Goal: Task Accomplishment & Management: Use online tool/utility

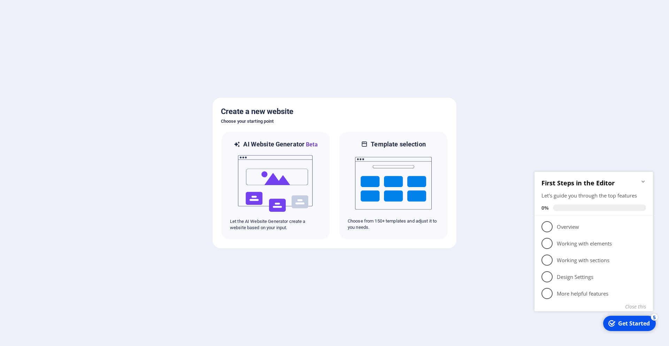
click at [643, 182] on icon "Minimize checklist" at bounding box center [642, 182] width 3 height 2
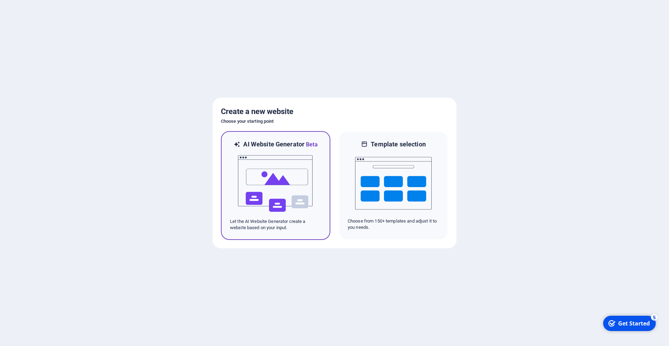
click at [271, 187] on img at bounding box center [275, 184] width 77 height 70
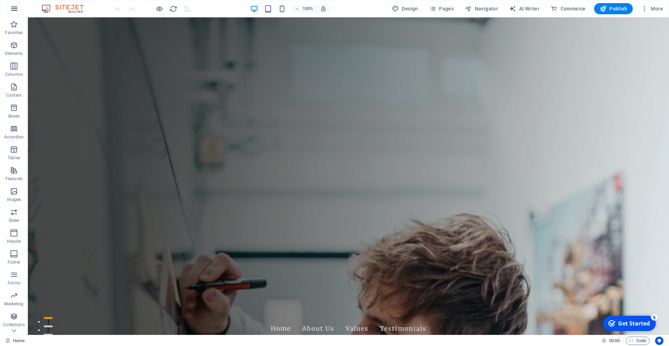
click at [13, 11] on icon "button" at bounding box center [14, 9] width 8 height 8
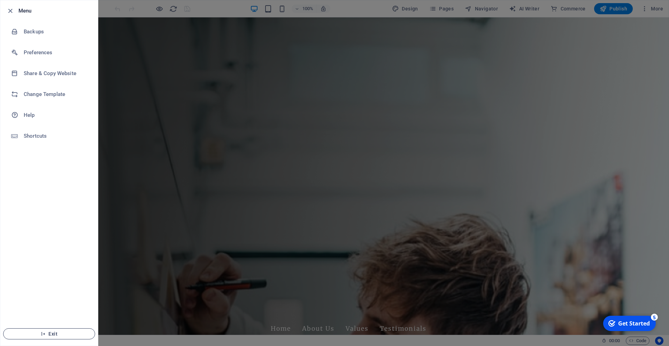
click at [47, 334] on span "Exit" at bounding box center [49, 335] width 80 height 6
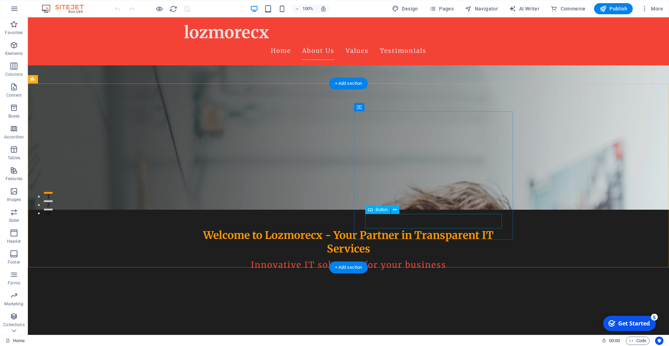
scroll to position [83, 0]
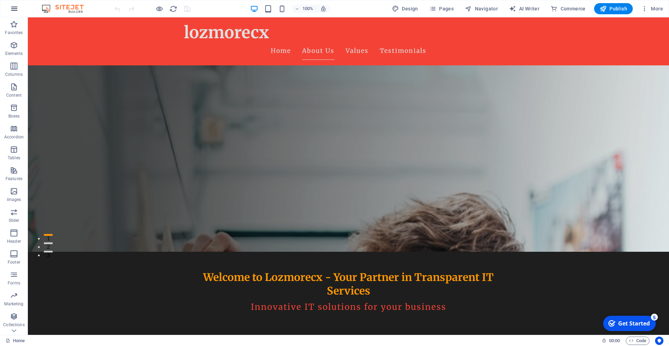
click at [15, 14] on button "button" at bounding box center [14, 8] width 17 height 17
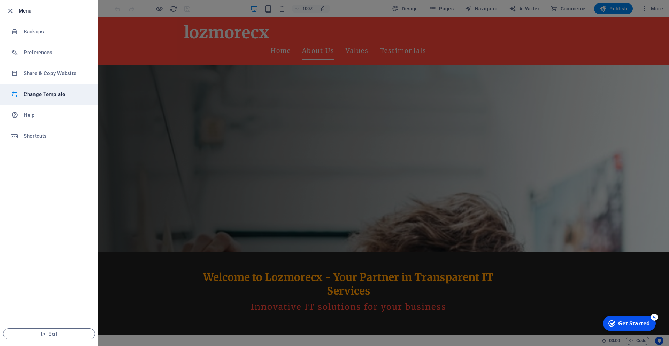
click at [33, 94] on h6 "Change Template" at bounding box center [56, 94] width 64 height 8
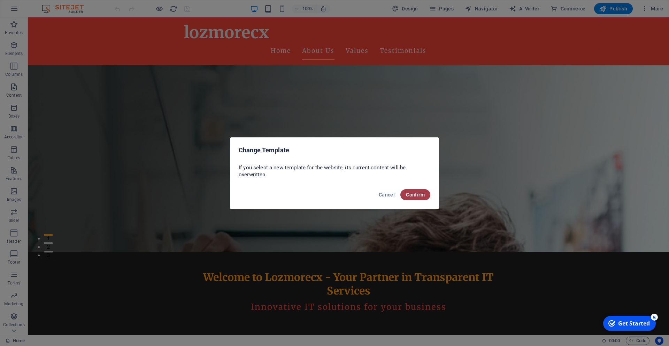
click at [420, 197] on span "Confirm" at bounding box center [415, 195] width 19 height 6
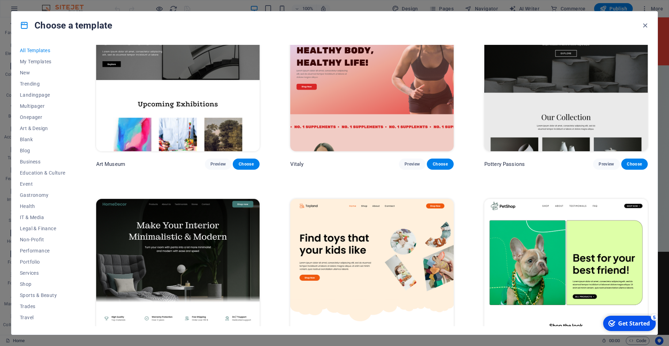
scroll to position [320, 0]
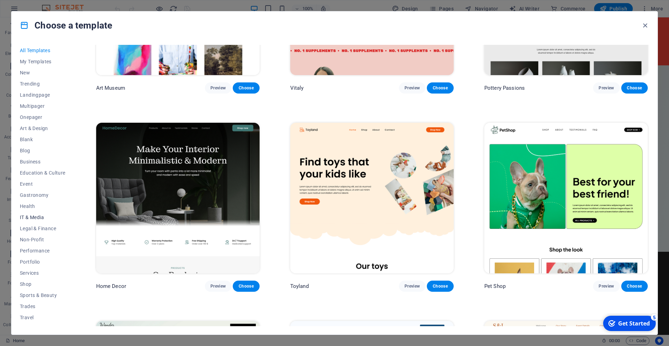
click at [34, 219] on span "IT & Media" at bounding box center [43, 218] width 46 height 6
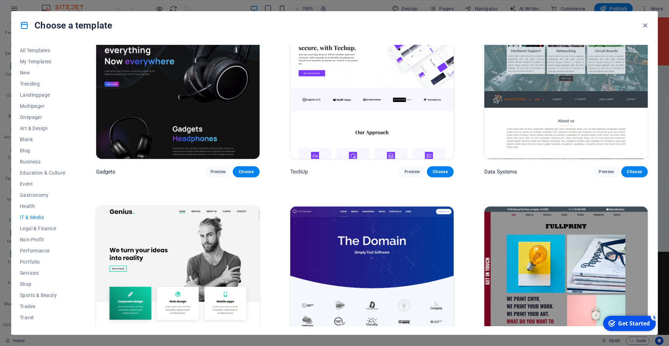
scroll to position [0, 0]
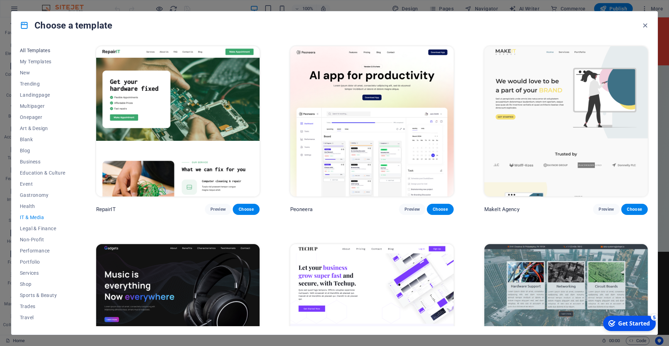
click at [34, 50] on span "All Templates" at bounding box center [43, 51] width 46 height 6
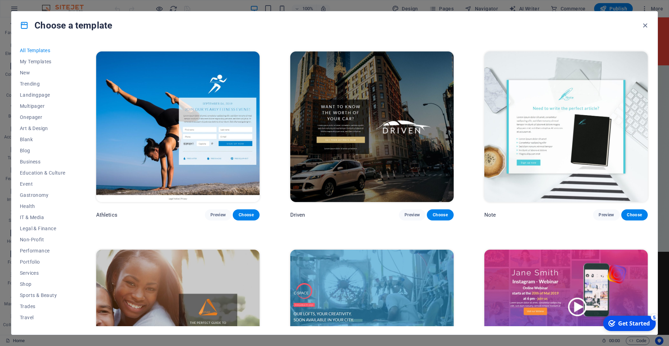
scroll to position [10294, 0]
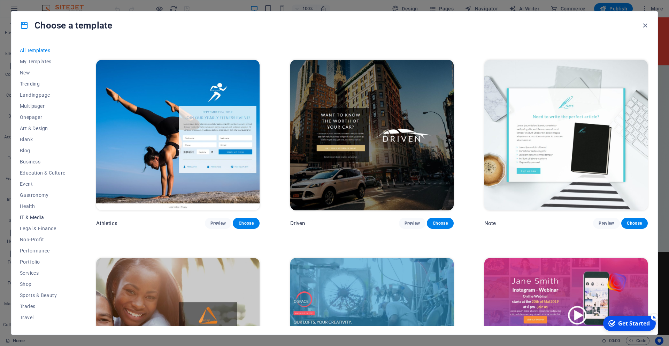
click at [36, 218] on span "IT & Media" at bounding box center [43, 218] width 46 height 6
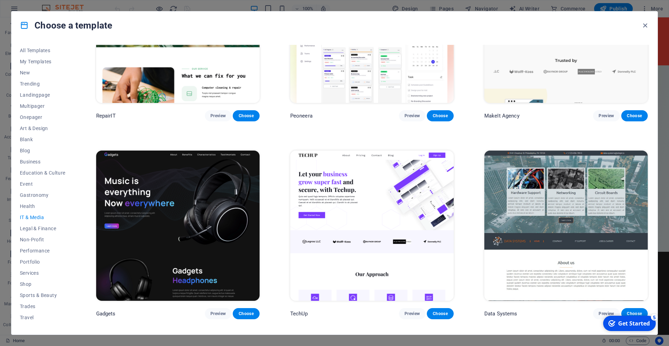
scroll to position [0, 0]
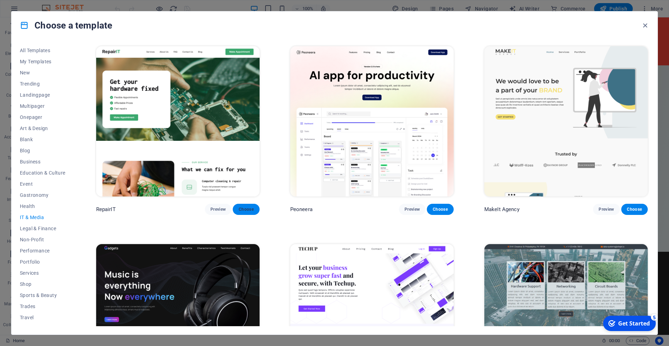
click at [244, 207] on button "Choose" at bounding box center [246, 209] width 26 height 11
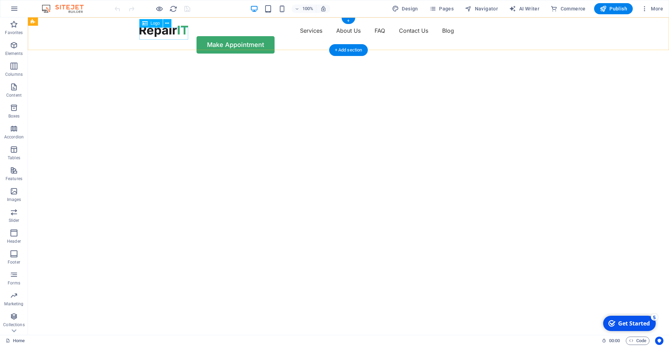
click at [173, 36] on div at bounding box center [163, 31] width 49 height 12
select select "px"
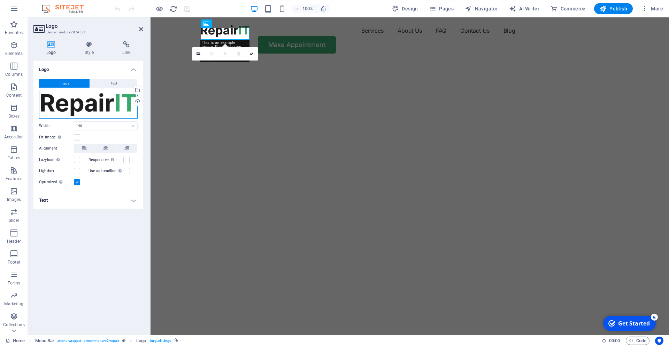
click at [97, 108] on div "Drag files here, click to choose files or select files from Files or our free s…" at bounding box center [88, 105] width 99 height 28
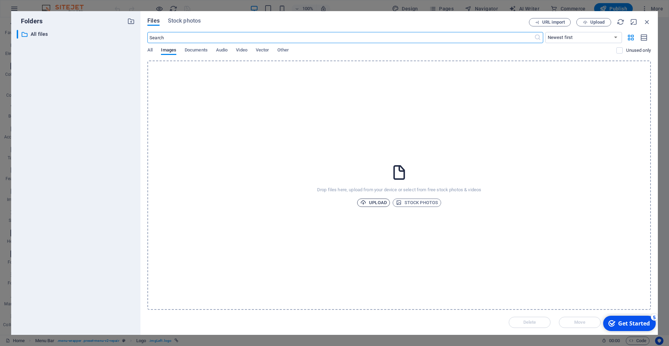
click at [379, 203] on span "Upload" at bounding box center [373, 203] width 26 height 8
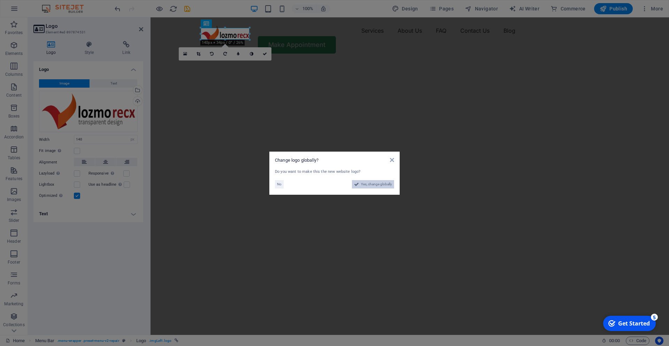
drag, startPoint x: 376, startPoint y: 187, endPoint x: 293, endPoint y: 229, distance: 93.3
click at [376, 187] on span "Yes, change globally" at bounding box center [376, 184] width 31 height 8
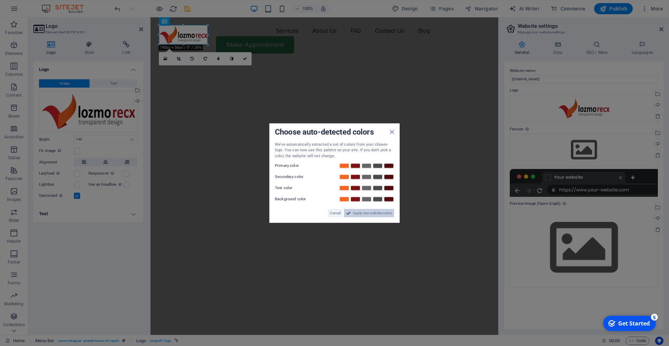
drag, startPoint x: 355, startPoint y: 215, endPoint x: 220, endPoint y: 198, distance: 135.8
click at [355, 215] on span "Apply new website colors" at bounding box center [372, 213] width 39 height 8
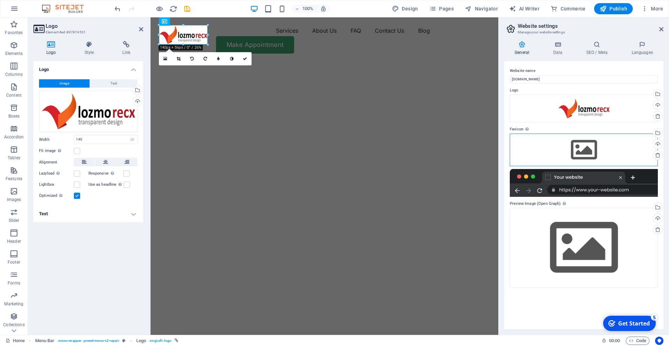
click at [624, 153] on div "Drag files here, click to choose files or select files from Files or our free s…" at bounding box center [583, 150] width 148 height 33
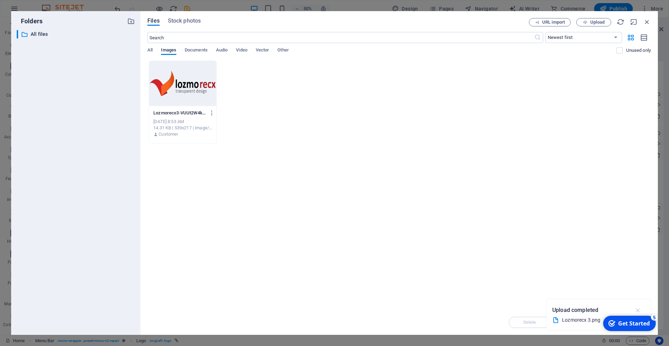
click at [639, 311] on icon "button" at bounding box center [638, 311] width 8 height 8
click at [592, 23] on span "Upload" at bounding box center [597, 22] width 14 height 4
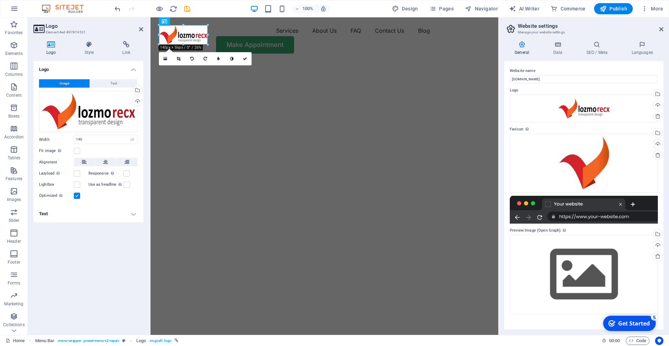
click at [629, 325] on div "Get Started" at bounding box center [634, 324] width 32 height 8
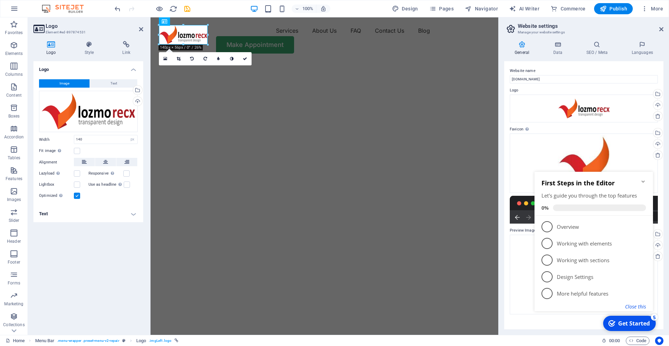
click at [635, 306] on button "Close this" at bounding box center [635, 307] width 21 height 7
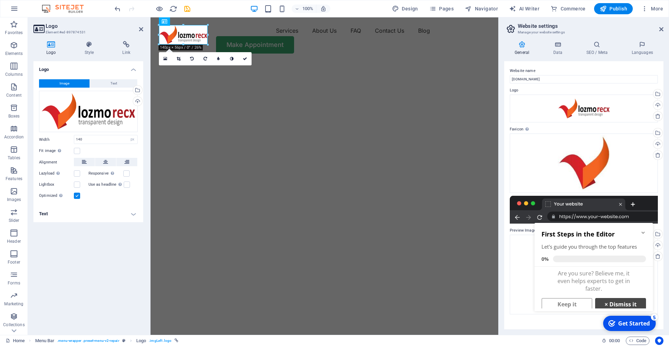
click at [614, 306] on link "× Dismiss it" at bounding box center [620, 304] width 51 height 13
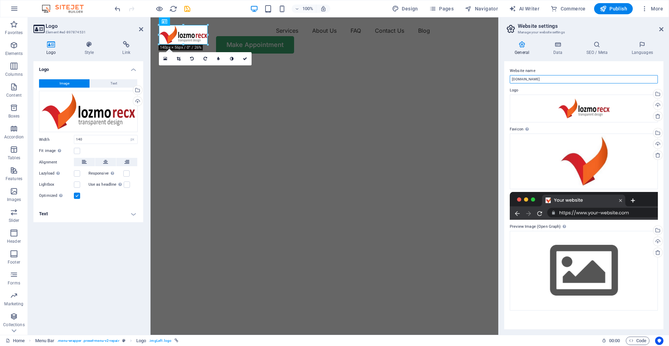
drag, startPoint x: 554, startPoint y: 77, endPoint x: 440, endPoint y: 73, distance: 113.6
click at [509, 75] on input "sys.lozmorecx.my" at bounding box center [583, 79] width 148 height 8
type input "Lozmorecx Transparent Design"
click at [556, 46] on icon at bounding box center [557, 44] width 30 height 7
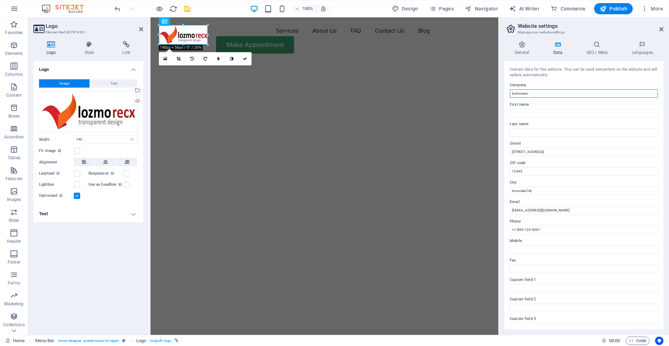
drag, startPoint x: 556, startPoint y: 95, endPoint x: 553, endPoint y: 94, distance: 4.1
click at [553, 94] on input "lozmorecx" at bounding box center [583, 93] width 148 height 8
click at [544, 114] on input "First name" at bounding box center [583, 113] width 148 height 8
drag, startPoint x: 551, startPoint y: 150, endPoint x: 429, endPoint y: 148, distance: 122.3
click at [509, 148] on input "123 Tech Lane" at bounding box center [583, 152] width 148 height 8
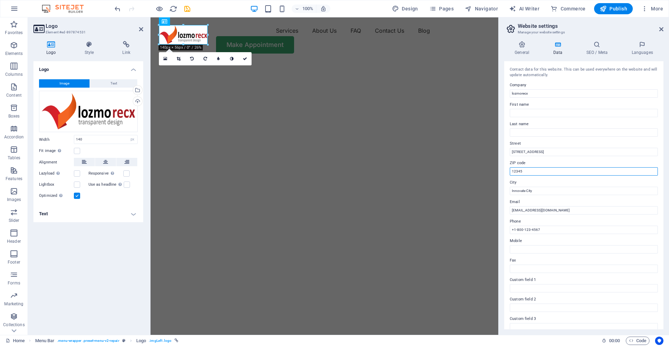
drag, startPoint x: 537, startPoint y: 171, endPoint x: 392, endPoint y: 161, distance: 145.9
click at [509, 168] on input "12345" at bounding box center [583, 172] width 148 height 8
type input "72120"
drag, startPoint x: 521, startPoint y: 146, endPoint x: 349, endPoint y: 147, distance: 172.0
click at [509, 148] on input "123 Tech Lane" at bounding box center [583, 152] width 148 height 8
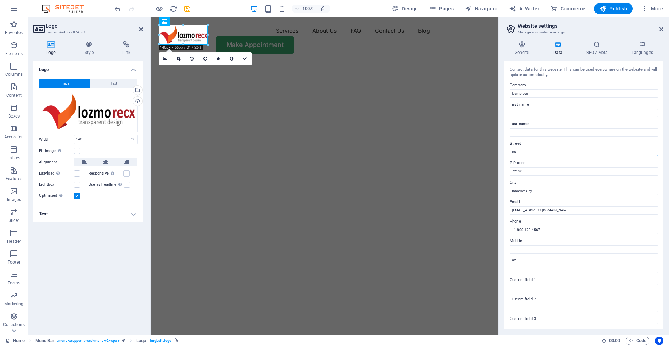
type input "B"
type input "Bandar Seri Jempol"
drag, startPoint x: 545, startPoint y: 191, endPoint x: 349, endPoint y: 184, distance: 195.8
click at [509, 187] on input "Innovate City" at bounding box center [583, 191] width 148 height 8
drag, startPoint x: 579, startPoint y: 193, endPoint x: 573, endPoint y: 193, distance: 6.3
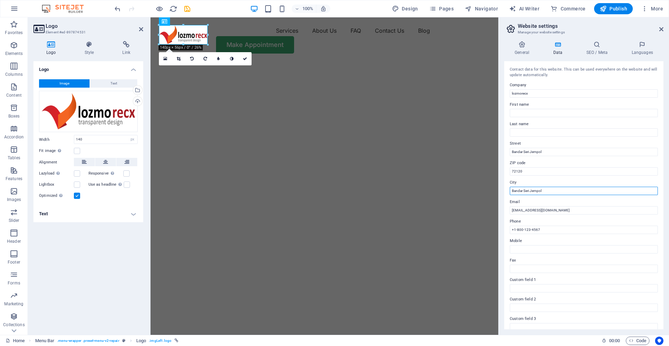
click at [573, 193] on input "Bandar Seri Jempol" at bounding box center [583, 191] width 148 height 8
drag, startPoint x: 566, startPoint y: 189, endPoint x: 435, endPoint y: 178, distance: 131.4
click at [509, 187] on input "Bandar Seri Jempol" at bounding box center [583, 191] width 148 height 8
type input "Negeri Sembilan"
drag, startPoint x: 519, startPoint y: 210, endPoint x: 443, endPoint y: 206, distance: 76.4
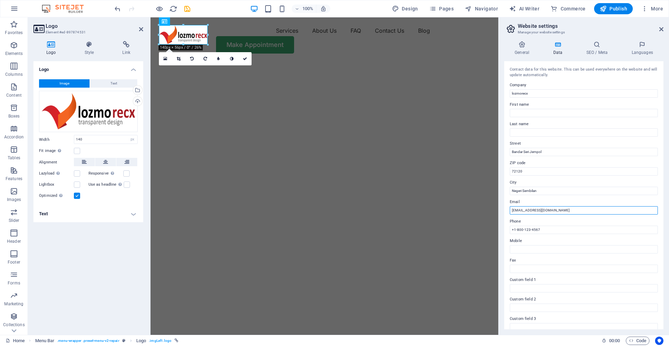
click at [509, 207] on input "info@lozmorecx.com" at bounding box center [583, 211] width 148 height 8
type input "[EMAIL_ADDRESS][DOMAIN_NAME]"
click at [535, 203] on label "Email" at bounding box center [583, 202] width 148 height 8
click at [535, 207] on input "[EMAIL_ADDRESS][DOMAIN_NAME]" at bounding box center [583, 211] width 148 height 8
drag, startPoint x: 548, startPoint y: 231, endPoint x: 444, endPoint y: 223, distance: 104.8
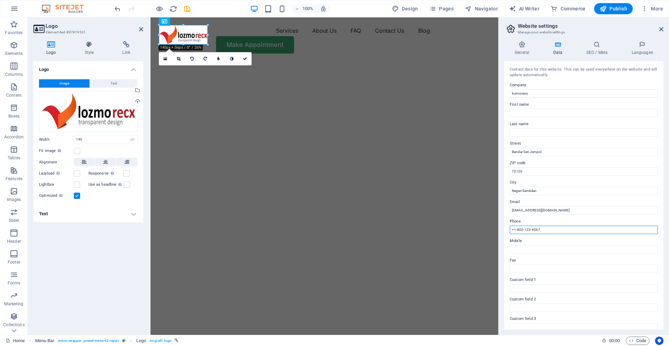
click at [509, 226] on input "+1-800-123-4567" at bounding box center [583, 230] width 148 height 8
type input "+60136929149"
click at [543, 219] on label "Phone" at bounding box center [583, 222] width 148 height 8
click at [543, 226] on input "+60136929149" at bounding box center [583, 230] width 148 height 8
click at [543, 115] on input "First name" at bounding box center [583, 113] width 148 height 8
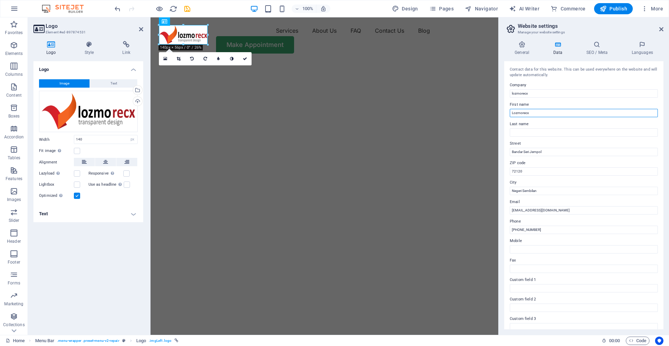
type input "Lozmorecx"
type input "System"
click at [552, 121] on label "Last name" at bounding box center [583, 124] width 148 height 8
click at [552, 128] on input "System" at bounding box center [583, 132] width 148 height 8
click at [596, 55] on h4 "SEO / Meta" at bounding box center [597, 48] width 45 height 15
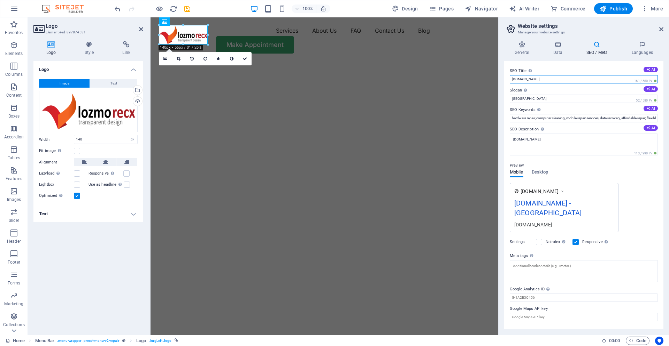
drag, startPoint x: 574, startPoint y: 80, endPoint x: 435, endPoint y: 75, distance: 138.7
click at [509, 75] on input "sys.lozmorecx.my" at bounding box center [583, 79] width 148 height 8
type input "lozmorecx"
drag, startPoint x: 547, startPoint y: 99, endPoint x: 427, endPoint y: 77, distance: 122.4
click at [509, 95] on input "Berlin" at bounding box center [583, 99] width 148 height 8
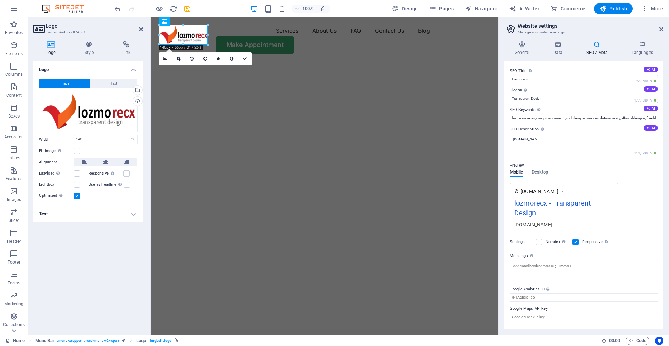
type input "Transparent Design"
click at [511, 77] on input "lozmorecx" at bounding box center [583, 79] width 148 height 8
click at [551, 79] on input "Lozmorecx" at bounding box center [583, 79] width 148 height 8
type input "Lozmorecx"
click at [560, 99] on input "Transparent Design" at bounding box center [583, 99] width 148 height 8
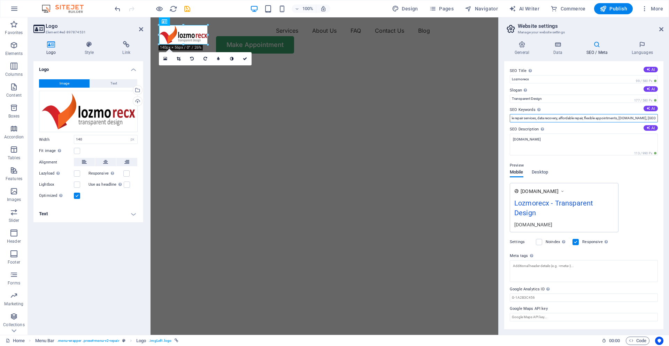
scroll to position [0, 70]
drag, startPoint x: 556, startPoint y: 117, endPoint x: 668, endPoint y: 119, distance: 112.5
click at [657, 119] on input "hardware repair, computer cleaning, mobile repair services, data recovery, affo…" at bounding box center [583, 118] width 148 height 8
click at [635, 119] on input "hardware repair, computer cleaning, mobile repair services, data recovery, affo…" at bounding box center [583, 118] width 148 height 8
drag, startPoint x: 647, startPoint y: 118, endPoint x: 668, endPoint y: 117, distance: 21.3
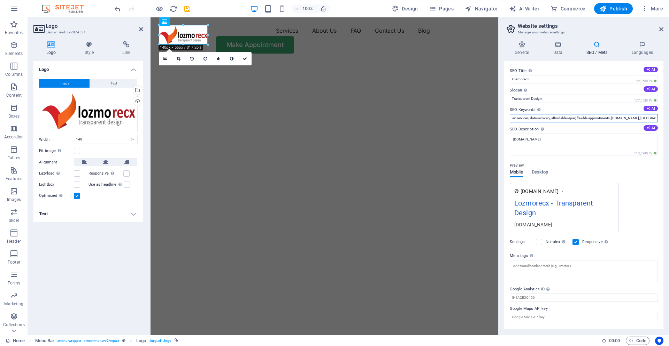
click at [657, 117] on input "hardware repair, computer cleaning, mobile repair services, data recovery, affo…" at bounding box center [583, 118] width 148 height 8
type input "h"
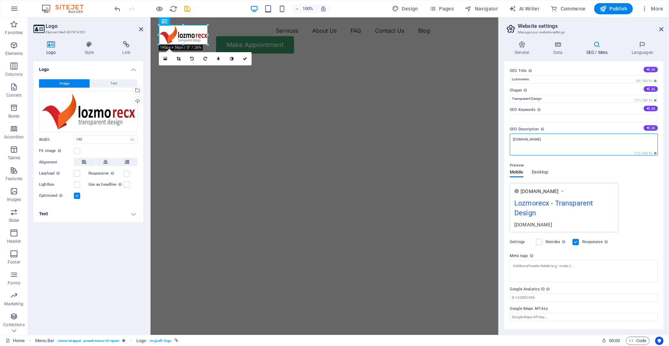
drag, startPoint x: 472, startPoint y: 140, endPoint x: 414, endPoint y: 140, distance: 57.5
click at [509, 140] on textarea "sys.lozmorecx.my" at bounding box center [583, 145] width 148 height 22
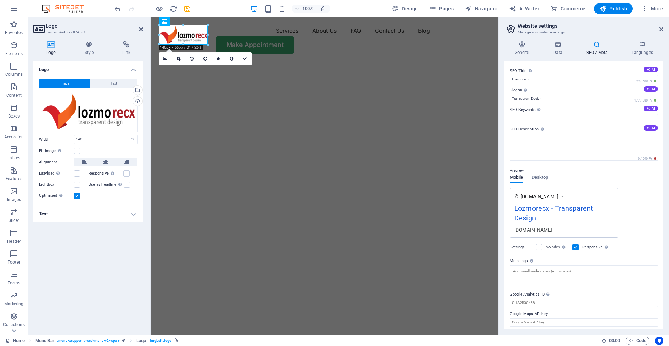
click at [561, 125] on div "SEO Title The title of your website - make it something that stands out in sear…" at bounding box center [583, 195] width 159 height 268
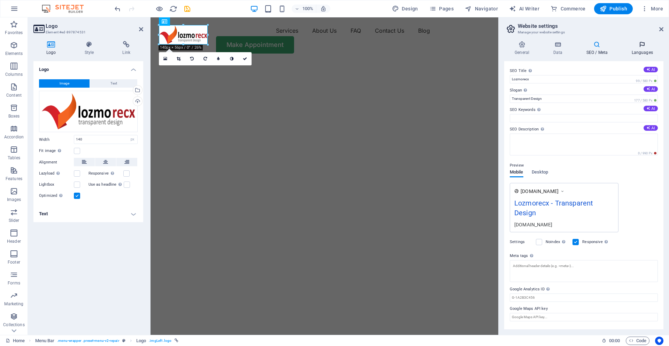
click at [643, 52] on h4 "Languages" at bounding box center [642, 48] width 42 height 15
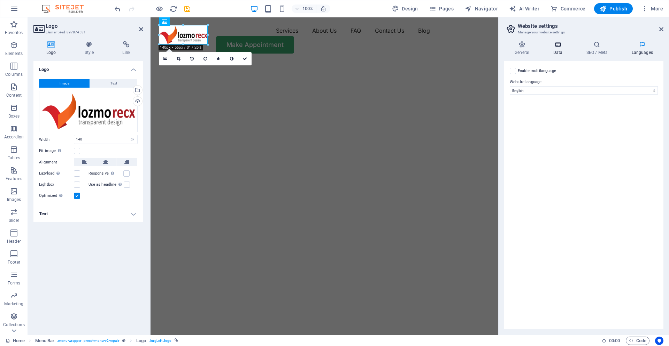
click at [560, 49] on h4 "Data" at bounding box center [558, 48] width 33 height 15
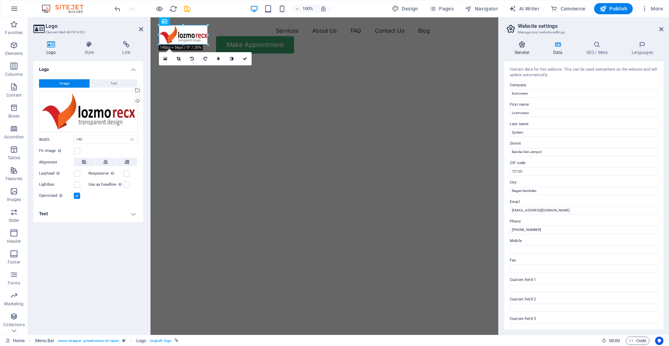
click at [517, 50] on h4 "General" at bounding box center [523, 48] width 38 height 15
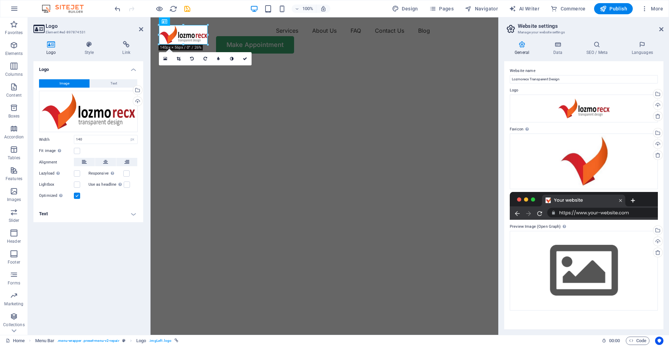
click at [574, 203] on div at bounding box center [583, 206] width 148 height 28
click at [573, 255] on div "Drag files here, click to choose files or select files from Files or our free s…" at bounding box center [583, 271] width 148 height 80
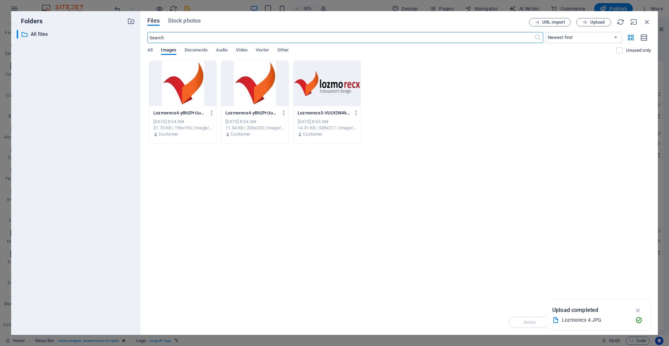
drag, startPoint x: 309, startPoint y: 89, endPoint x: 323, endPoint y: 89, distance: 13.9
click at [310, 89] on div at bounding box center [326, 83] width 67 height 45
click at [638, 311] on icon "button" at bounding box center [638, 311] width 8 height 8
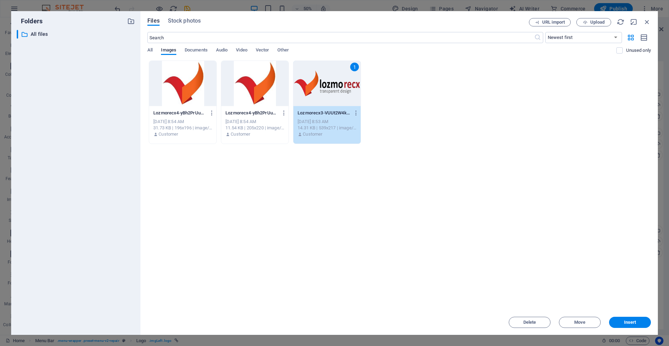
drag, startPoint x: 637, startPoint y: 324, endPoint x: 632, endPoint y: 320, distance: 6.2
click at [636, 323] on span "Insert" at bounding box center [629, 323] width 36 height 4
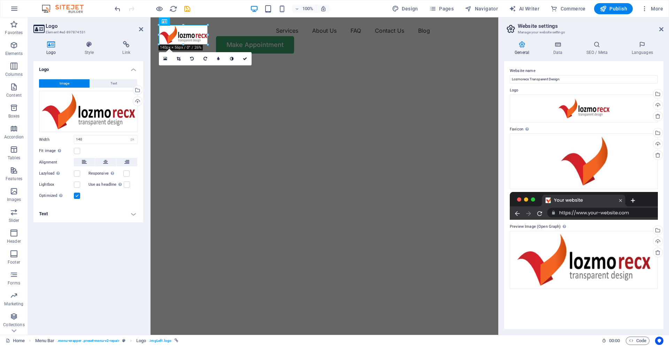
click at [658, 29] on header "Website settings Manage your website settings" at bounding box center [584, 26] width 158 height 18
click at [659, 30] on header "Website settings Manage your website settings" at bounding box center [584, 26] width 158 height 18
click at [660, 30] on icon at bounding box center [661, 29] width 4 height 6
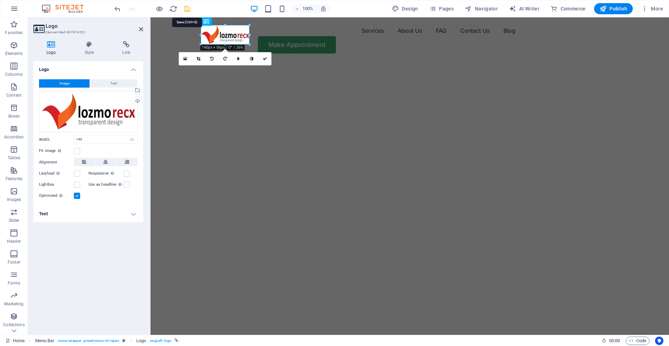
click at [185, 10] on icon "save" at bounding box center [187, 9] width 8 height 8
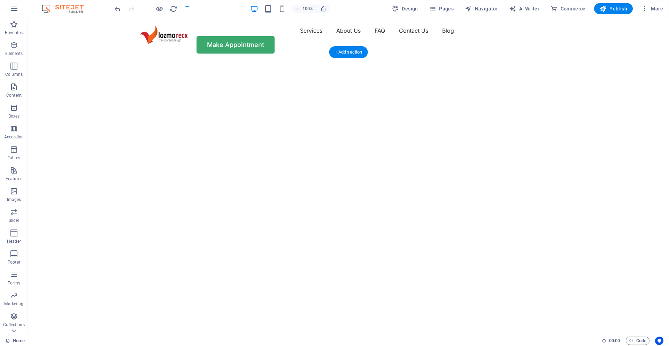
click at [93, 61] on img "1/2" at bounding box center [348, 61] width 641 height 0
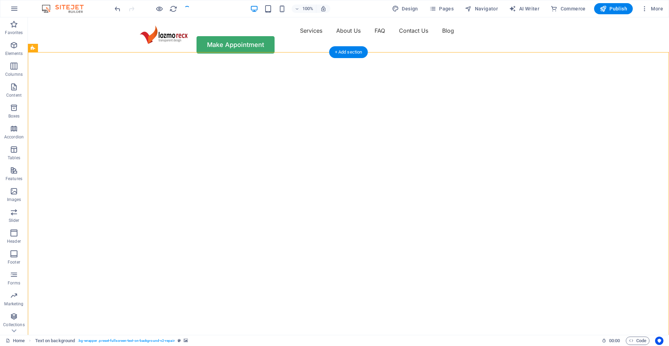
click at [93, 61] on img "1/2" at bounding box center [348, 61] width 641 height 0
select select "vh"
select select "fade"
select select "ms"
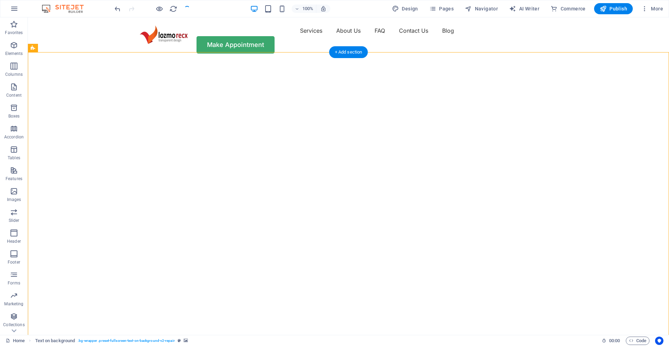
select select "s"
select select "progressive"
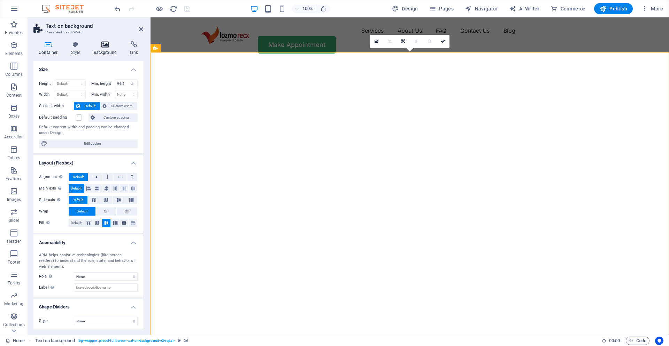
click at [109, 45] on icon at bounding box center [105, 44] width 34 height 7
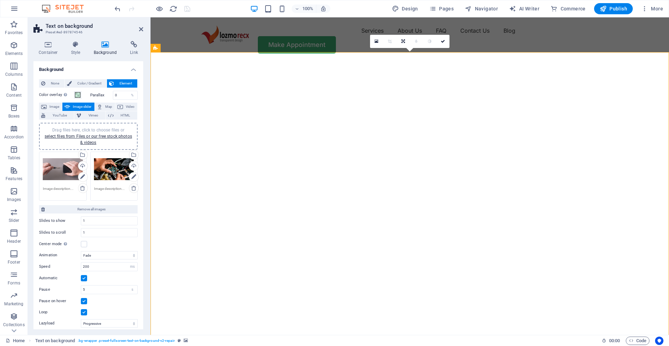
click at [110, 169] on div "Drag files here, click to choose files or select files from Files or our free s…" at bounding box center [114, 170] width 40 height 28
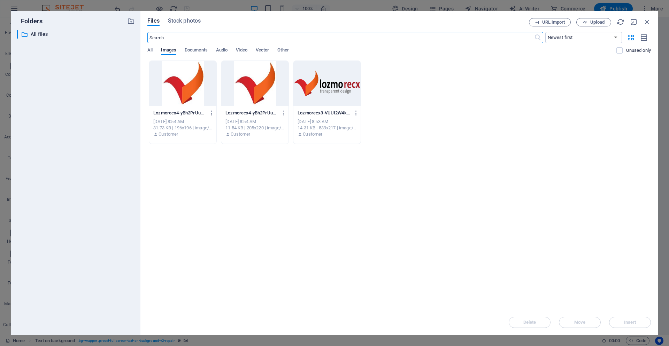
click at [650, 22] on div "Files Stock photos URL import Upload ​ Newest first Oldest first Name (A-Z) Nam…" at bounding box center [398, 173] width 517 height 324
click at [649, 21] on icon "button" at bounding box center [647, 22] width 8 height 8
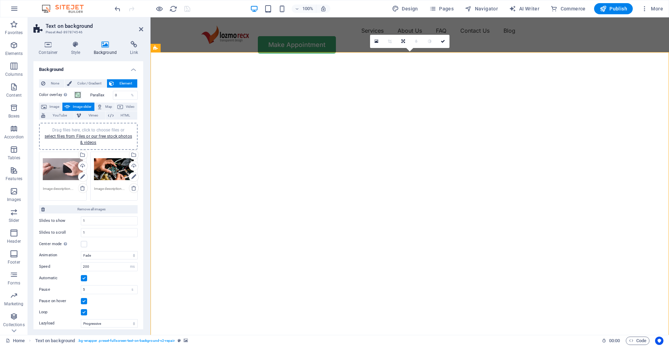
click at [171, 61] on img "1/2" at bounding box center [409, 61] width 518 height 0
click at [143, 28] on aside "Text on background Preset #ed-897874546 Container Style Background Link Size He…" at bounding box center [89, 176] width 123 height 318
click at [142, 28] on icon at bounding box center [141, 29] width 4 height 6
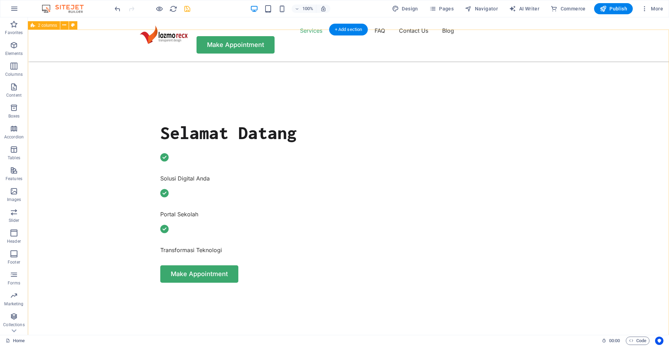
scroll to position [192, 0]
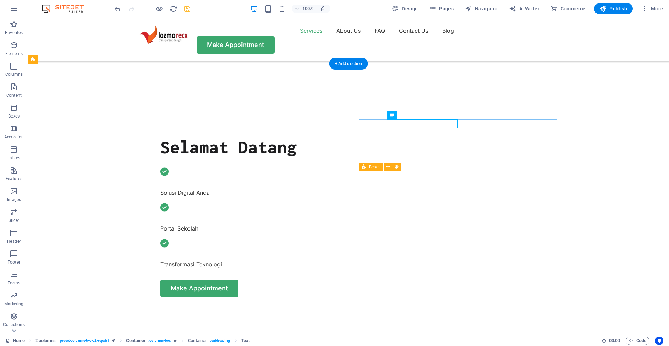
scroll to position [288, 0]
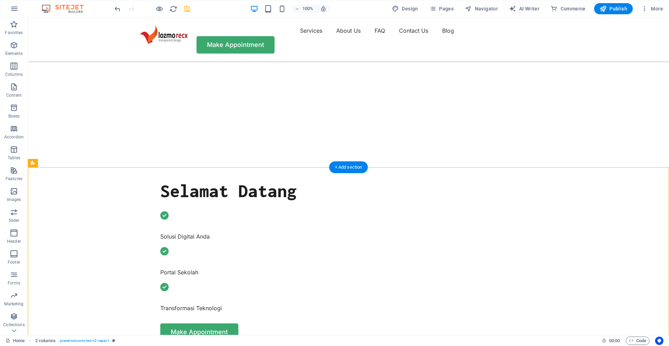
scroll to position [48, 0]
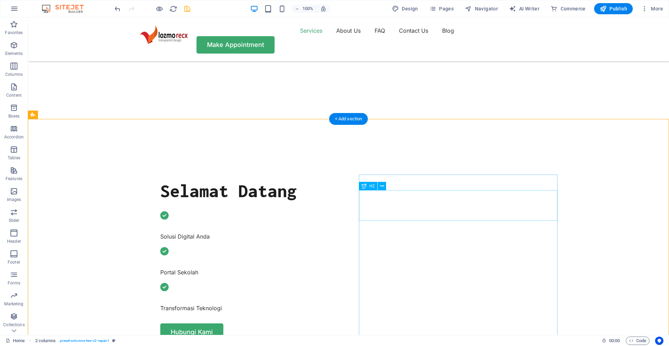
scroll to position [240, 0]
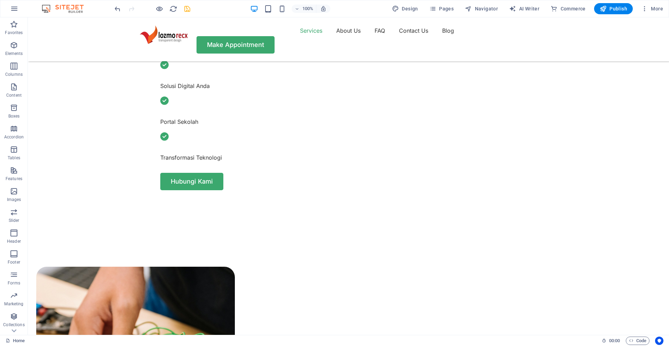
scroll to position [336, 0]
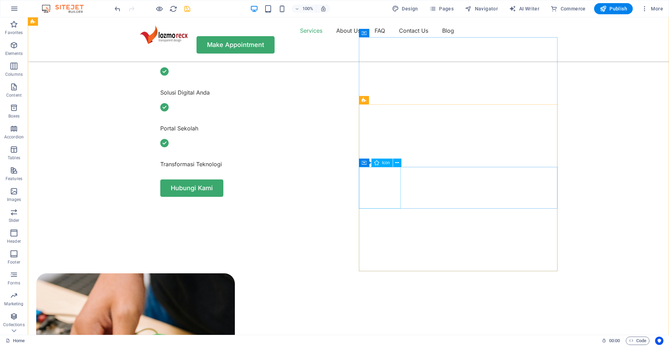
select select "xMidYMid"
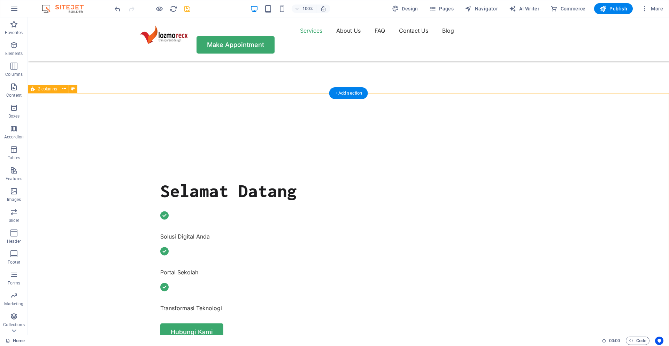
scroll to position [384, 0]
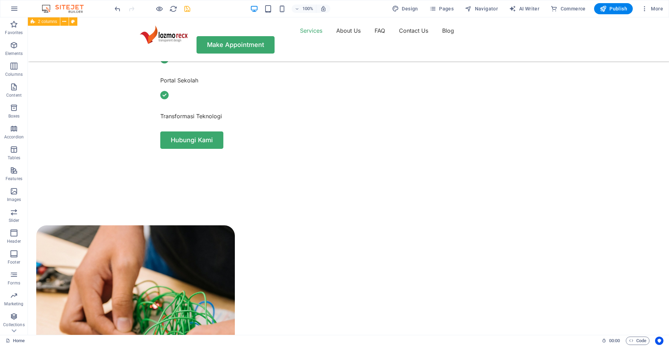
click at [189, 14] on div "100% Design Pages Navigator AI Writer Commerce Publish More" at bounding box center [334, 8] width 668 height 17
click at [188, 11] on icon "save" at bounding box center [187, 9] width 8 height 8
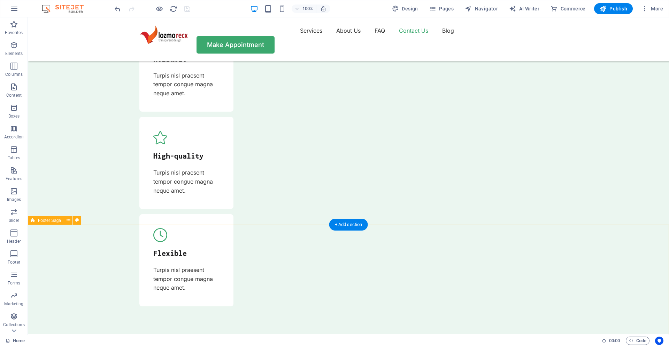
scroll to position [2393, 0]
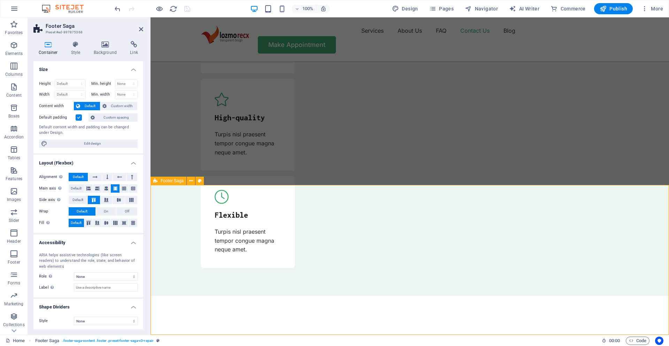
click at [205, 208] on icon at bounding box center [205, 209] width 5 height 8
click at [239, 210] on button at bounding box center [236, 209] width 8 height 8
click at [240, 210] on icon at bounding box center [241, 208] width 4 height 7
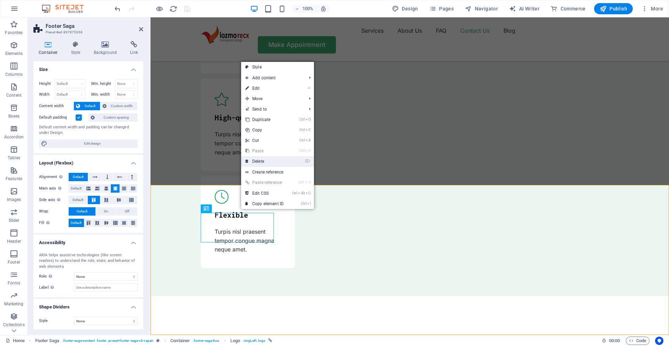
click at [256, 162] on link "⌦ Delete" at bounding box center [264, 161] width 47 height 10
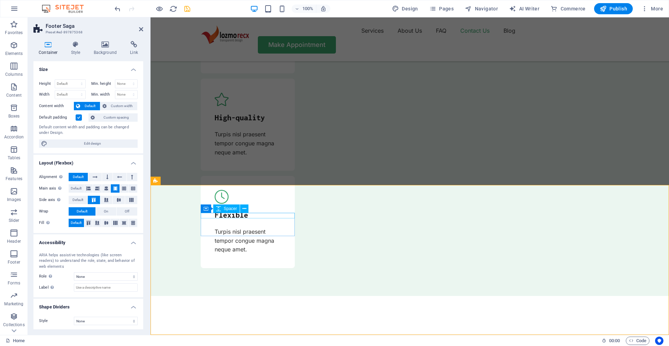
click at [236, 209] on span "Spacer" at bounding box center [230, 209] width 13 height 4
click at [220, 208] on span "Container" at bounding box center [220, 209] width 18 height 4
click at [235, 209] on icon at bounding box center [237, 208] width 4 height 7
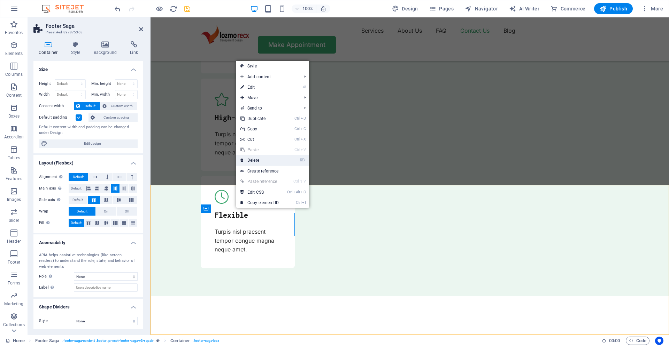
click at [254, 164] on link "⌦ Delete" at bounding box center [259, 160] width 47 height 10
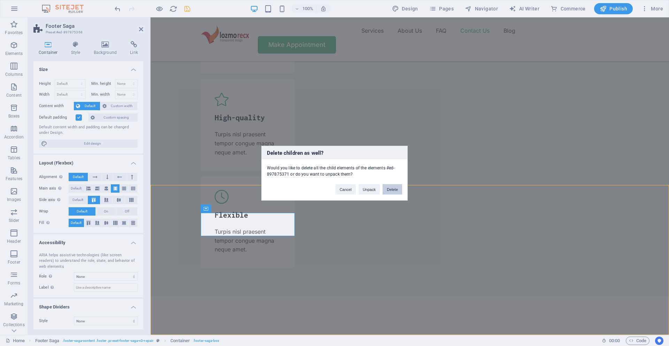
click at [389, 189] on button "Delete" at bounding box center [392, 189] width 20 height 10
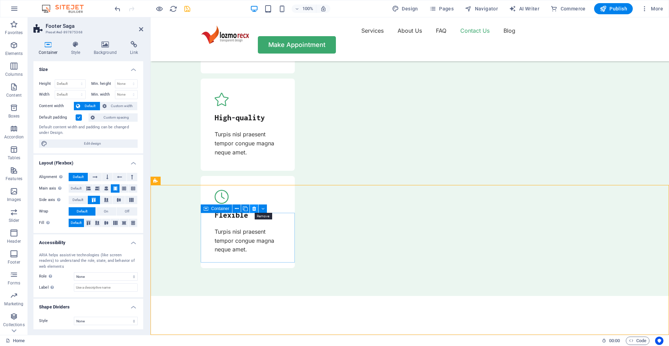
click at [252, 211] on icon at bounding box center [254, 208] width 4 height 7
click at [255, 209] on icon at bounding box center [254, 208] width 4 height 7
click at [251, 208] on button at bounding box center [254, 209] width 8 height 8
click at [254, 208] on icon at bounding box center [254, 208] width 4 height 7
click at [254, 210] on icon at bounding box center [254, 208] width 4 height 7
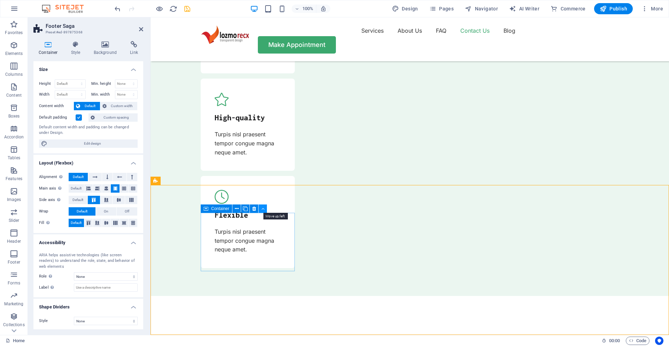
click at [262, 211] on icon at bounding box center [262, 208] width 3 height 7
drag, startPoint x: 214, startPoint y: 210, endPoint x: 49, endPoint y: 208, distance: 165.1
click at [214, 210] on span "Container" at bounding box center [220, 209] width 18 height 4
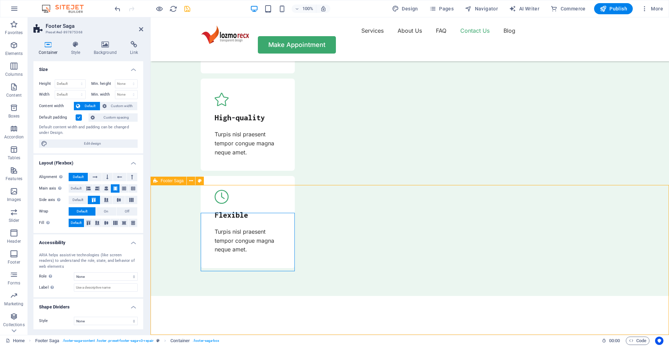
click at [205, 210] on icon at bounding box center [205, 209] width 5 height 8
click at [255, 208] on icon at bounding box center [254, 208] width 4 height 7
click at [263, 211] on icon at bounding box center [262, 208] width 3 height 7
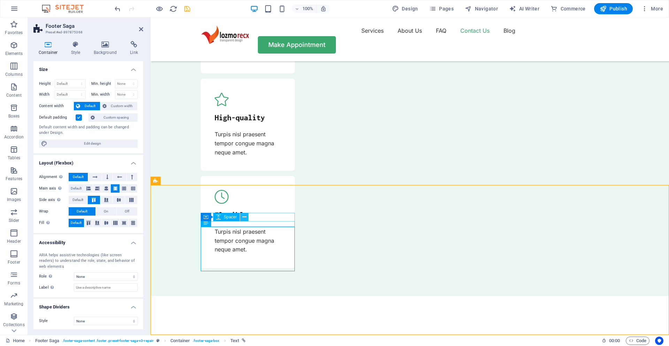
click at [243, 219] on icon at bounding box center [244, 217] width 4 height 7
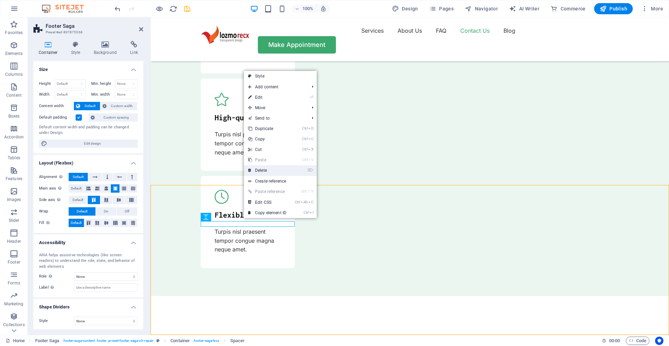
click at [267, 172] on link "⌦ Delete" at bounding box center [267, 170] width 47 height 10
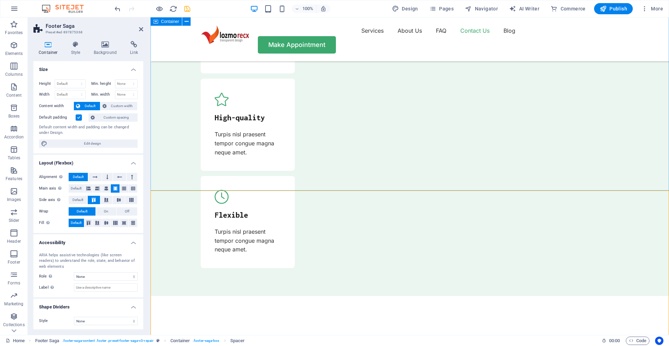
scroll to position [2387, 0]
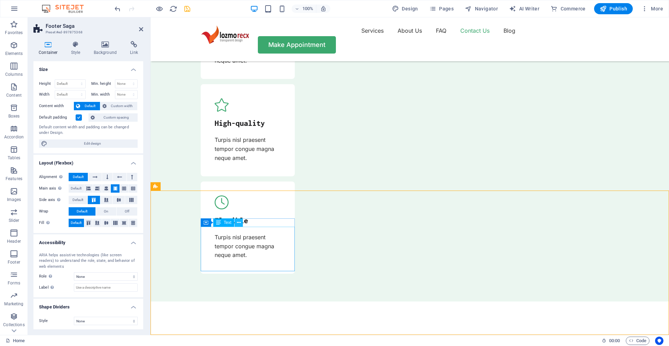
click at [240, 222] on icon at bounding box center [239, 222] width 4 height 7
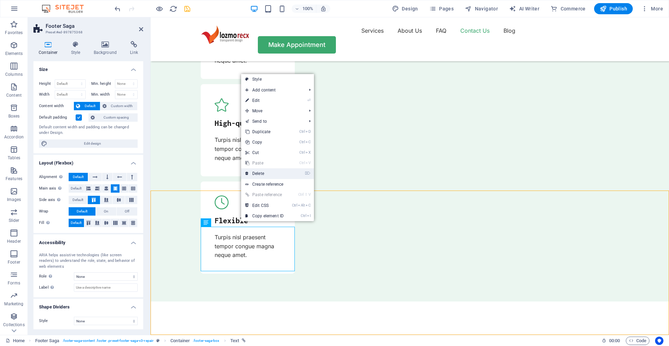
click at [257, 174] on link "⌦ Delete" at bounding box center [264, 174] width 47 height 10
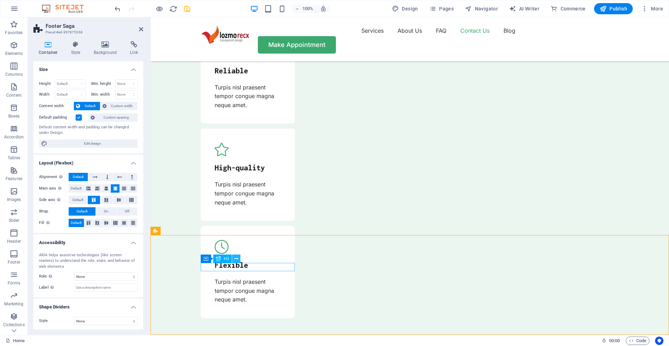
click at [237, 259] on icon at bounding box center [236, 259] width 4 height 7
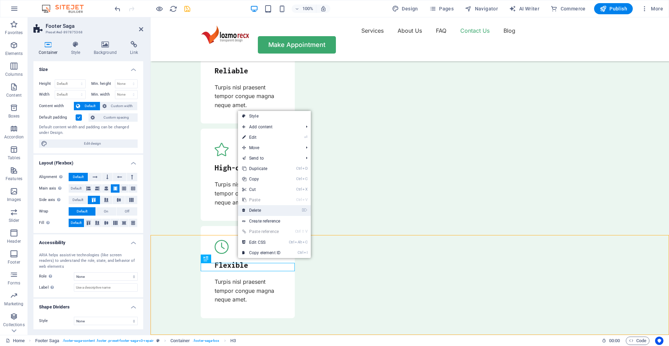
click at [258, 212] on link "⌦ Delete" at bounding box center [261, 210] width 47 height 10
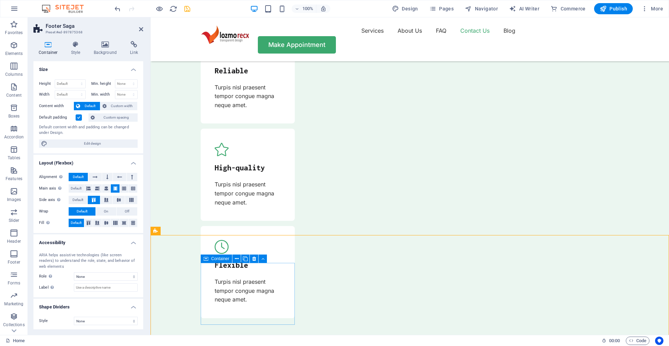
scroll to position [2397, 0]
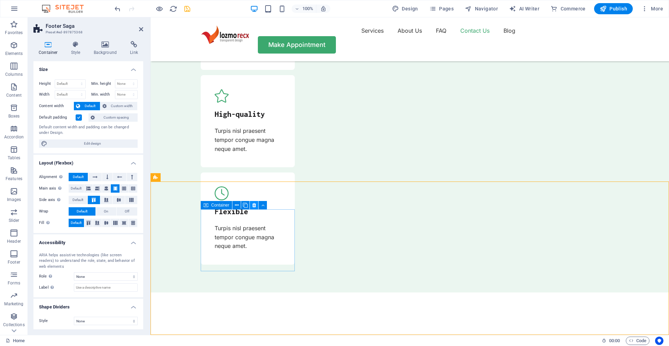
click at [255, 207] on icon at bounding box center [254, 205] width 4 height 7
click at [263, 208] on icon at bounding box center [262, 205] width 3 height 7
click at [217, 206] on span "Container" at bounding box center [220, 205] width 18 height 4
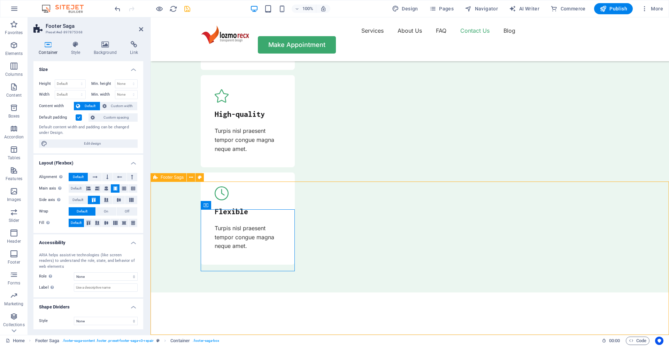
click at [191, 177] on icon at bounding box center [191, 177] width 4 height 7
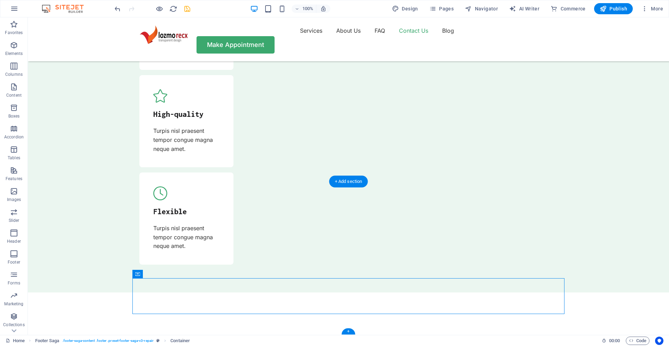
drag, startPoint x: 228, startPoint y: 293, endPoint x: 201, endPoint y: 293, distance: 27.5
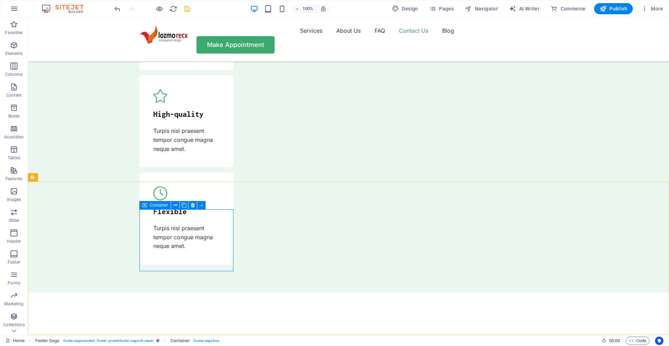
click at [157, 205] on span "Container" at bounding box center [159, 205] width 18 height 4
click at [173, 206] on button at bounding box center [175, 205] width 8 height 8
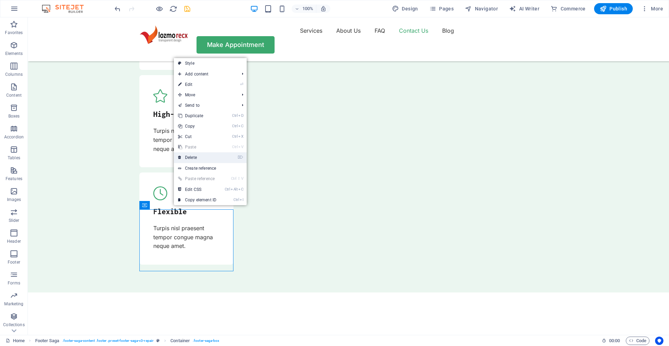
click at [188, 159] on link "⌦ Delete" at bounding box center [197, 158] width 47 height 10
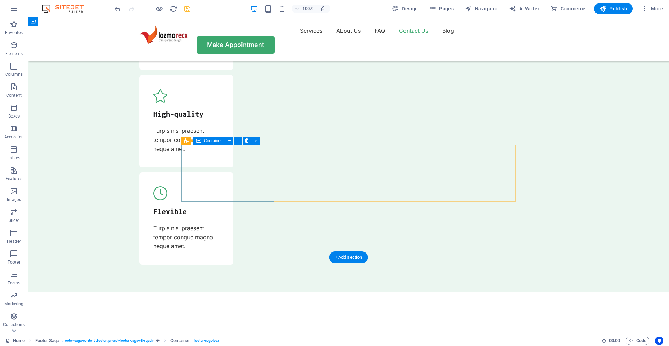
scroll to position [2321, 0]
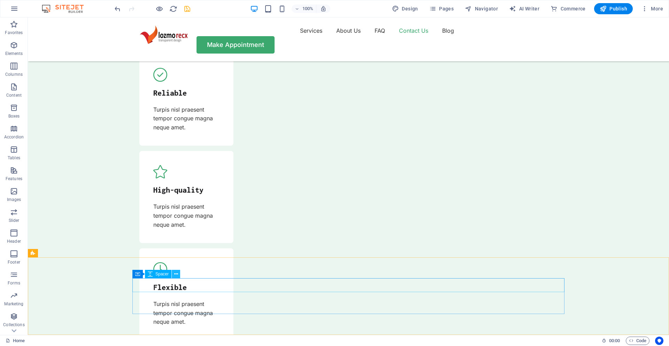
click at [178, 277] on button at bounding box center [176, 274] width 8 height 8
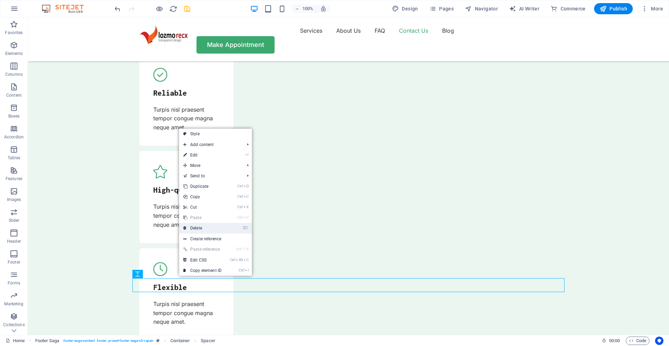
click at [195, 230] on link "⌦ Delete" at bounding box center [202, 228] width 47 height 10
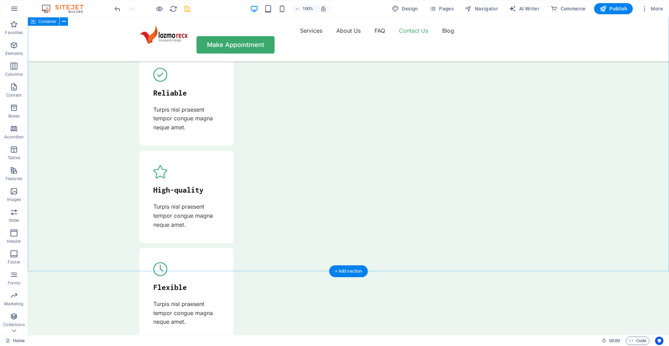
scroll to position [2307, 0]
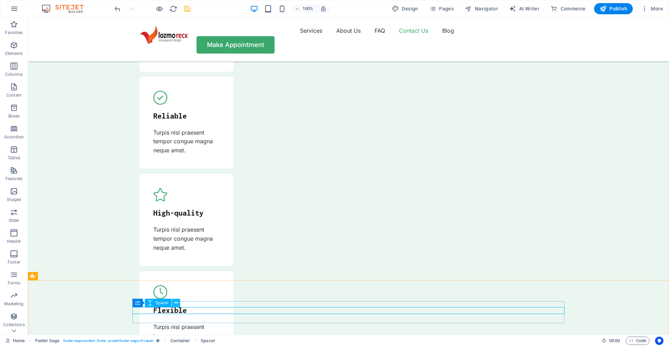
click at [174, 305] on icon at bounding box center [176, 303] width 4 height 7
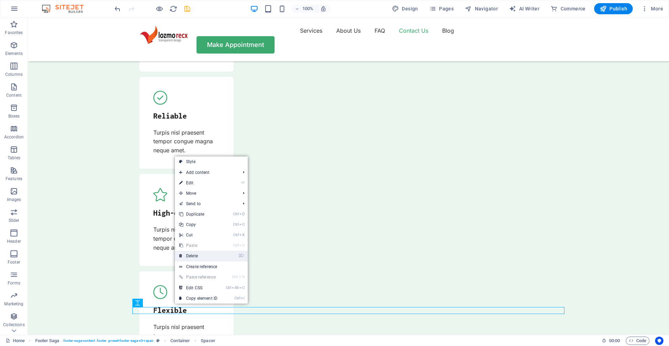
click at [189, 256] on link "⌦ Delete" at bounding box center [198, 256] width 47 height 10
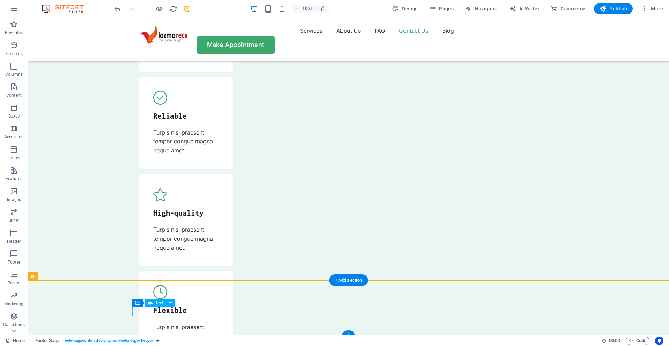
scroll to position [2300, 0]
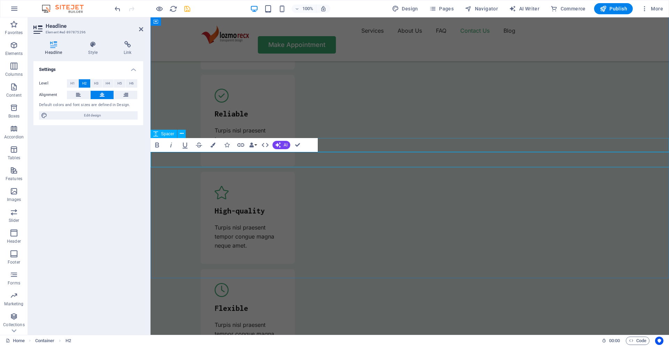
scroll to position [2284, 0]
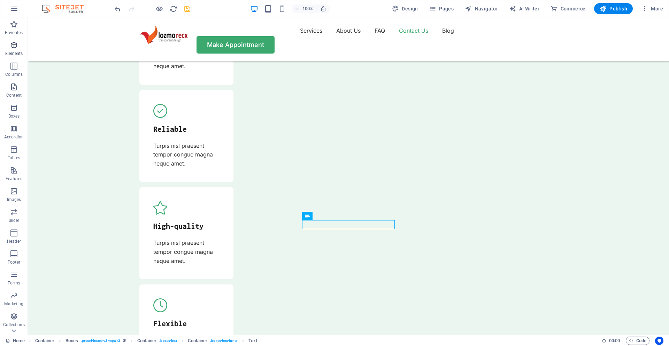
click at [14, 46] on icon "button" at bounding box center [14, 45] width 8 height 8
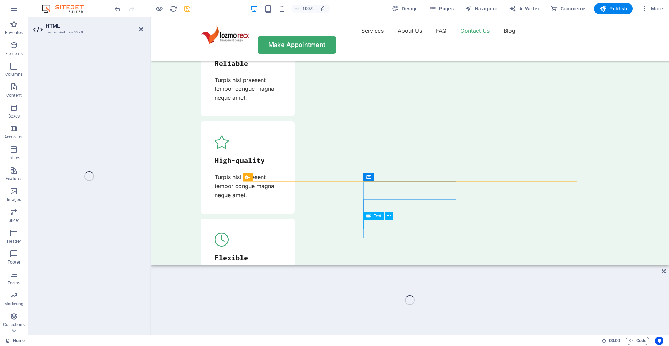
scroll to position [2219, 0]
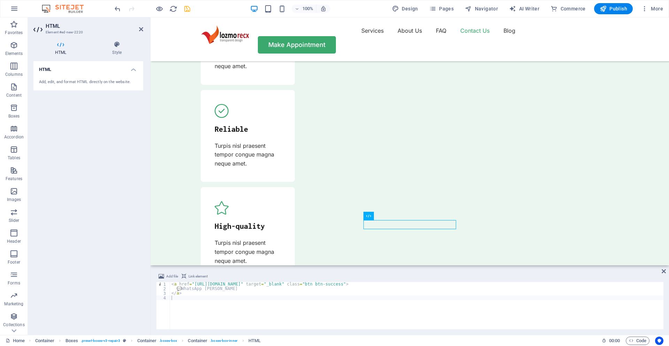
click at [108, 275] on div "HTML Add, edit, and format HTML directly on the website." at bounding box center [88, 195] width 110 height 268
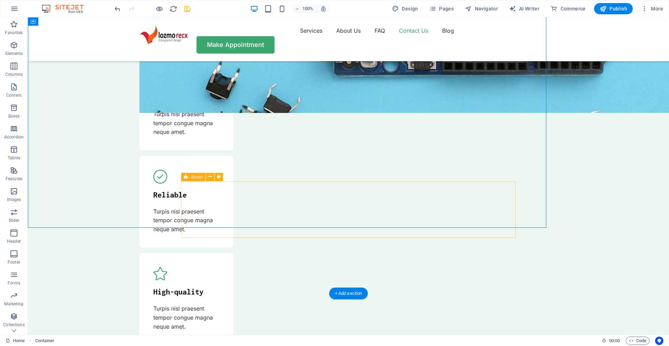
scroll to position [2284, 0]
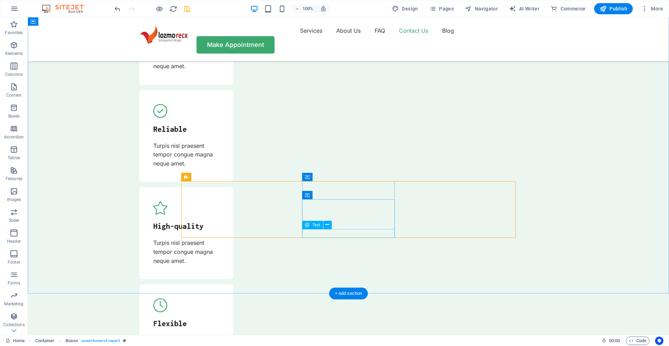
click at [328, 226] on icon at bounding box center [327, 224] width 4 height 7
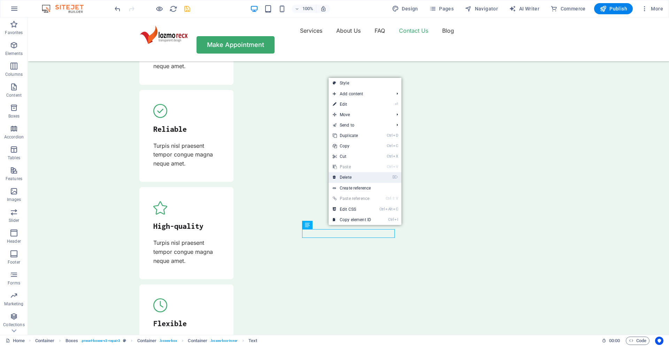
drag, startPoint x: 347, startPoint y: 180, endPoint x: 326, endPoint y: 168, distance: 24.5
click at [347, 180] on link "⌦ Delete" at bounding box center [351, 177] width 47 height 10
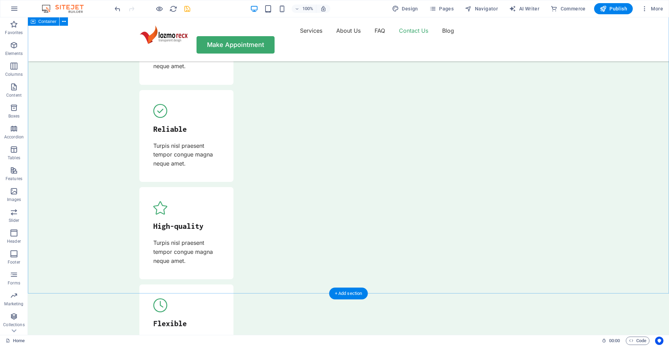
click at [188, 8] on icon "save" at bounding box center [187, 9] width 8 height 8
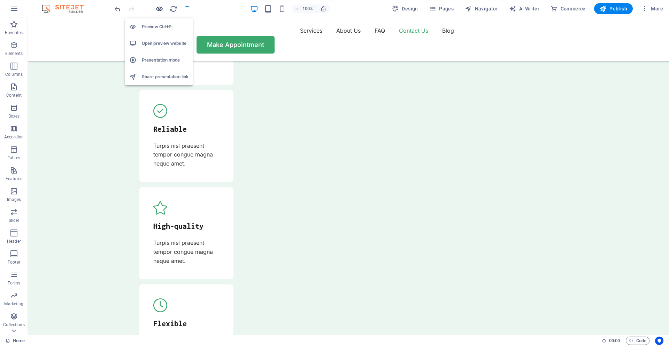
click at [160, 10] on icon "button" at bounding box center [159, 9] width 8 height 8
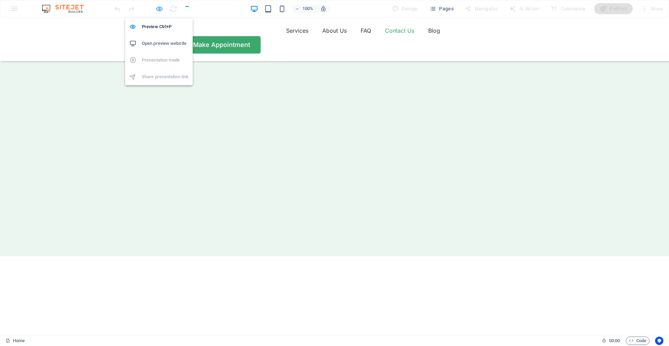
scroll to position [2183, 0]
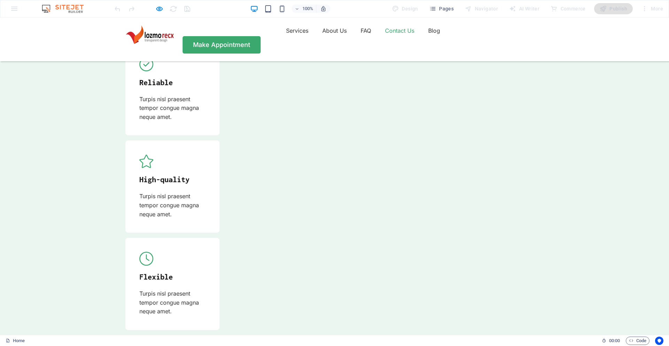
click at [159, 5] on icon "button" at bounding box center [159, 9] width 8 height 8
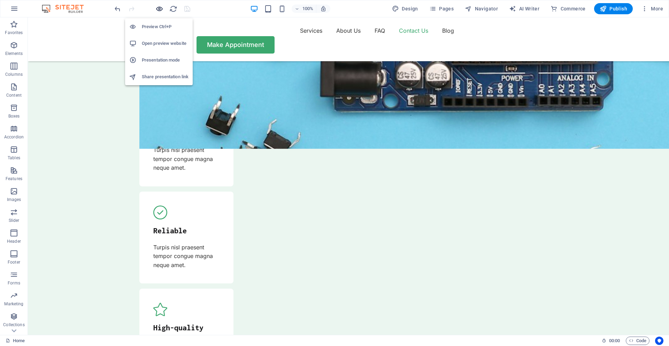
scroll to position [2284, 0]
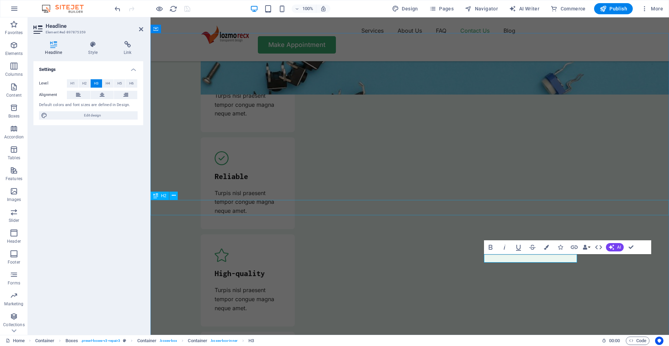
scroll to position [2236, 0]
drag, startPoint x: 630, startPoint y: 251, endPoint x: 599, endPoint y: 240, distance: 32.9
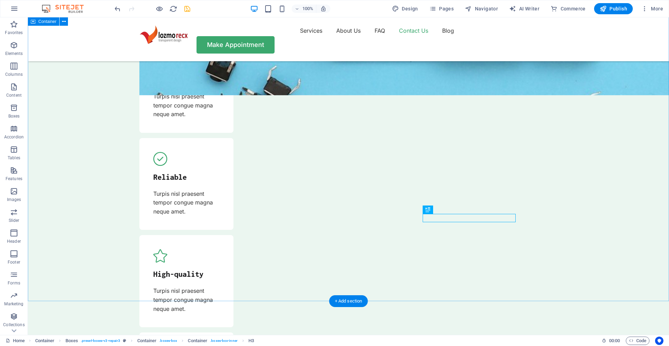
scroll to position [2300, 0]
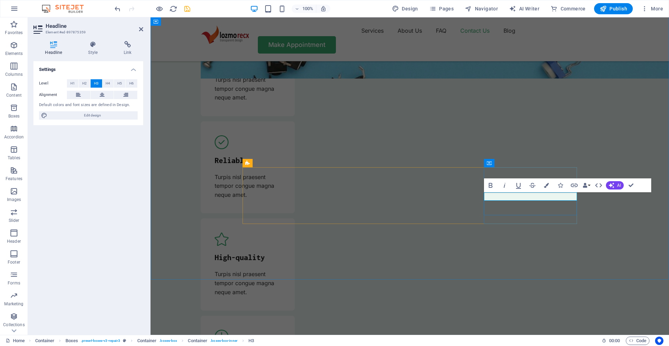
scroll to position [2252, 0]
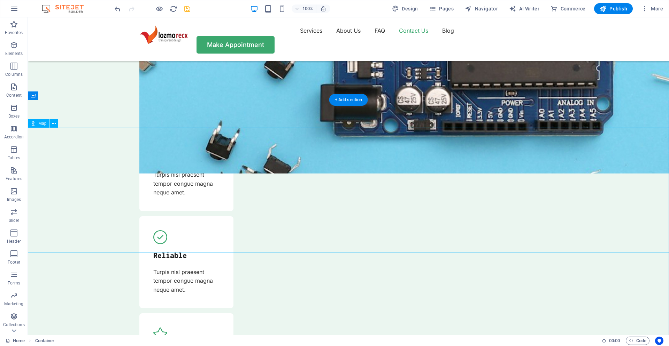
scroll to position [2156, 0]
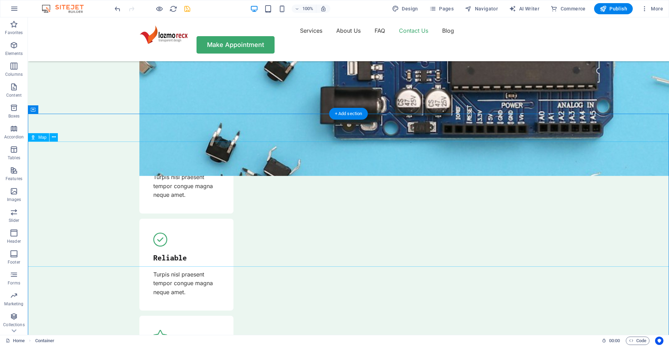
select select "1"
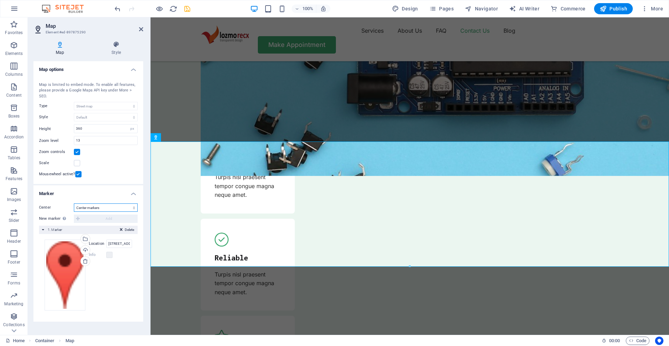
click at [109, 190] on li "Marker Center Don't center Center markers Center and zoom markers New marker To…" at bounding box center [88, 254] width 110 height 137
click at [96, 279] on div "Drag files here, click to choose files or select files from Files or our free s…" at bounding box center [88, 275] width 87 height 71
click at [115, 245] on input "44 Grafton St, Connecticut (CT) 06106 Hartford" at bounding box center [119, 244] width 26 height 8
type input "bandar seri jempol"
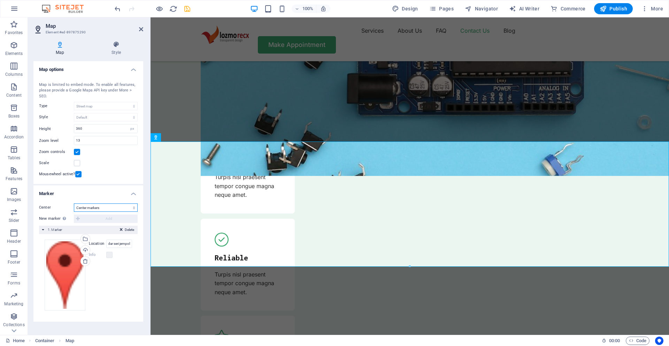
click at [74, 204] on select "Don't center Center markers Center and zoom markers" at bounding box center [106, 208] width 64 height 8
click at [134, 207] on select "Don't center Center markers Center and zoom markers" at bounding box center [106, 208] width 64 height 8
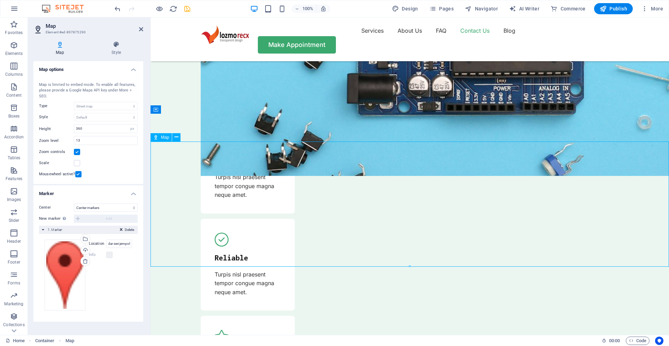
drag, startPoint x: 410, startPoint y: 195, endPoint x: 412, endPoint y: 202, distance: 8.0
drag, startPoint x: 413, startPoint y: 209, endPoint x: 417, endPoint y: 221, distance: 12.9
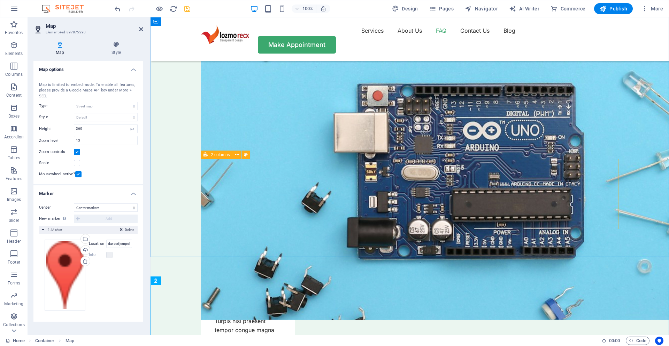
scroll to position [2204, 0]
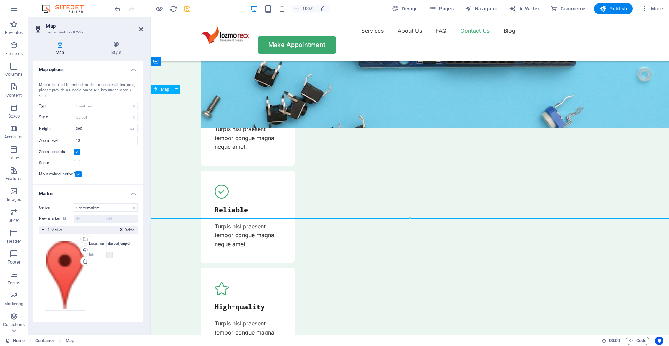
drag, startPoint x: 410, startPoint y: 149, endPoint x: 414, endPoint y: 168, distance: 18.8
click at [65, 272] on div "Drag files here, click to choose files or select files from Files or our free s…" at bounding box center [65, 275] width 41 height 71
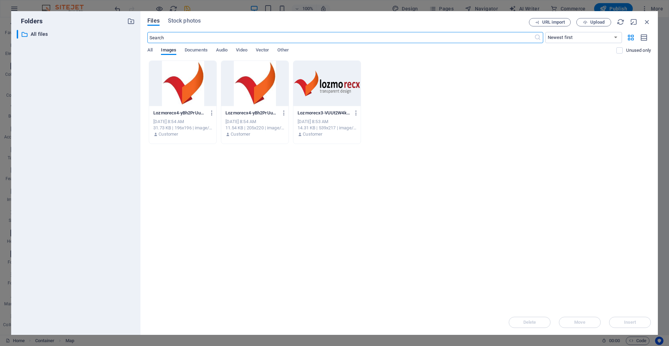
scroll to position [2247, 0]
click at [260, 86] on div at bounding box center [254, 83] width 67 height 45
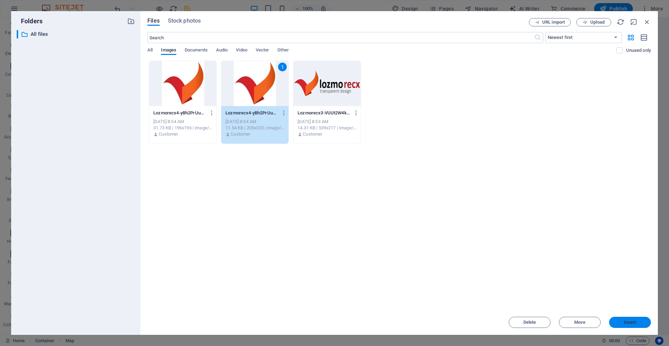
drag, startPoint x: 427, startPoint y: 275, endPoint x: 624, endPoint y: 320, distance: 202.5
click at [624, 321] on span "Insert" at bounding box center [630, 323] width 12 height 4
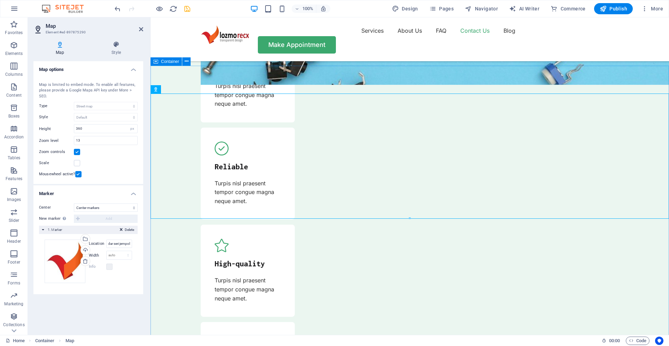
scroll to position [2204, 0]
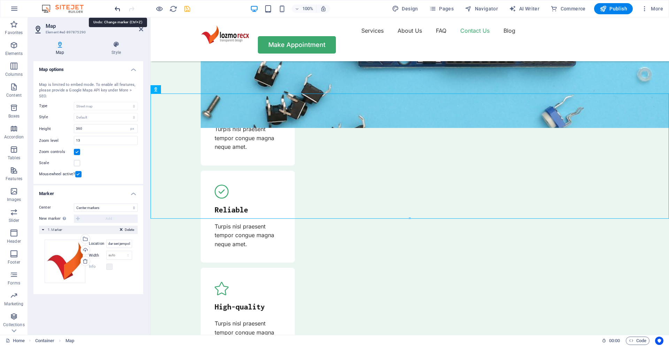
click at [116, 9] on icon "undo" at bounding box center [118, 9] width 8 height 8
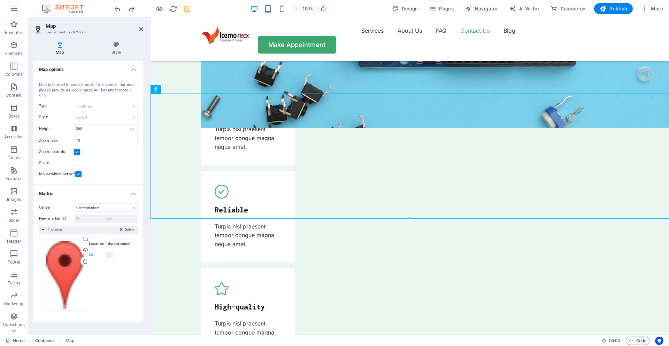
click at [107, 255] on label at bounding box center [109, 255] width 6 height 6
drag, startPoint x: 409, startPoint y: 146, endPoint x: 411, endPoint y: 164, distance: 17.6
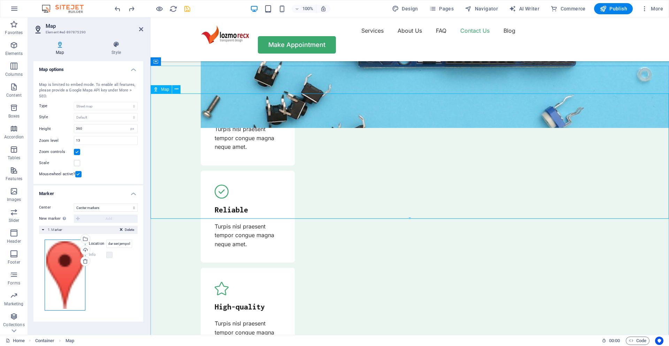
drag, startPoint x: 207, startPoint y: 280, endPoint x: 413, endPoint y: 171, distance: 233.2
click at [175, 90] on icon at bounding box center [176, 89] width 4 height 7
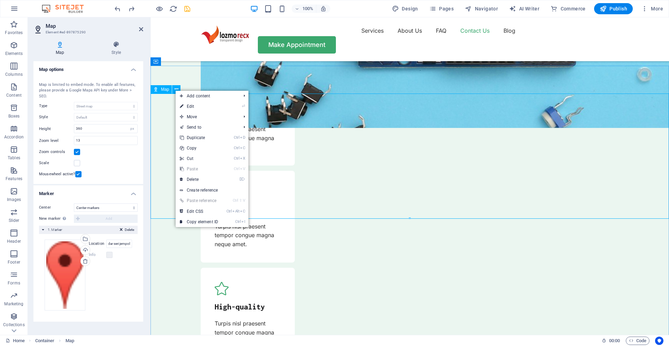
click at [165, 89] on span "Map" at bounding box center [165, 89] width 8 height 4
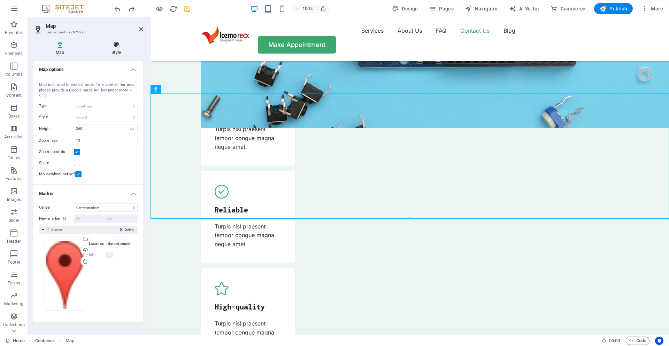
click at [122, 44] on icon at bounding box center [116, 44] width 54 height 7
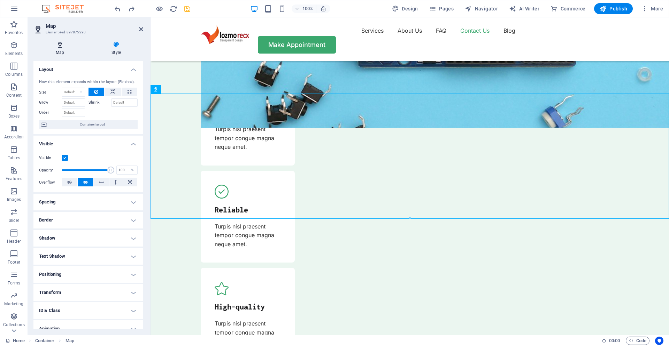
click at [59, 53] on h4 "Map" at bounding box center [61, 48] width 56 height 15
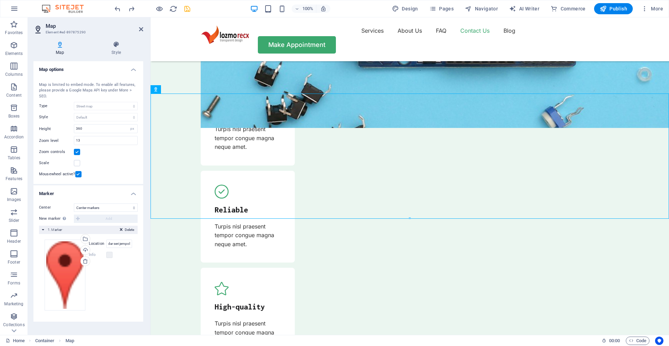
scroll to position [0, 7]
click at [74, 204] on select "Don't center Center markers Center and zoom markers" at bounding box center [106, 208] width 64 height 8
click at [110, 196] on li "Marker Center Don't center Center markers Center and zoom markers New marker To…" at bounding box center [88, 254] width 110 height 137
click at [140, 31] on icon at bounding box center [141, 29] width 4 height 6
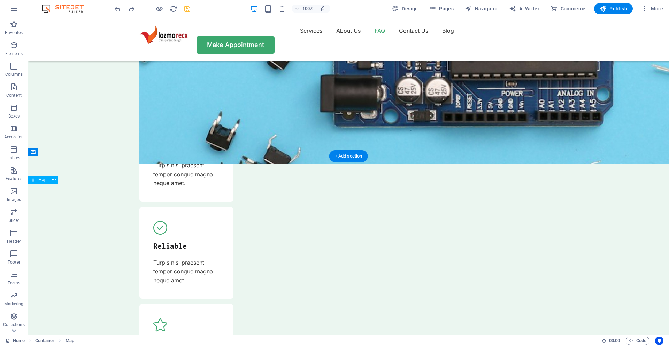
scroll to position [2059, 0]
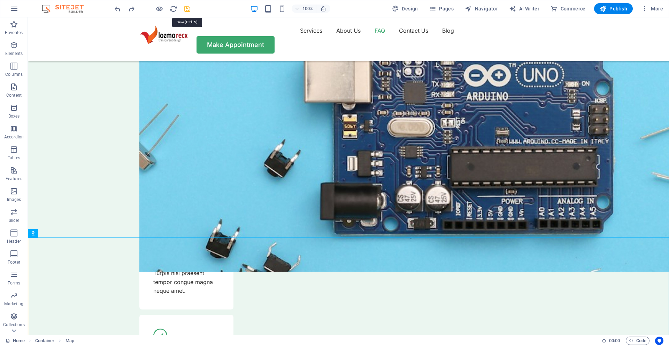
click at [188, 10] on icon "save" at bounding box center [187, 9] width 8 height 8
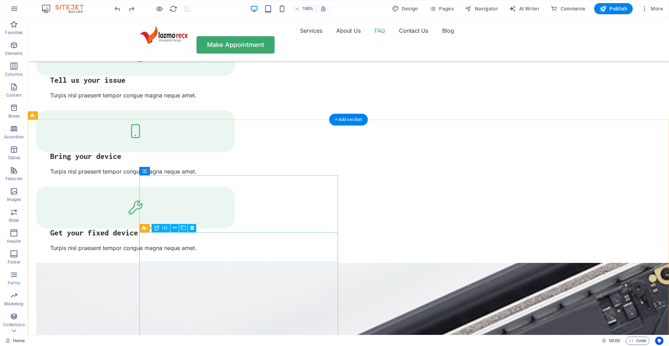
scroll to position [1098, 0]
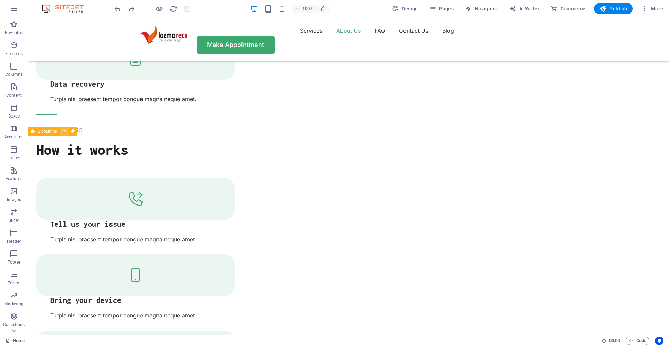
click at [65, 134] on icon at bounding box center [64, 131] width 4 height 7
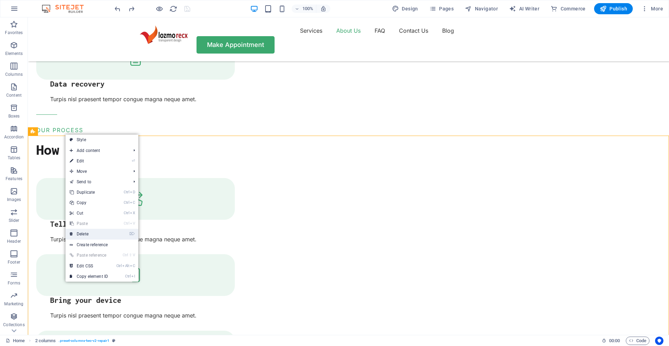
click at [91, 236] on link "⌦ Delete" at bounding box center [88, 234] width 47 height 10
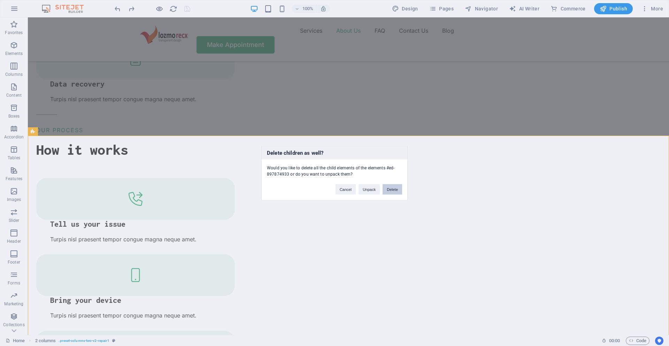
click at [397, 192] on button "Delete" at bounding box center [392, 189] width 20 height 10
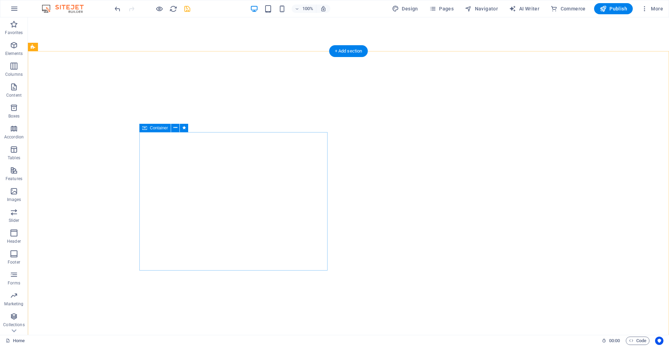
scroll to position [0, 0]
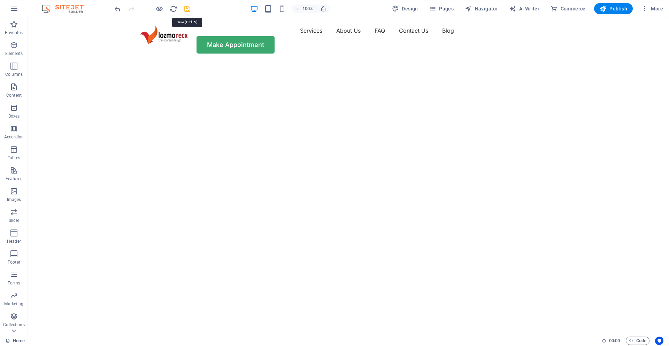
click at [188, 8] on icon "save" at bounding box center [187, 9] width 8 height 8
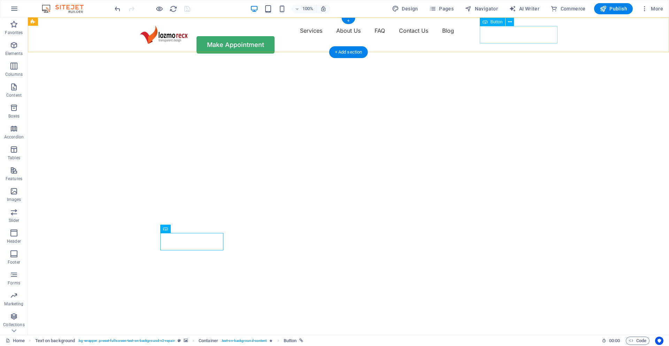
click at [506, 36] on div "Make Appointment" at bounding box center [348, 44] width 418 height 17
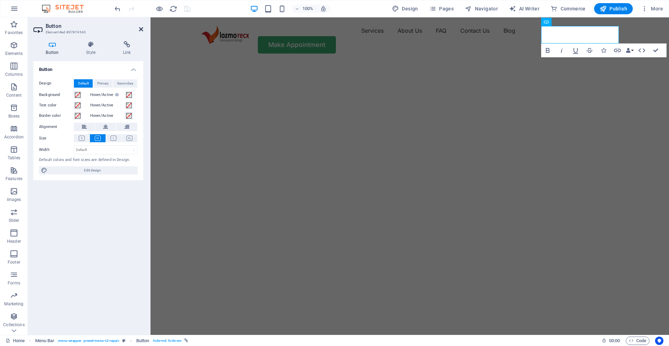
click at [141, 29] on icon at bounding box center [141, 29] width 4 height 6
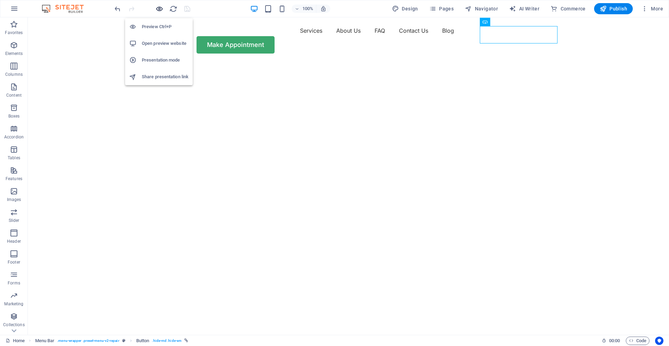
click at [158, 8] on icon "button" at bounding box center [159, 9] width 8 height 8
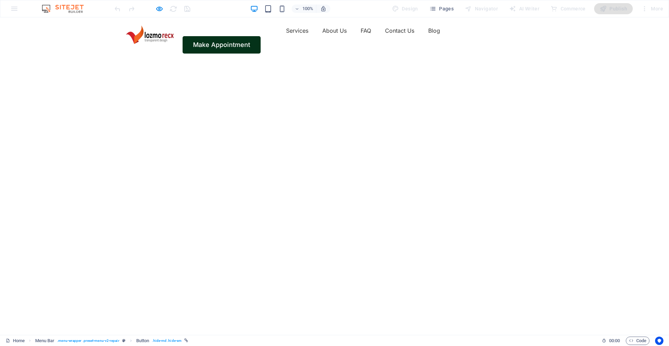
click at [260, 39] on link "Make Appointment" at bounding box center [221, 44] width 78 height 17
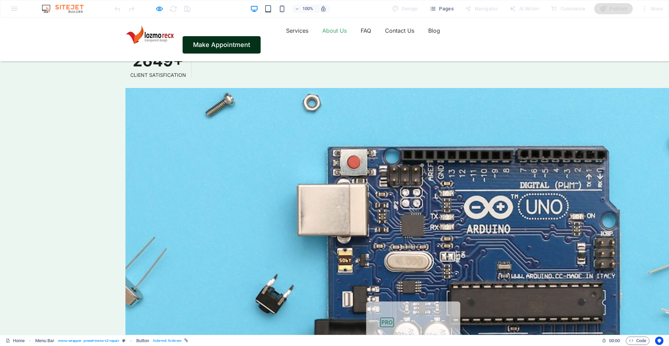
scroll to position [1886, 0]
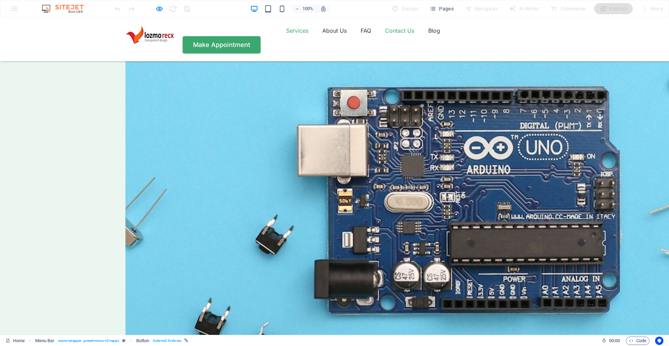
click at [286, 36] on link "Services" at bounding box center [297, 30] width 22 height 11
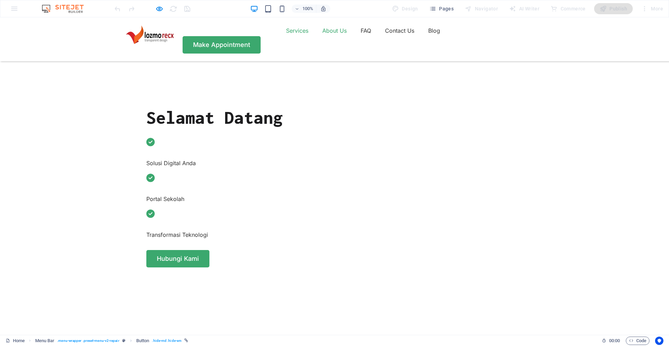
click at [322, 36] on link "About Us" at bounding box center [334, 30] width 24 height 11
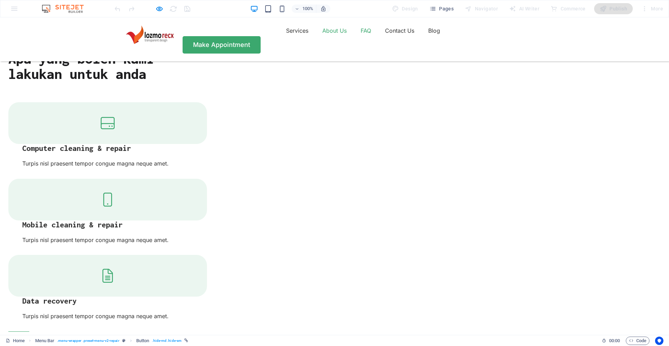
scroll to position [855, 0]
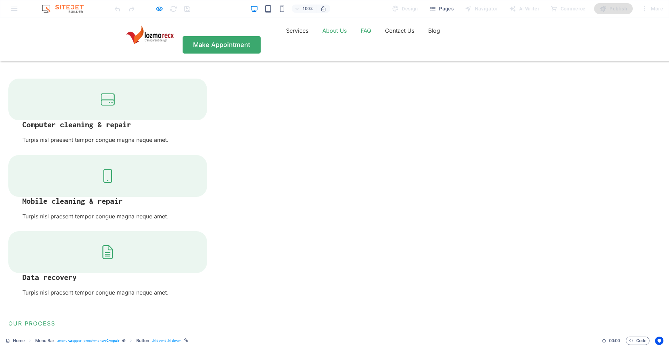
click at [360, 36] on link "FAQ" at bounding box center [365, 30] width 10 height 11
click at [360, 34] on link "FAQ" at bounding box center [365, 30] width 10 height 11
click at [385, 35] on link "Contact Us" at bounding box center [399, 30] width 29 height 11
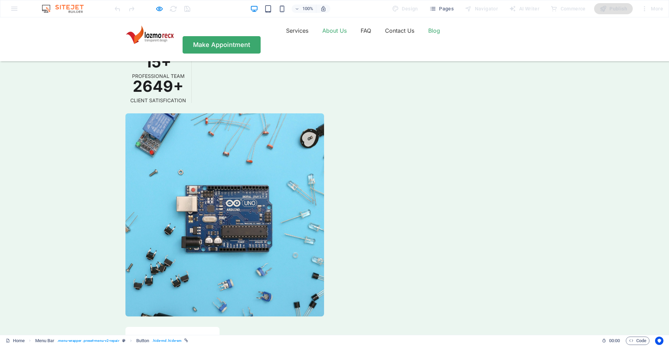
scroll to position [1804, 0]
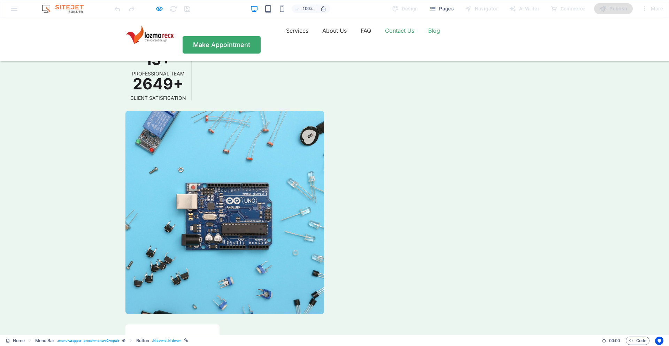
click at [428, 36] on link "Blog" at bounding box center [434, 30] width 12 height 11
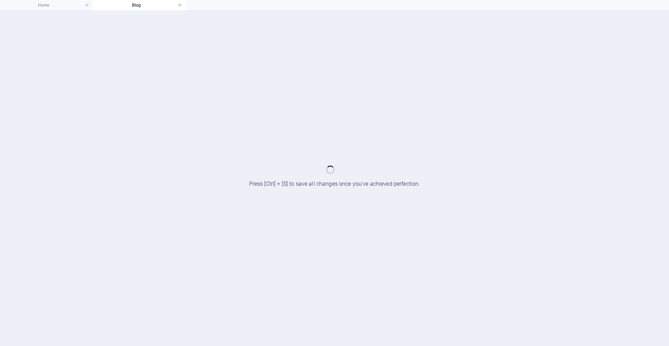
click at [179, 5] on link at bounding box center [180, 5] width 4 height 7
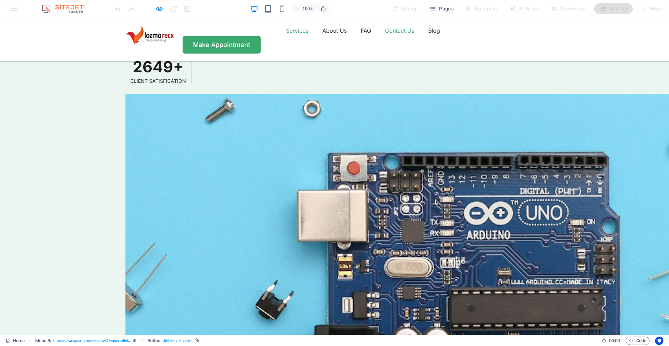
click at [286, 36] on link "Services" at bounding box center [297, 30] width 22 height 11
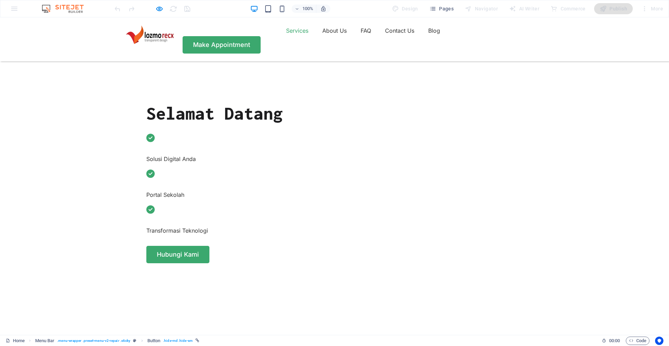
scroll to position [266, 0]
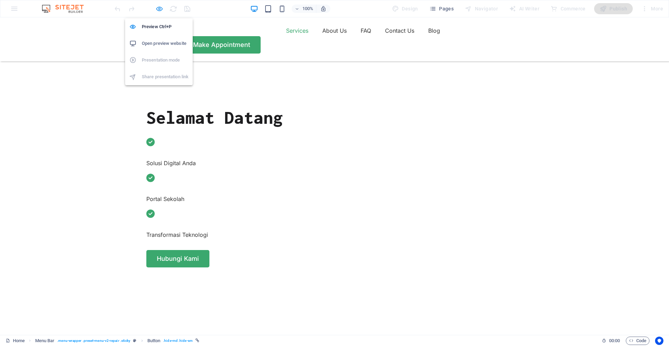
click at [157, 9] on icon "button" at bounding box center [159, 9] width 8 height 8
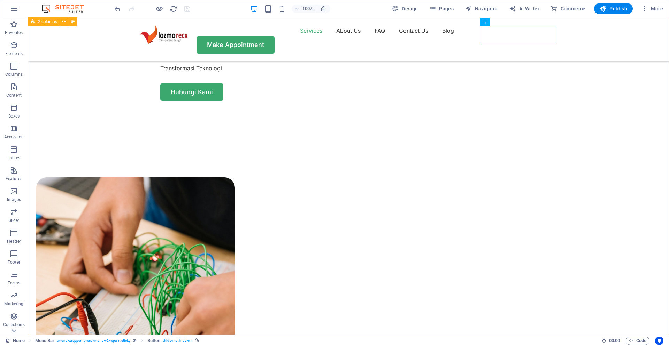
scroll to position [384, 0]
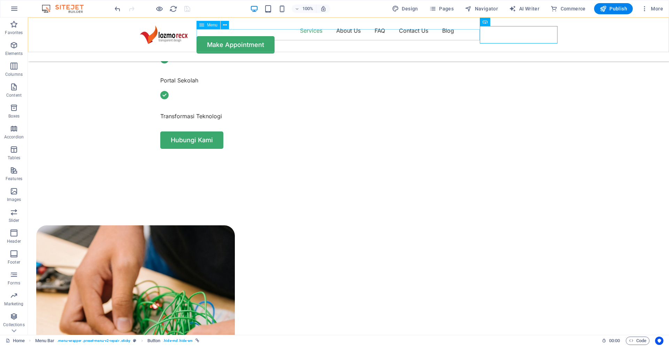
click at [363, 33] on nav "Services About Us FAQ Contact Us Blog" at bounding box center [348, 30] width 418 height 11
select select "1"
select select
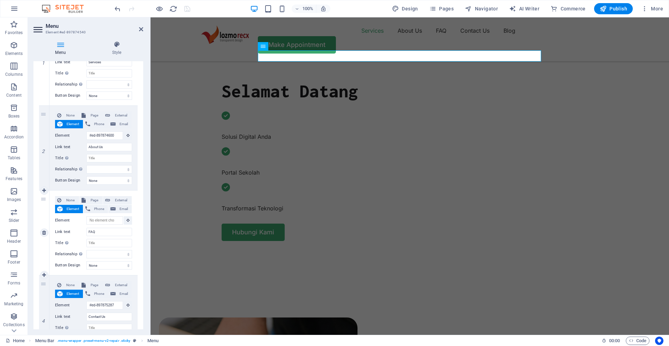
scroll to position [280, 0]
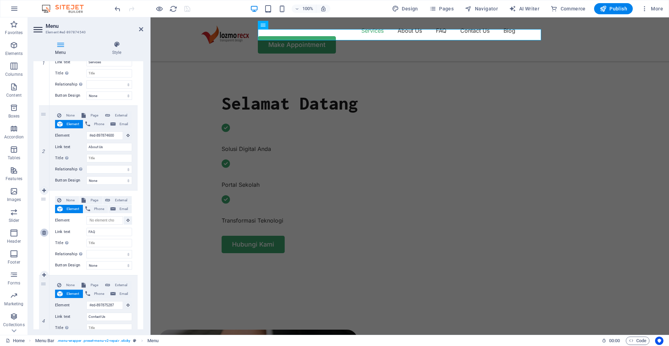
click at [43, 232] on icon at bounding box center [44, 233] width 4 height 5
select select
type input "#ed-897875287"
type input "Contact Us"
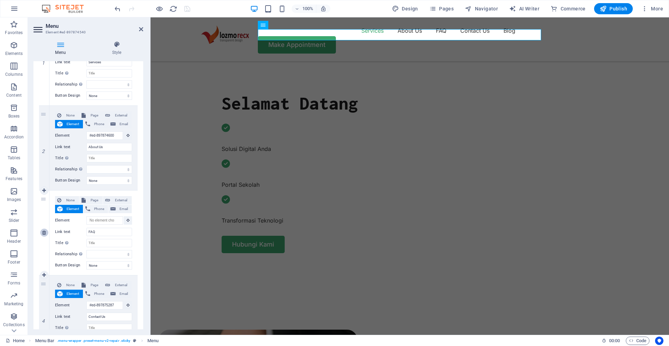
select select
select select "1"
type input "Blog"
select select
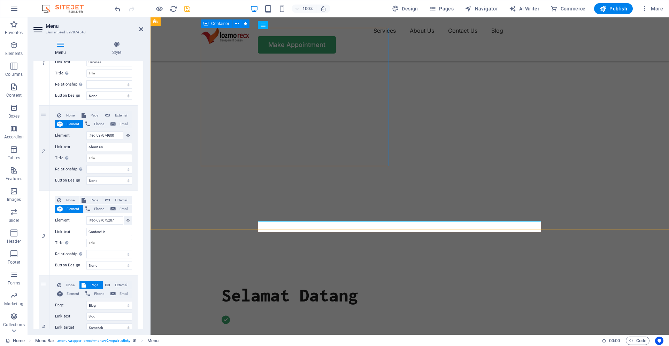
scroll to position [0, 0]
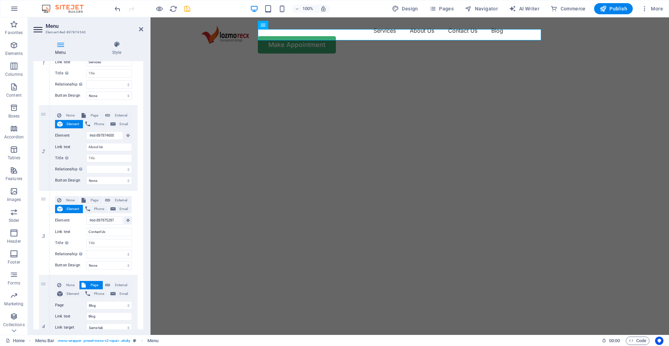
click at [187, 10] on icon "save" at bounding box center [187, 9] width 8 height 8
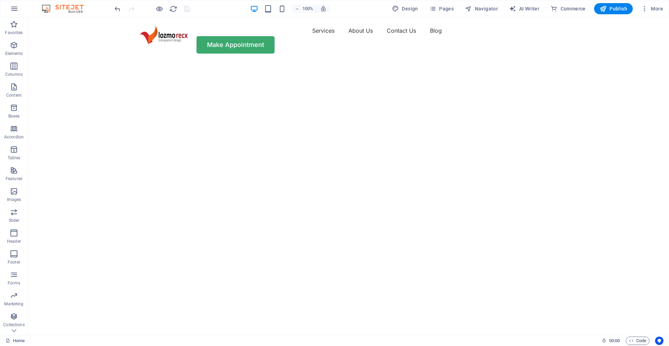
click at [154, 10] on div at bounding box center [152, 8] width 78 height 11
click at [159, 10] on icon "button" at bounding box center [159, 9] width 8 height 8
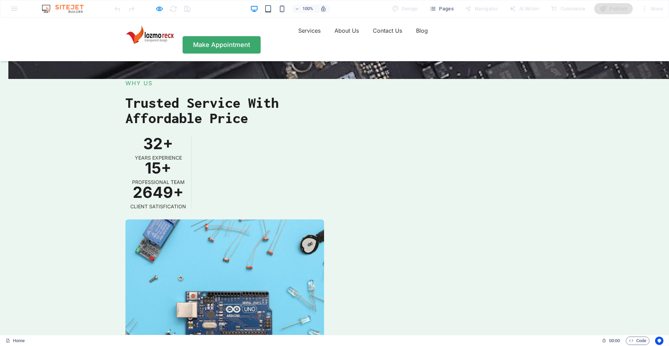
scroll to position [1886, 0]
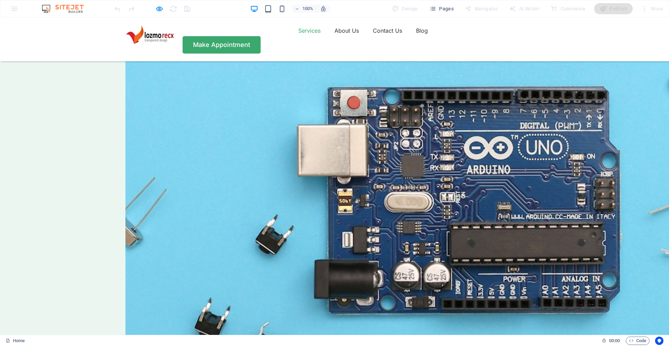
click at [298, 36] on link "Services" at bounding box center [309, 30] width 22 height 11
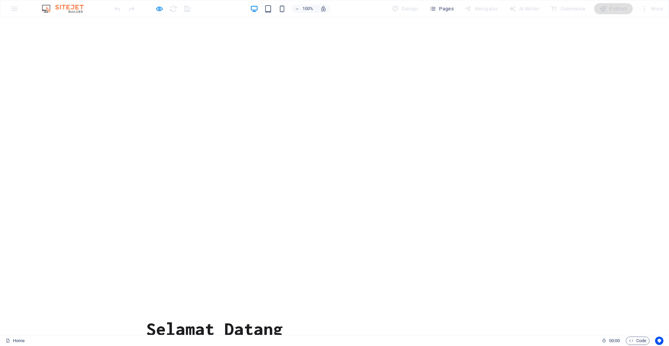
scroll to position [0, 0]
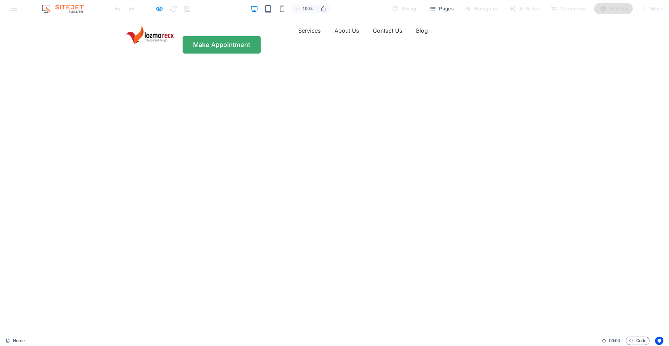
drag, startPoint x: 529, startPoint y: 190, endPoint x: 360, endPoint y: 175, distance: 169.2
click at [334, 36] on link "About Us" at bounding box center [346, 30] width 24 height 11
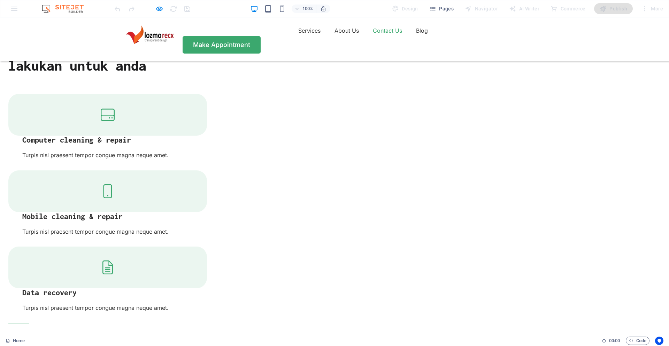
scroll to position [855, 0]
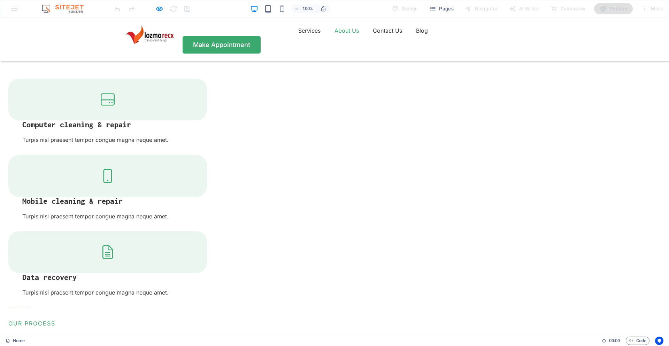
click at [334, 36] on link "About Us" at bounding box center [346, 30] width 24 height 11
click at [373, 35] on link "Contact Us" at bounding box center [387, 30] width 29 height 11
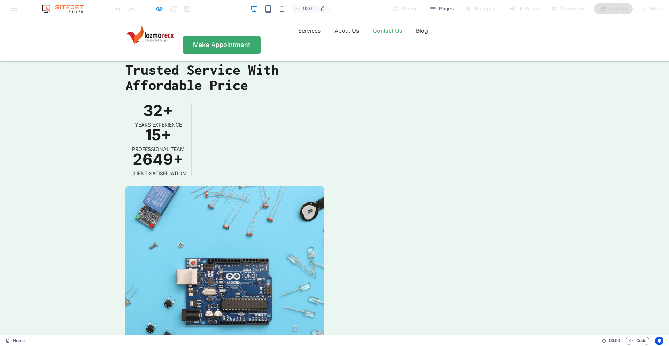
scroll to position [1804, 0]
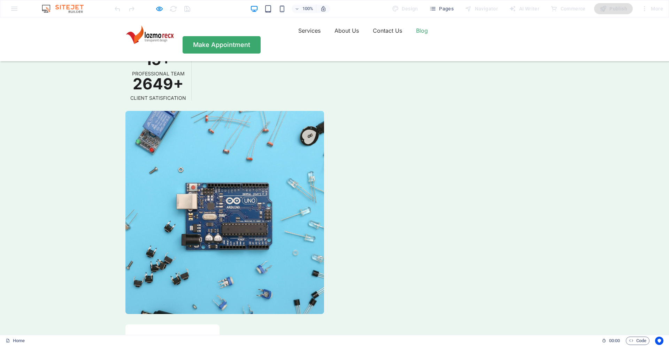
click at [416, 35] on link "Blog" at bounding box center [422, 30] width 12 height 11
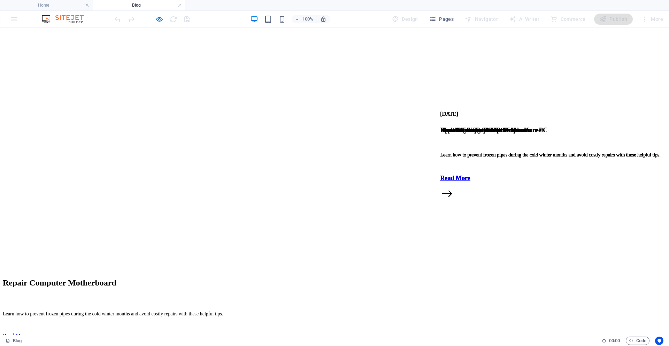
scroll to position [0, 0]
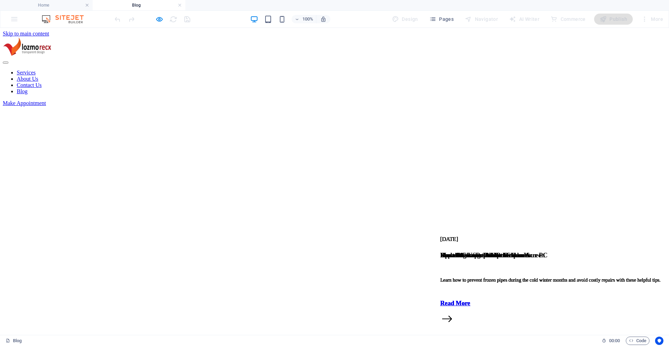
click at [177, 7] on h4 "Blog" at bounding box center [139, 5] width 93 height 8
click at [181, 5] on link at bounding box center [180, 5] width 4 height 7
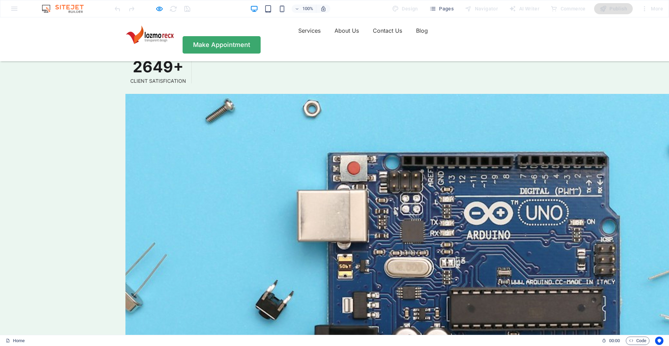
scroll to position [1821, 0]
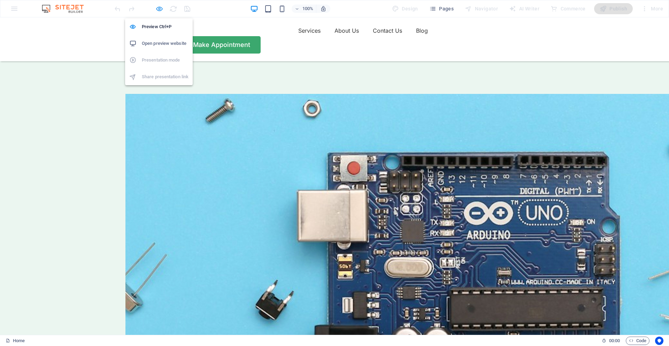
click at [159, 8] on icon "button" at bounding box center [159, 9] width 8 height 8
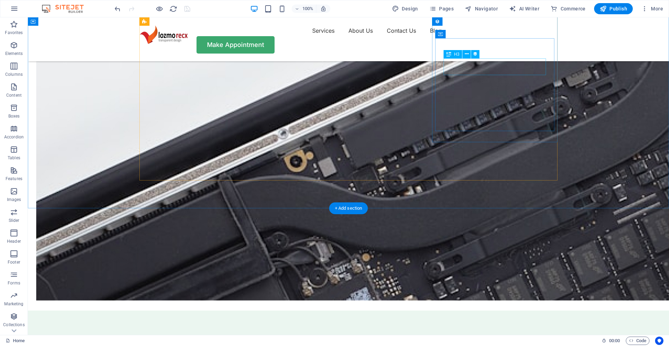
scroll to position [1331, 0]
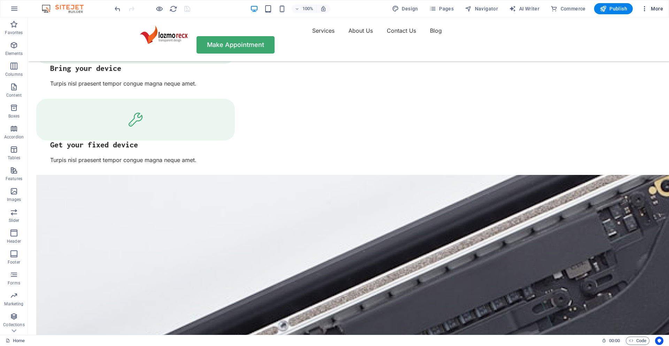
click at [648, 11] on span "More" at bounding box center [652, 8] width 22 height 7
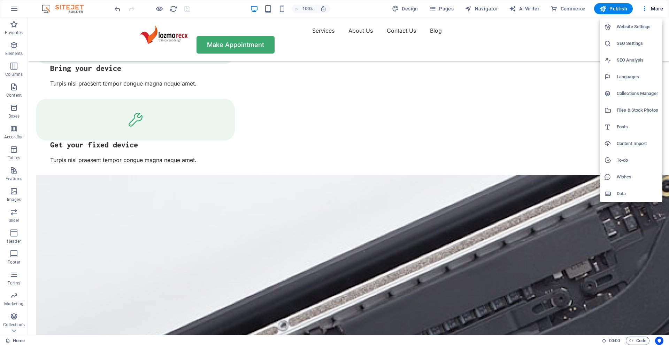
click at [625, 93] on h6 "Collections Manager" at bounding box center [636, 93] width 41 height 8
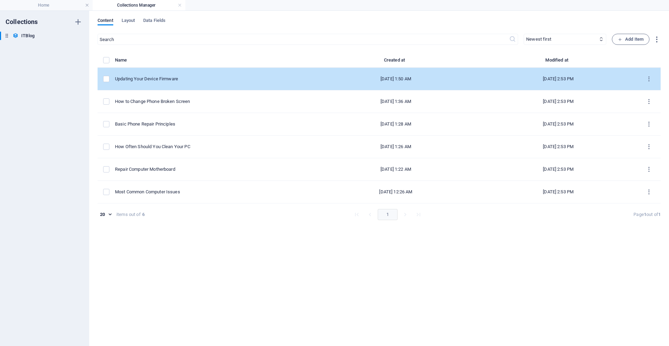
click at [146, 80] on div "Updating Your Device Firmware" at bounding box center [211, 79] width 192 height 6
select select "Mobile"
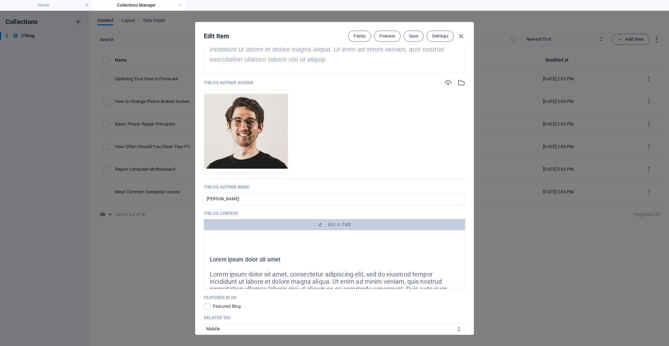
scroll to position [248, 0]
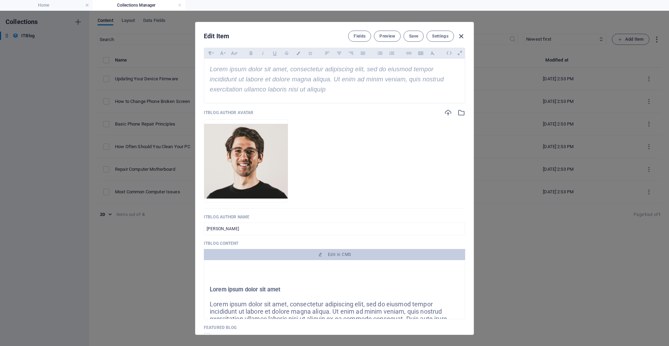
click at [460, 37] on icon "button" at bounding box center [461, 36] width 8 height 8
type input "2025-09-02"
type input "updating-your-device-firmware"
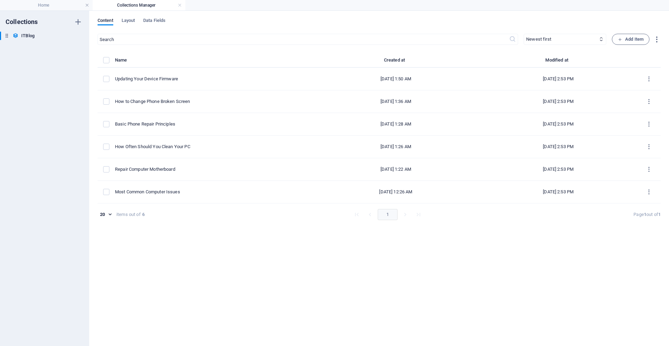
scroll to position [0, 0]
click at [180, 6] on link at bounding box center [180, 5] width 4 height 7
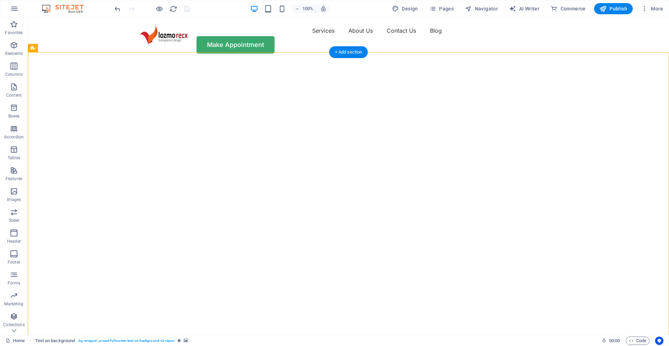
select select "fade"
select select "ms"
select select "s"
select select "progressive"
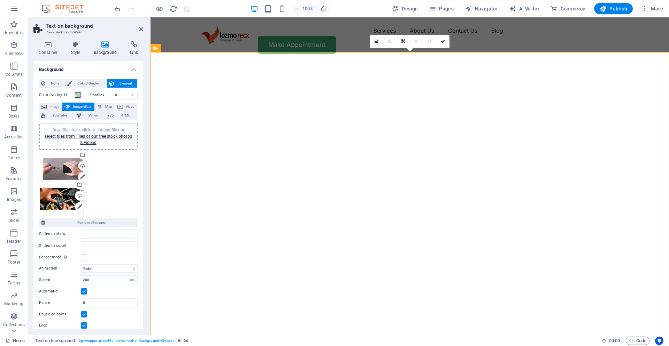
drag, startPoint x: 111, startPoint y: 171, endPoint x: 54, endPoint y: 208, distance: 67.9
click at [54, 208] on div "Drag files here, click to choose files or select files from Files or our free s…" at bounding box center [88, 183] width 102 height 66
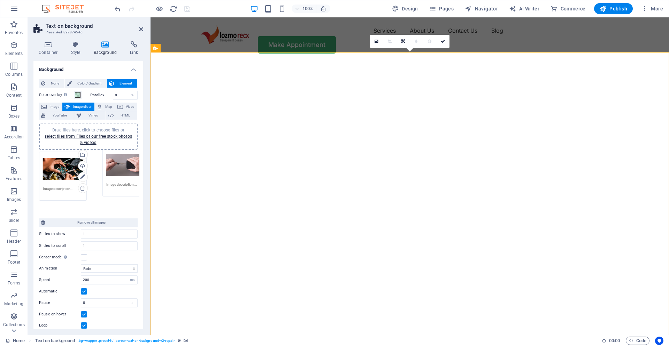
drag, startPoint x: 58, startPoint y: 177, endPoint x: 121, endPoint y: 172, distance: 63.5
click at [121, 172] on div "Drag files here, click to choose files or select files from Files or our free s…" at bounding box center [88, 183] width 102 height 66
drag, startPoint x: 113, startPoint y: 170, endPoint x: 53, endPoint y: 202, distance: 68.1
click at [53, 202] on div "Drag files here, click to choose files or select files from Files or our free s…" at bounding box center [88, 183] width 102 height 66
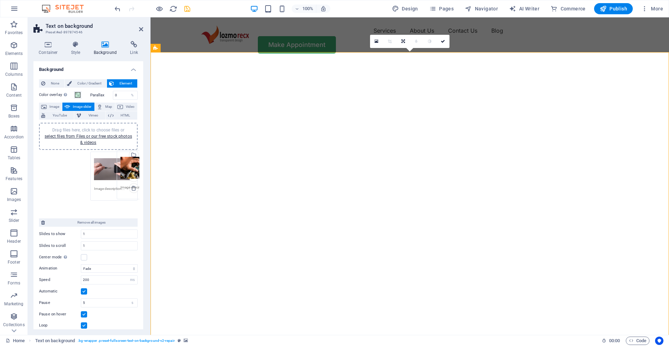
drag, startPoint x: 56, startPoint y: 175, endPoint x: 132, endPoint y: 173, distance: 75.2
click at [132, 173] on div "Drag files here, click to choose files or select files from Files or our free s…" at bounding box center [88, 183] width 102 height 66
drag, startPoint x: 112, startPoint y: 170, endPoint x: 70, endPoint y: 166, distance: 43.0
click at [70, 166] on div "Drag files here, click to choose files or select files from Files or our free s…" at bounding box center [88, 183] width 102 height 66
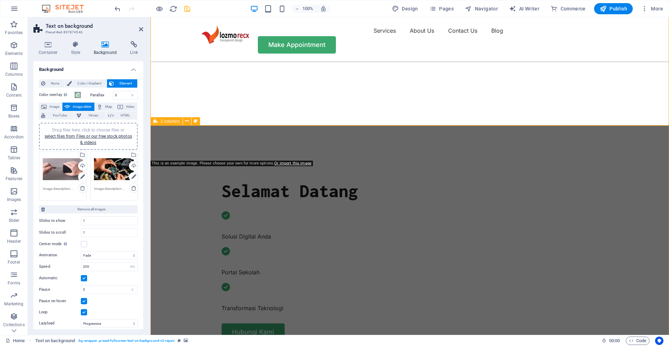
scroll to position [48, 0]
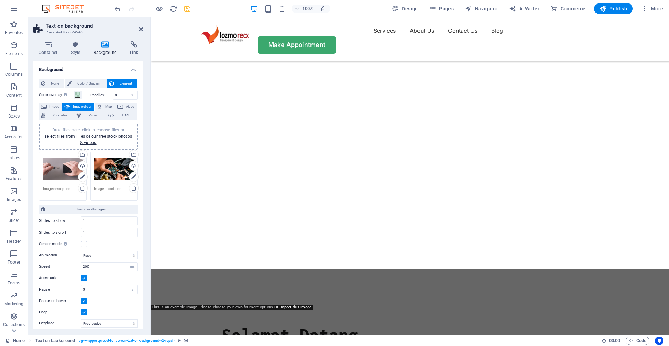
click at [109, 172] on div "Drag files here, click to choose files or select files from Files or our free s…" at bounding box center [114, 170] width 40 height 28
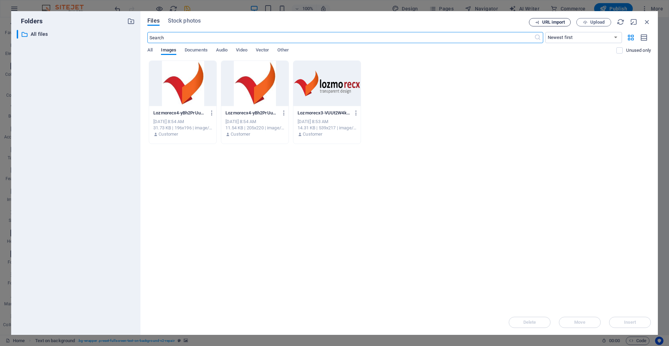
click at [554, 23] on span "URL import" at bounding box center [553, 22] width 23 height 4
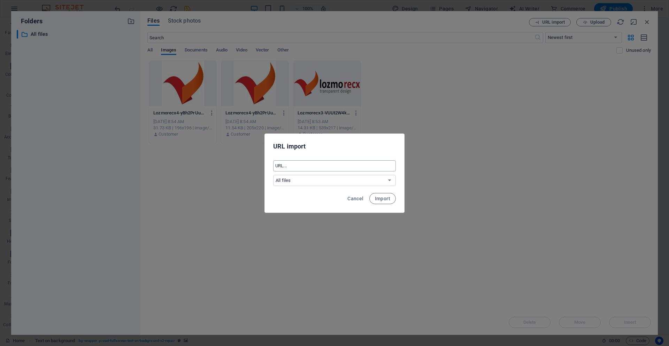
click at [322, 170] on input "text" at bounding box center [334, 166] width 123 height 11
paste input "https://img.freepik.com/free-vector/circuits-blue-red-gradient-digital-backgrou…"
type input "https://img.freepik.com/free-vector/circuits-blue-red-gradient-digital-backgrou…"
click at [384, 201] on span "Import" at bounding box center [382, 199] width 15 height 6
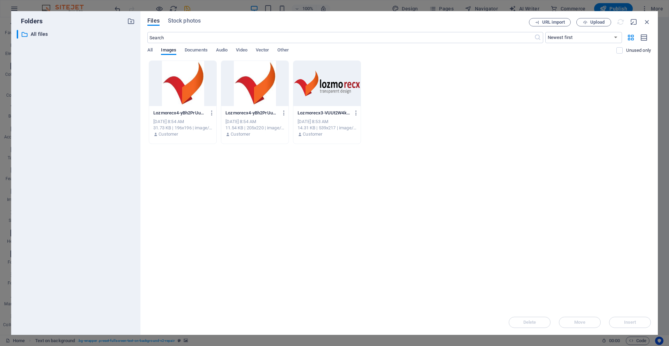
scroll to position [0, 0]
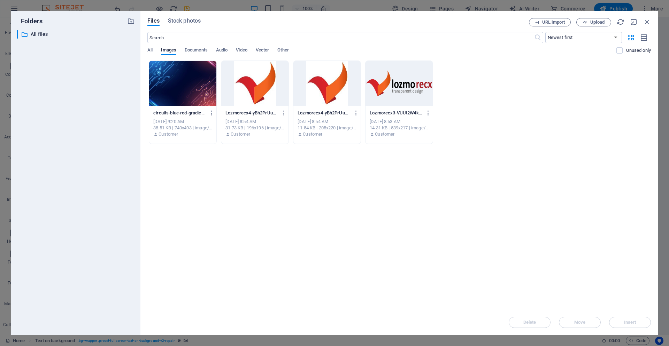
click at [183, 92] on div at bounding box center [182, 83] width 67 height 45
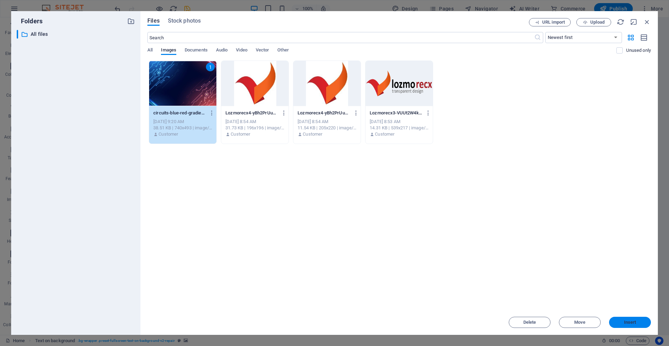
click at [615, 323] on span "Insert" at bounding box center [629, 323] width 36 height 4
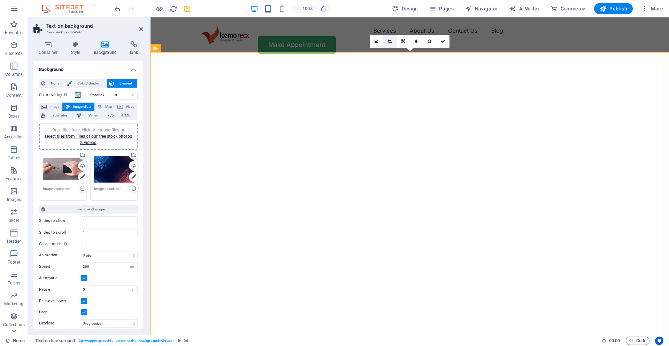
click at [390, 41] on icon at bounding box center [390, 41] width 4 height 4
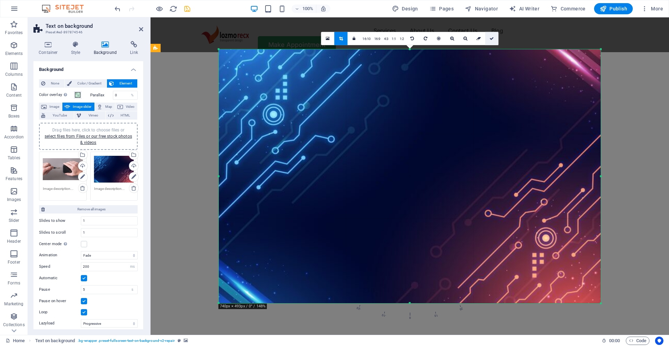
click at [492, 40] on icon at bounding box center [491, 38] width 4 height 4
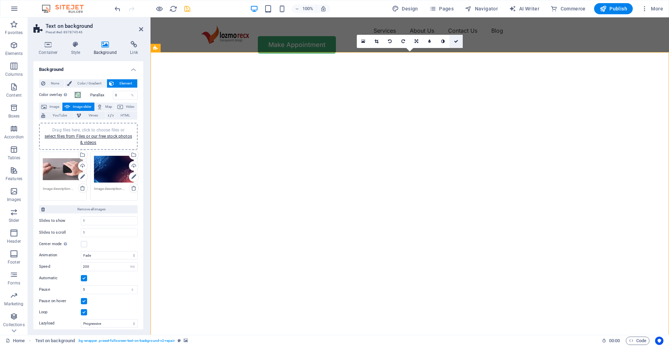
click at [456, 44] on link at bounding box center [455, 41] width 13 height 13
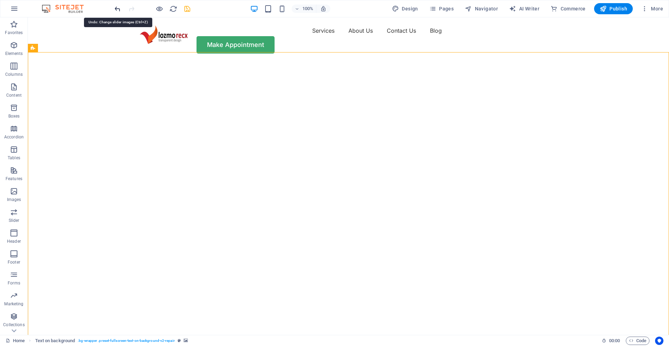
click at [116, 10] on icon "undo" at bounding box center [118, 9] width 8 height 8
select select "fade"
select select "ms"
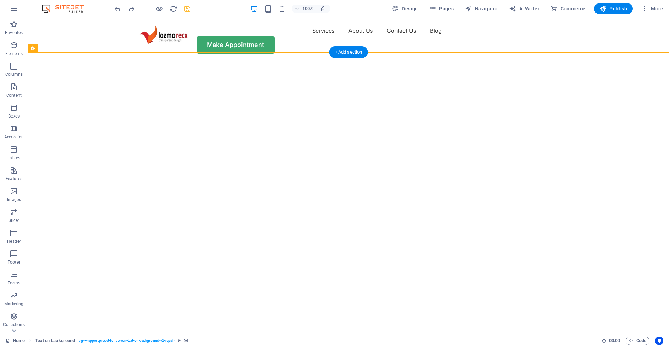
select select "s"
select select "progressive"
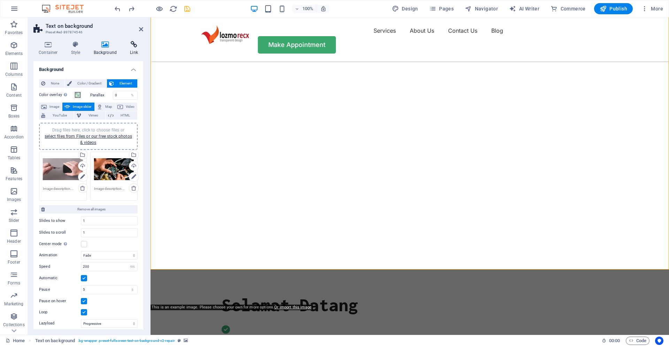
scroll to position [48, 0]
click at [140, 30] on icon at bounding box center [141, 29] width 4 height 6
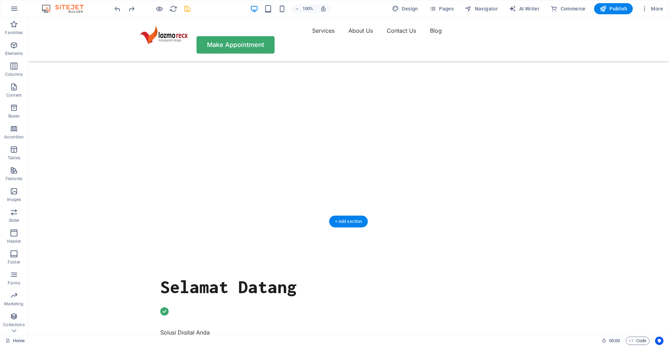
scroll to position [288, 0]
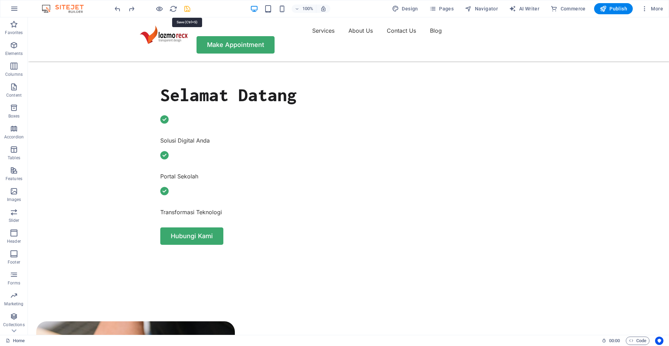
click at [186, 6] on icon "save" at bounding box center [187, 9] width 8 height 8
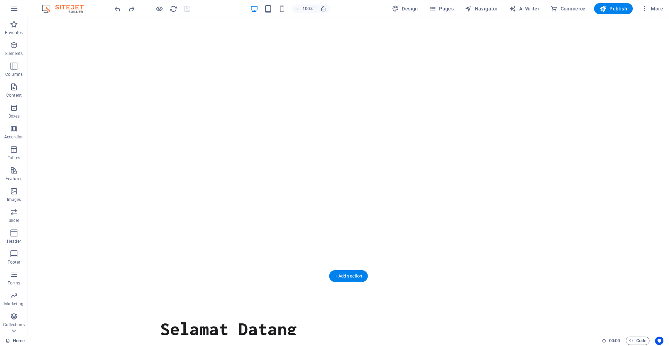
scroll to position [144, 0]
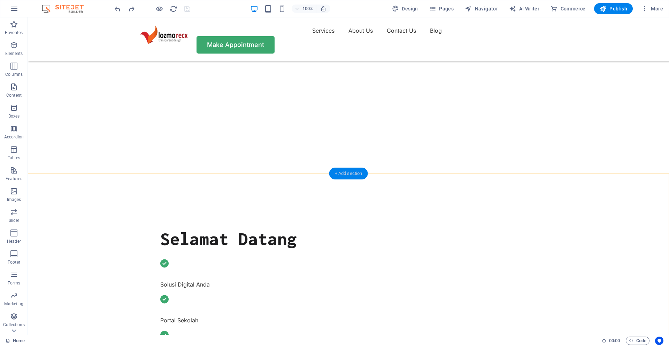
click at [353, 175] on div "+ Add section" at bounding box center [348, 174] width 39 height 12
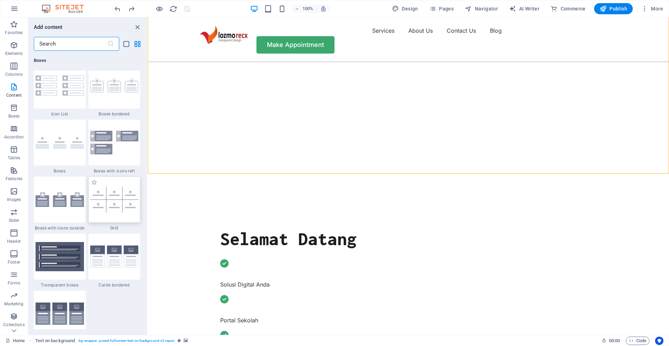
scroll to position [1950, 0]
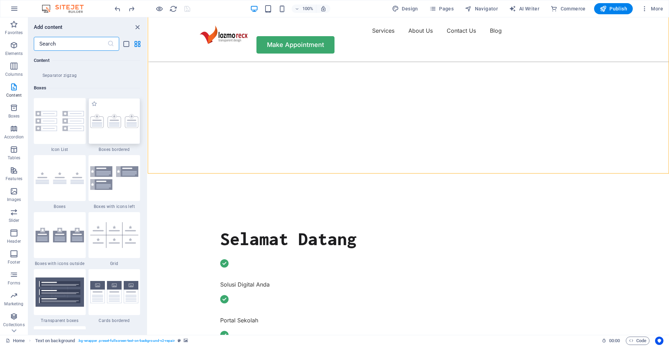
click at [111, 128] on img at bounding box center [114, 121] width 48 height 14
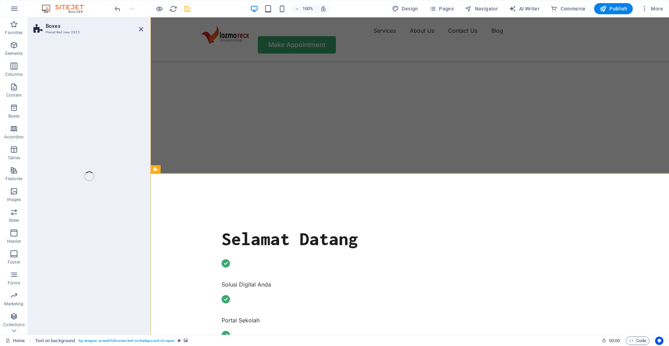
select select "rem"
select select "preset-boxes-v3-border"
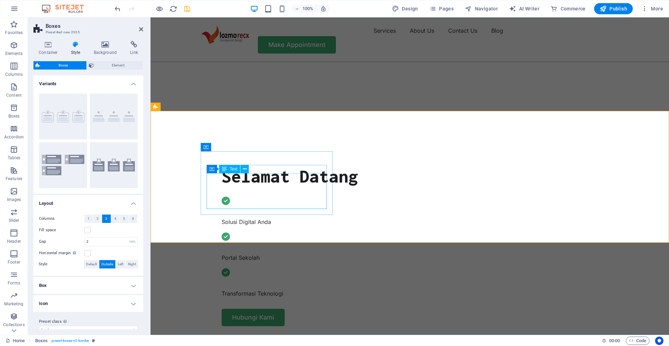
scroll to position [192, 0]
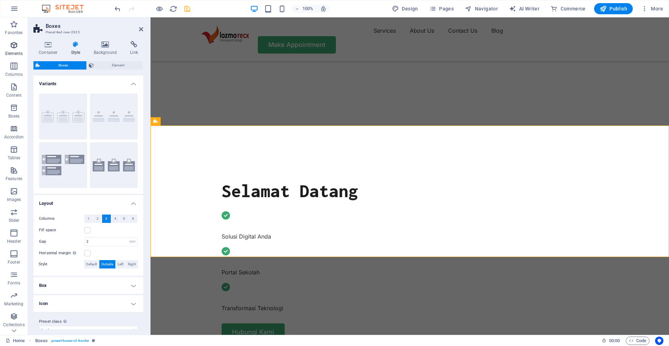
click at [15, 49] on icon "button" at bounding box center [14, 45] width 8 height 8
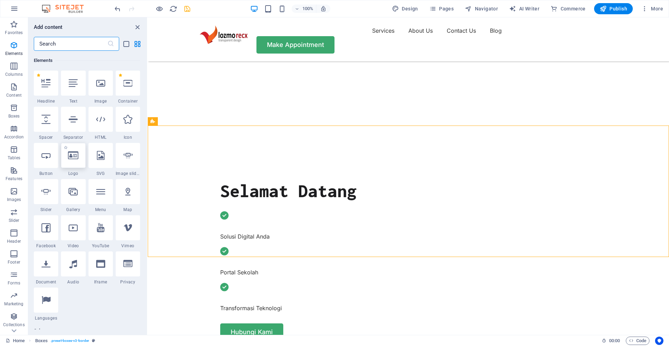
scroll to position [0, 0]
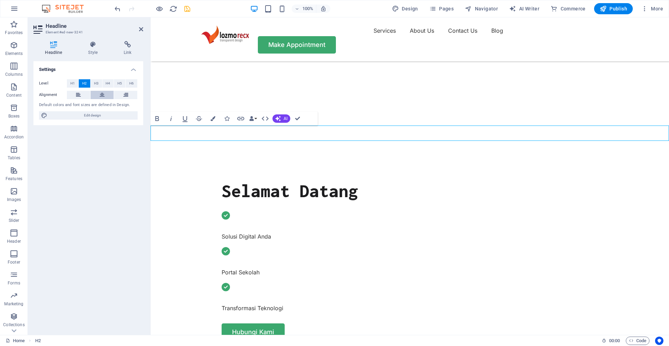
click at [100, 97] on icon at bounding box center [102, 95] width 5 height 8
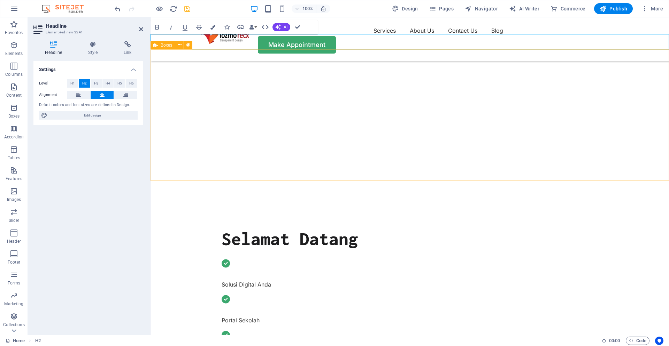
scroll to position [288, 0]
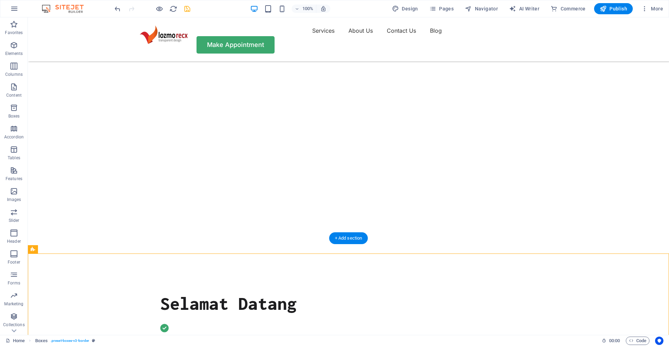
scroll to position [192, 0]
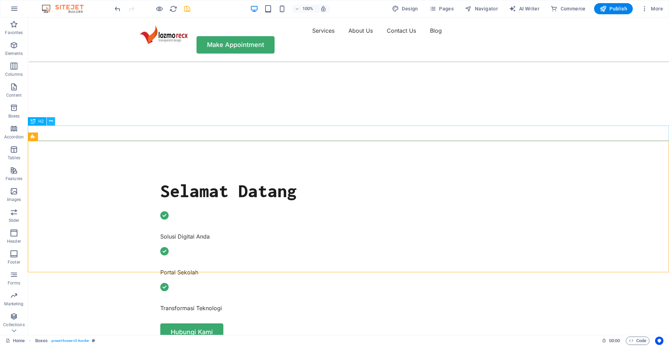
click at [53, 122] on icon at bounding box center [51, 121] width 4 height 7
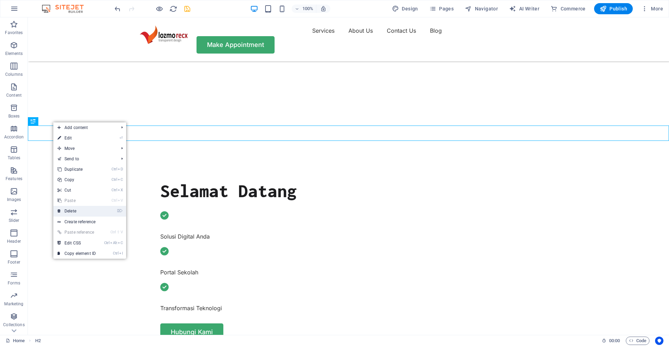
click at [70, 213] on link "⌦ Delete" at bounding box center [76, 211] width 47 height 10
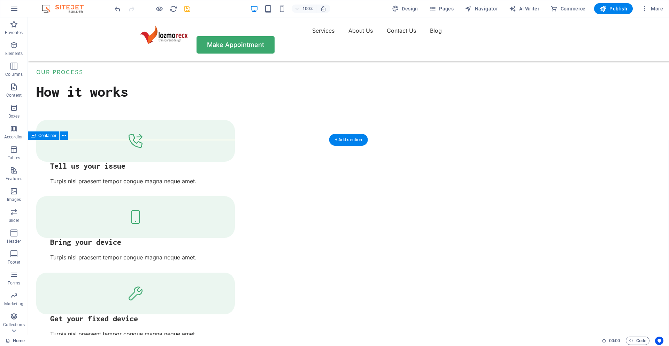
scroll to position [1442, 0]
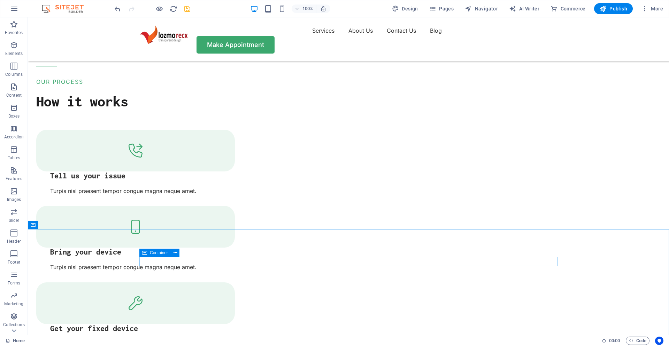
click at [145, 254] on icon at bounding box center [144, 253] width 5 height 8
click at [172, 253] on button at bounding box center [175, 253] width 8 height 8
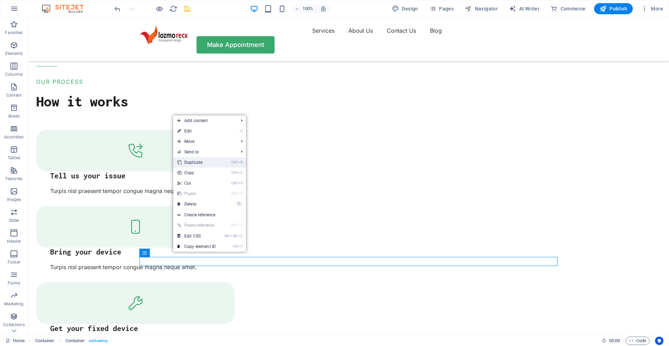
click at [203, 167] on link "Ctrl D Duplicate" at bounding box center [196, 162] width 47 height 10
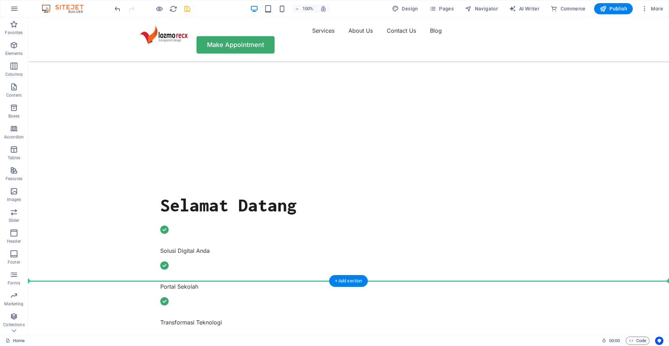
scroll to position [192, 0]
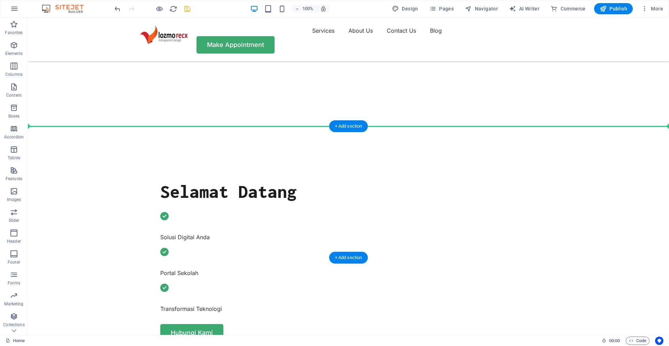
drag, startPoint x: 173, startPoint y: 280, endPoint x: 268, endPoint y: 141, distance: 167.8
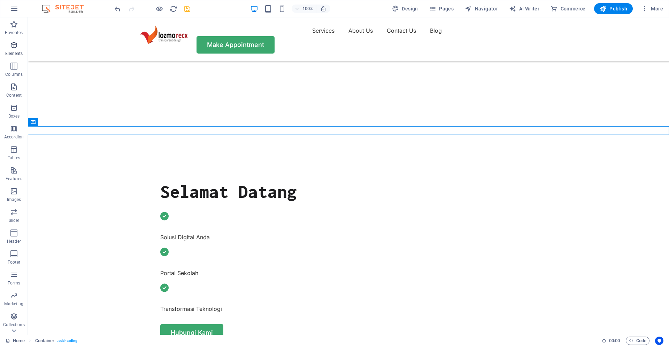
click at [13, 47] on icon "button" at bounding box center [14, 45] width 8 height 8
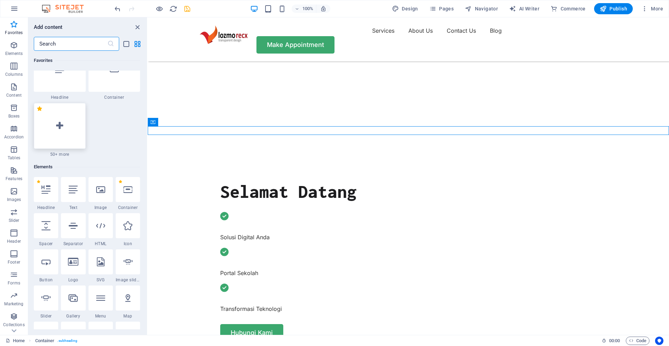
scroll to position [0, 0]
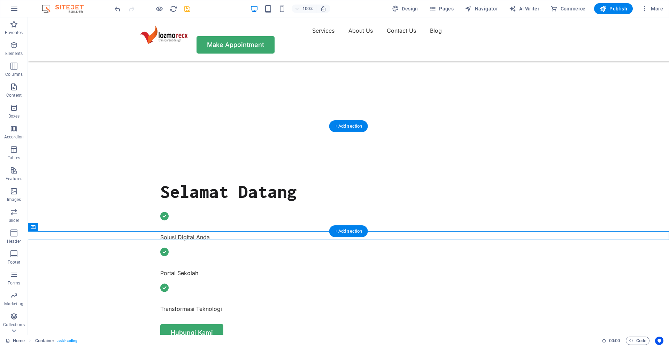
drag, startPoint x: 186, startPoint y: 245, endPoint x: 298, endPoint y: 172, distance: 134.1
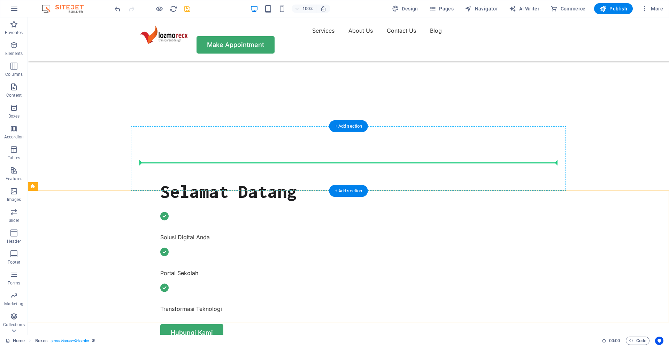
drag, startPoint x: 73, startPoint y: 202, endPoint x: 244, endPoint y: 162, distance: 175.4
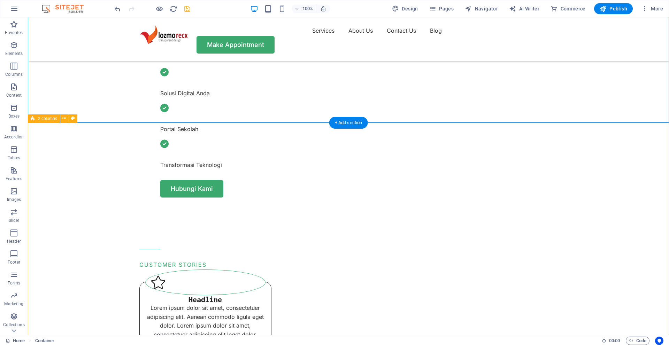
scroll to position [143, 0]
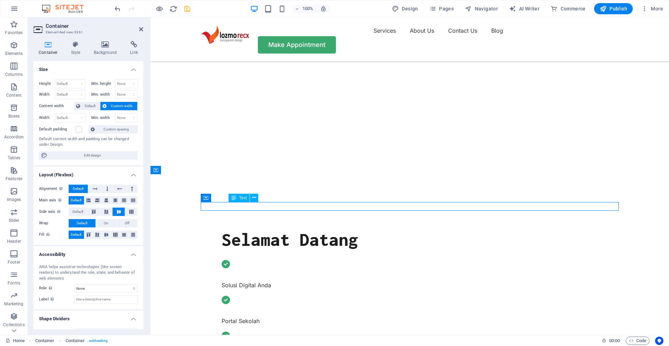
drag, startPoint x: 296, startPoint y: 205, endPoint x: 253, endPoint y: 209, distance: 43.7
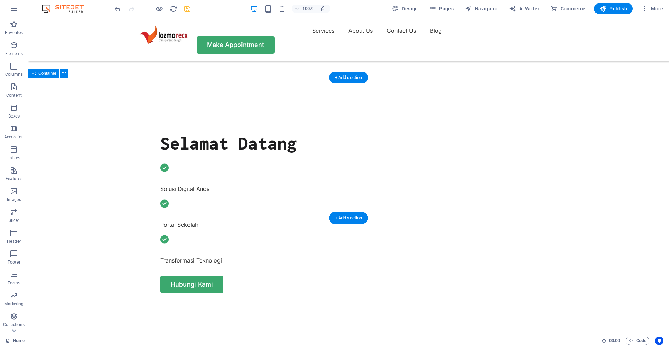
scroll to position [240, 0]
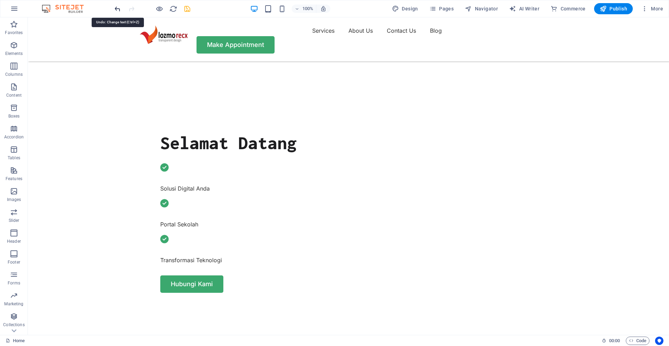
click at [117, 9] on icon "undo" at bounding box center [118, 9] width 8 height 8
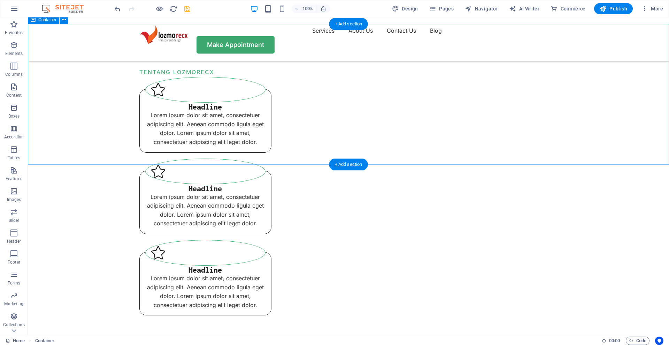
scroll to position [288, 0]
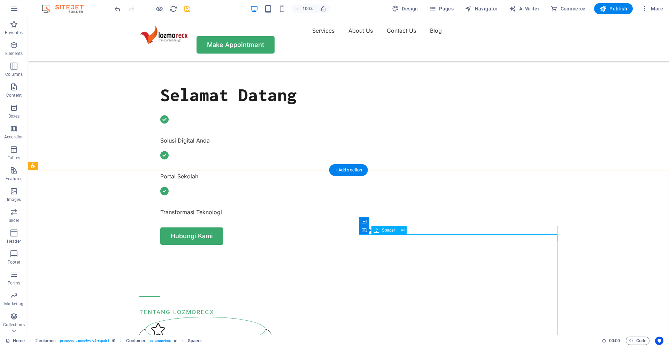
click at [402, 231] on icon at bounding box center [402, 230] width 4 height 7
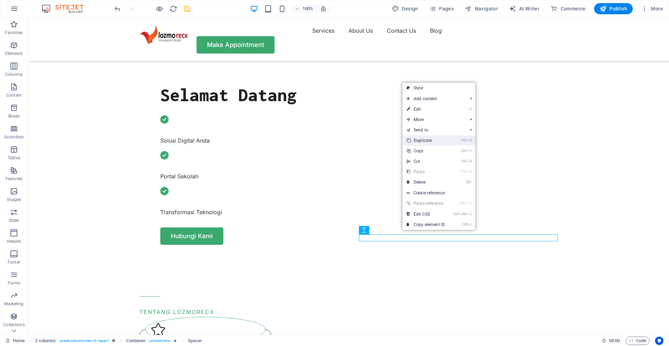
click at [419, 141] on link "Ctrl D Duplicate" at bounding box center [425, 140] width 47 height 10
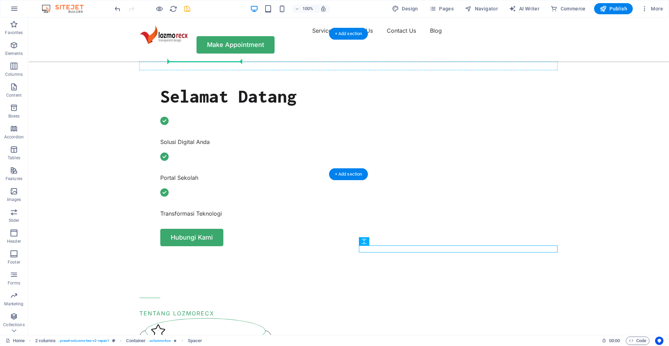
scroll to position [284, 0]
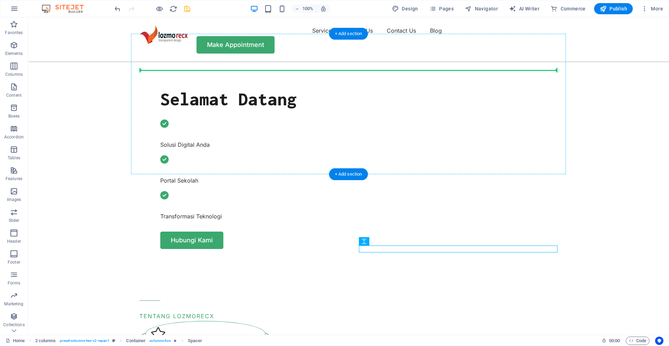
drag, startPoint x: 356, startPoint y: 200, endPoint x: 144, endPoint y: 70, distance: 249.0
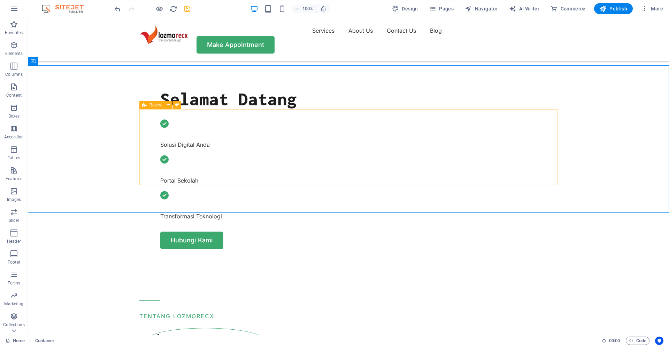
scroll to position [236, 0]
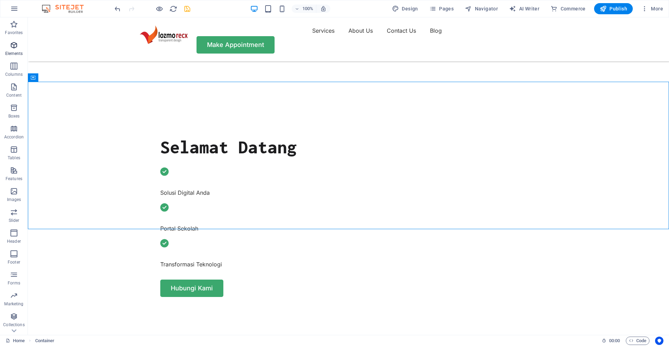
click at [13, 46] on icon "button" at bounding box center [14, 45] width 8 height 8
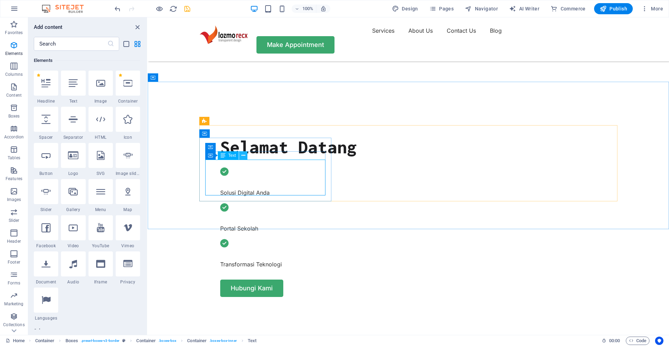
click at [242, 158] on icon at bounding box center [243, 155] width 4 height 7
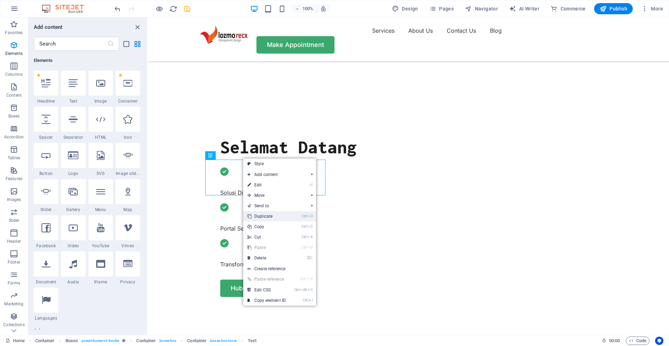
click at [265, 220] on link "Ctrl D Duplicate" at bounding box center [266, 216] width 47 height 10
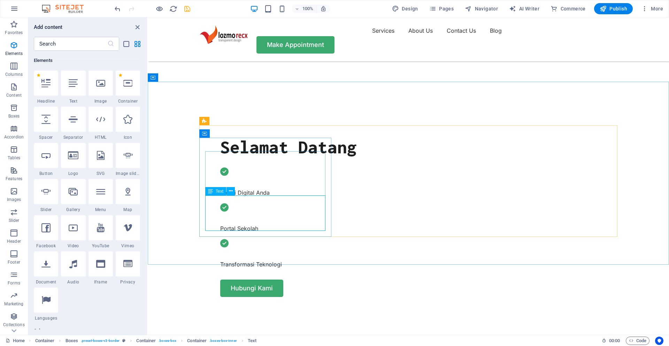
drag, startPoint x: 222, startPoint y: 192, endPoint x: 221, endPoint y: 196, distance: 3.8
click at [221, 196] on div "Text" at bounding box center [222, 191] width 34 height 9
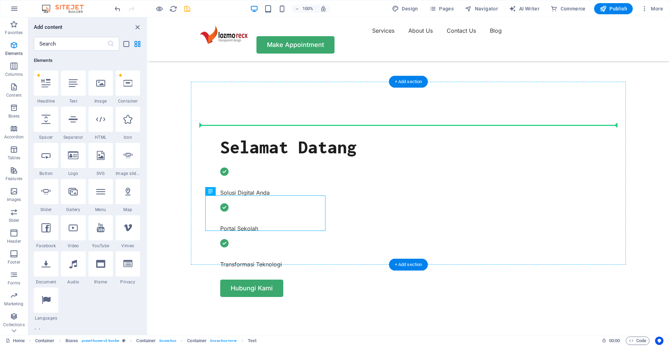
drag, startPoint x: 364, startPoint y: 210, endPoint x: 241, endPoint y: 125, distance: 149.8
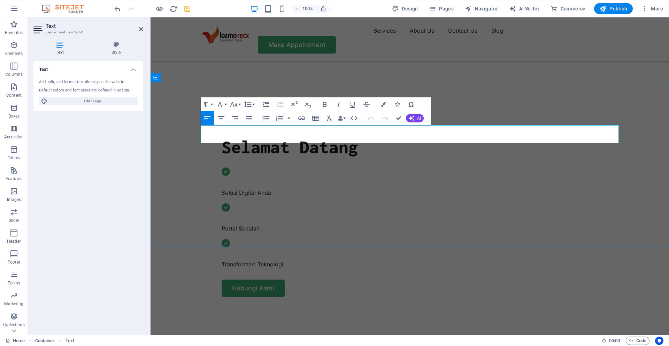
click at [222, 120] on icon "button" at bounding box center [221, 118] width 8 height 8
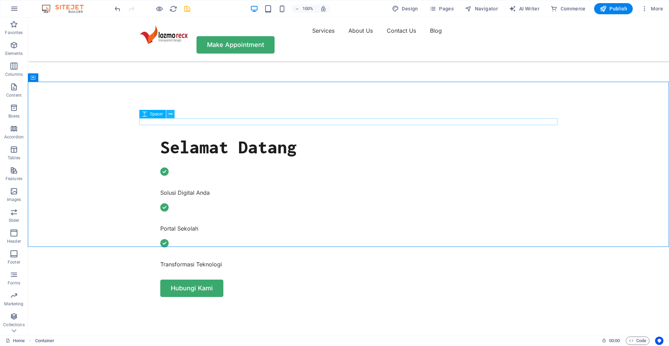
click at [172, 118] on button at bounding box center [170, 114] width 8 height 8
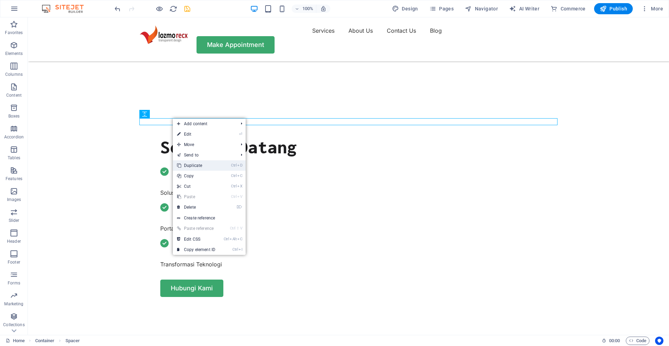
click at [191, 168] on link "Ctrl D Duplicate" at bounding box center [196, 166] width 47 height 10
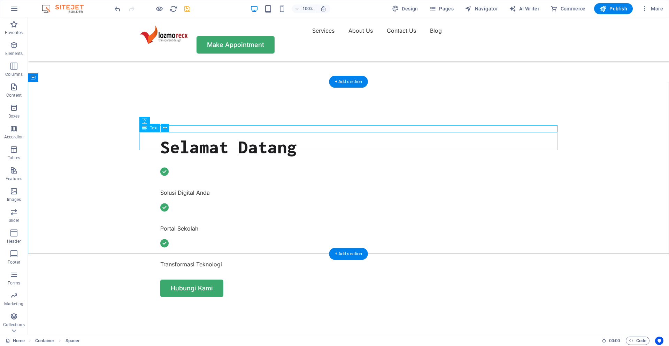
drag, startPoint x: 176, startPoint y: 140, endPoint x: 154, endPoint y: 147, distance: 22.2
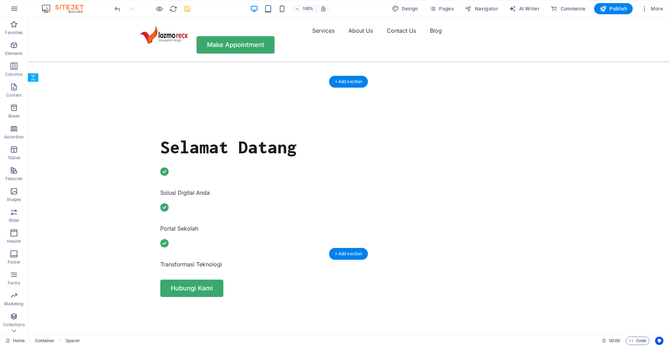
drag, startPoint x: 184, startPoint y: 138, endPoint x: 163, endPoint y: 142, distance: 20.6
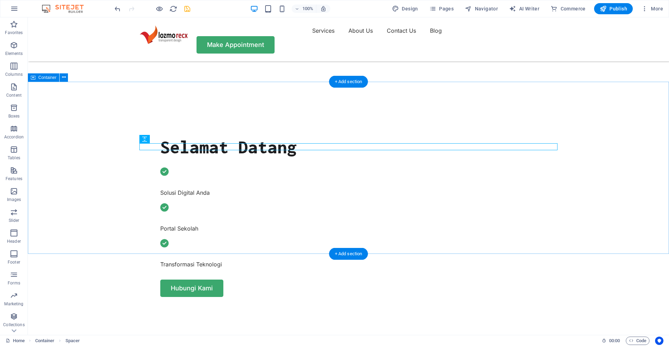
select select "px"
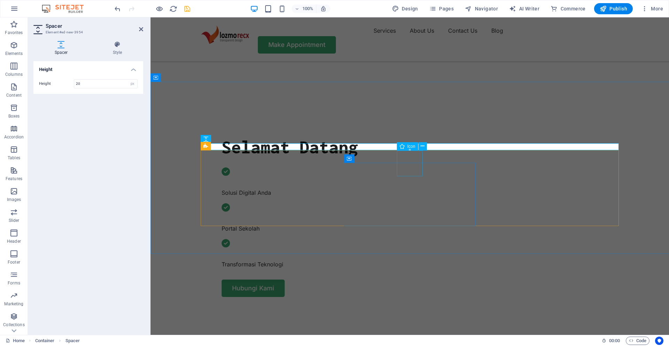
drag, startPoint x: 406, startPoint y: 168, endPoint x: 404, endPoint y: 174, distance: 6.4
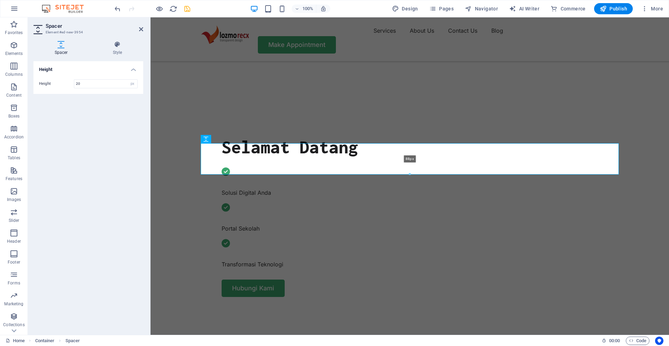
click at [408, 175] on div at bounding box center [409, 174] width 417 height 2
type input "88"
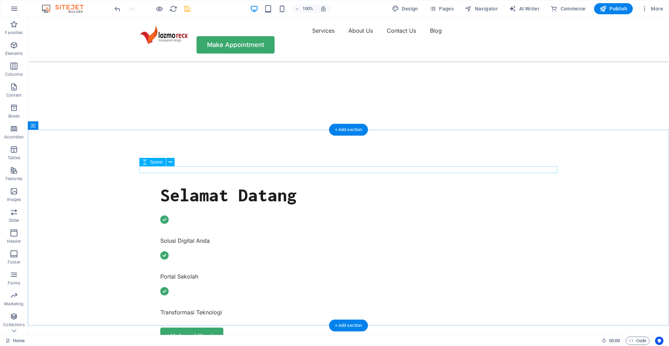
scroll to position [284, 0]
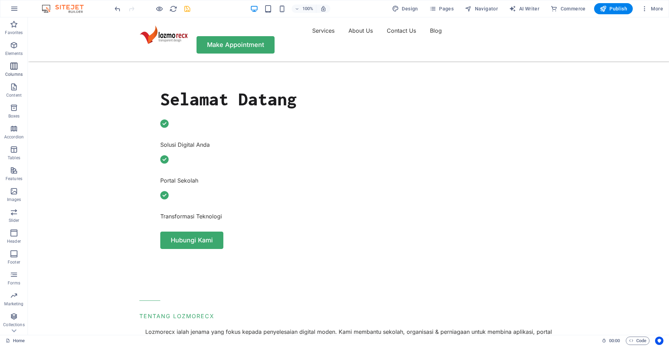
click at [15, 68] on icon "button" at bounding box center [14, 66] width 8 height 8
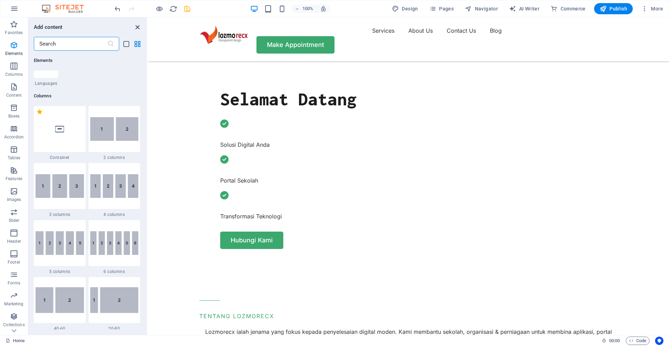
click at [137, 26] on icon "close panel" at bounding box center [137, 27] width 8 height 8
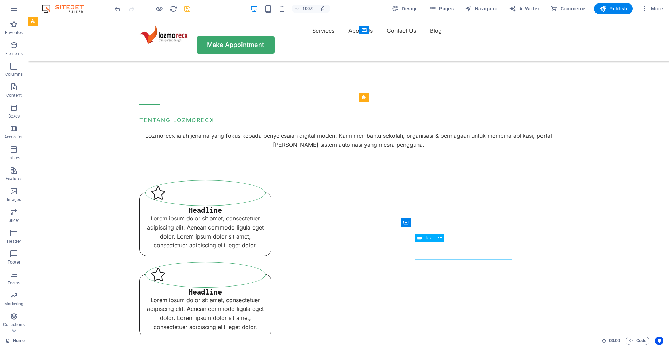
scroll to position [625, 0]
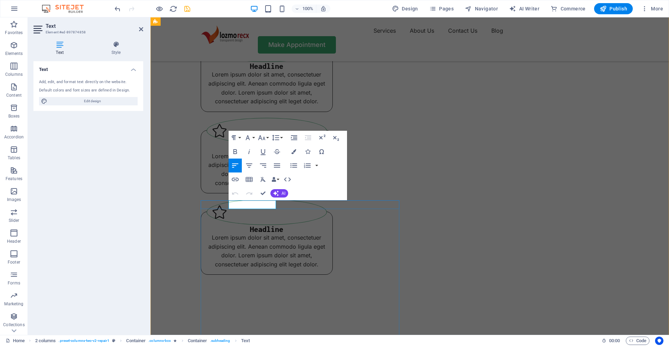
drag, startPoint x: 265, startPoint y: 206, endPoint x: 273, endPoint y: 207, distance: 8.1
copy span "SS"
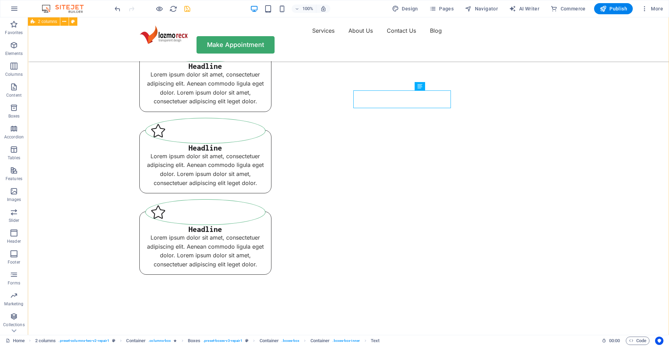
scroll to position [481, 0]
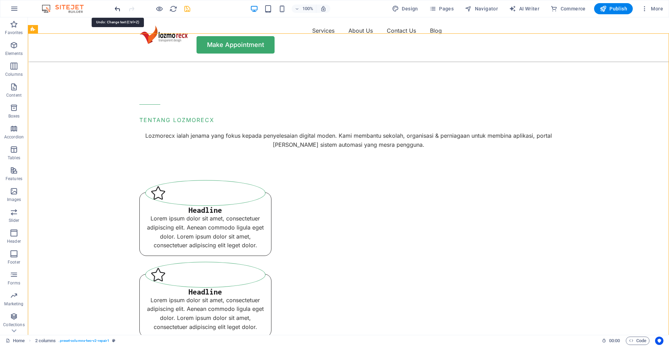
click at [120, 7] on icon "undo" at bounding box center [118, 9] width 8 height 8
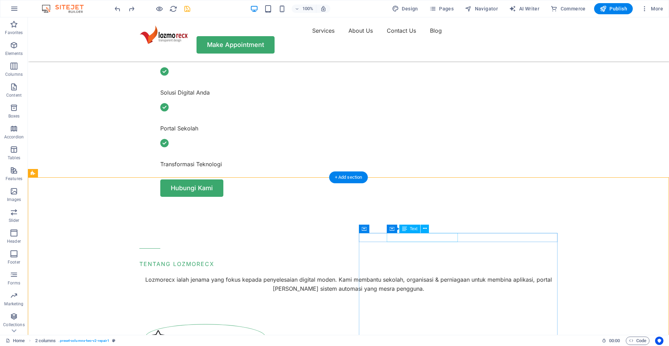
scroll to position [529, 0]
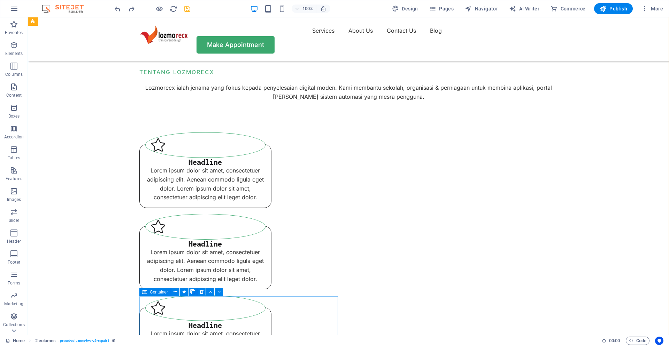
click at [147, 293] on icon at bounding box center [144, 292] width 5 height 8
click at [205, 292] on icon at bounding box center [205, 292] width 4 height 7
click at [206, 292] on icon at bounding box center [205, 292] width 4 height 7
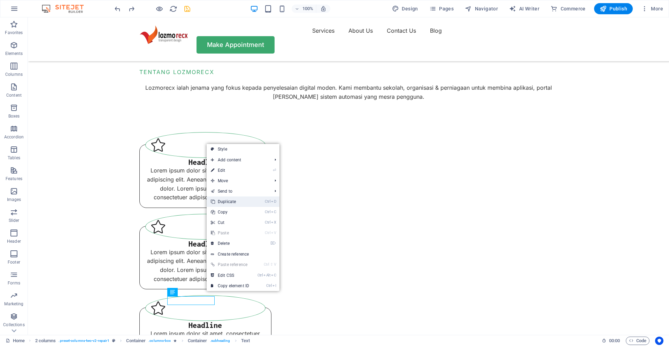
click at [227, 204] on link "Ctrl D Duplicate" at bounding box center [230, 202] width 47 height 10
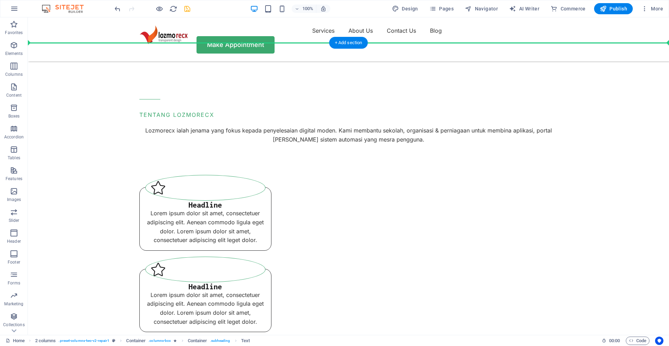
scroll to position [470, 0]
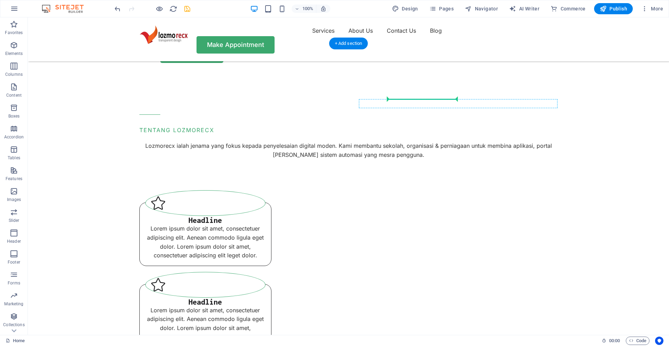
drag, startPoint x: 251, startPoint y: 311, endPoint x: 446, endPoint y: 103, distance: 284.6
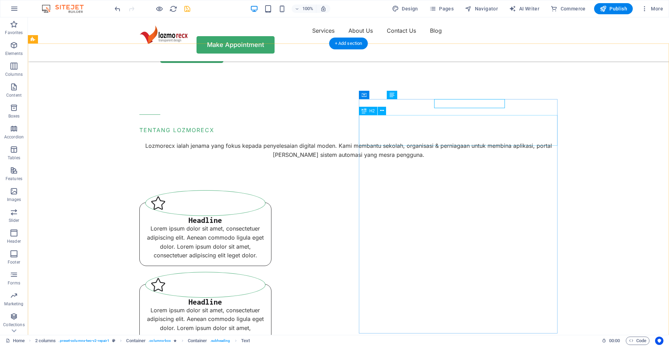
click at [460, 95] on icon at bounding box center [459, 94] width 4 height 7
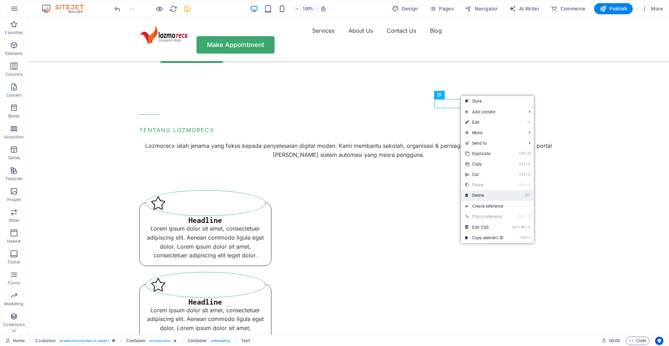
click at [479, 195] on link "⌦ Delete" at bounding box center [484, 195] width 47 height 10
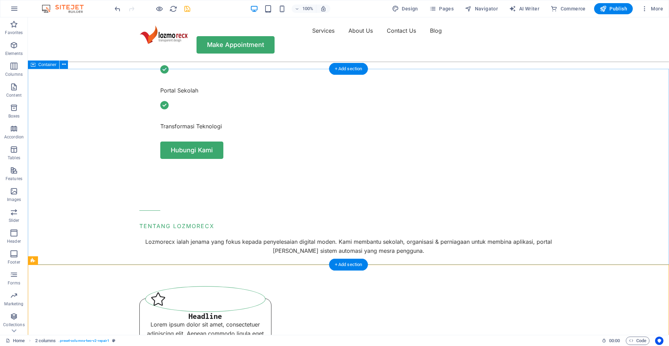
scroll to position [182, 0]
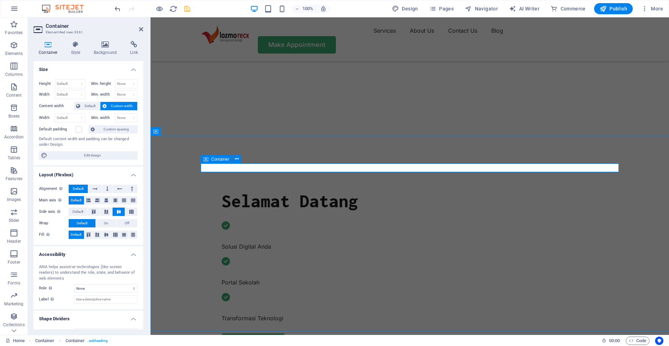
click at [107, 237] on button at bounding box center [106, 235] width 9 height 8
click at [92, 235] on icon at bounding box center [88, 235] width 8 height 4
click at [94, 235] on icon at bounding box center [97, 235] width 8 height 4
click at [81, 235] on span "Default" at bounding box center [76, 235] width 11 height 8
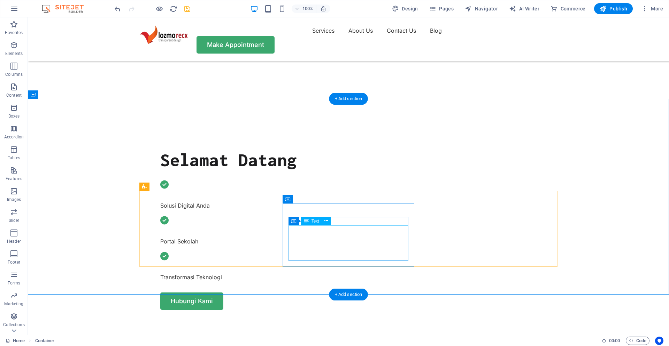
scroll to position [230, 0]
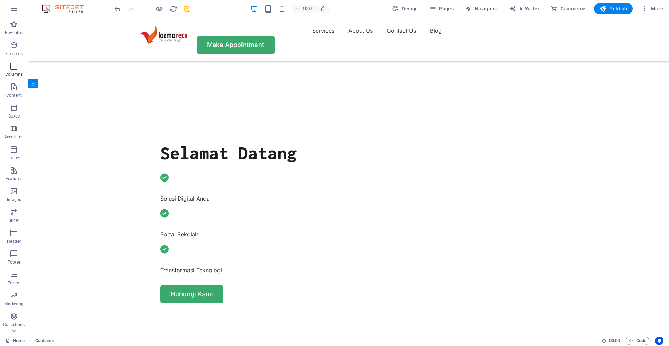
click at [17, 68] on icon "button" at bounding box center [14, 66] width 8 height 8
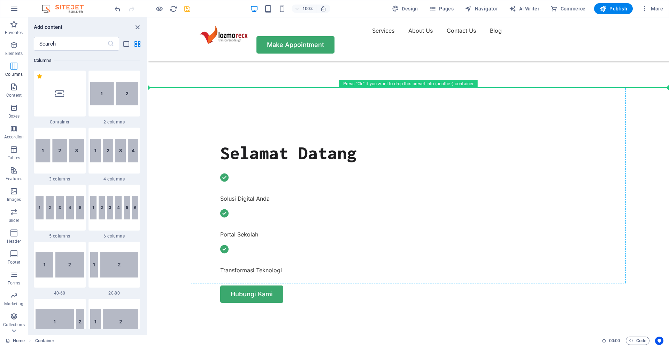
scroll to position [374, 0]
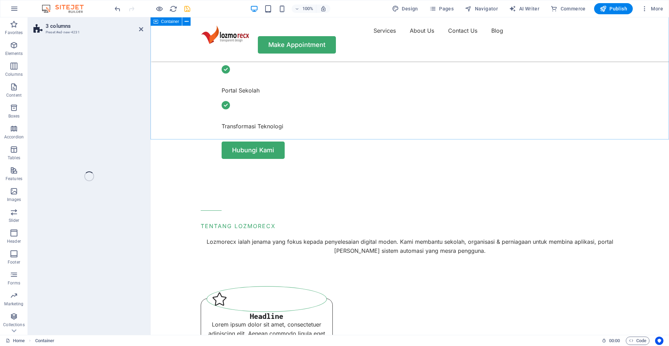
select select "rem"
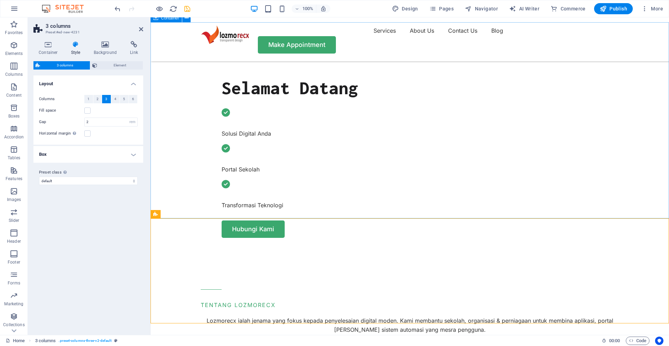
scroll to position [326, 0]
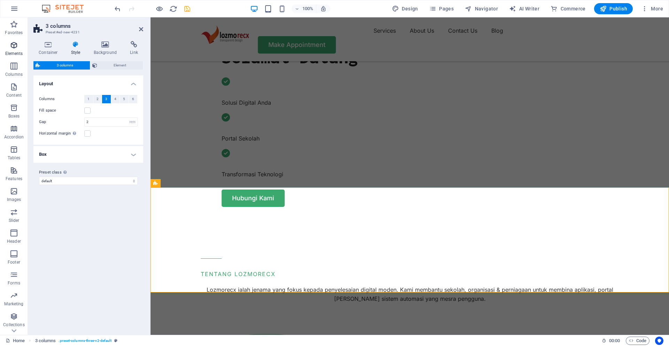
click at [12, 48] on icon "button" at bounding box center [14, 45] width 8 height 8
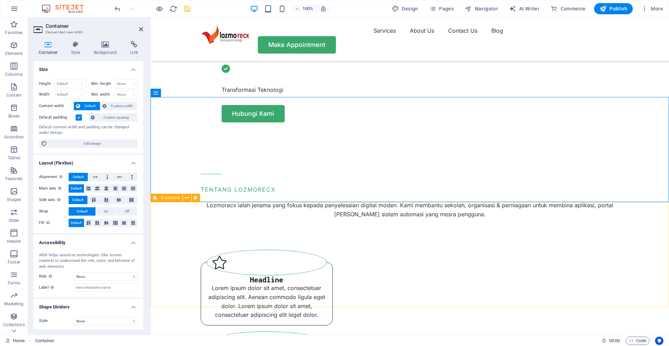
scroll to position [422, 0]
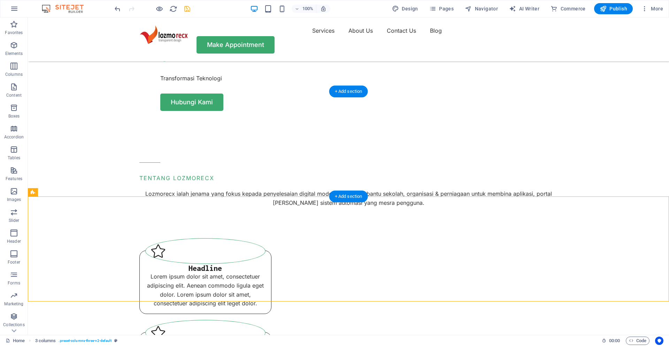
drag, startPoint x: 188, startPoint y: 210, endPoint x: 264, endPoint y: 138, distance: 104.5
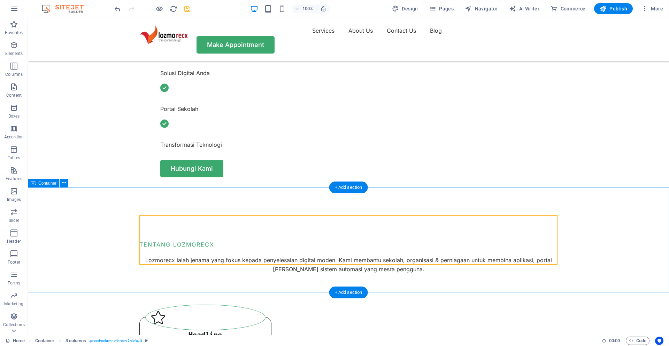
scroll to position [326, 0]
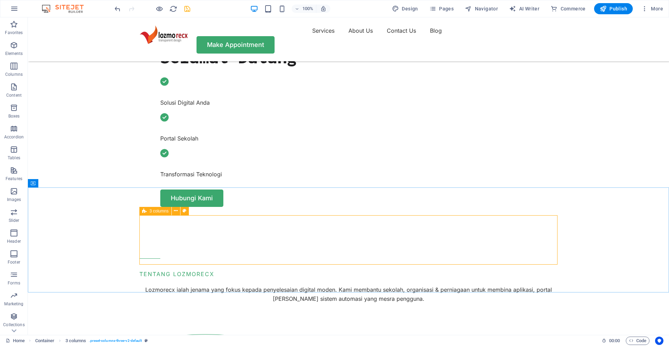
click at [148, 211] on div "3 columns" at bounding box center [155, 211] width 32 height 8
select select "rem"
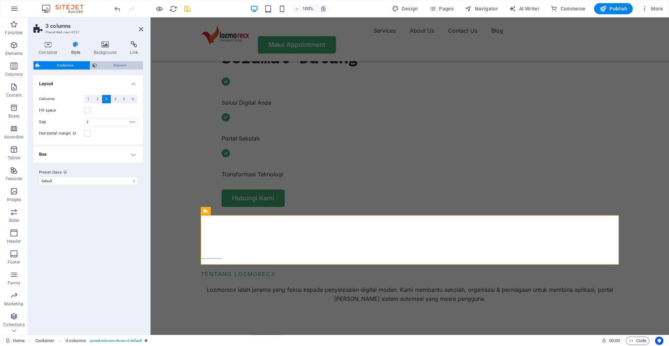
click at [101, 63] on span "Element" at bounding box center [120, 65] width 42 height 8
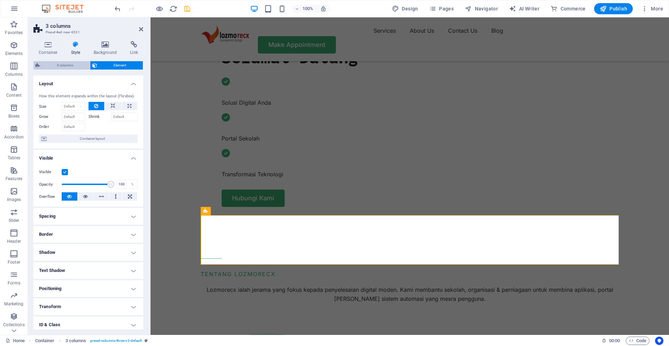
click at [66, 66] on span "3 columns" at bounding box center [65, 65] width 46 height 8
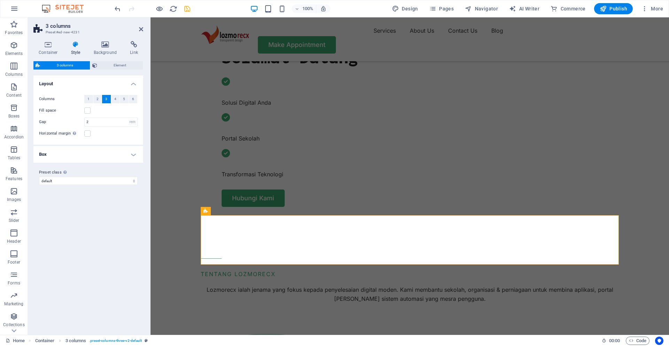
click at [133, 158] on h4 "Box" at bounding box center [88, 154] width 110 height 17
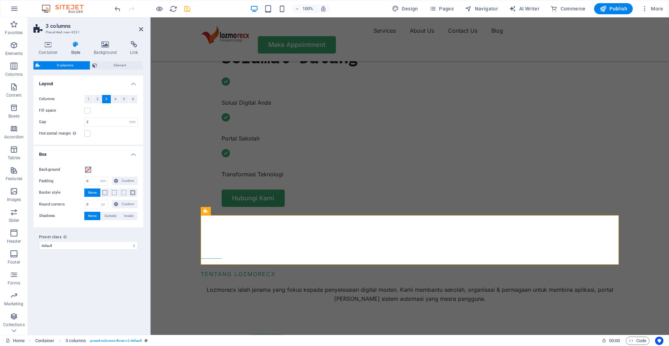
click at [134, 155] on h4 "Box" at bounding box center [88, 152] width 110 height 13
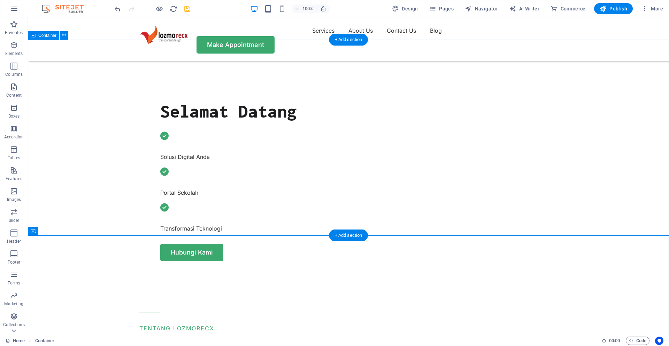
scroll to position [278, 0]
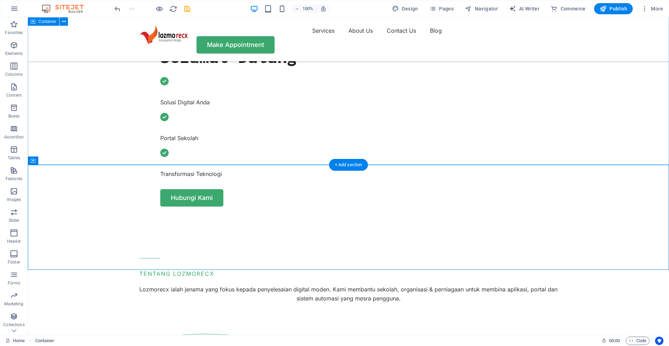
scroll to position [326, 0]
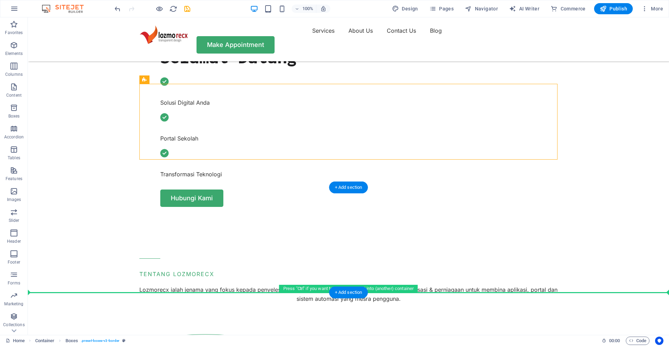
drag, startPoint x: 177, startPoint y: 95, endPoint x: 112, endPoint y: 257, distance: 174.4
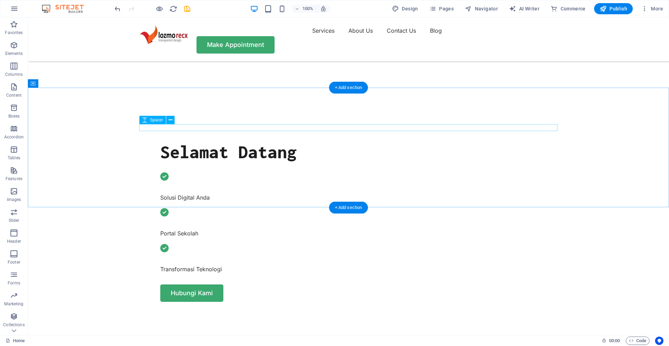
scroll to position [230, 0]
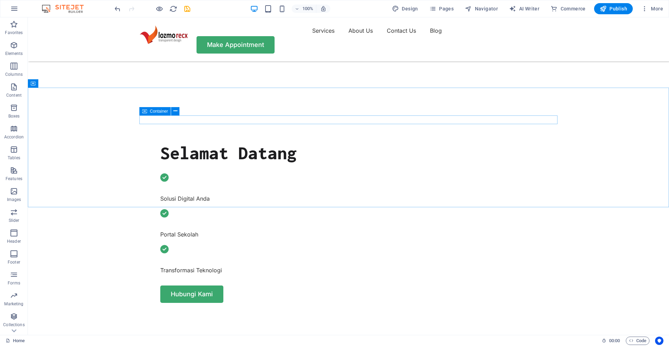
click at [147, 111] on div "Container" at bounding box center [154, 111] width 31 height 8
click at [177, 112] on icon at bounding box center [175, 111] width 4 height 7
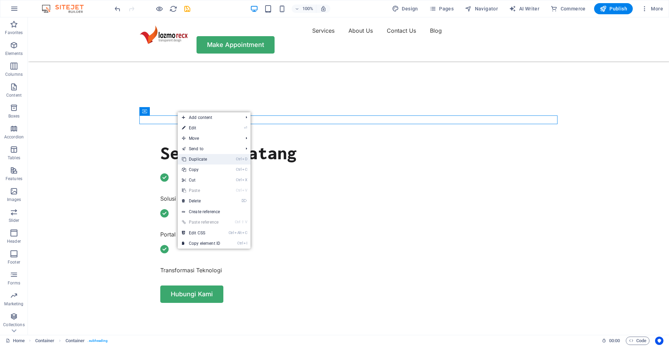
click at [196, 161] on link "Ctrl D Duplicate" at bounding box center [201, 159] width 47 height 10
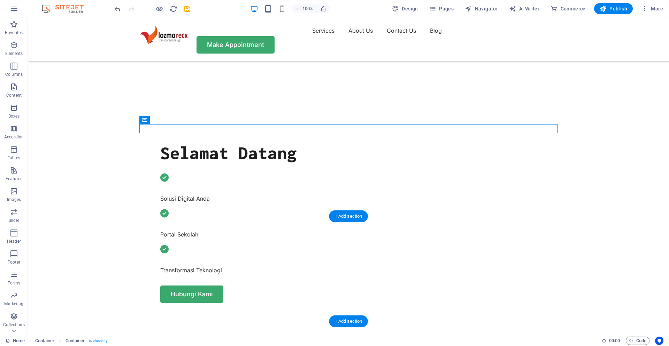
drag, startPoint x: 176, startPoint y: 138, endPoint x: 305, endPoint y: 255, distance: 174.0
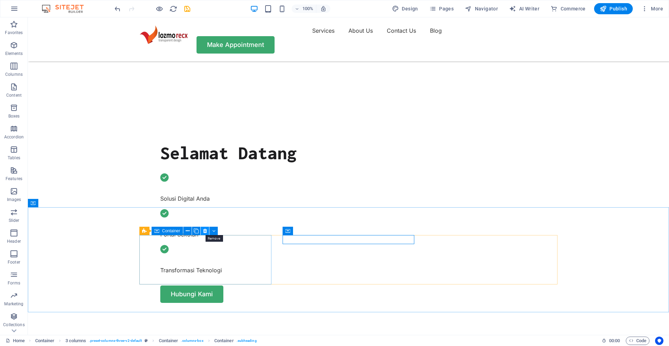
click at [205, 232] on icon at bounding box center [205, 231] width 4 height 7
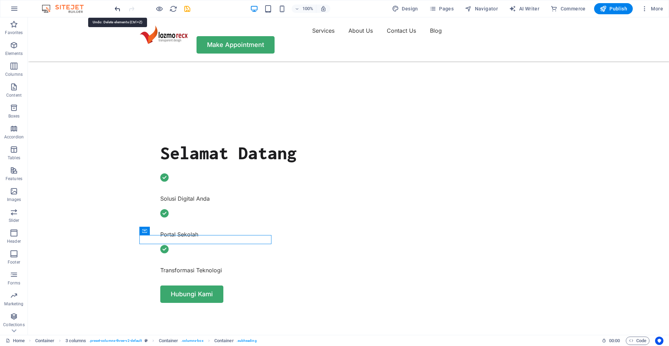
click at [118, 8] on icon "undo" at bounding box center [118, 9] width 8 height 8
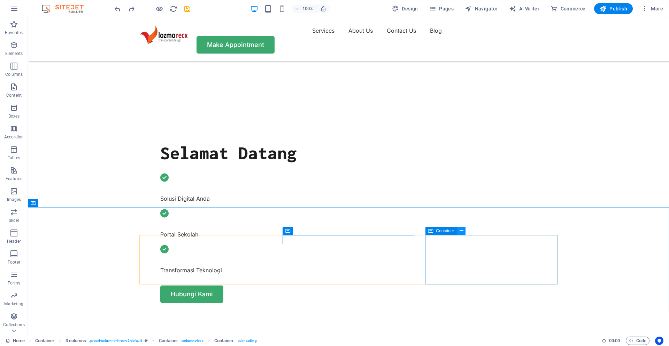
click at [458, 233] on button at bounding box center [461, 231] width 8 height 8
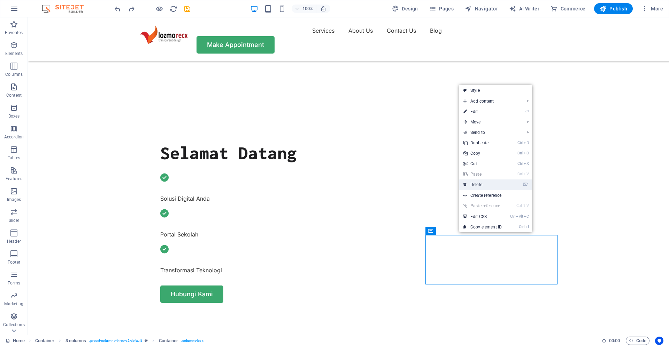
click at [478, 185] on link "⌦ Delete" at bounding box center [482, 185] width 47 height 10
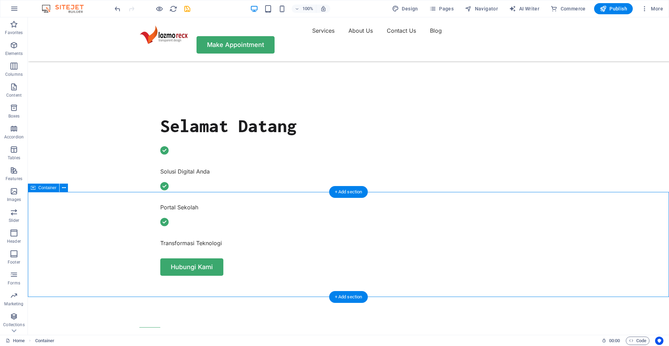
scroll to position [278, 0]
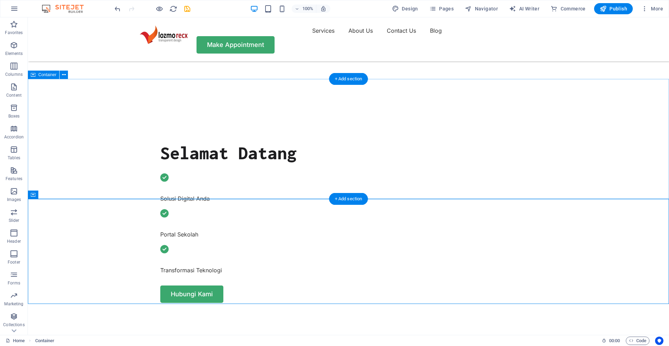
scroll to position [326, 0]
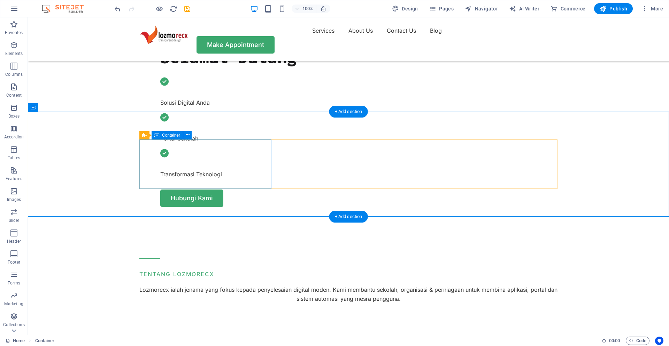
click at [189, 133] on button at bounding box center [187, 135] width 8 height 8
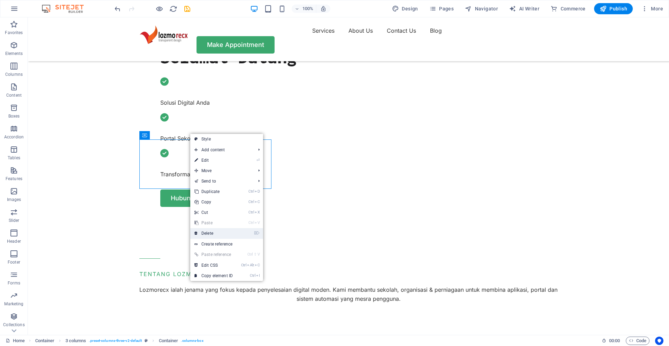
click at [197, 232] on icon at bounding box center [195, 233] width 3 height 10
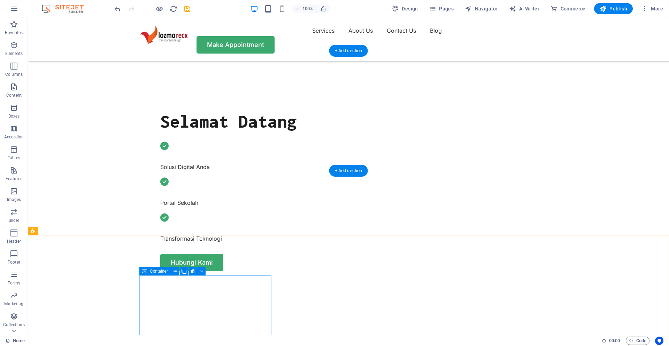
scroll to position [278, 0]
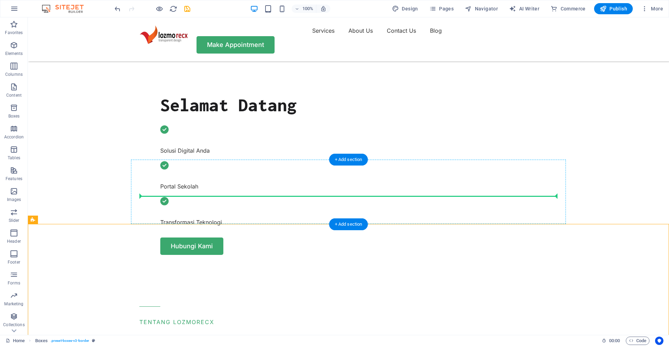
drag, startPoint x: 72, startPoint y: 236, endPoint x: 340, endPoint y: 195, distance: 271.0
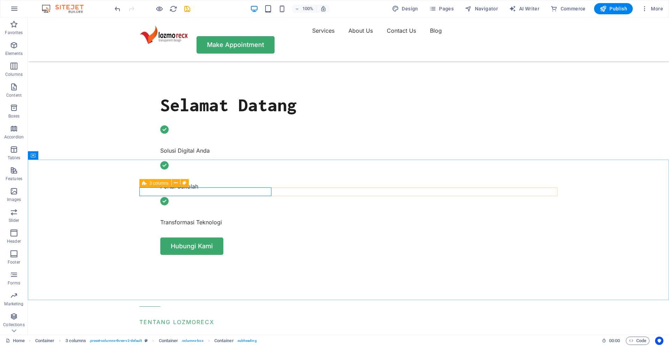
click at [146, 184] on icon at bounding box center [144, 183] width 5 height 8
click at [174, 184] on icon at bounding box center [176, 183] width 4 height 7
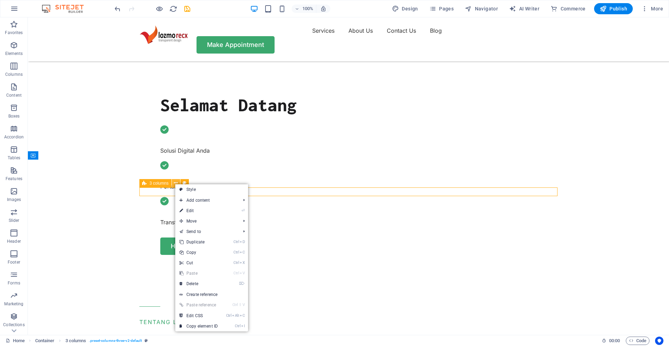
click at [174, 184] on icon at bounding box center [176, 183] width 4 height 7
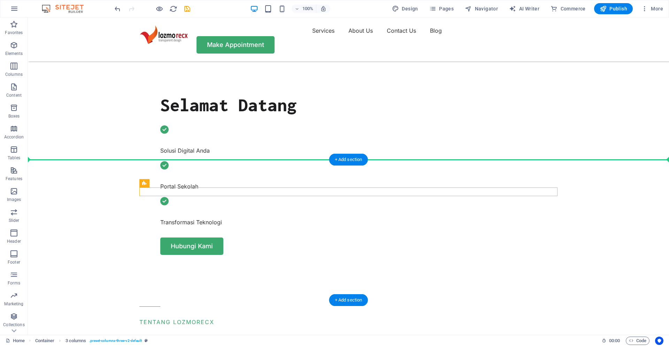
drag, startPoint x: 173, startPoint y: 201, endPoint x: 145, endPoint y: 165, distance: 45.4
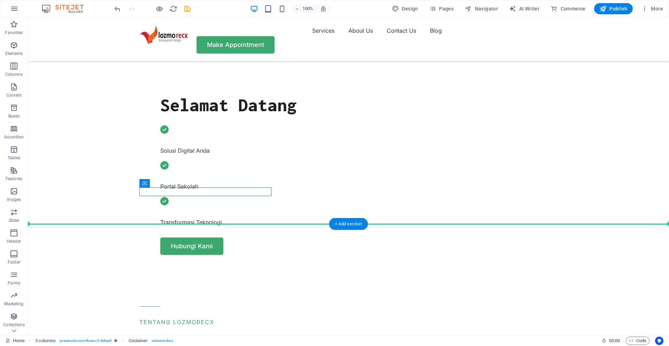
drag, startPoint x: 172, startPoint y: 201, endPoint x: 191, endPoint y: 244, distance: 46.9
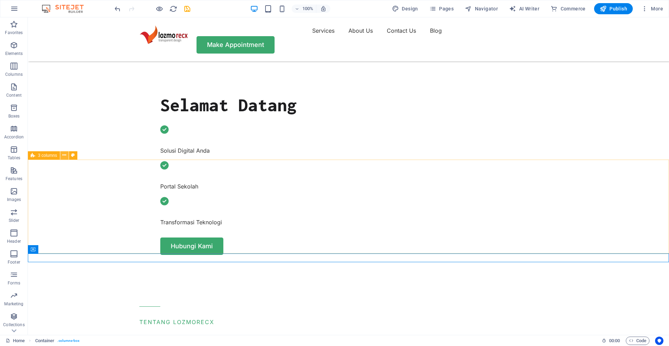
click at [63, 158] on icon at bounding box center [64, 155] width 4 height 7
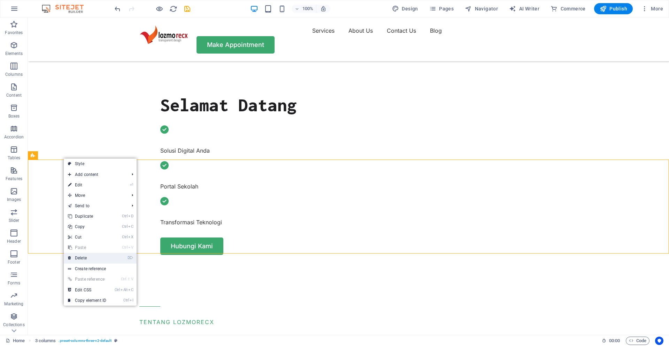
click at [83, 256] on link "⌦ Delete" at bounding box center [87, 258] width 47 height 10
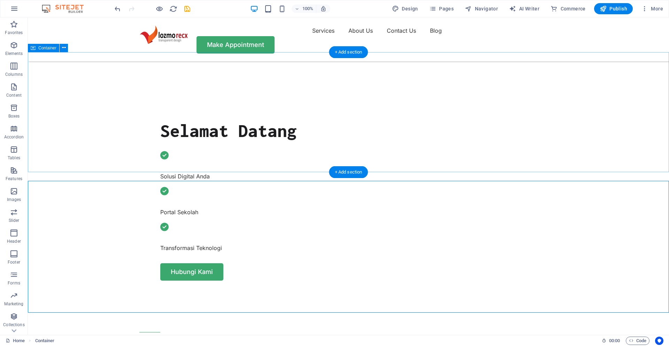
scroll to position [182, 0]
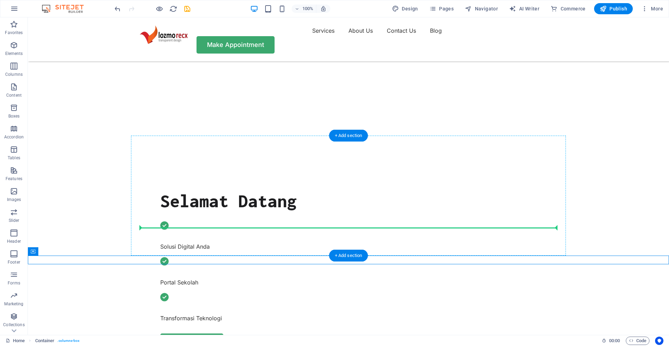
drag, startPoint x: 71, startPoint y: 270, endPoint x: 287, endPoint y: 219, distance: 222.2
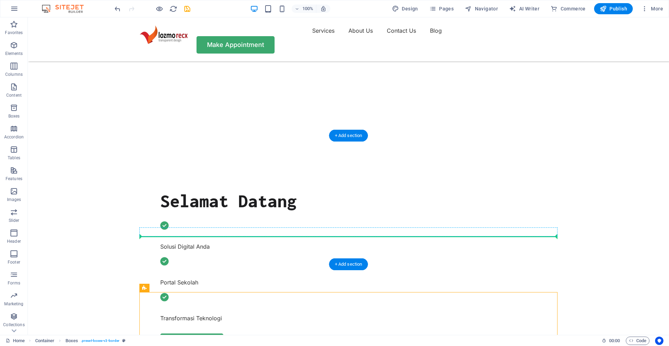
drag, startPoint x: 176, startPoint y: 304, endPoint x: 286, endPoint y: 235, distance: 129.2
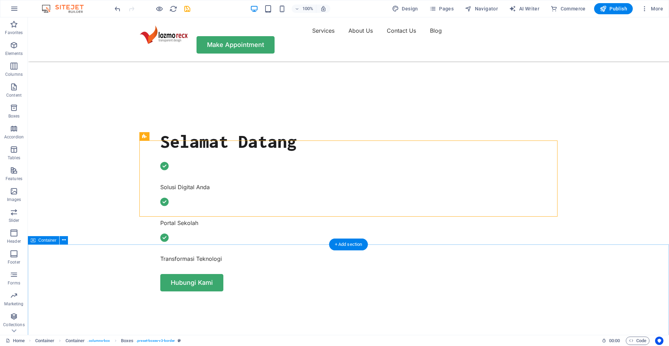
scroll to position [278, 0]
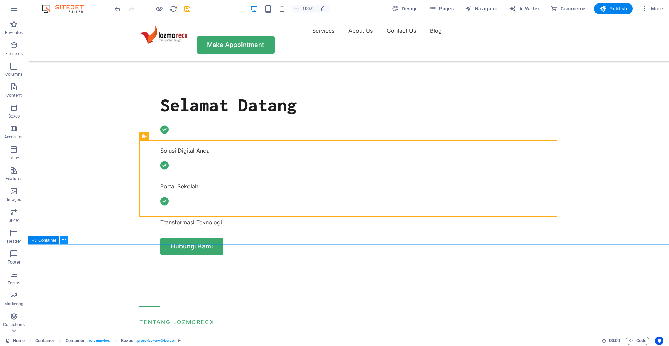
click at [63, 243] on icon at bounding box center [64, 240] width 4 height 7
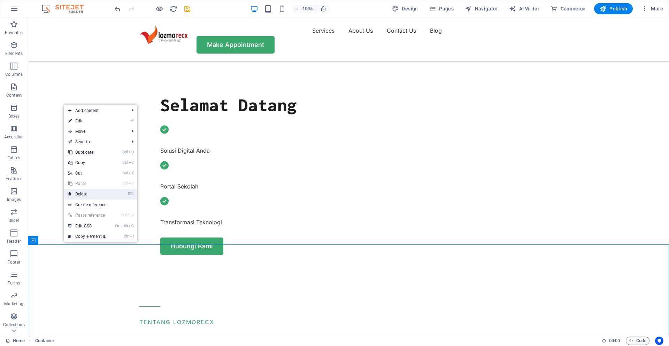
click at [88, 197] on link "⌦ Delete" at bounding box center [87, 194] width 47 height 10
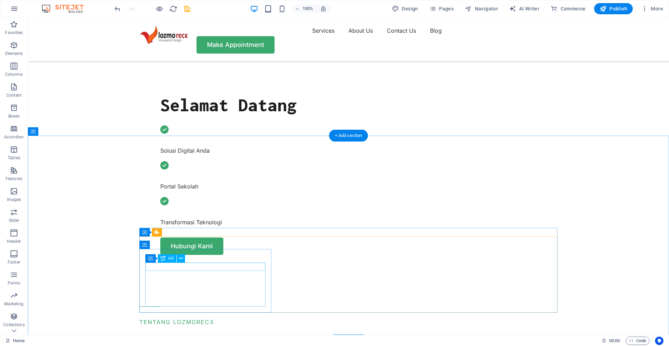
scroll to position [182, 0]
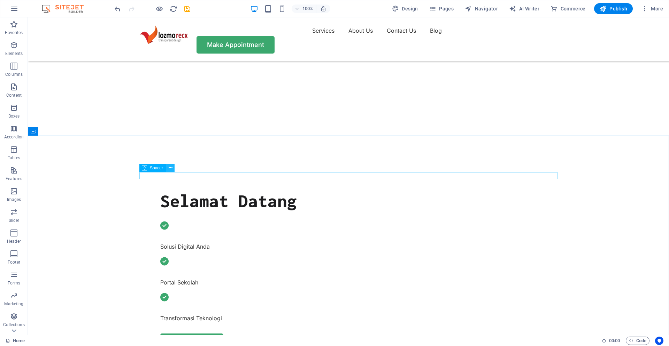
click at [168, 167] on button at bounding box center [170, 168] width 8 height 8
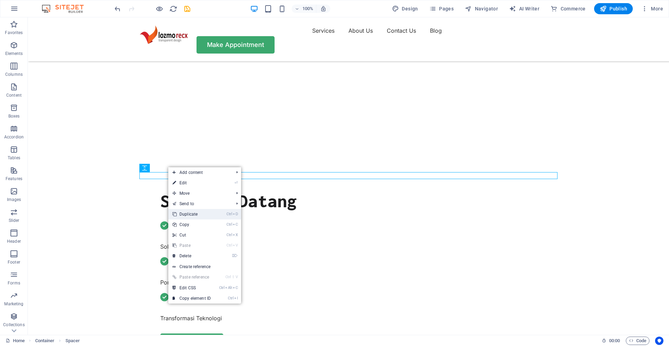
click at [181, 219] on link "Ctrl D Duplicate" at bounding box center [191, 214] width 47 height 10
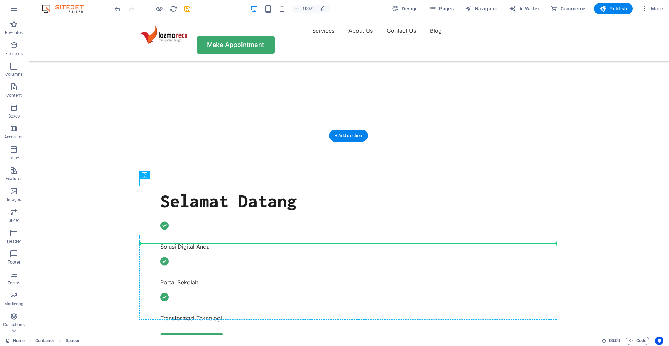
drag, startPoint x: 186, startPoint y: 193, endPoint x: 261, endPoint y: 242, distance: 90.3
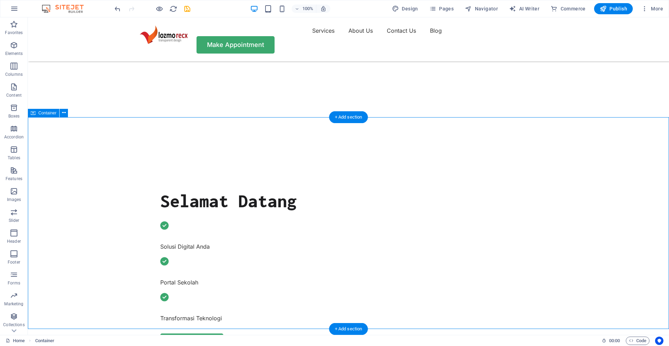
scroll to position [230, 0]
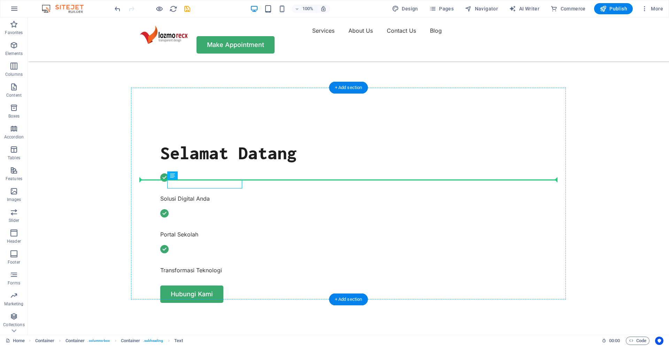
drag, startPoint x: 218, startPoint y: 194, endPoint x: 251, endPoint y: 170, distance: 40.7
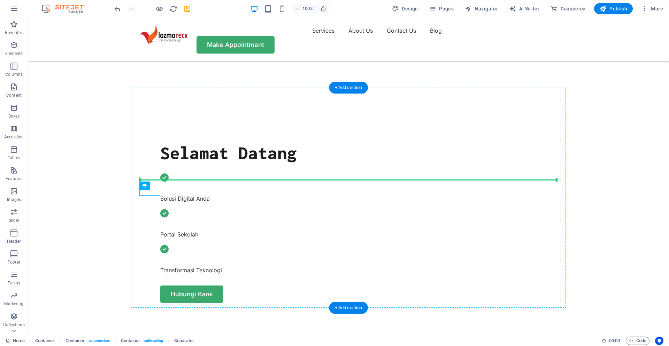
drag, startPoint x: 191, startPoint y: 202, endPoint x: 152, endPoint y: 177, distance: 46.6
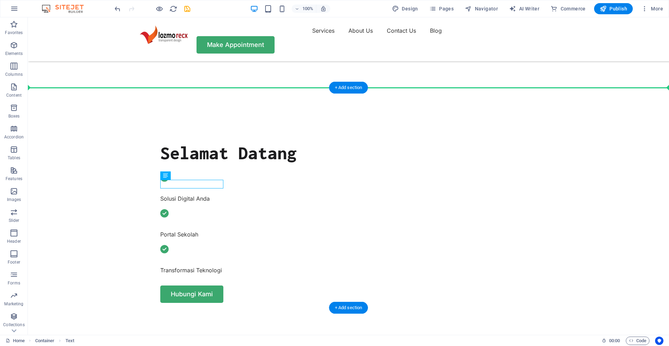
drag, startPoint x: 169, startPoint y: 183, endPoint x: 276, endPoint y: 188, distance: 106.7
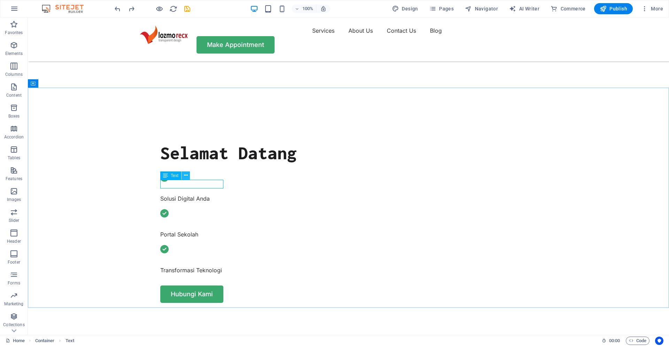
click at [186, 176] on icon at bounding box center [186, 175] width 4 height 7
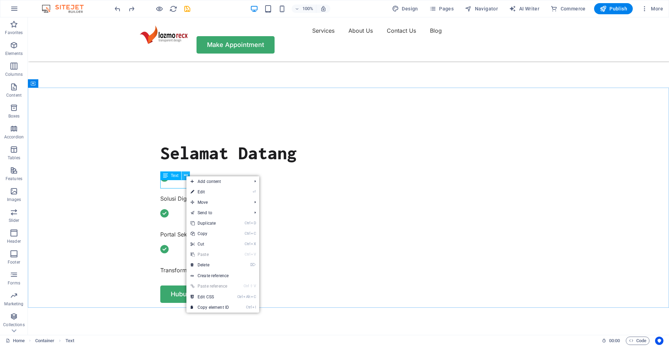
click at [186, 176] on icon at bounding box center [186, 175] width 4 height 7
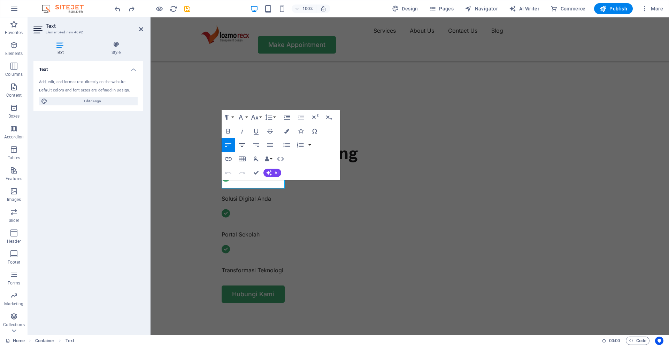
click at [242, 145] on icon "button" at bounding box center [242, 145] width 6 height 4
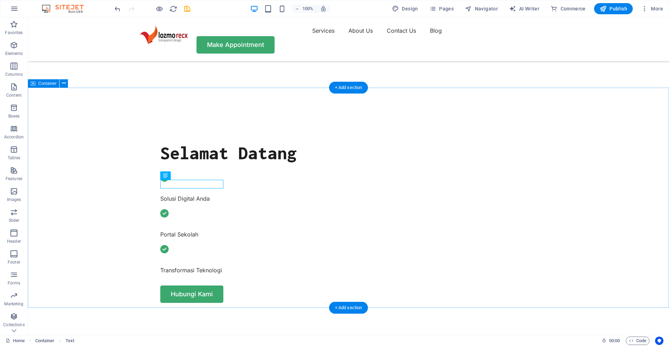
select select "px"
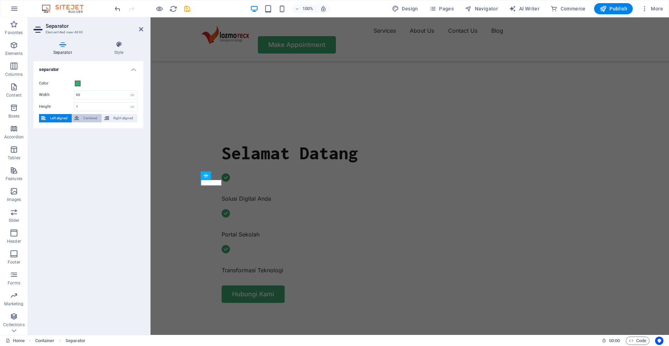
click at [86, 118] on span "Centered" at bounding box center [90, 118] width 18 height 8
click at [120, 122] on span "Right aligned" at bounding box center [123, 118] width 24 height 8
click at [84, 117] on span "Centered" at bounding box center [90, 118] width 18 height 8
click at [62, 116] on span "Left aligned" at bounding box center [59, 118] width 22 height 8
click at [140, 30] on icon at bounding box center [141, 29] width 4 height 6
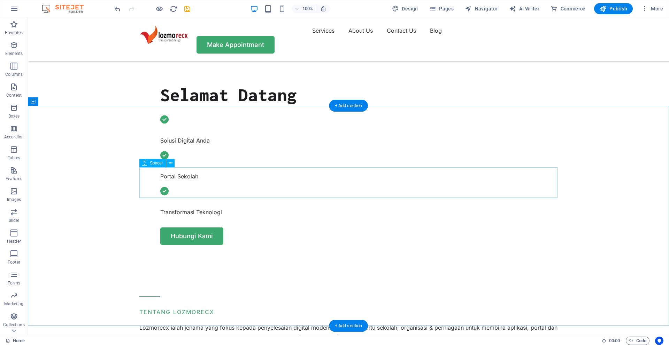
scroll to position [192, 0]
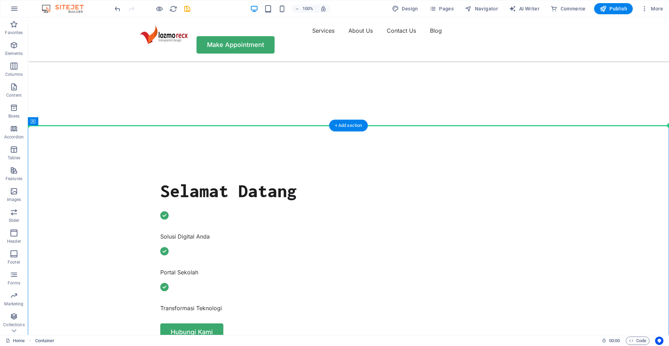
drag, startPoint x: 200, startPoint y: 231, endPoint x: 247, endPoint y: 124, distance: 116.8
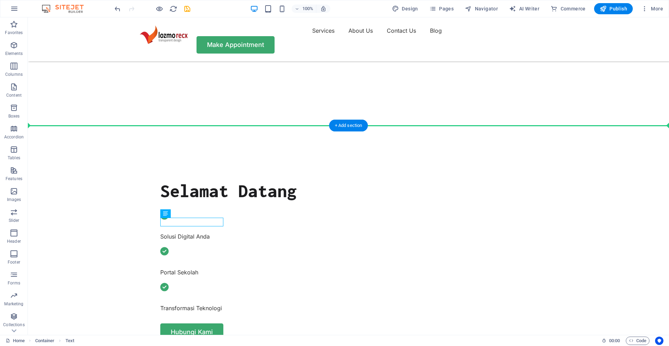
drag, startPoint x: 227, startPoint y: 176, endPoint x: 239, endPoint y: 146, distance: 32.0
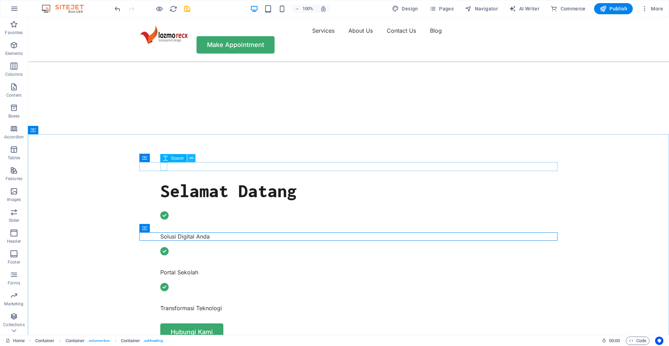
click at [192, 160] on icon at bounding box center [191, 158] width 4 height 7
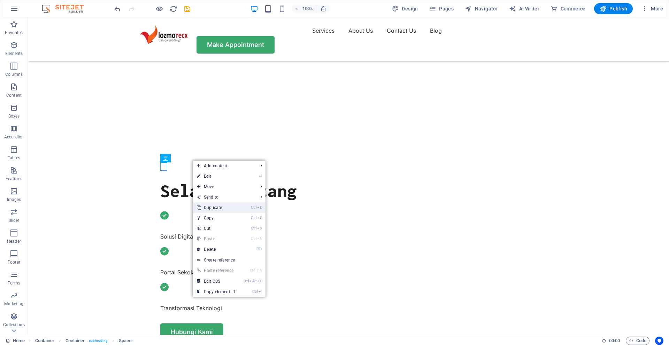
click at [214, 209] on link "Ctrl D Duplicate" at bounding box center [216, 208] width 47 height 10
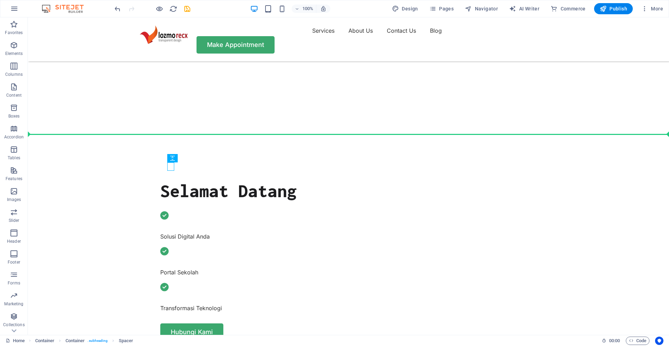
drag, startPoint x: 204, startPoint y: 175, endPoint x: 317, endPoint y: 130, distance: 121.3
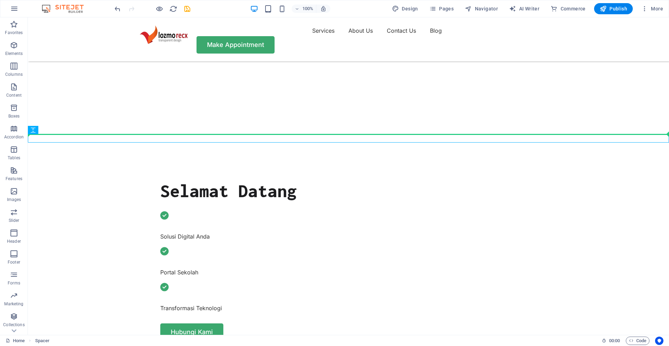
drag, startPoint x: 68, startPoint y: 146, endPoint x: 311, endPoint y: 132, distance: 243.5
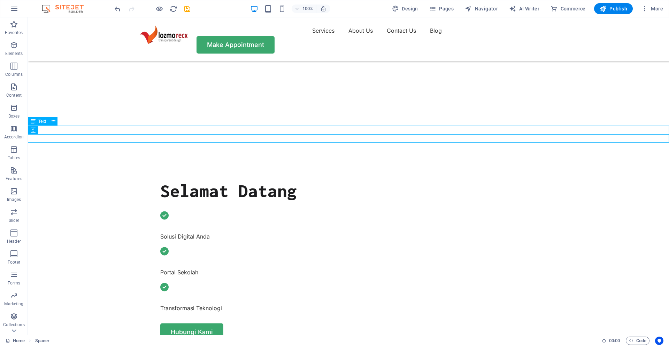
drag, startPoint x: 178, startPoint y: 249, endPoint x: 265, endPoint y: 134, distance: 144.4
drag, startPoint x: 177, startPoint y: 248, endPoint x: 236, endPoint y: 135, distance: 128.2
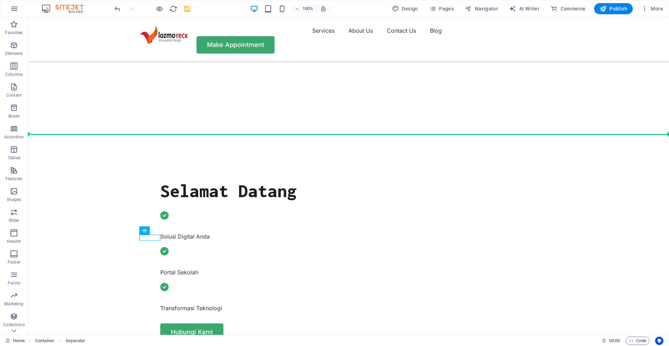
drag, startPoint x: 178, startPoint y: 248, endPoint x: 250, endPoint y: 138, distance: 132.5
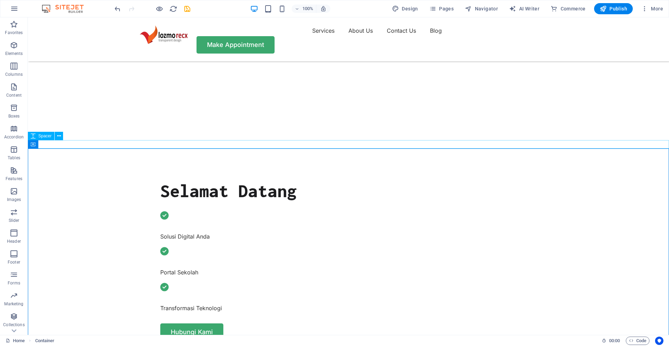
click at [13, 46] on icon "button" at bounding box center [14, 45] width 8 height 8
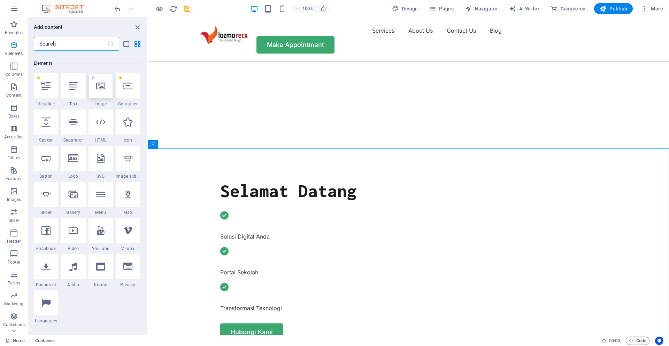
scroll to position [131, 0]
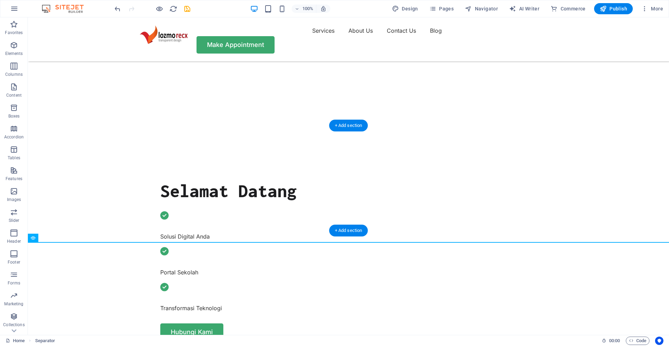
drag, startPoint x: 190, startPoint y: 254, endPoint x: 273, endPoint y: 178, distance: 112.4
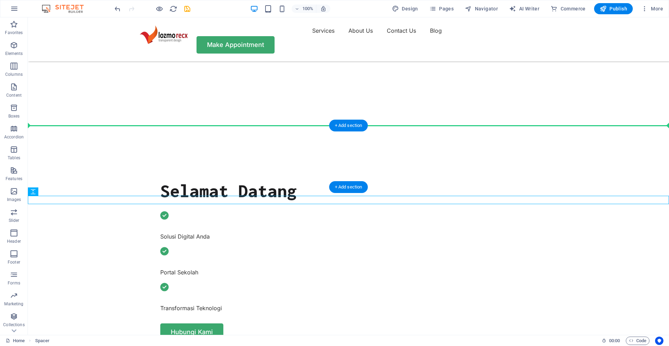
drag, startPoint x: 72, startPoint y: 210, endPoint x: 180, endPoint y: 153, distance: 121.5
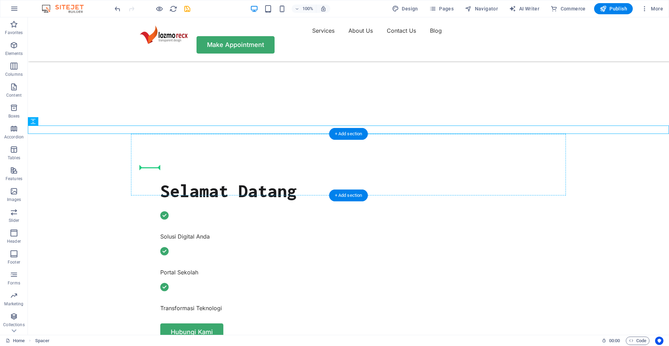
drag, startPoint x: 65, startPoint y: 140, endPoint x: 154, endPoint y: 166, distance: 92.6
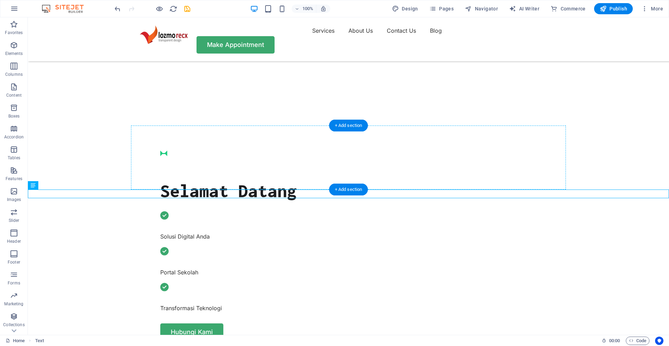
drag, startPoint x: 69, startPoint y: 203, endPoint x: 162, endPoint y: 157, distance: 103.6
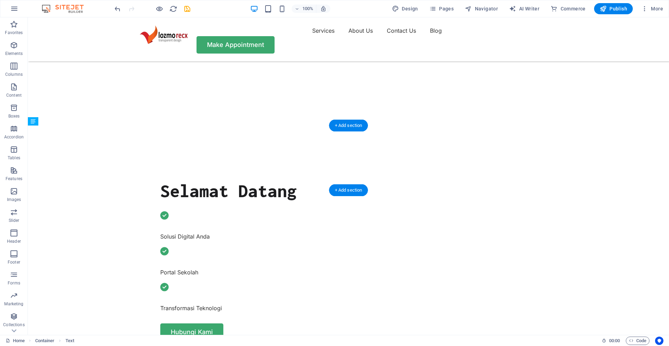
drag, startPoint x: 194, startPoint y: 166, endPoint x: 223, endPoint y: 157, distance: 30.3
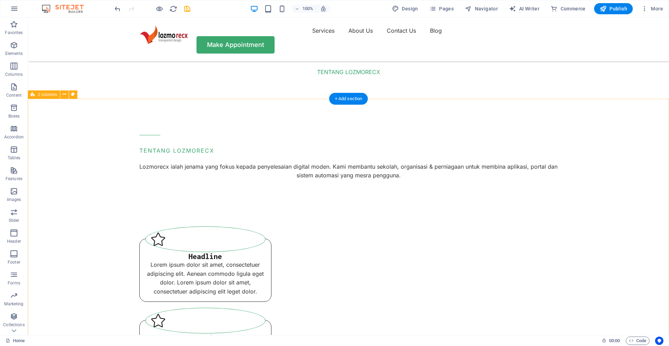
scroll to position [192, 0]
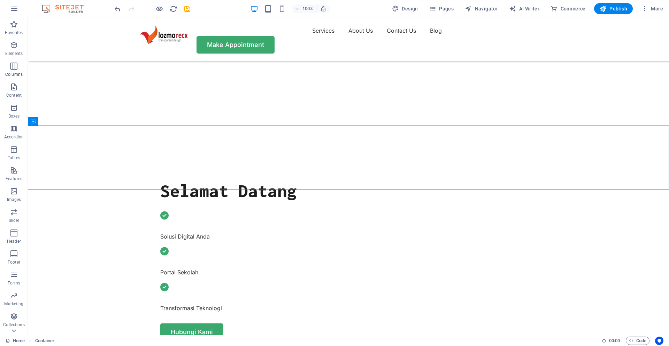
click at [17, 69] on icon "button" at bounding box center [14, 66] width 8 height 8
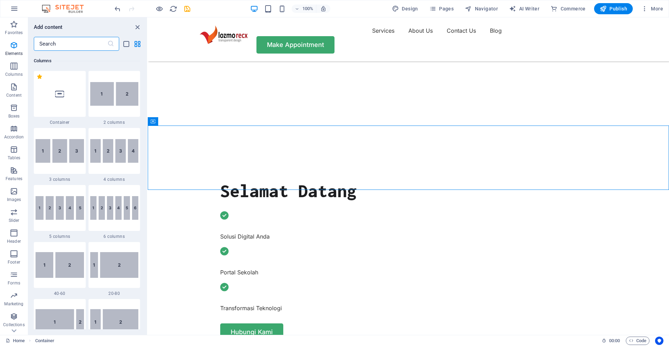
scroll to position [402, 0]
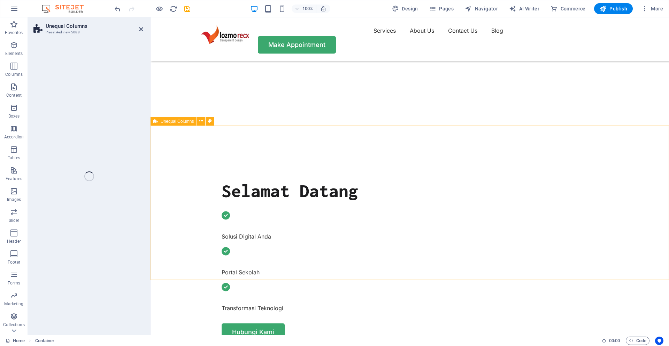
select select "%"
select select "rem"
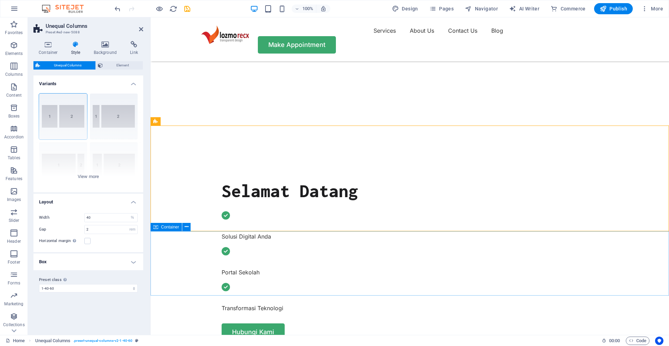
click at [172, 228] on span "Container" at bounding box center [170, 227] width 18 height 4
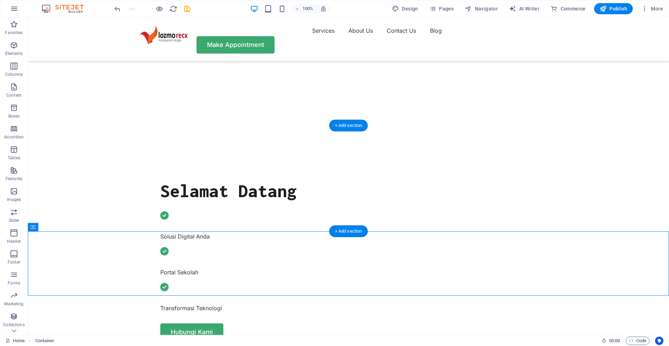
drag, startPoint x: 69, startPoint y: 244, endPoint x: 341, endPoint y: 185, distance: 278.4
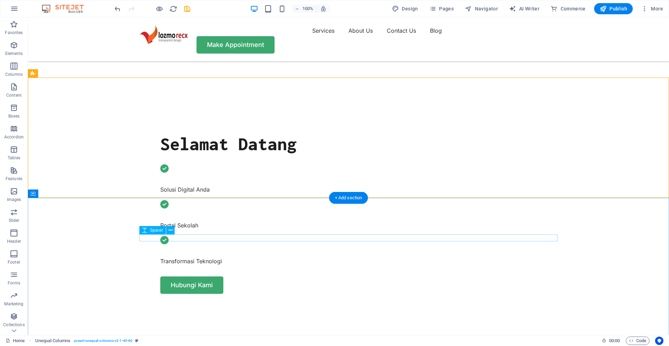
scroll to position [240, 0]
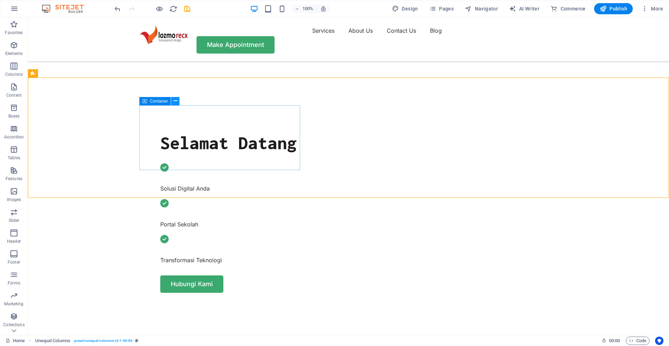
click at [176, 102] on icon at bounding box center [175, 101] width 4 height 7
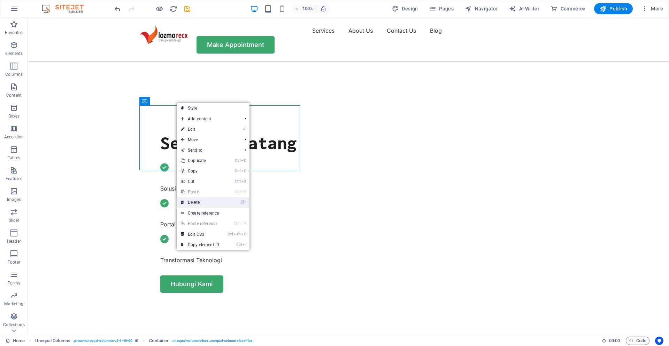
click at [196, 203] on link "⌦ Delete" at bounding box center [200, 202] width 47 height 10
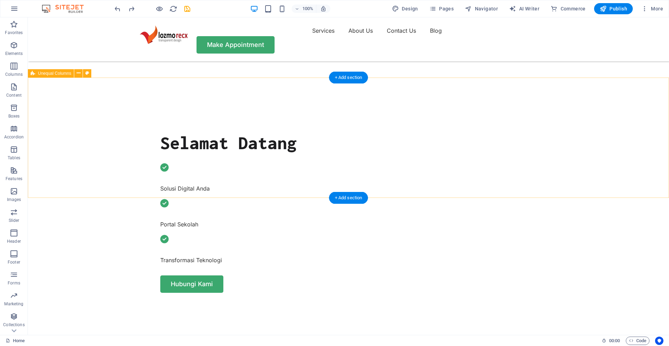
drag, startPoint x: 110, startPoint y: 175, endPoint x: 112, endPoint y: 193, distance: 17.9
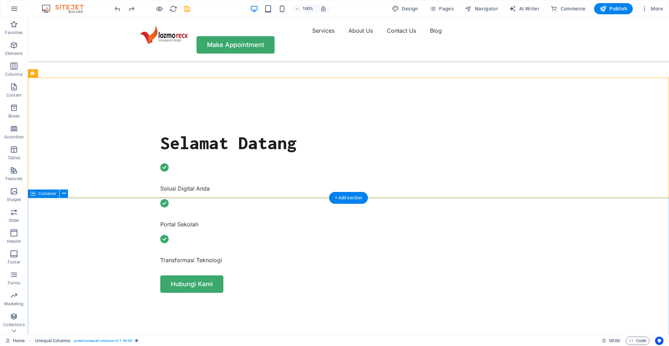
click at [78, 73] on icon at bounding box center [79, 73] width 4 height 7
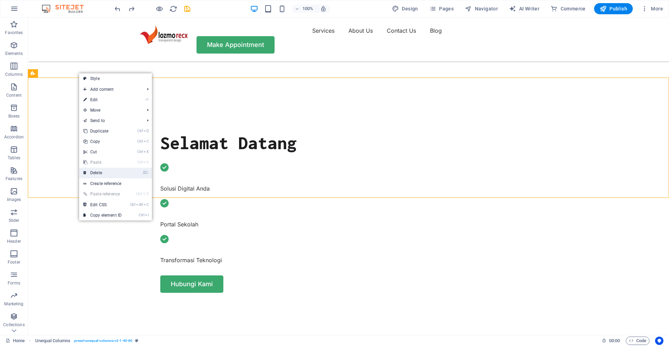
click at [93, 172] on link "⌦ Delete" at bounding box center [102, 173] width 47 height 10
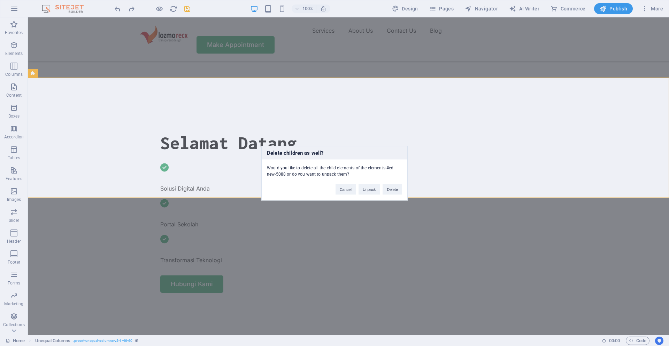
click at [394, 195] on div "Cancel Unpack Delete" at bounding box center [368, 186] width 77 height 18
click at [393, 191] on button "Delete" at bounding box center [392, 189] width 20 height 10
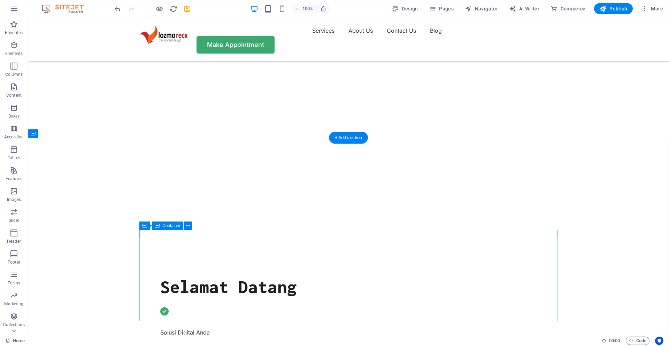
scroll to position [192, 0]
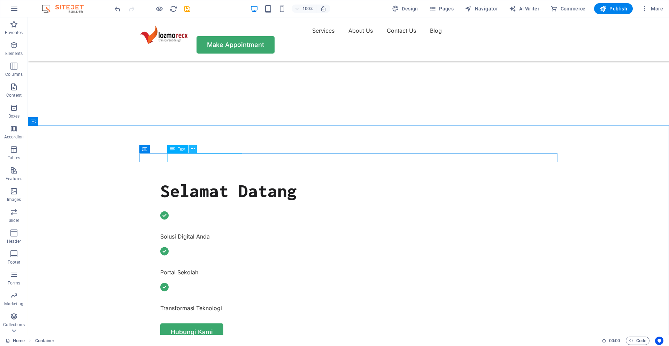
click at [191, 152] on icon at bounding box center [193, 149] width 4 height 7
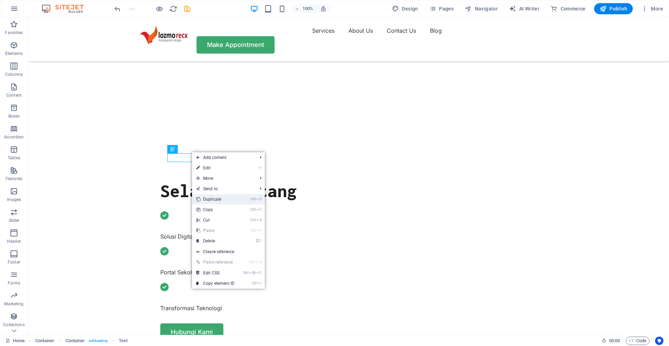
drag, startPoint x: 205, startPoint y: 203, endPoint x: 174, endPoint y: 183, distance: 37.6
click at [205, 203] on link "Ctrl D Duplicate" at bounding box center [215, 199] width 47 height 10
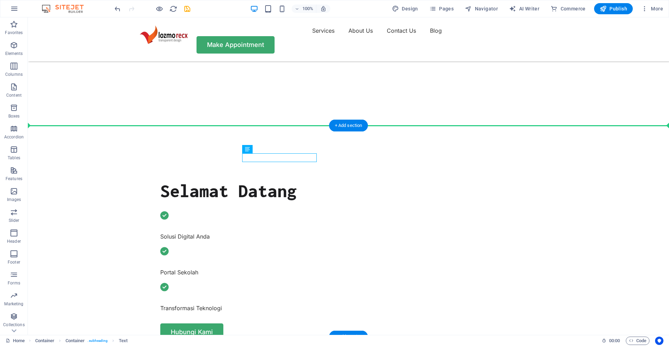
drag, startPoint x: 274, startPoint y: 167, endPoint x: 270, endPoint y: 129, distance: 37.8
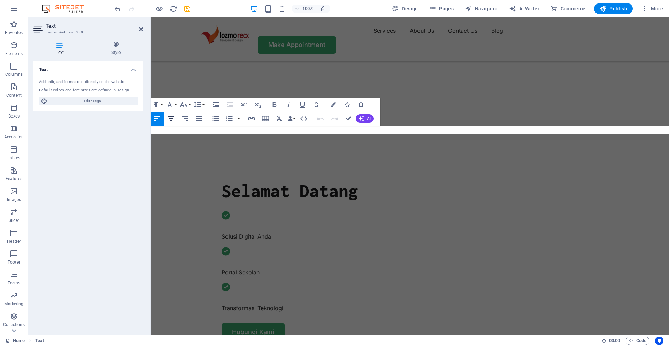
click at [170, 117] on icon "button" at bounding box center [171, 119] width 6 height 4
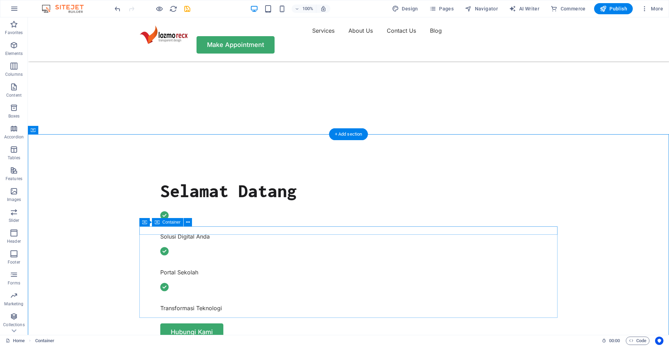
click at [187, 223] on icon at bounding box center [188, 222] width 4 height 7
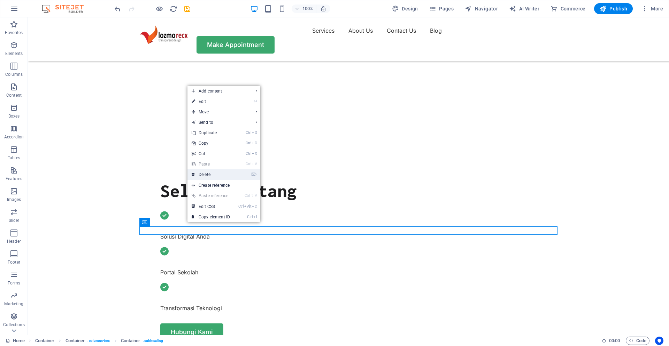
click at [209, 176] on link "⌦ Delete" at bounding box center [210, 175] width 47 height 10
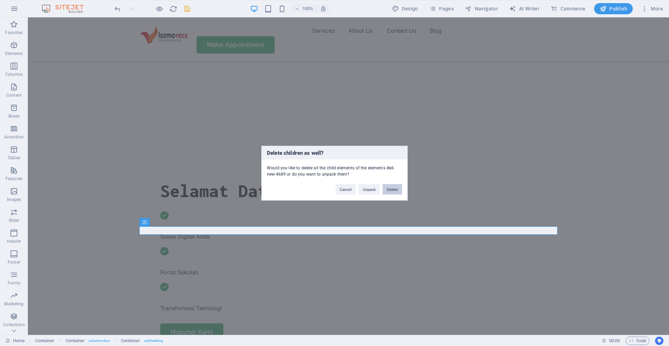
click at [390, 190] on button "Delete" at bounding box center [392, 189] width 20 height 10
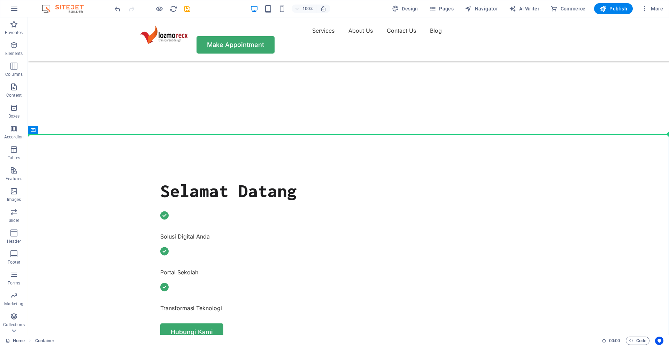
drag, startPoint x: 193, startPoint y: 240, endPoint x: 290, endPoint y: 132, distance: 145.0
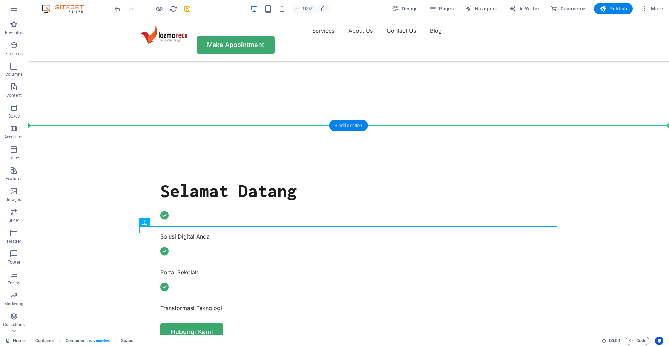
drag, startPoint x: 159, startPoint y: 221, endPoint x: 334, endPoint y: 123, distance: 199.9
click at [334, 123] on div "H1 Text on background Container 2 columns H2 Container Spacer Text Boxes Contai…" at bounding box center [348, 80] width 641 height 510
drag, startPoint x: 187, startPoint y: 238, endPoint x: 291, endPoint y: 127, distance: 152.0
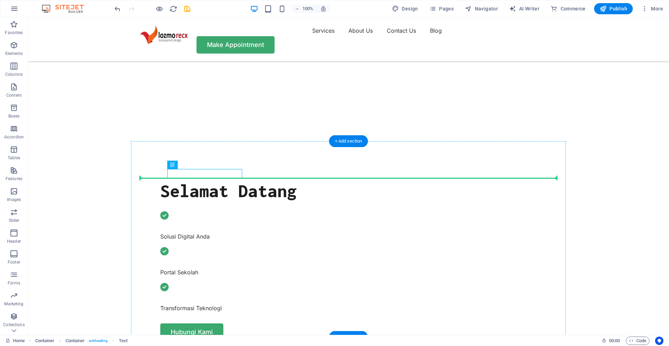
drag, startPoint x: 204, startPoint y: 182, endPoint x: 240, endPoint y: 180, distance: 36.3
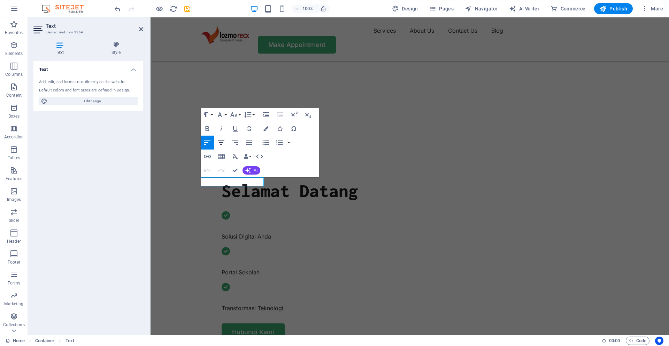
click at [222, 145] on icon "button" at bounding box center [221, 143] width 8 height 8
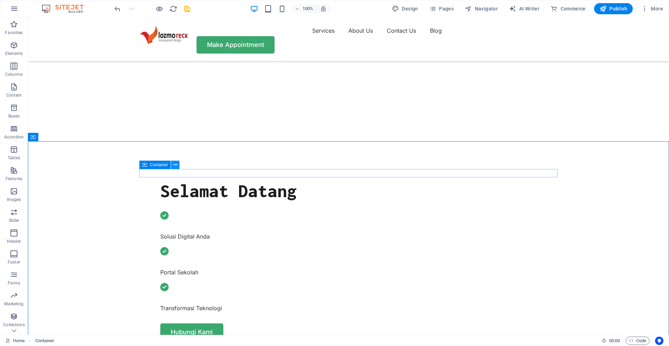
click at [175, 166] on icon at bounding box center [175, 165] width 4 height 7
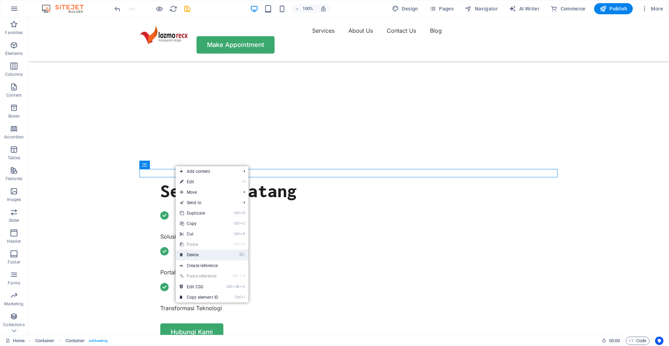
click at [193, 257] on link "⌦ Delete" at bounding box center [199, 255] width 47 height 10
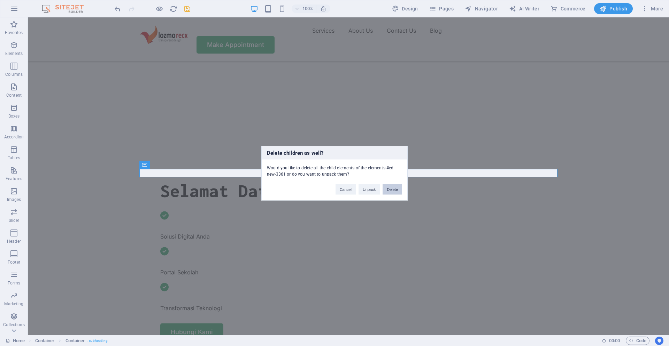
click at [385, 190] on button "Delete" at bounding box center [392, 189] width 20 height 10
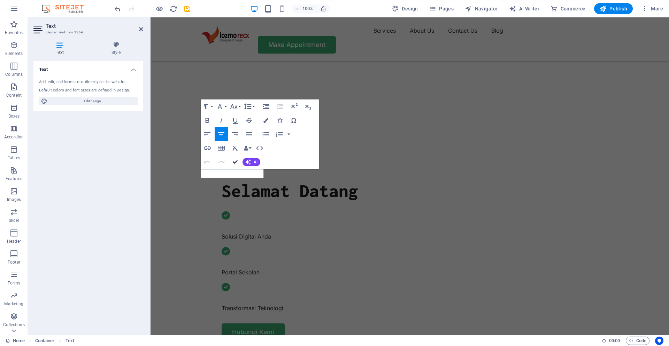
drag, startPoint x: 235, startPoint y: 161, endPoint x: 207, endPoint y: 143, distance: 33.5
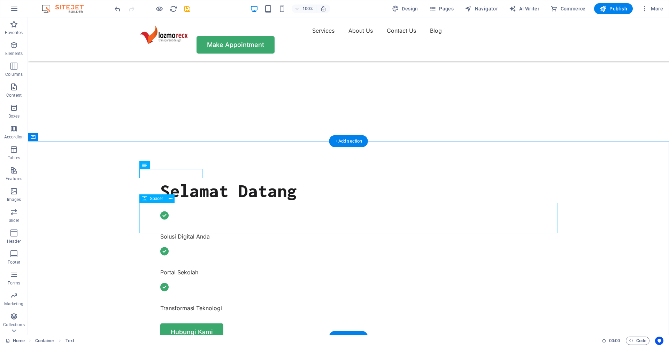
drag, startPoint x: 204, startPoint y: 215, endPoint x: 196, endPoint y: 211, distance: 8.1
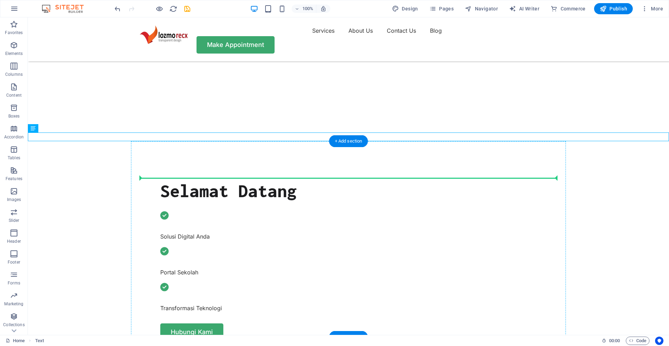
drag, startPoint x: 65, startPoint y: 147, endPoint x: 328, endPoint y: 182, distance: 265.9
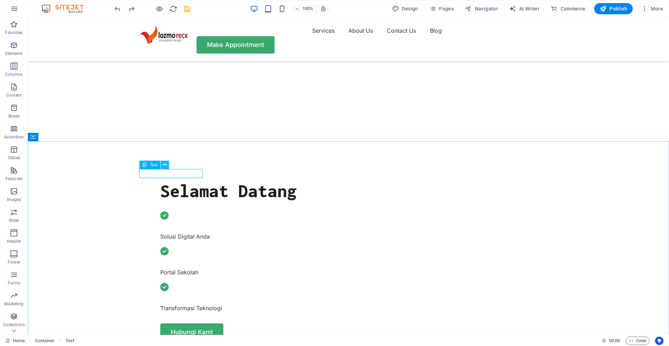
click at [167, 163] on button at bounding box center [165, 165] width 8 height 8
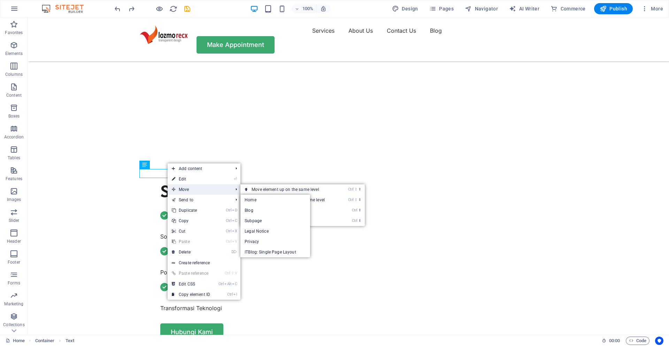
click at [190, 192] on span "Move" at bounding box center [199, 190] width 62 height 10
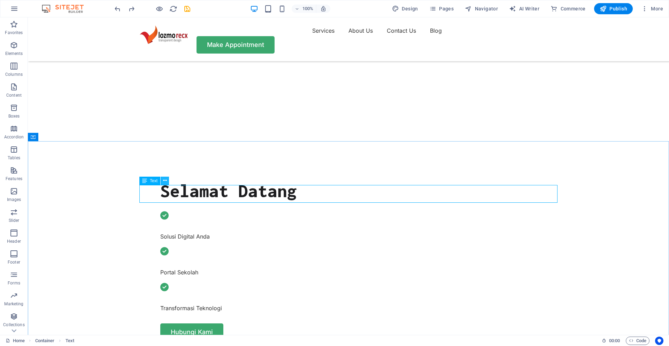
click at [166, 181] on icon at bounding box center [165, 180] width 4 height 7
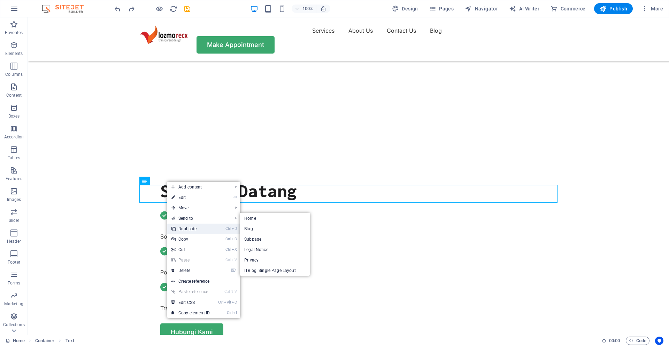
click at [184, 229] on link "Ctrl D Duplicate" at bounding box center [190, 229] width 47 height 10
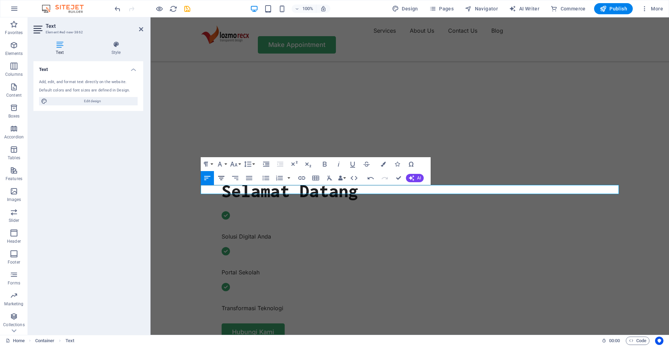
click at [221, 180] on icon "button" at bounding box center [221, 178] width 6 height 4
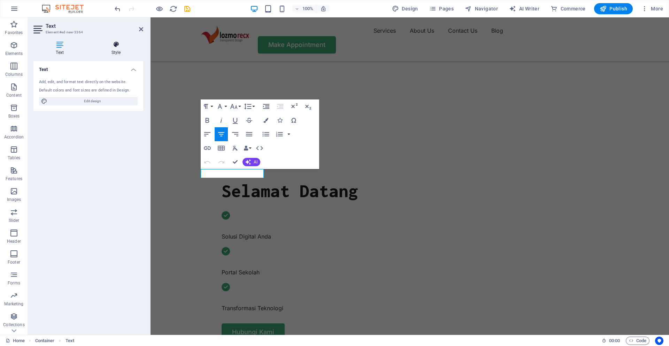
click at [115, 47] on icon at bounding box center [116, 44] width 54 height 7
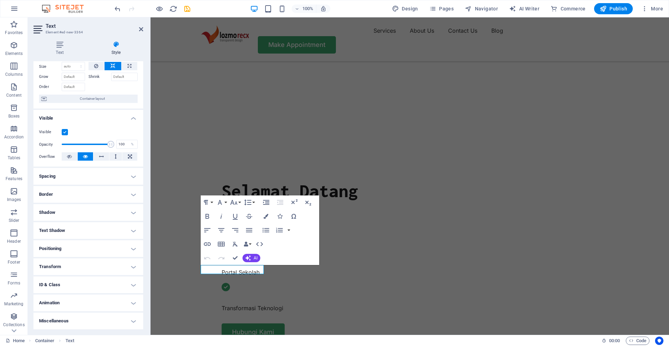
scroll to position [96, 0]
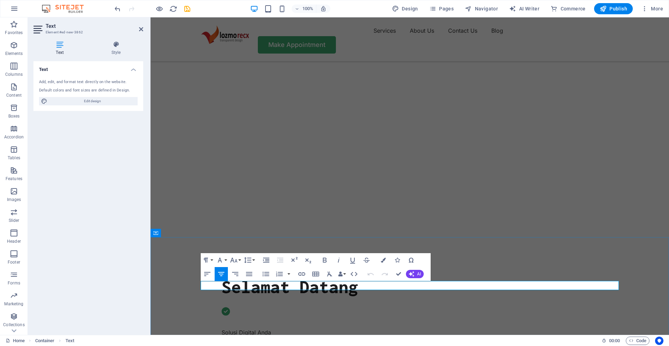
click at [381, 262] on icon "button" at bounding box center [383, 260] width 5 height 5
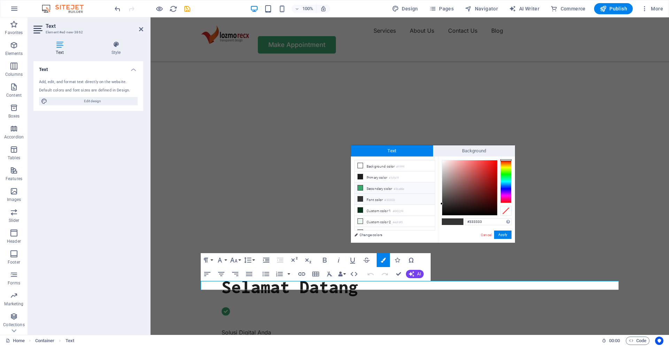
click at [369, 188] on li "Secondary color #3ba86e" at bounding box center [395, 188] width 80 height 11
type input "#3ba86e"
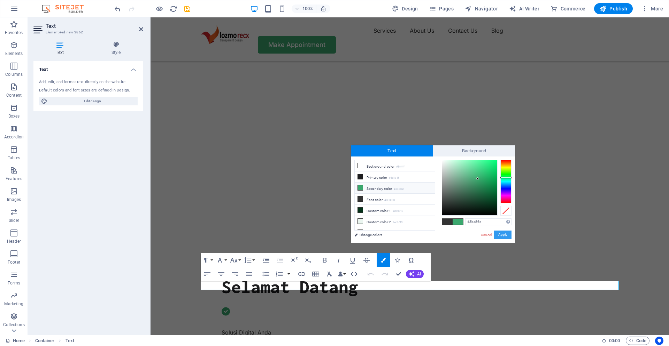
click at [506, 233] on button "Apply" at bounding box center [502, 235] width 17 height 8
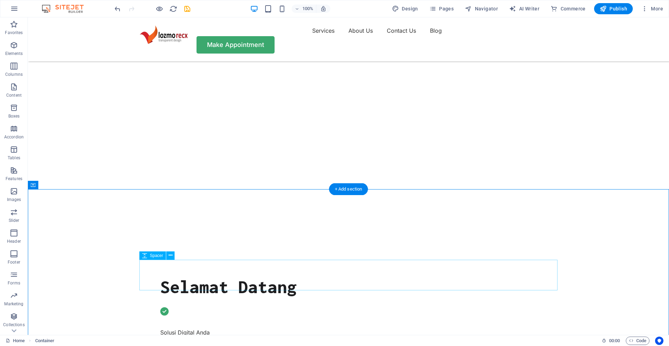
scroll to position [144, 0]
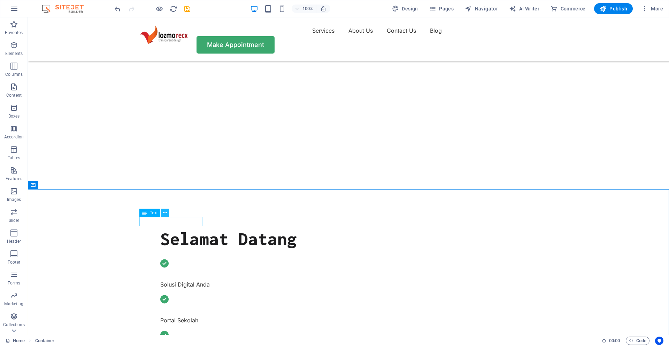
click at [162, 214] on button at bounding box center [165, 213] width 8 height 8
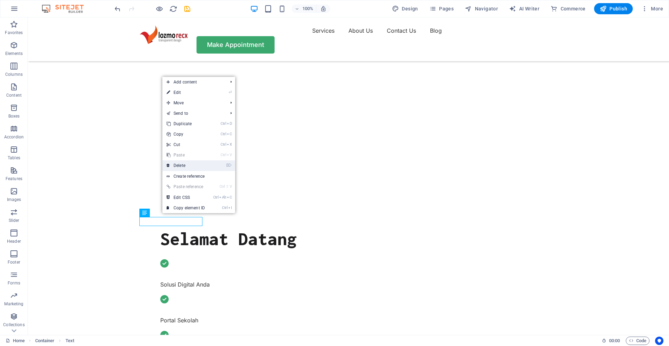
click at [178, 166] on link "⌦ Delete" at bounding box center [185, 166] width 47 height 10
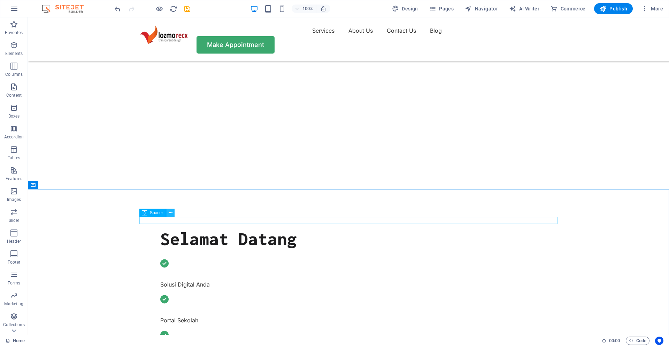
click at [170, 214] on icon at bounding box center [171, 213] width 4 height 7
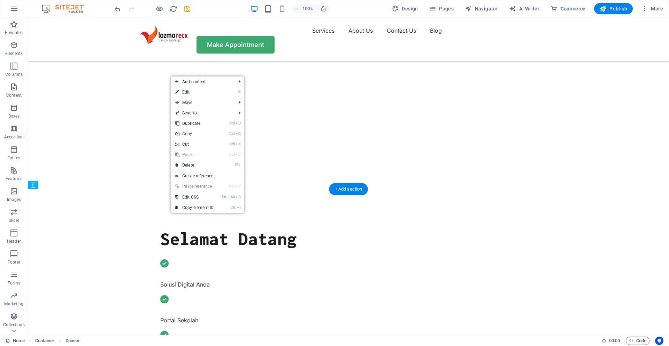
drag, startPoint x: 181, startPoint y: 231, endPoint x: 157, endPoint y: 229, distance: 24.1
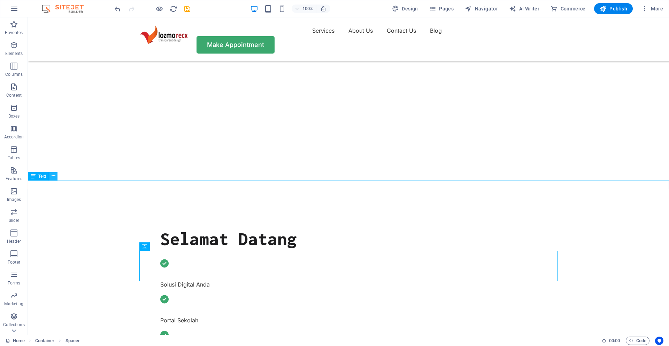
click at [53, 176] on icon at bounding box center [54, 176] width 4 height 7
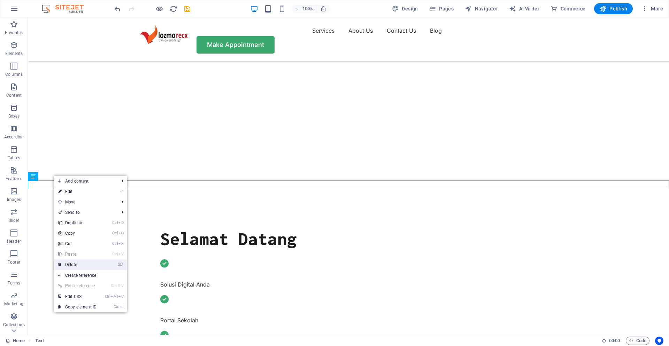
click at [79, 265] on link "⌦ Delete" at bounding box center [77, 265] width 47 height 10
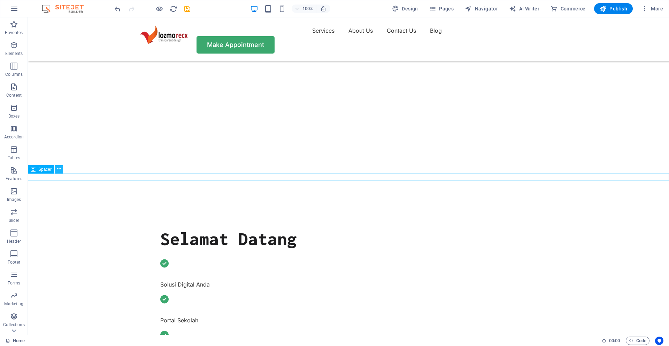
click at [58, 171] on icon at bounding box center [59, 169] width 4 height 7
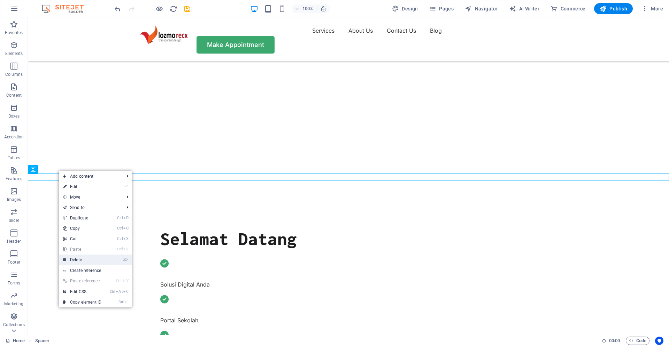
click at [79, 259] on link "⌦ Delete" at bounding box center [82, 260] width 47 height 10
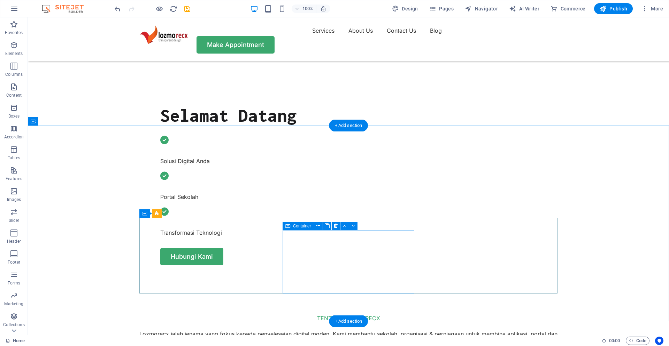
scroll to position [192, 0]
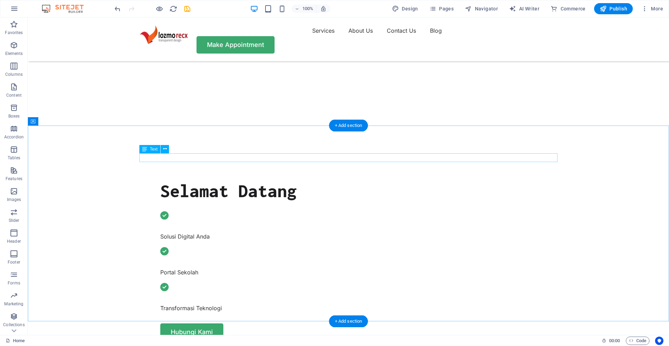
click at [15, 53] on p "Elements" at bounding box center [14, 54] width 18 height 6
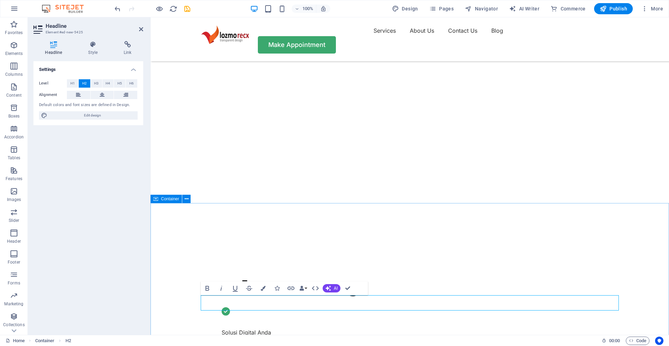
scroll to position [240, 0]
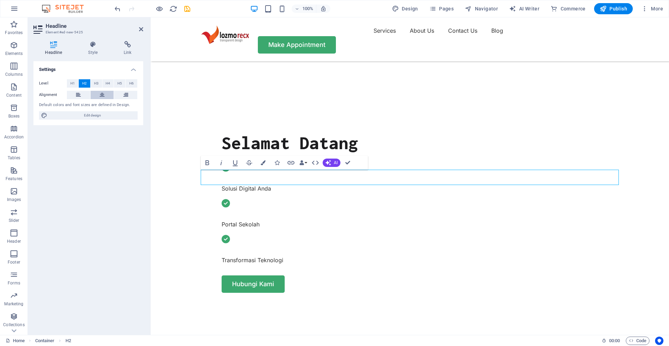
click at [97, 98] on button at bounding box center [102, 95] width 23 height 8
click at [98, 84] on span "H3" at bounding box center [96, 83] width 5 height 8
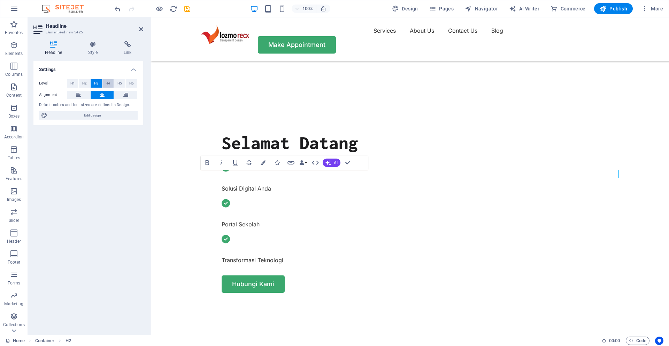
click at [107, 86] on span "H4" at bounding box center [108, 83] width 5 height 8
click at [95, 84] on span "H3" at bounding box center [96, 83] width 5 height 8
click at [85, 84] on span "H2" at bounding box center [84, 83] width 5 height 8
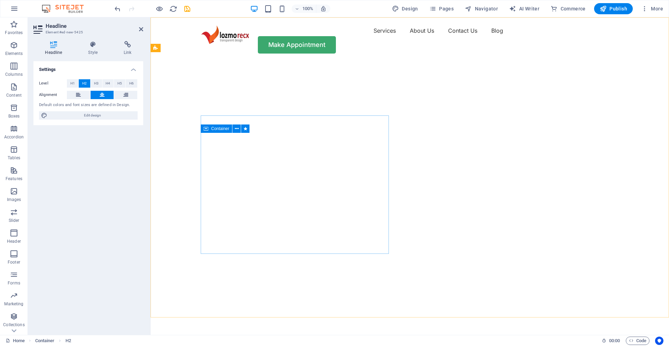
scroll to position [192, 0]
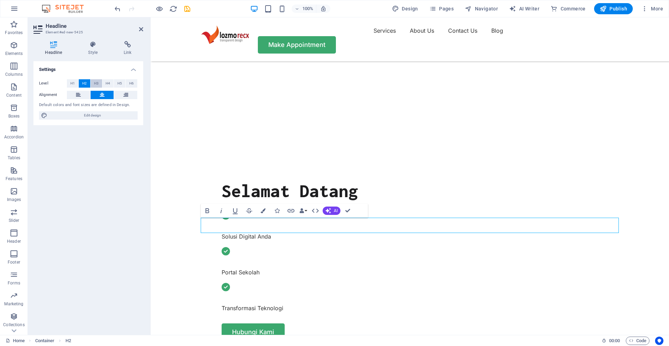
click at [96, 81] on span "H3" at bounding box center [96, 83] width 5 height 8
click at [111, 85] on button "H4" at bounding box center [107, 83] width 11 height 8
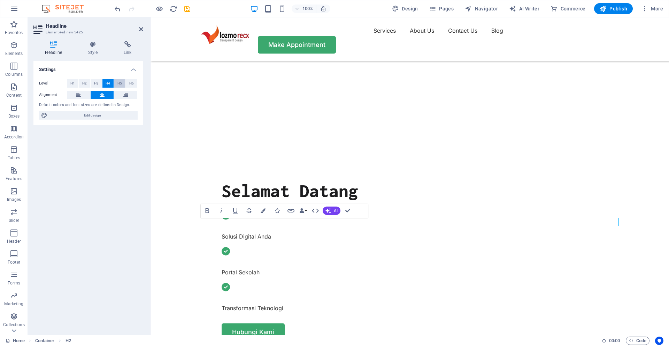
click at [121, 83] on span "H5" at bounding box center [119, 83] width 5 height 8
click at [131, 86] on span "H6" at bounding box center [131, 83] width 5 height 8
click at [86, 83] on span "H2" at bounding box center [84, 83] width 5 height 8
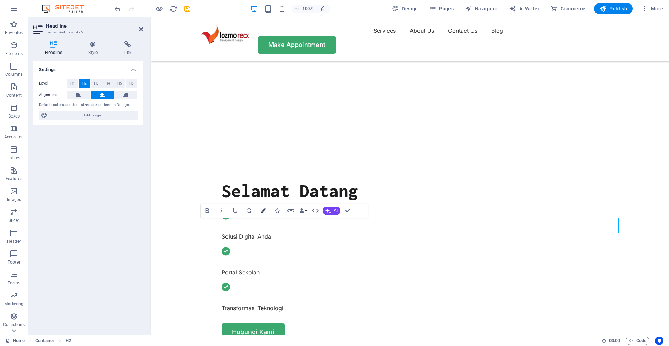
click at [262, 210] on icon "button" at bounding box center [262, 211] width 5 height 5
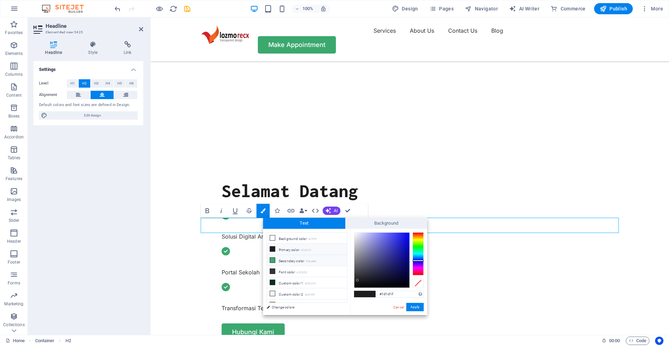
click at [285, 260] on li "Secondary color #3ba86e" at bounding box center [307, 260] width 80 height 11
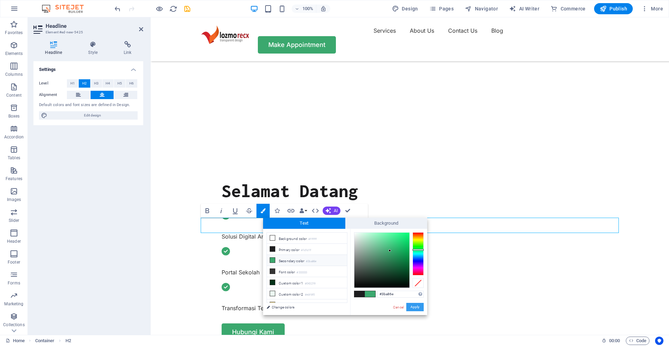
click at [414, 307] on button "Apply" at bounding box center [414, 307] width 17 height 8
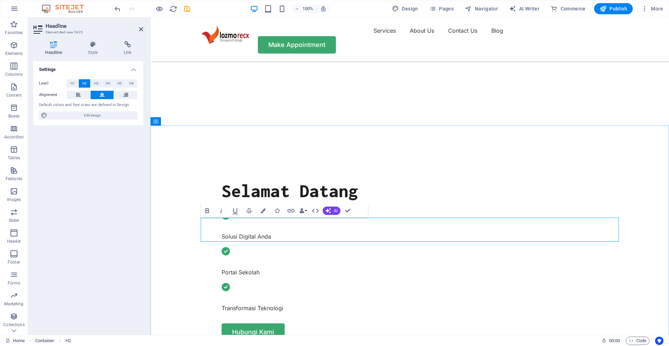
click at [263, 211] on icon "button" at bounding box center [262, 211] width 5 height 5
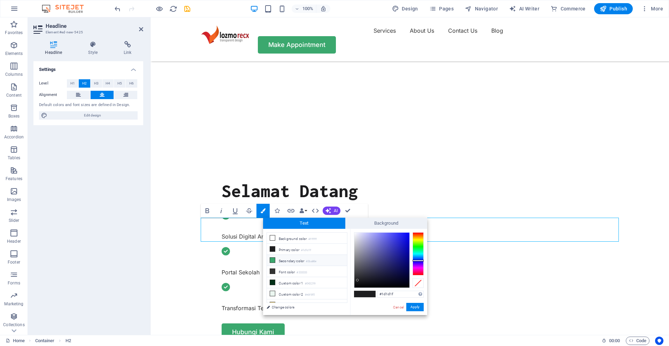
click at [279, 260] on li "Secondary color #3ba86e" at bounding box center [307, 260] width 80 height 11
type input "#3ba86e"
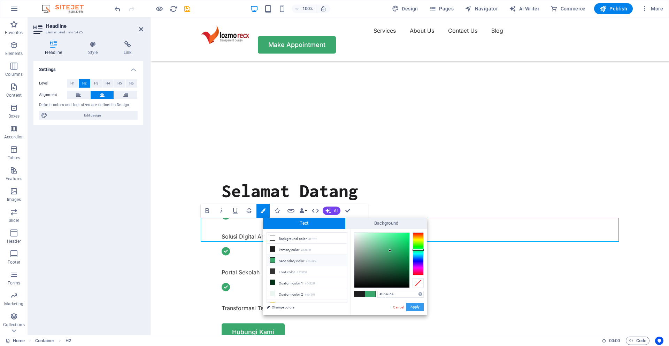
click at [415, 307] on button "Apply" at bounding box center [414, 307] width 17 height 8
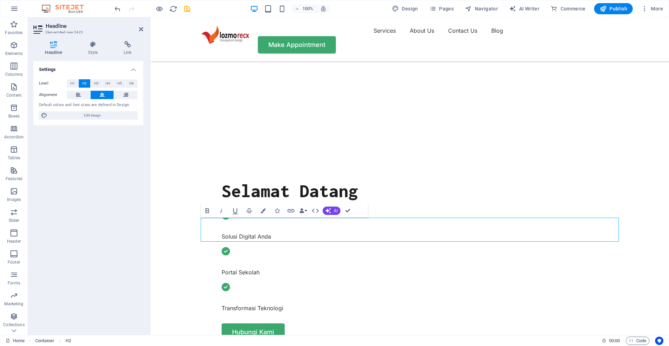
click at [320, 212] on button "HTML" at bounding box center [315, 211] width 13 height 14
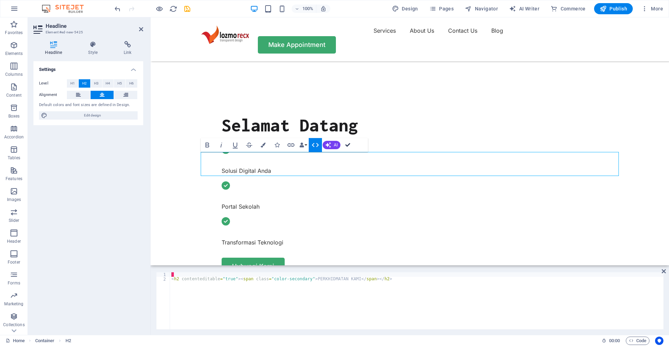
drag, startPoint x: 349, startPoint y: 144, endPoint x: 322, endPoint y: 141, distance: 26.7
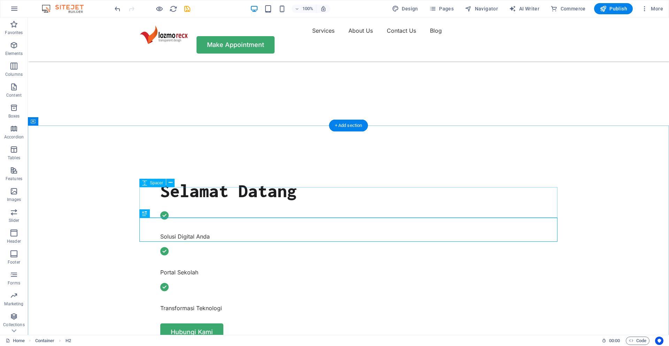
click at [163, 214] on icon at bounding box center [163, 213] width 4 height 7
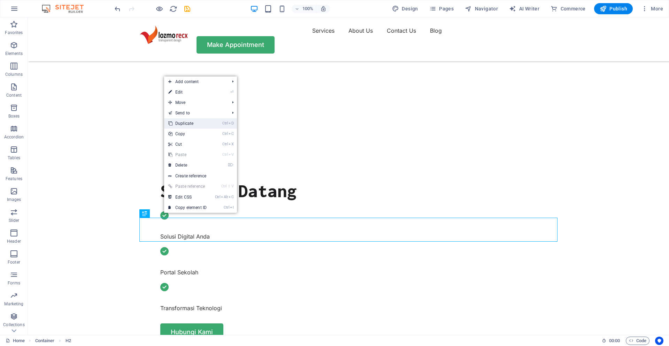
drag, startPoint x: 192, startPoint y: 125, endPoint x: 165, endPoint y: 129, distance: 27.0
click at [192, 125] on link "Ctrl D Duplicate" at bounding box center [187, 123] width 47 height 10
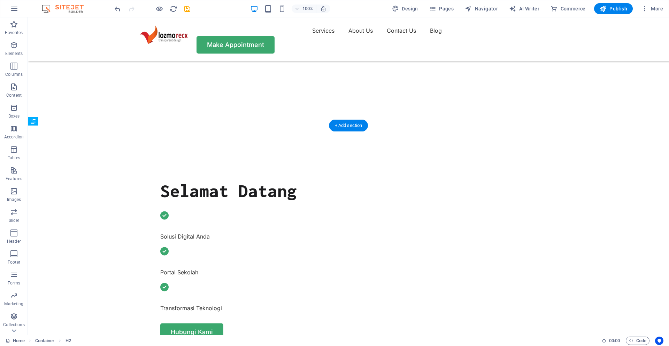
drag, startPoint x: 182, startPoint y: 231, endPoint x: 271, endPoint y: 161, distance: 113.2
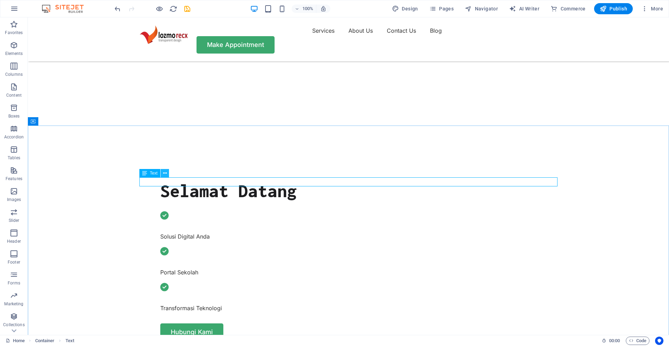
click at [167, 174] on button at bounding box center [165, 173] width 8 height 8
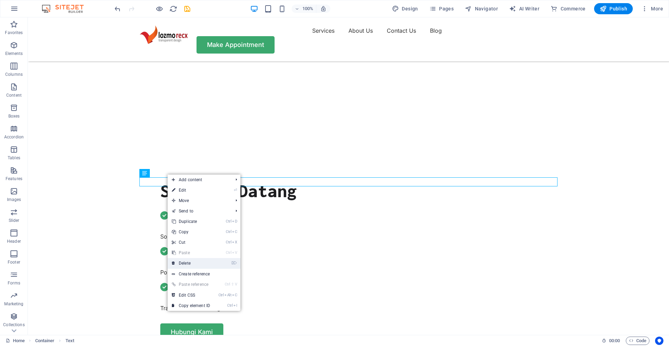
click at [186, 263] on link "⌦ Delete" at bounding box center [191, 263] width 47 height 10
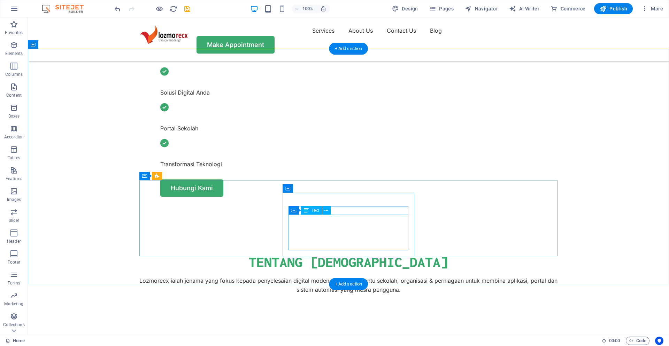
scroll to position [240, 0]
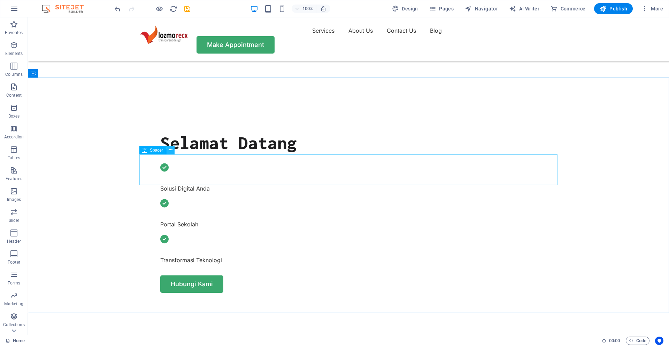
click at [173, 151] on button at bounding box center [170, 150] width 8 height 8
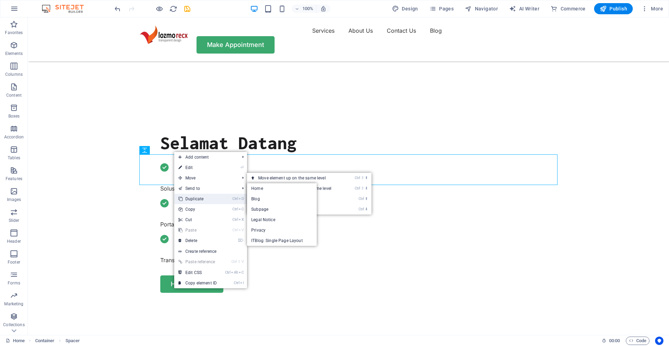
click at [197, 201] on link "Ctrl D Duplicate" at bounding box center [197, 199] width 47 height 10
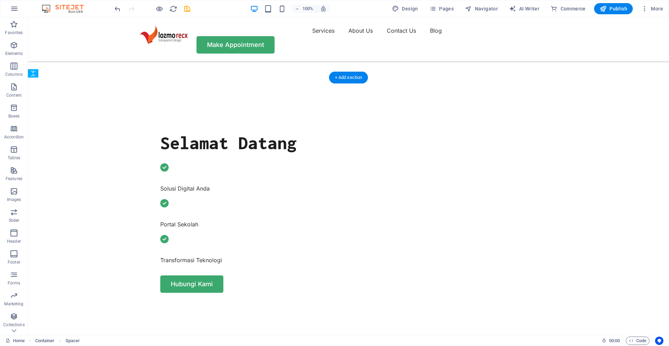
drag, startPoint x: 185, startPoint y: 200, endPoint x: 241, endPoint y: 237, distance: 67.8
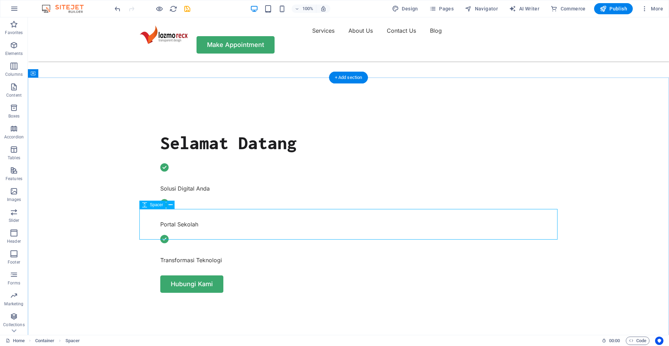
select select "px"
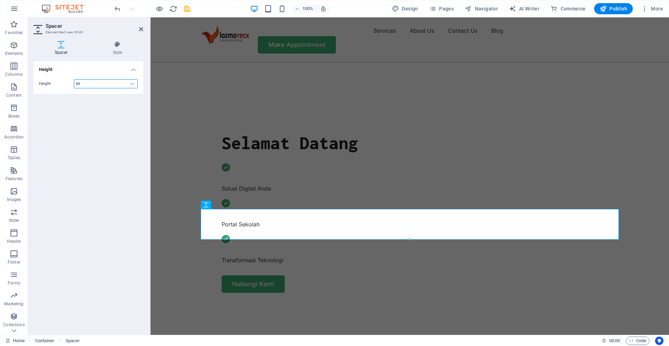
drag, startPoint x: 410, startPoint y: 240, endPoint x: 258, endPoint y: 213, distance: 154.5
click at [410, 240] on div at bounding box center [409, 240] width 417 height 2
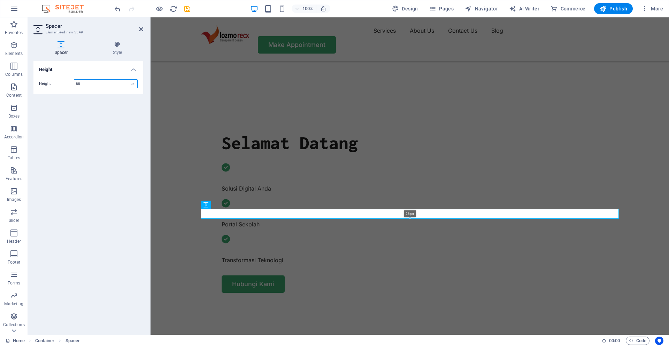
drag, startPoint x: 411, startPoint y: 240, endPoint x: 250, endPoint y: 193, distance: 167.3
click at [412, 217] on div "26px" at bounding box center [410, 214] width 418 height 10
type input "26"
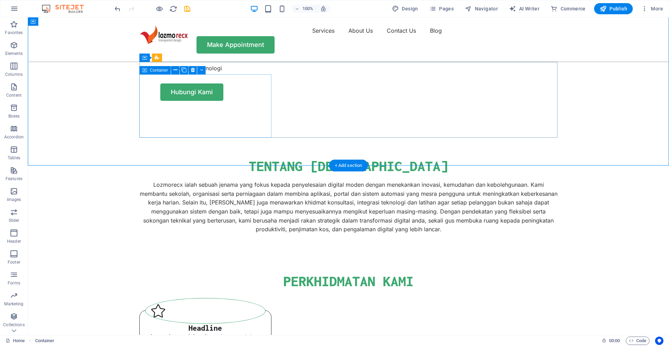
scroll to position [336, 0]
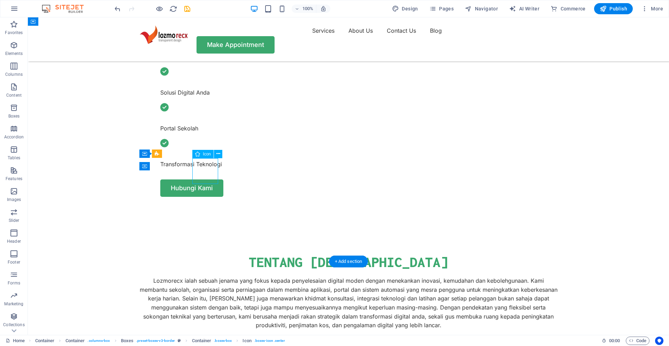
select select "xMidYMid"
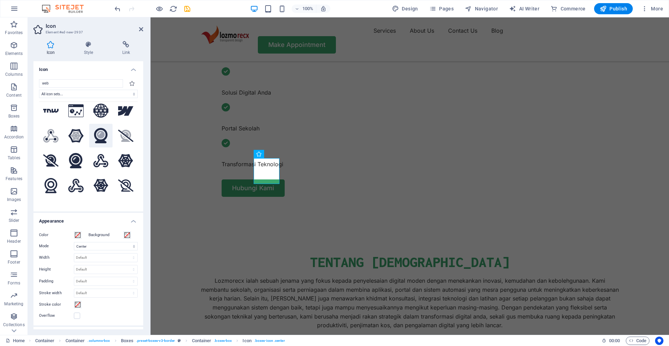
scroll to position [0, 0]
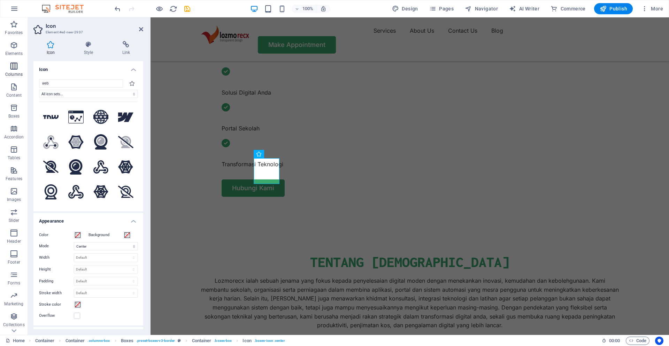
drag, startPoint x: 68, startPoint y: 82, endPoint x: 10, endPoint y: 76, distance: 57.4
click at [39, 79] on input "web" at bounding box center [81, 83] width 84 height 8
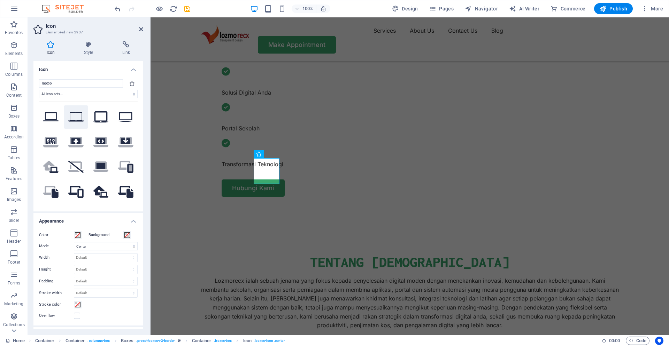
type input "laptop"
click at [76, 118] on icon at bounding box center [75, 116] width 15 height 9
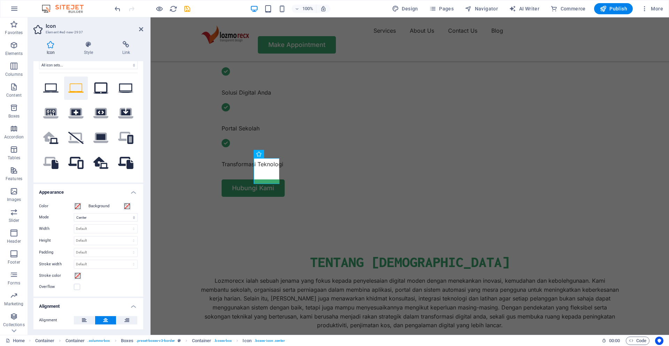
scroll to position [36, 0]
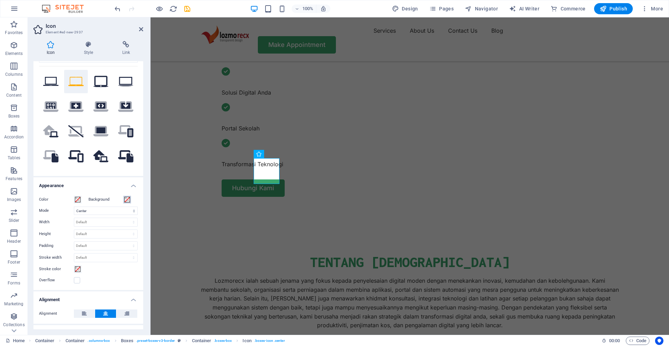
click at [128, 200] on span at bounding box center [127, 200] width 6 height 6
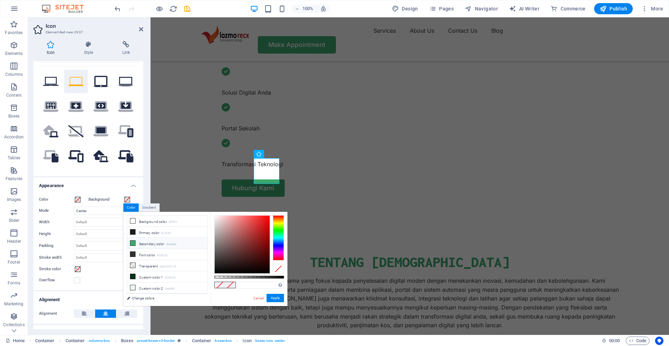
click at [148, 242] on li "Secondary color #3ba86e" at bounding box center [167, 243] width 80 height 11
type input "#3ba86e"
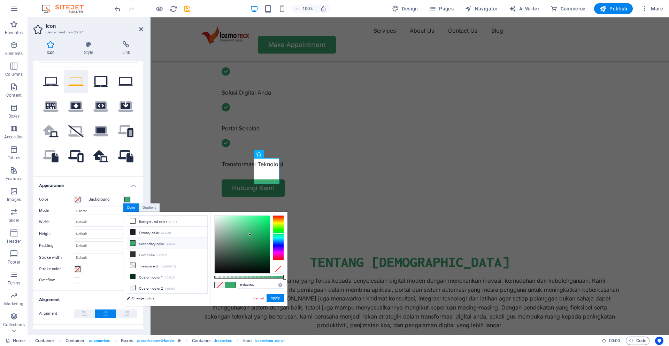
click at [257, 297] on link "Cancel" at bounding box center [258, 298] width 12 height 5
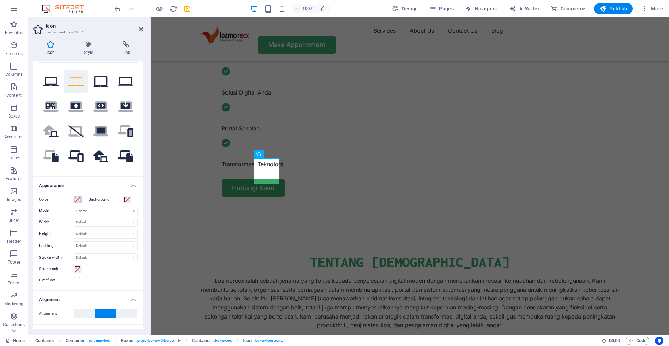
click at [77, 201] on span at bounding box center [78, 200] width 6 height 6
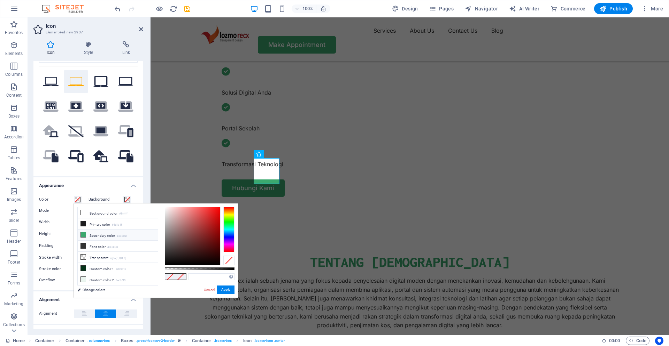
click at [98, 235] on li "Secondary color #3ba86e" at bounding box center [118, 235] width 80 height 11
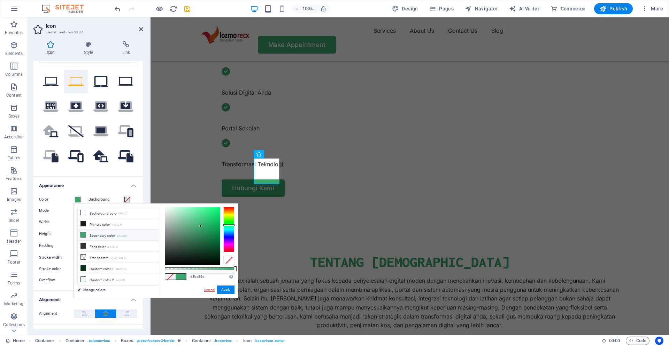
click at [210, 289] on link "Cancel" at bounding box center [209, 290] width 12 height 5
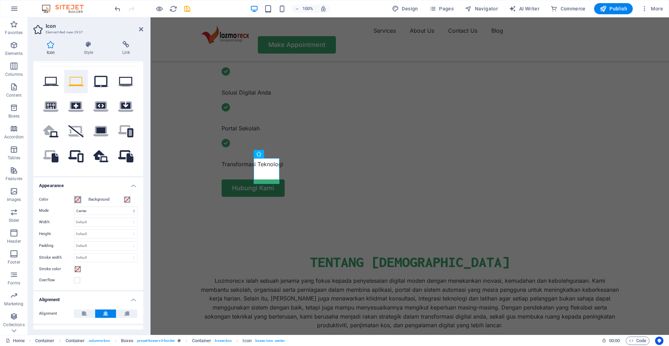
click at [79, 200] on span at bounding box center [78, 200] width 6 height 6
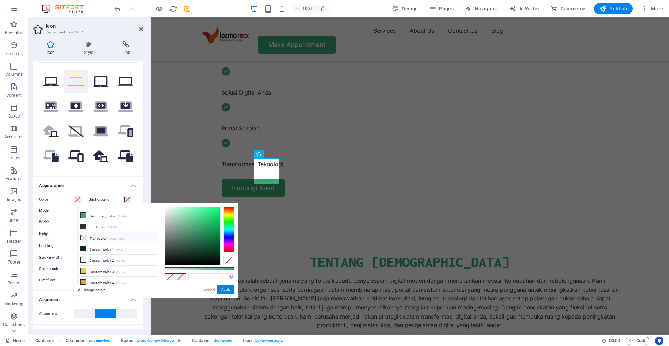
scroll to position [0, 0]
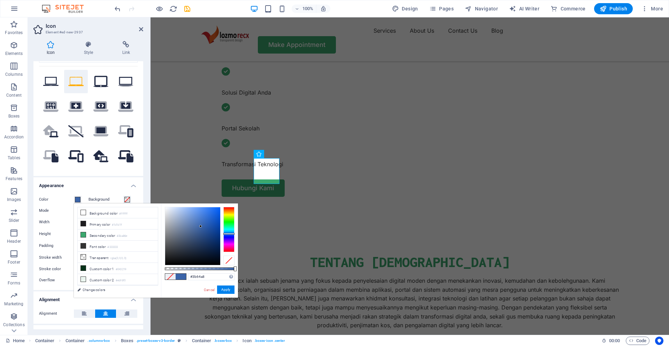
click at [228, 234] on div at bounding box center [228, 229] width 11 height 45
click at [230, 233] on div at bounding box center [228, 229] width 11 height 45
type input "#0090fe"
drag, startPoint x: 214, startPoint y: 219, endPoint x: 220, endPoint y: 207, distance: 13.5
click at [220, 208] on div at bounding box center [192, 237] width 55 height 58
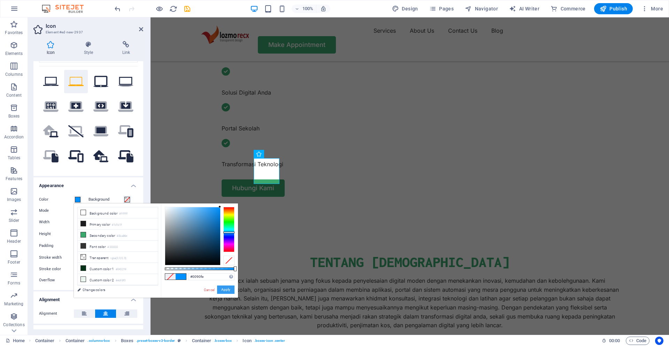
click at [230, 290] on button "Apply" at bounding box center [225, 290] width 17 height 8
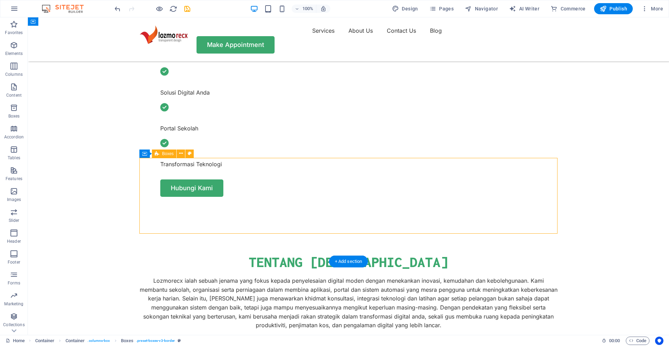
select select "rem"
select select "preset-boxes-v3-border"
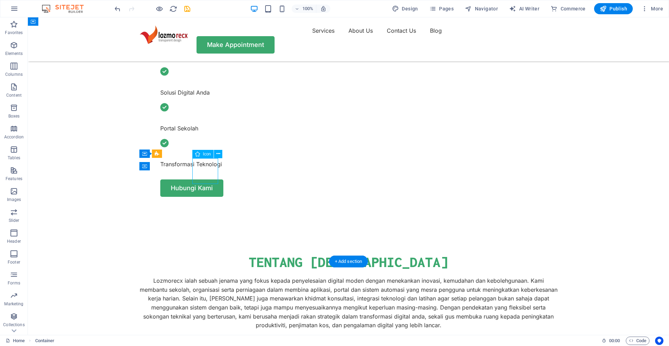
select select "xMidYMid"
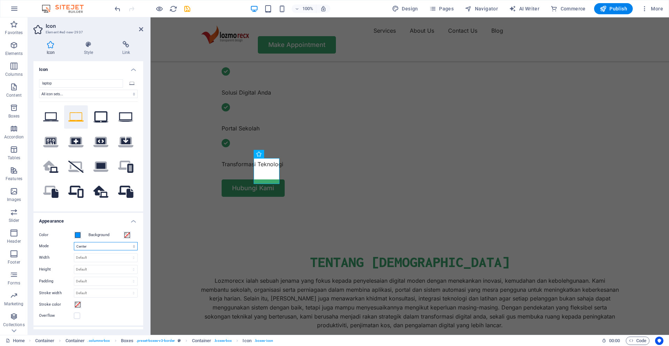
click at [74, 242] on select "Scale Left Center Right" at bounding box center [106, 246] width 64 height 8
click at [133, 246] on select "Scale Left Center Right" at bounding box center [106, 246] width 64 height 8
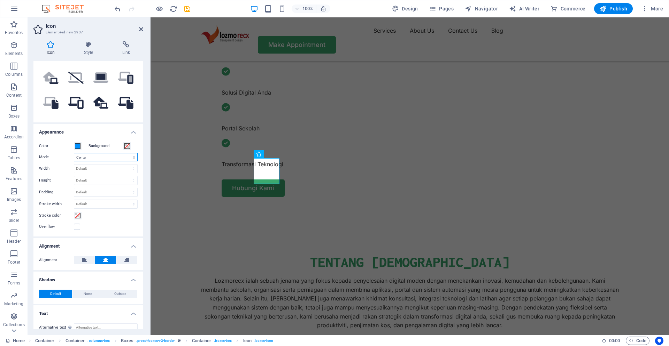
scroll to position [97, 0]
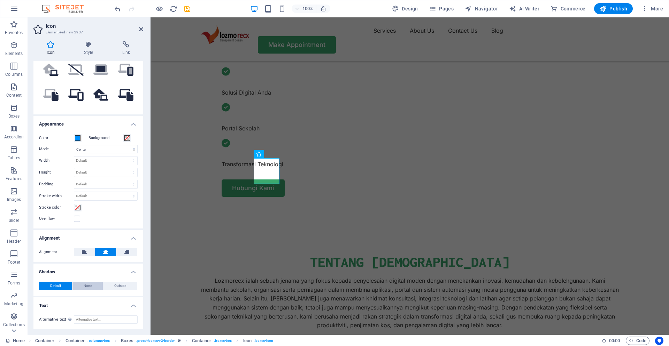
click at [92, 286] on button "None" at bounding box center [87, 286] width 31 height 8
click at [64, 286] on button "Default" at bounding box center [55, 286] width 33 height 8
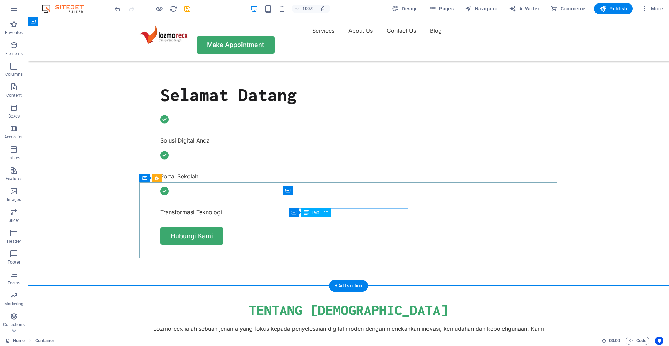
scroll to position [384, 0]
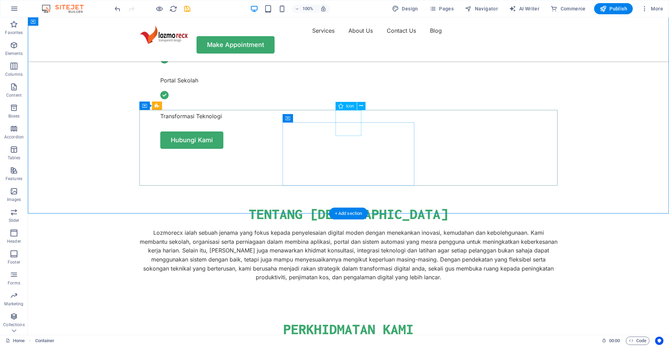
select select "xMidYMid"
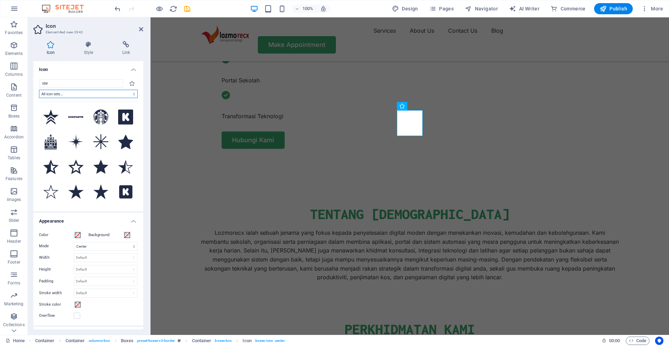
click option "IcoFont" at bounding box center [0, 0] width 0 height 0
click at [39, 90] on select "All icon sets... IcoFont Ionicons FontAwesome Brands FontAwesome Duotone FontAw…" at bounding box center [88, 94] width 99 height 8
select select "ionicons"
click option "Ionicons" at bounding box center [0, 0] width 0 height 0
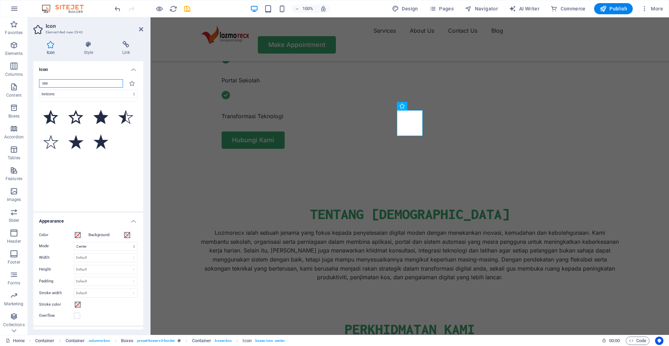
click at [113, 86] on input "star" at bounding box center [81, 83] width 84 height 8
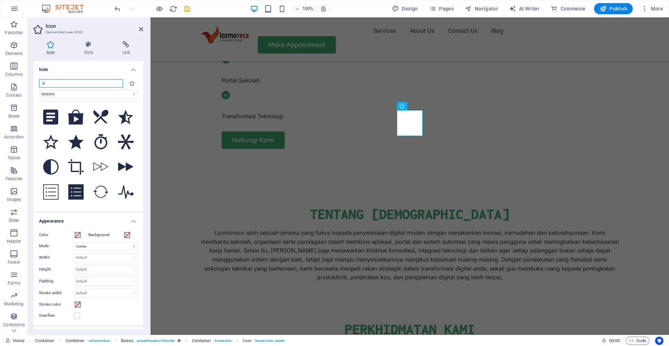
type input "s"
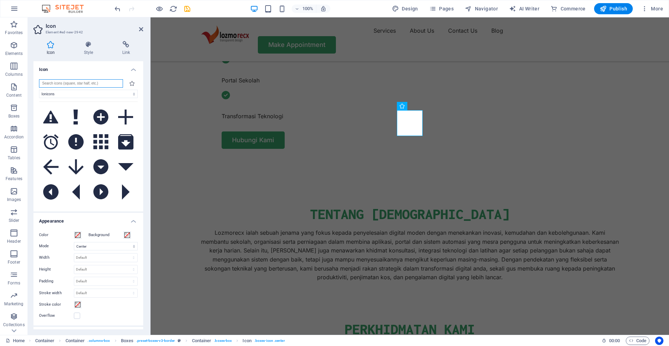
scroll to position [36, 0]
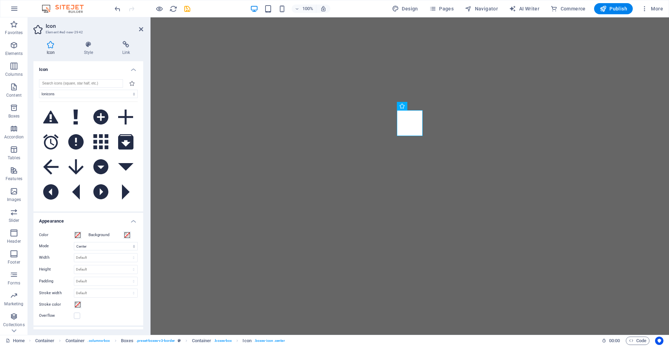
select select "ionicons"
select select "xMidYMid"
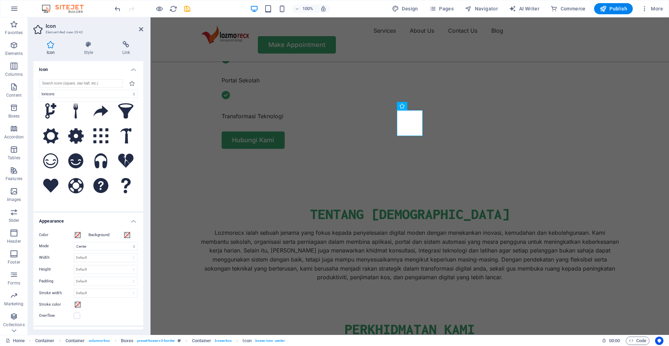
scroll to position [1451, 0]
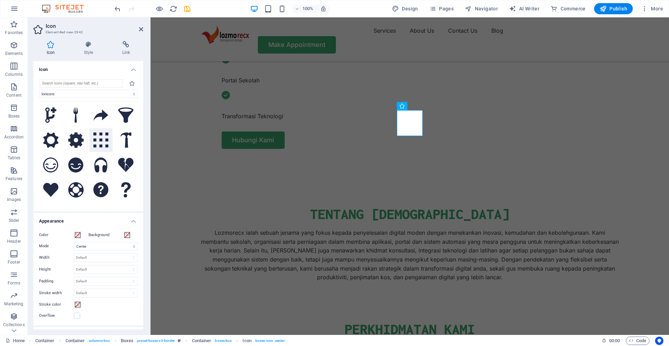
click at [102, 140] on icon at bounding box center [100, 140] width 15 height 15
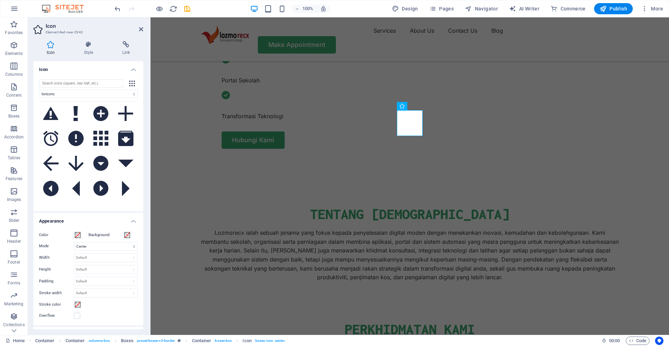
scroll to position [0, 0]
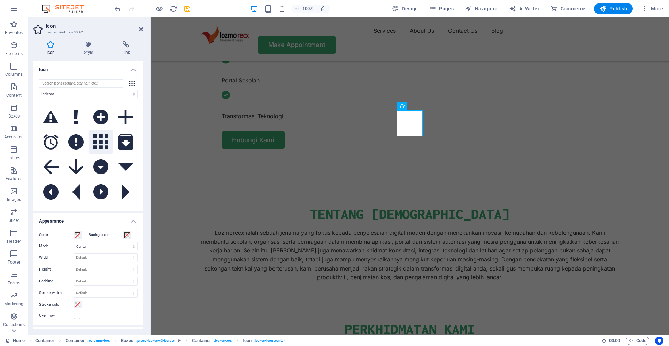
click at [98, 144] on icon at bounding box center [100, 141] width 15 height 15
click at [78, 236] on span at bounding box center [78, 236] width 6 height 6
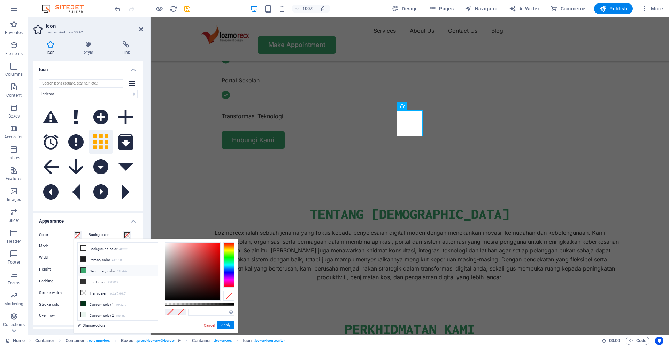
click at [82, 270] on icon at bounding box center [83, 270] width 5 height 5
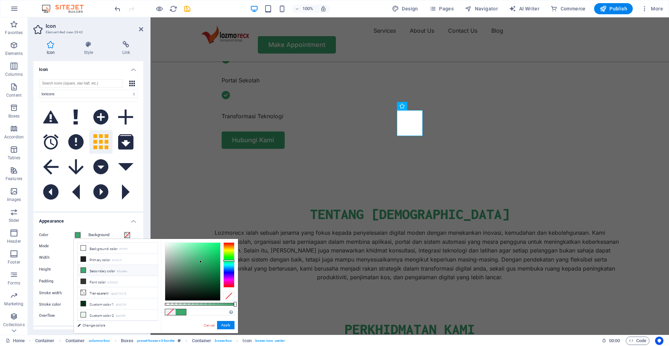
type input "#3ba86e"
click at [232, 326] on button "Apply" at bounding box center [225, 325] width 17 height 8
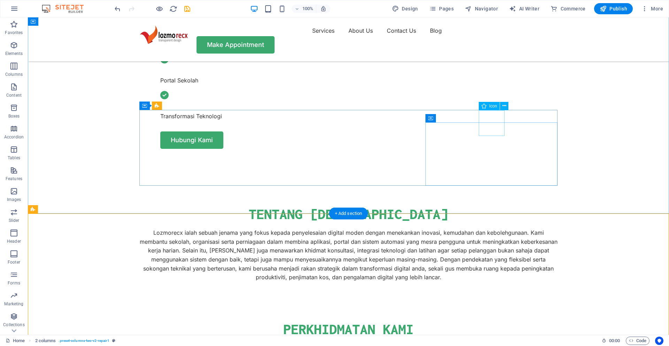
select select "xMidYMid"
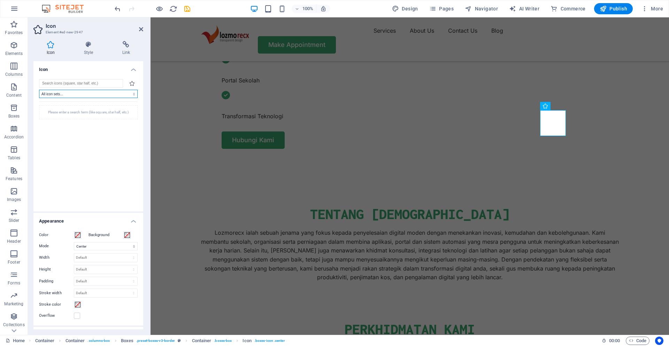
click at [39, 90] on select "All icon sets... IcoFont Ionicons FontAwesome Brands FontAwesome Duotone FontAw…" at bounding box center [88, 94] width 99 height 8
click option "All icon sets..." at bounding box center [0, 0] width 0 height 0
click at [93, 112] on div "Please enter a search term (like square, star half, etc.)" at bounding box center [88, 113] width 99 height 14
click at [66, 81] on input "search" at bounding box center [81, 83] width 84 height 8
click at [39, 90] on select "All icon sets... IcoFont Ionicons FontAwesome Brands FontAwesome Duotone FontAw…" at bounding box center [88, 94] width 99 height 8
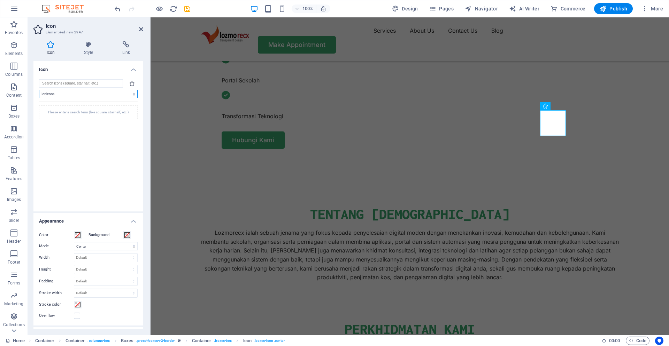
click option "Ionicons" at bounding box center [0, 0] width 0 height 0
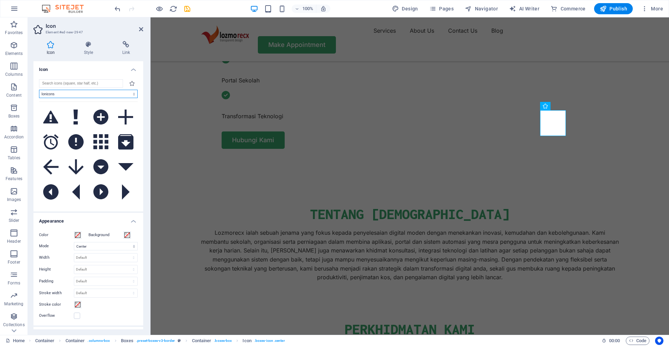
click at [39, 90] on select "All icon sets... IcoFont Ionicons FontAwesome Brands FontAwesome Duotone FontAw…" at bounding box center [88, 94] width 99 height 8
click option "IcoFont" at bounding box center [0, 0] width 0 height 0
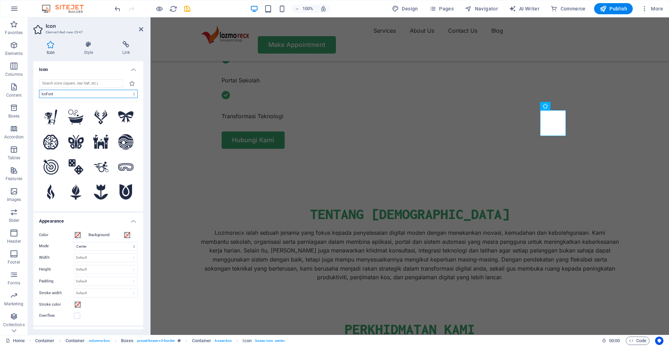
click at [113, 94] on select "All icon sets... IcoFont Ionicons FontAwesome Brands FontAwesome Duotone FontAw…" at bounding box center [88, 94] width 99 height 8
click option "FontAwesome Sharp Thin" at bounding box center [0, 0] width 0 height 0
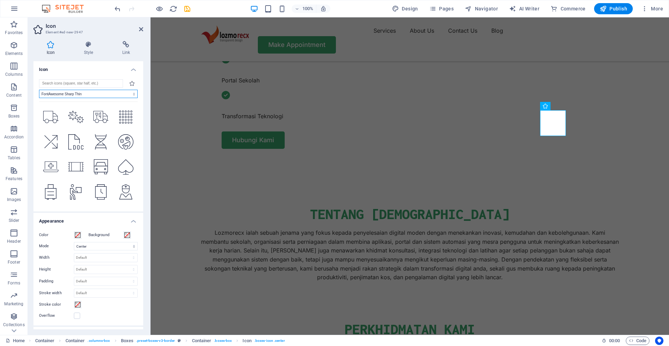
click at [39, 90] on select "All icon sets... IcoFont Ionicons FontAwesome Brands FontAwesome Duotone FontAw…" at bounding box center [88, 94] width 99 height 8
click option "FontAwesome Light" at bounding box center [0, 0] width 0 height 0
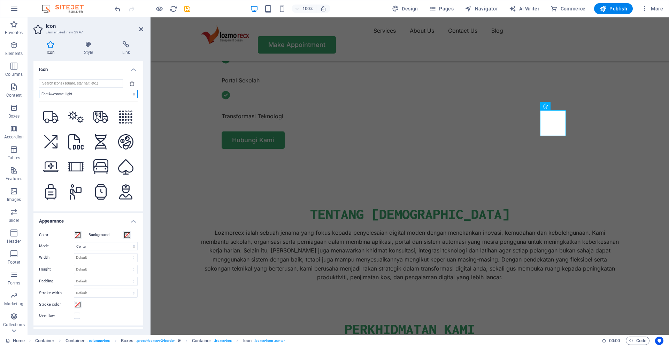
click at [39, 90] on select "All icon sets... IcoFont Ionicons FontAwesome Brands FontAwesome Duotone FontAw…" at bounding box center [88, 94] width 99 height 8
click option "FontAwesome Brands" at bounding box center [0, 0] width 0 height 0
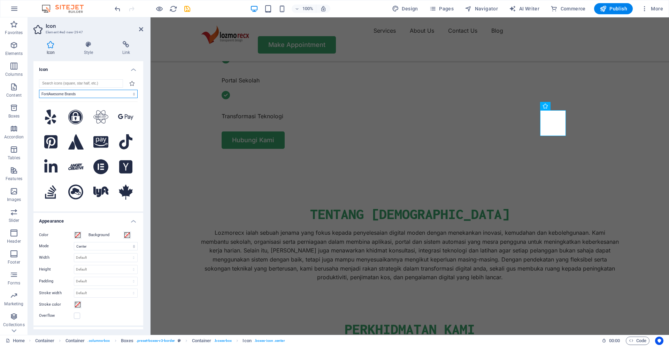
click at [39, 90] on select "All icon sets... IcoFont Ionicons FontAwesome Brands FontAwesome Duotone FontAw…" at bounding box center [88, 94] width 99 height 8
select select "ionicons"
click option "Ionicons" at bounding box center [0, 0] width 0 height 0
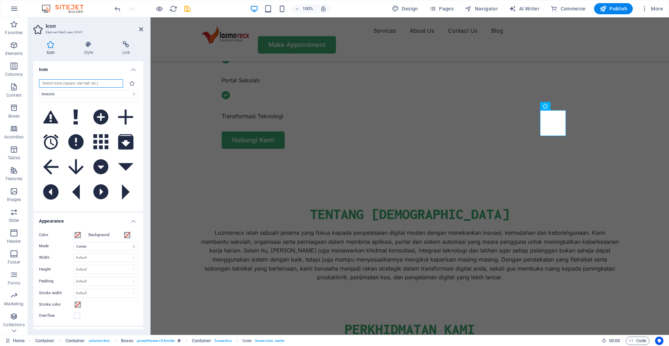
click at [84, 81] on input "search" at bounding box center [81, 83] width 84 height 8
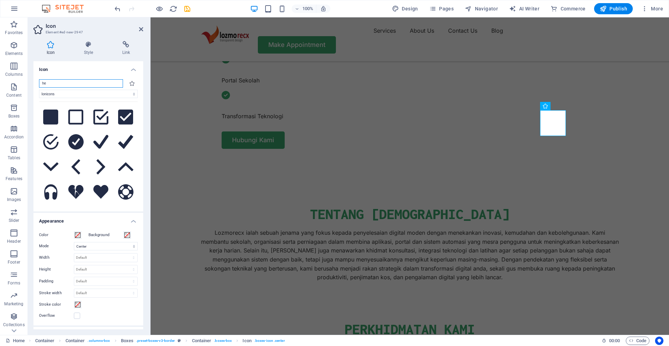
type input "h"
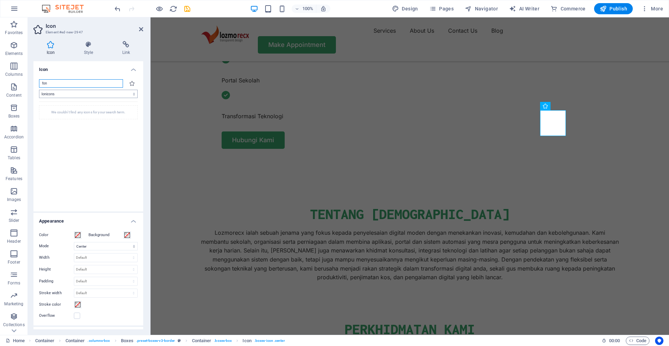
type input "fon"
click at [39, 90] on select "All icon sets... IcoFont Ionicons FontAwesome Brands FontAwesome Duotone FontAw…" at bounding box center [88, 94] width 99 height 8
select select
click option "All icon sets..." at bounding box center [0, 0] width 0 height 0
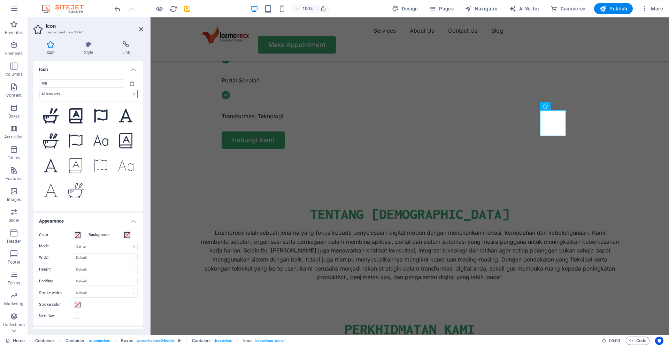
scroll to position [38, 0]
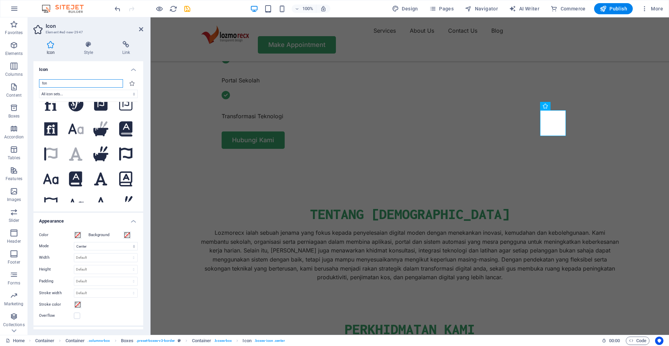
click at [90, 86] on input "fon" at bounding box center [81, 83] width 84 height 8
type input "f"
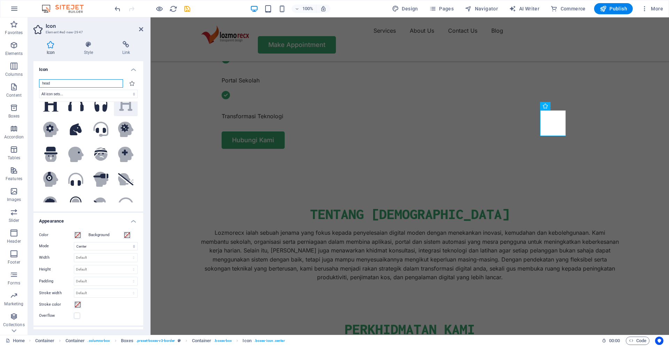
scroll to position [36, 0]
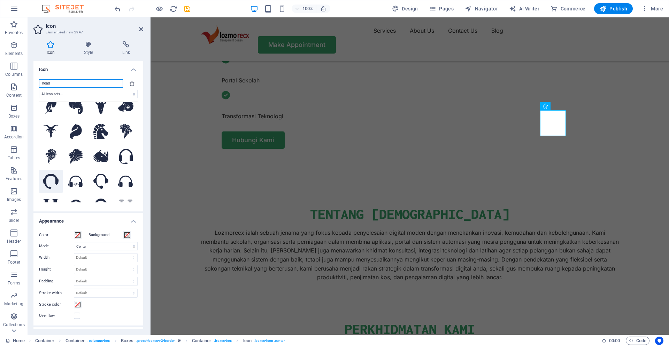
type input "head"
click at [46, 186] on icon at bounding box center [50, 181] width 15 height 15
click at [77, 236] on span at bounding box center [78, 236] width 6 height 6
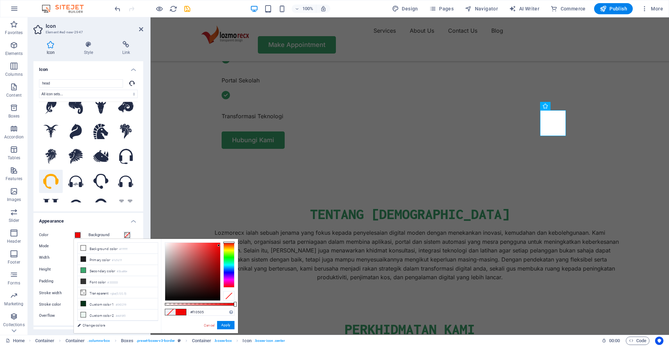
click at [219, 246] on div at bounding box center [192, 272] width 55 height 58
type input "#cf1919"
click at [213, 254] on div at bounding box center [192, 272] width 55 height 58
click at [232, 324] on button "Apply" at bounding box center [225, 325] width 17 height 8
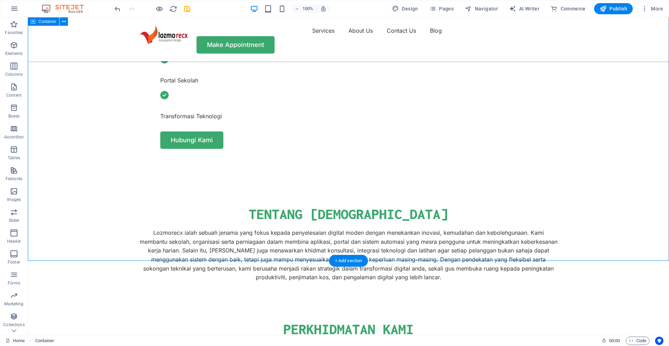
scroll to position [336, 0]
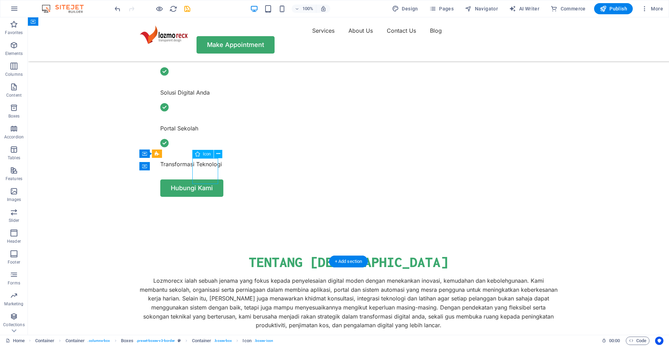
select select "xMidYMid"
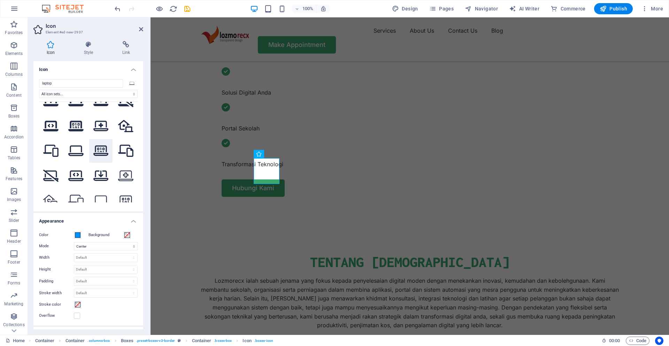
scroll to position [107, 0]
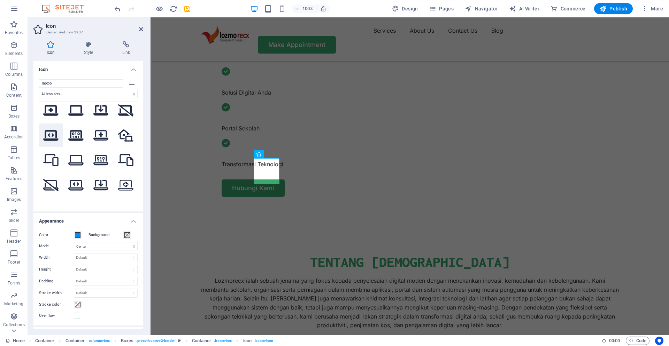
click at [51, 141] on icon at bounding box center [50, 136] width 15 height 12
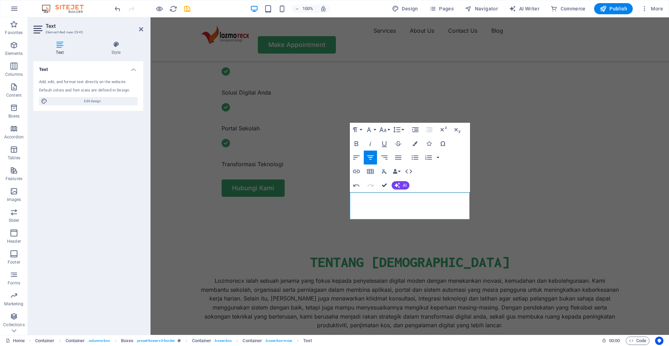
drag, startPoint x: 384, startPoint y: 185, endPoint x: 398, endPoint y: 175, distance: 16.7
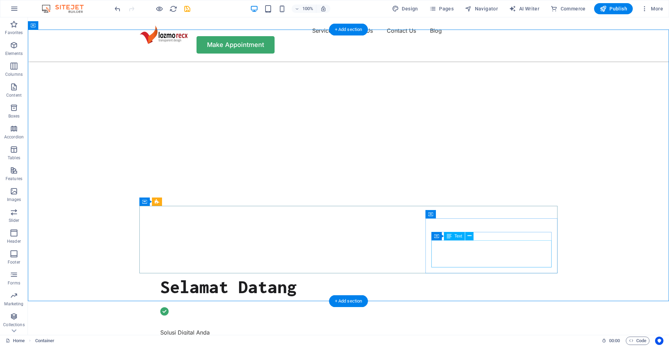
scroll to position [288, 0]
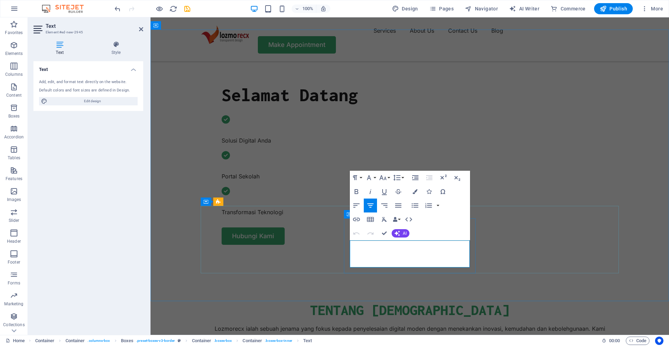
click at [404, 235] on span "AI" at bounding box center [405, 234] width 4 height 4
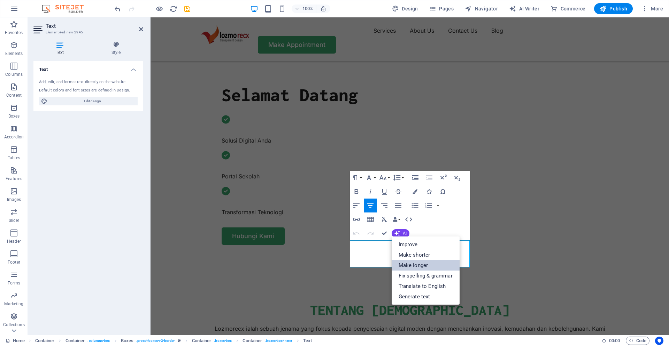
drag, startPoint x: 424, startPoint y: 267, endPoint x: 286, endPoint y: 253, distance: 138.6
click at [424, 267] on link "Make longer" at bounding box center [425, 265] width 68 height 10
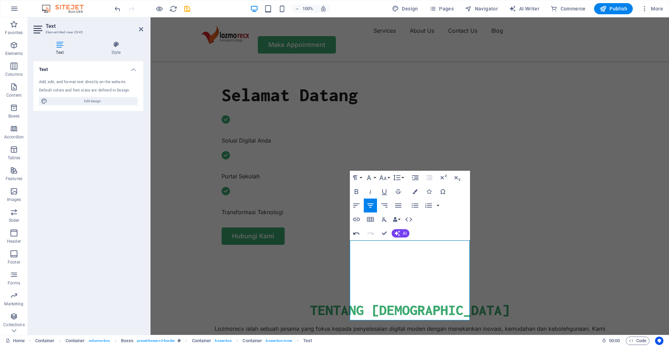
click at [357, 233] on icon "button" at bounding box center [356, 233] width 6 height 2
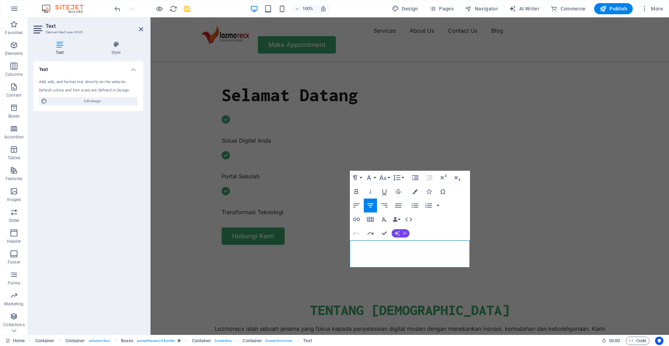
click at [401, 234] on button "AI" at bounding box center [400, 233] width 18 height 8
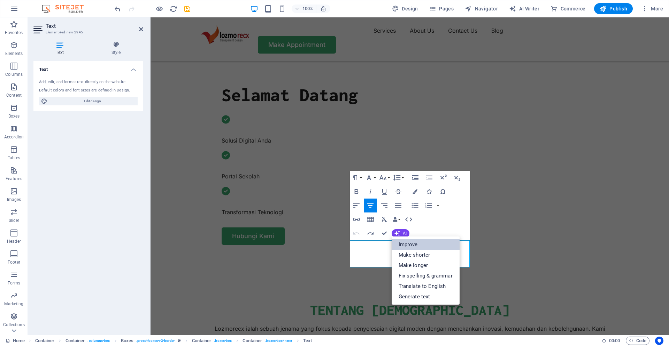
click at [413, 247] on link "Improve" at bounding box center [425, 245] width 68 height 10
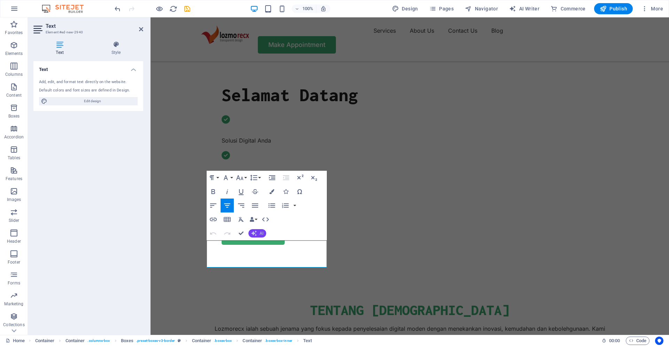
click at [260, 234] on span "AI" at bounding box center [261, 234] width 4 height 4
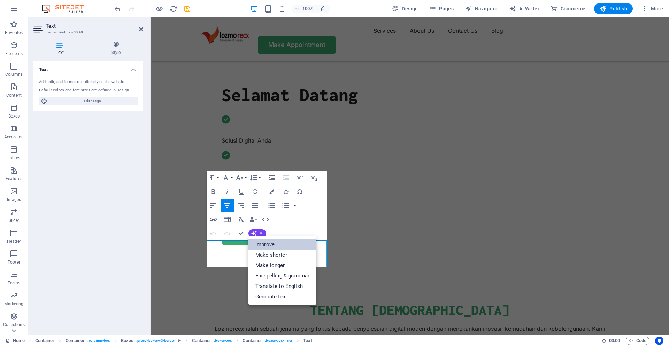
click at [269, 246] on link "Improve" at bounding box center [282, 245] width 68 height 10
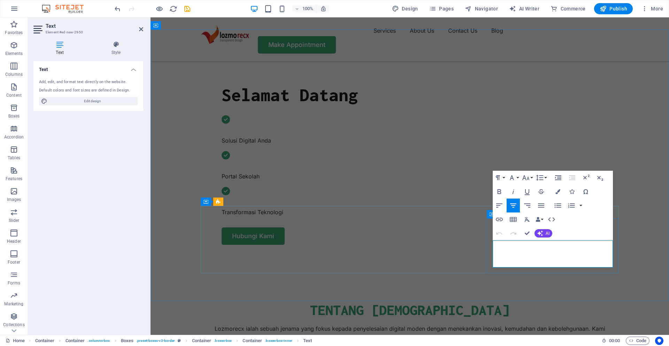
click at [544, 234] on button "AI" at bounding box center [543, 233] width 18 height 8
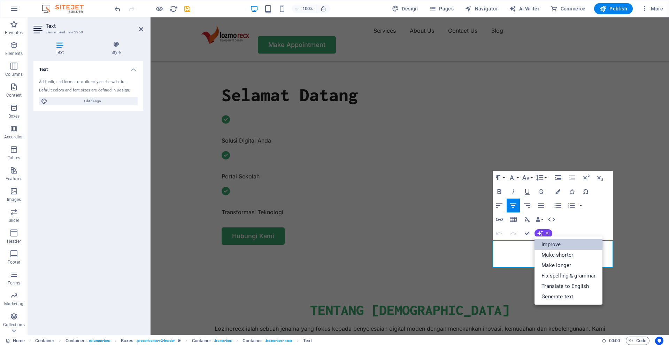
click at [549, 247] on link "Improve" at bounding box center [568, 245] width 68 height 10
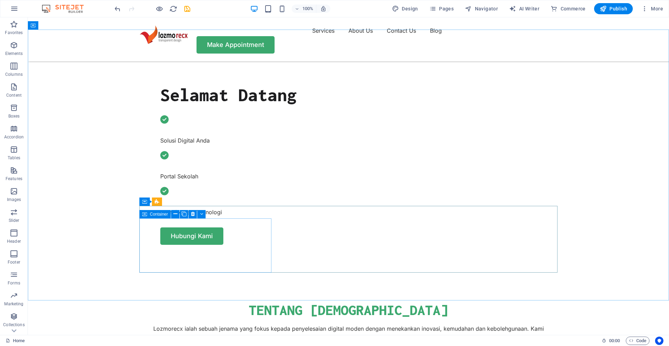
click at [152, 213] on span "Container" at bounding box center [159, 214] width 18 height 4
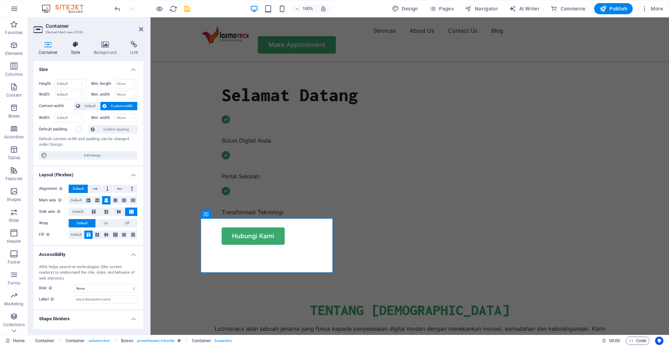
click at [79, 48] on h4 "Style" at bounding box center [77, 48] width 23 height 15
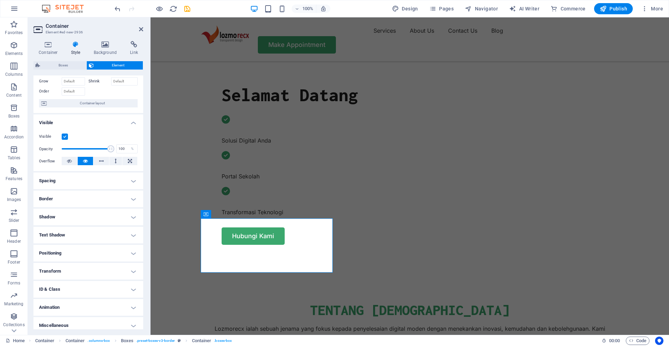
scroll to position [40, 0]
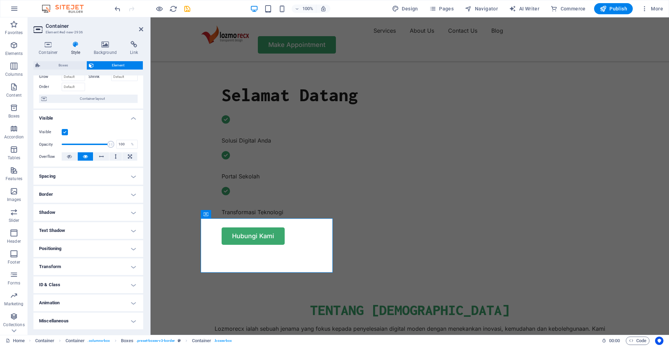
click at [131, 302] on h4 "Animation" at bounding box center [88, 303] width 110 height 17
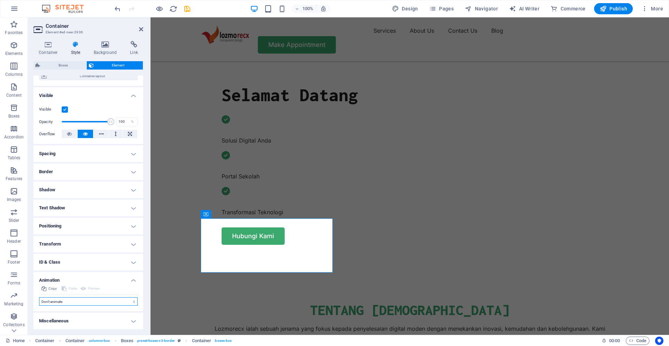
click at [39, 298] on select "Don't animate Show / Hide Slide up/down Zoom in/out Slide left to right Slide r…" at bounding box center [88, 302] width 99 height 8
select select "shrink"
click option "Zoom in/out" at bounding box center [0, 0] width 0 height 0
select select "scroll"
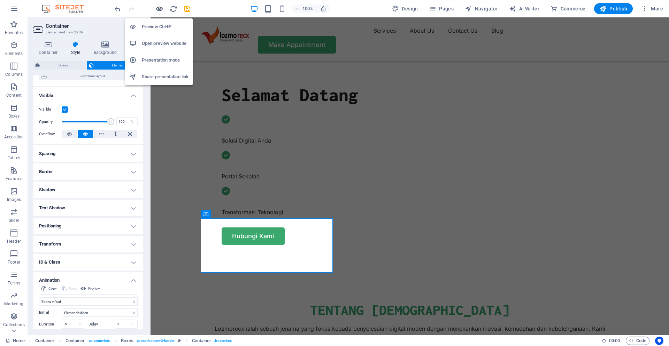
click at [161, 8] on icon "button" at bounding box center [159, 9] width 8 height 8
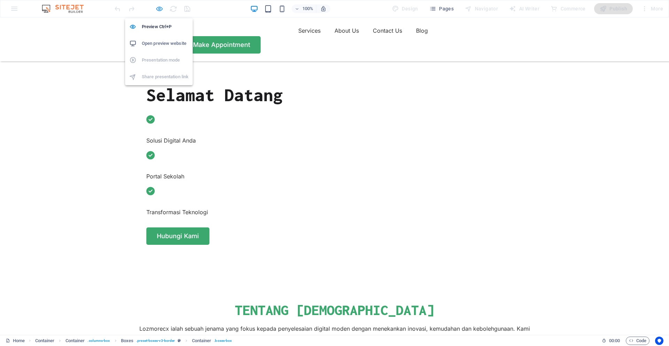
click at [158, 10] on icon "button" at bounding box center [159, 9] width 8 height 8
select select "shrink"
select select "s"
select select "scroll"
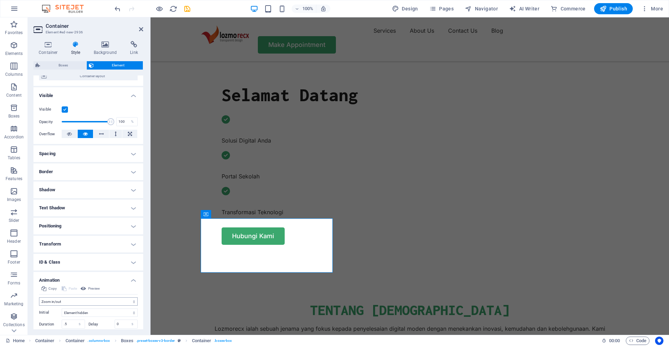
scroll to position [98, 0]
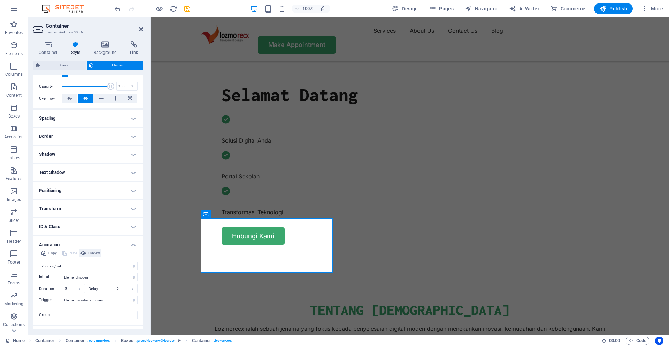
click at [92, 254] on span "Preview" at bounding box center [94, 253] width 12 height 8
click at [39, 262] on select "Don't animate Show / Hide Slide up/down Zoom in/out Slide left to right Slide r…" at bounding box center [88, 266] width 99 height 8
select select "slide"
click option "Slide up/down" at bounding box center [0, 0] width 0 height 0
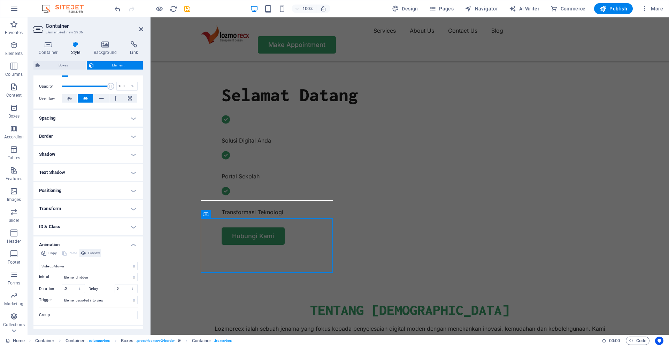
click at [93, 255] on span "Preview" at bounding box center [94, 253] width 12 height 8
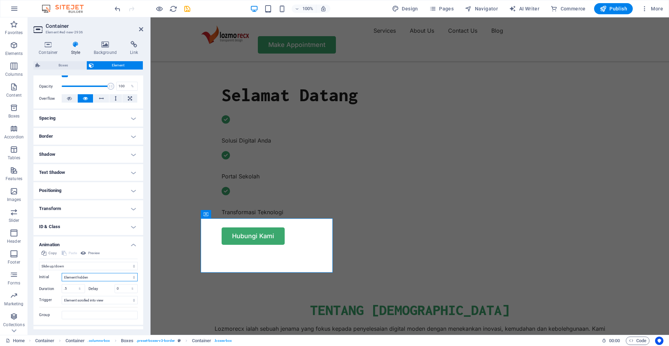
click at [62, 273] on select "Element hidden Element shown" at bounding box center [100, 277] width 76 height 8
select select "show"
click option "Element shown" at bounding box center [0, 0] width 0 height 0
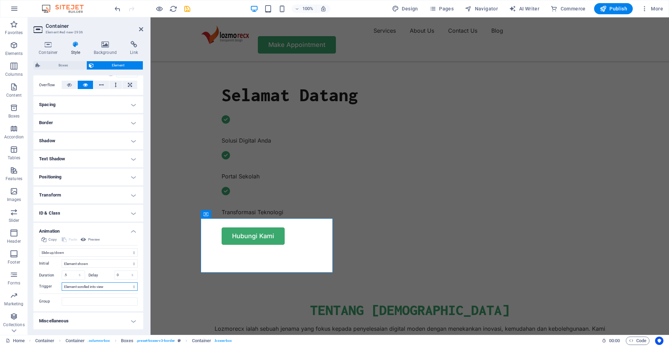
click at [62, 283] on select "No automatic trigger On page load Element scrolled into view" at bounding box center [100, 287] width 76 height 8
click at [46, 282] on div "Initial Element hidden Element shown Duration .5 s ms Delay 0 s ms Width auto p…" at bounding box center [88, 281] width 99 height 49
click at [92, 299] on input "Group" at bounding box center [100, 302] width 76 height 8
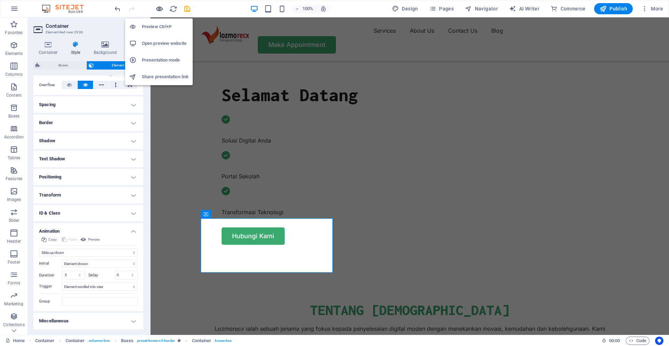
click at [158, 10] on icon "button" at bounding box center [159, 9] width 8 height 8
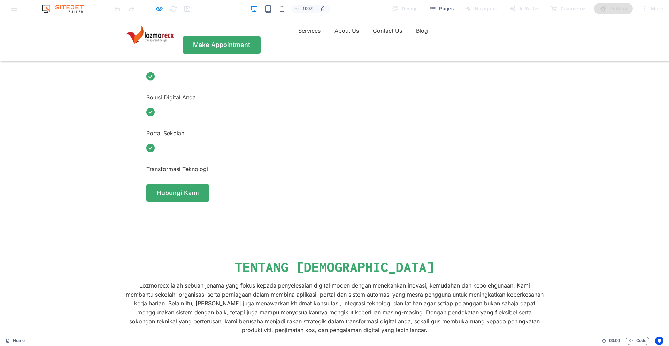
scroll to position [336, 0]
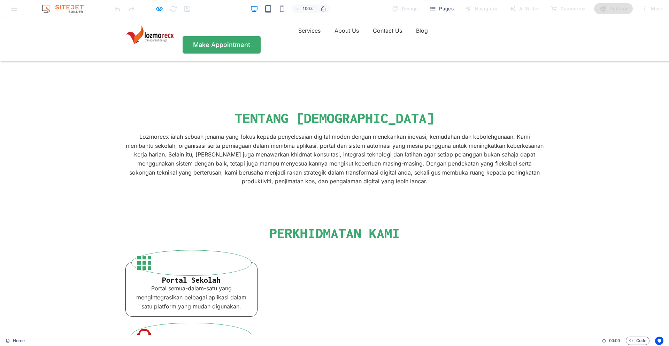
scroll to position [240, 0]
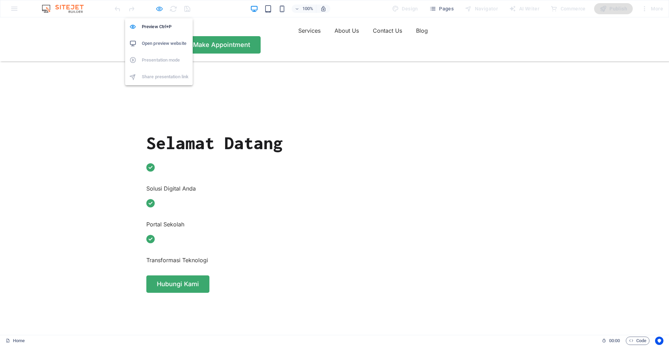
click at [161, 10] on icon "button" at bounding box center [159, 9] width 8 height 8
select select "slide"
select select "show"
select select "s"
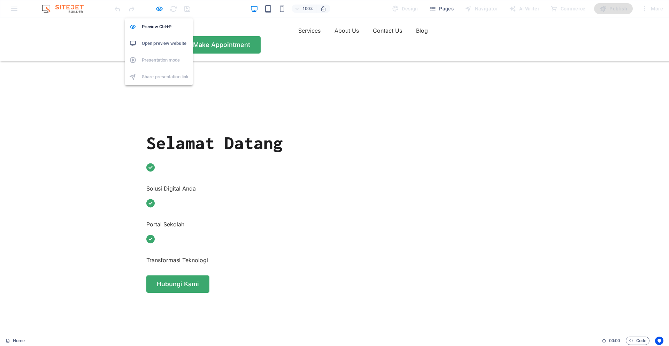
select select "scroll"
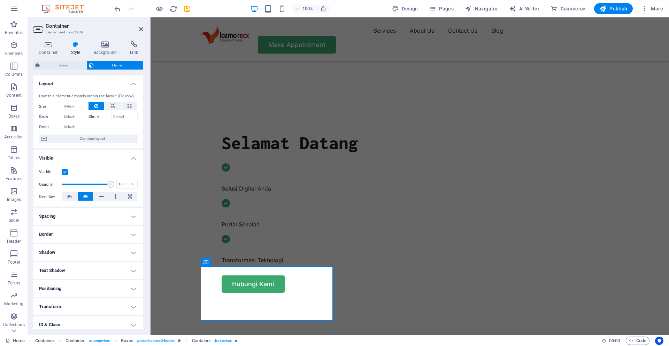
scroll to position [112, 0]
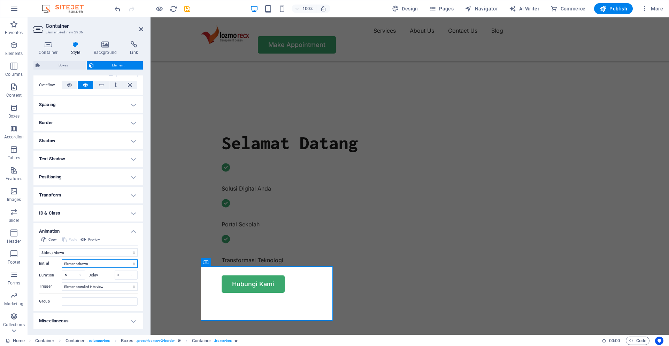
click at [62, 260] on select "Element hidden Element shown" at bounding box center [100, 264] width 76 height 8
click at [42, 267] on div "Initial Element hidden Element shown" at bounding box center [88, 264] width 99 height 8
click at [62, 260] on select "Element hidden Element shown" at bounding box center [100, 264] width 76 height 8
click option "Element shown" at bounding box center [0, 0] width 0 height 0
click at [62, 260] on select "Element hidden Element shown" at bounding box center [100, 264] width 76 height 8
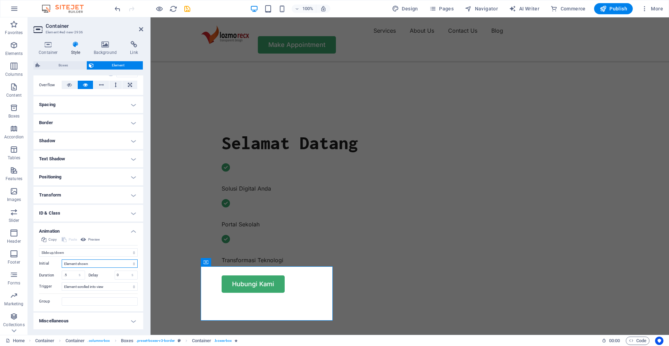
select select "hide"
click option "Element hidden" at bounding box center [0, 0] width 0 height 0
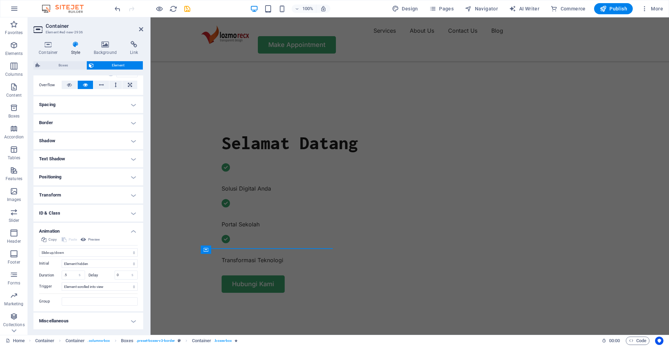
click at [53, 266] on label "Initial" at bounding box center [50, 264] width 23 height 8
click at [157, 7] on icon "button" at bounding box center [159, 9] width 8 height 8
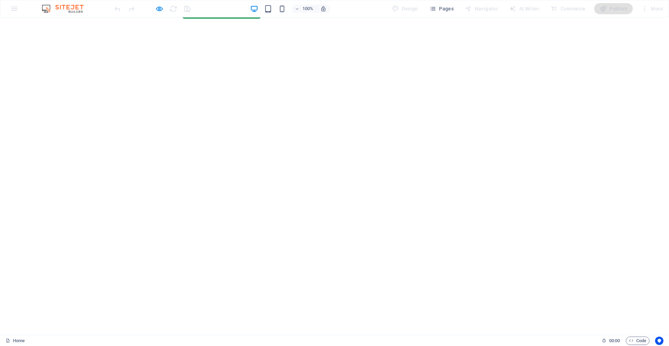
scroll to position [0, 0]
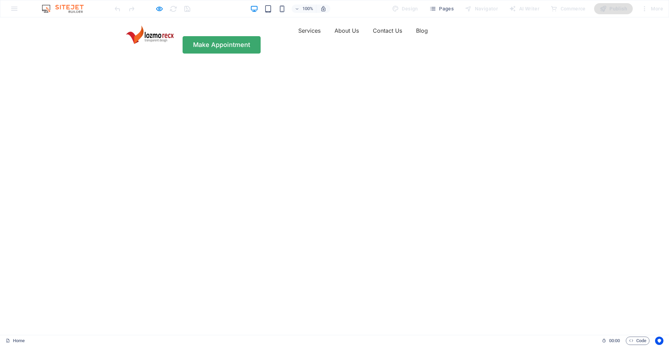
click at [158, 40] on img at bounding box center [149, 35] width 49 height 20
click at [162, 12] on icon "button" at bounding box center [159, 9] width 8 height 8
select select "slide"
select select "s"
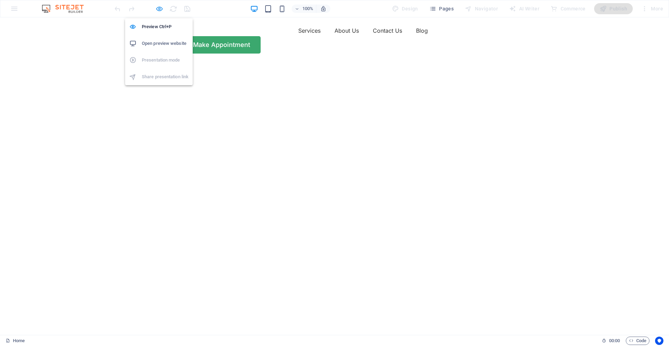
select select "scroll"
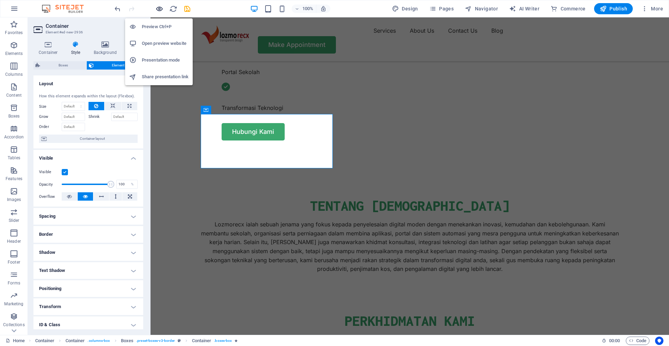
scroll to position [112, 0]
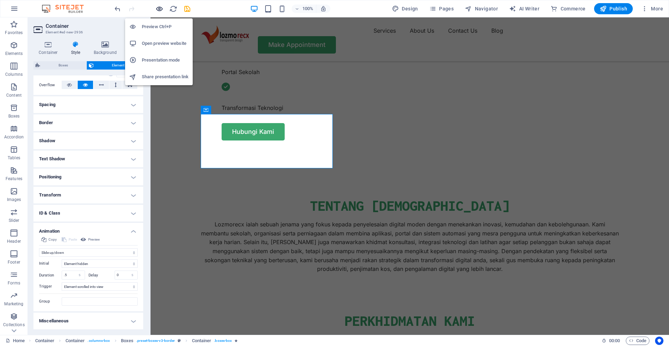
click at [161, 9] on icon "button" at bounding box center [159, 9] width 8 height 8
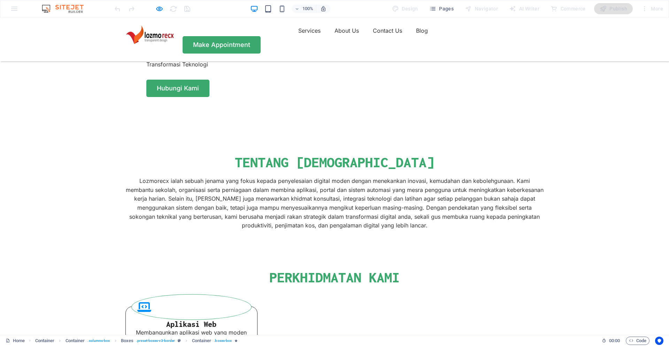
scroll to position [393, 0]
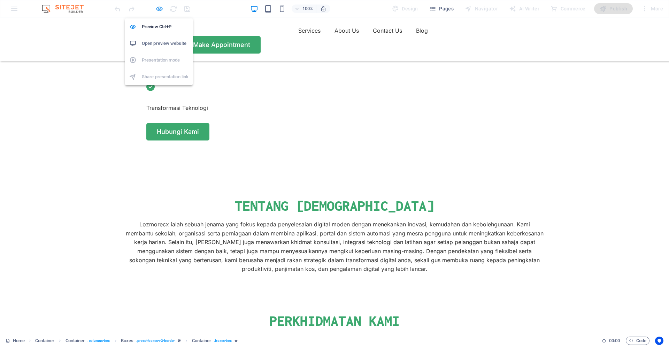
click at [156, 8] on icon "button" at bounding box center [159, 9] width 8 height 8
select select "slide"
select select "s"
select select "scroll"
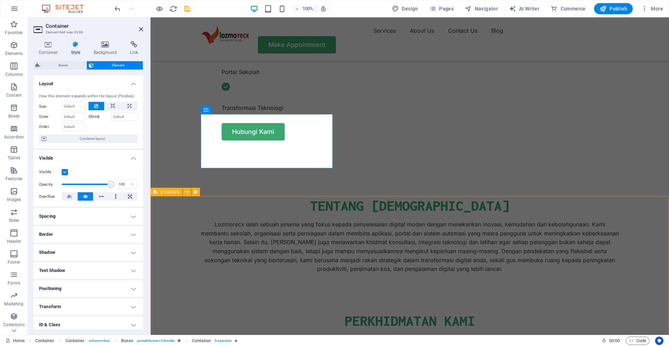
scroll to position [112, 0]
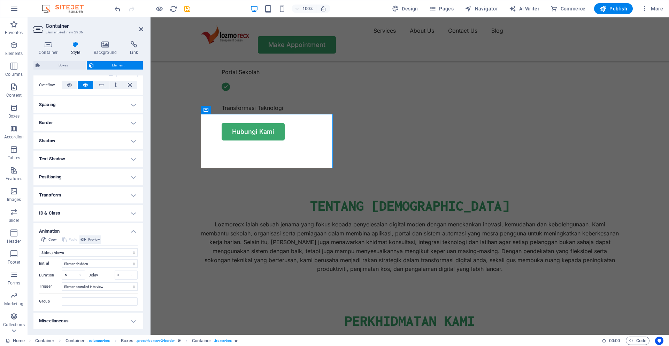
click at [98, 239] on span "Preview" at bounding box center [94, 240] width 12 height 8
click at [39, 249] on select "Don't animate Show / Hide Slide up/down Zoom in/out Slide left to right Slide r…" at bounding box center [88, 253] width 99 height 8
click option "Blink" at bounding box center [0, 0] width 0 height 0
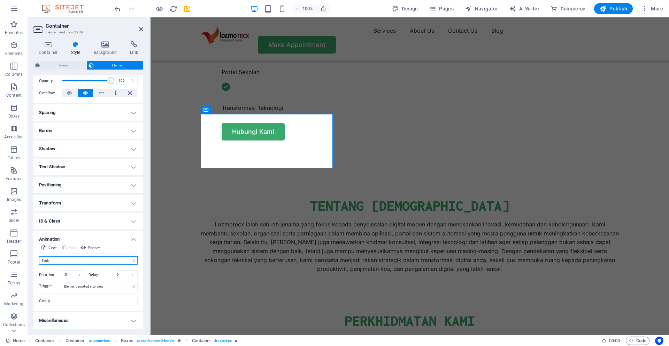
scroll to position [103, 0]
click at [39, 257] on select "Don't animate Show / Hide Slide up/down Zoom in/out Slide left to right Slide r…" at bounding box center [88, 261] width 99 height 8
select select "overlay"
click option "Open as overlay" at bounding box center [0, 0] width 0 height 0
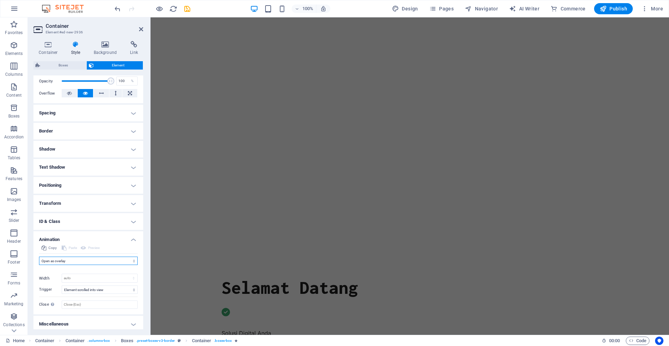
scroll to position [0, 0]
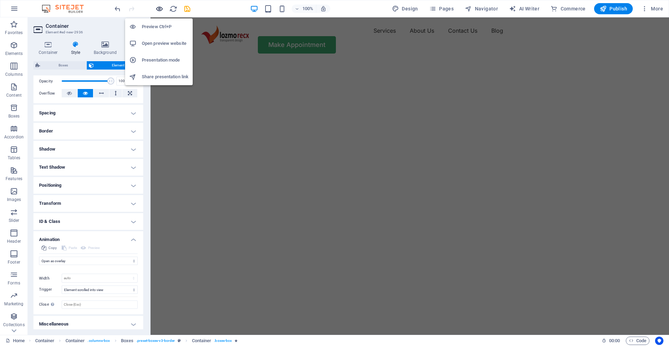
click at [160, 9] on icon "button" at bounding box center [159, 9] width 8 height 8
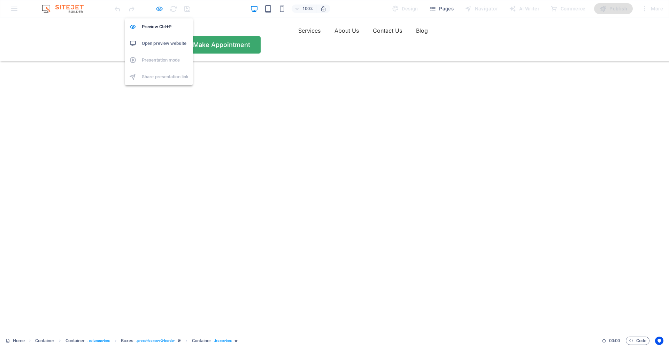
scroll to position [393, 0]
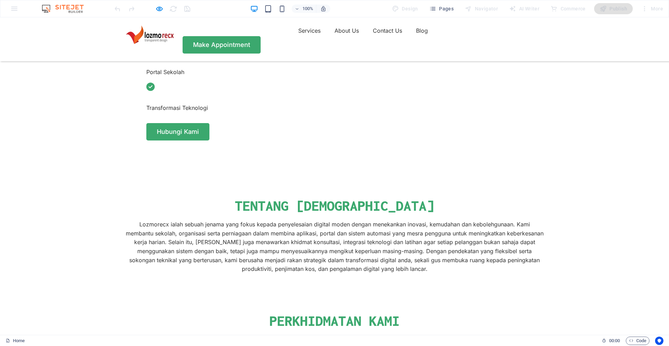
click at [146, 41] on img at bounding box center [149, 35] width 49 height 20
click at [298, 34] on link "Services" at bounding box center [309, 30] width 22 height 11
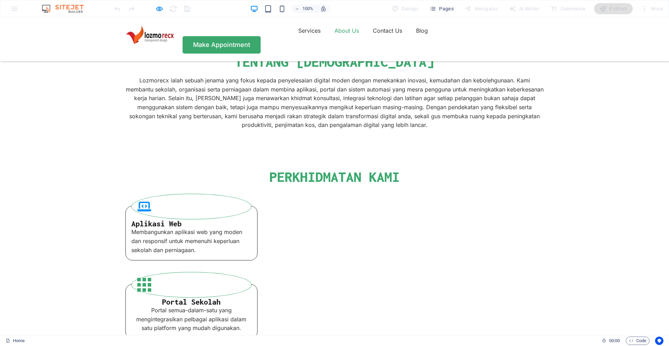
click at [334, 36] on link "About Us" at bounding box center [346, 30] width 24 height 11
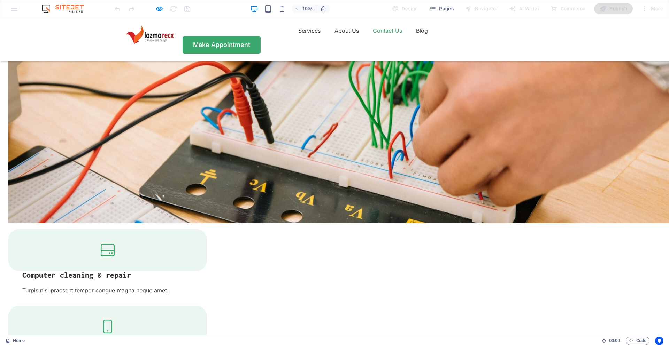
click at [373, 36] on link "Contact Us" at bounding box center [387, 30] width 29 height 11
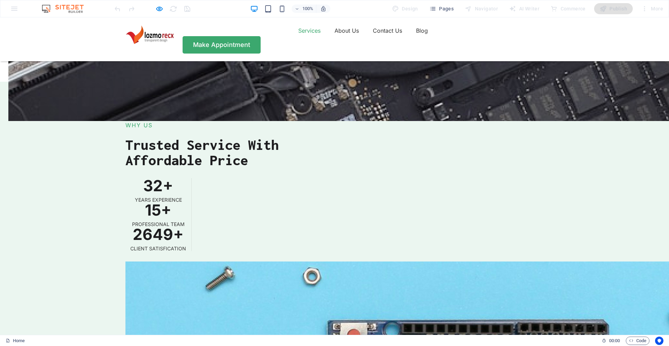
click at [298, 29] on link "Services" at bounding box center [309, 30] width 22 height 11
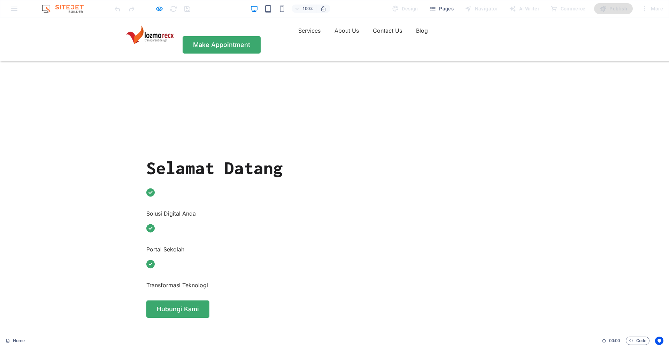
scroll to position [297, 0]
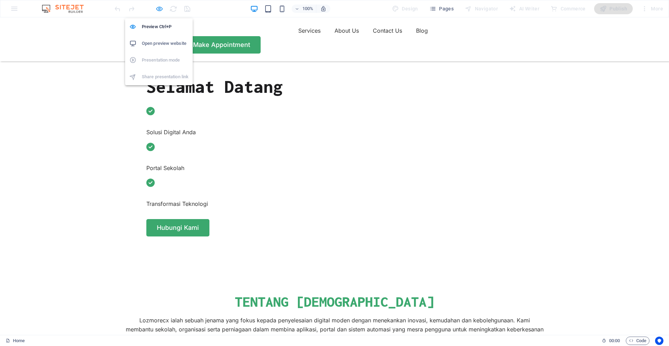
click at [162, 11] on icon "button" at bounding box center [159, 9] width 8 height 8
select select "overlay"
select select "scroll"
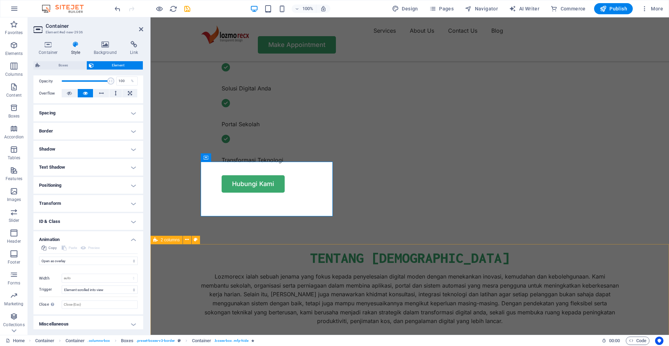
scroll to position [345, 0]
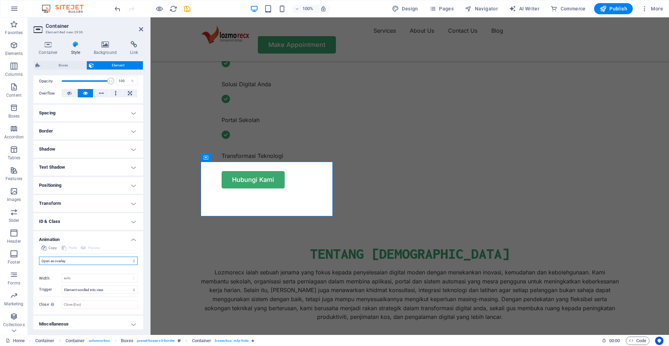
click at [39, 257] on select "Don't animate Show / Hide Slide up/down Zoom in/out Slide left to right Slide r…" at bounding box center [88, 261] width 99 height 8
click option "Blink" at bounding box center [0, 0] width 0 height 0
click at [39, 257] on select "Don't animate Show / Hide Slide up/down Zoom in/out Slide left to right Slide r…" at bounding box center [88, 261] width 99 height 8
select select "none"
click option "Don't animate" at bounding box center [0, 0] width 0 height 0
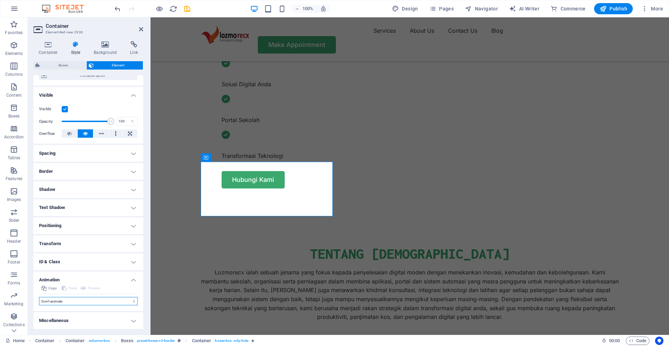
scroll to position [63, 0]
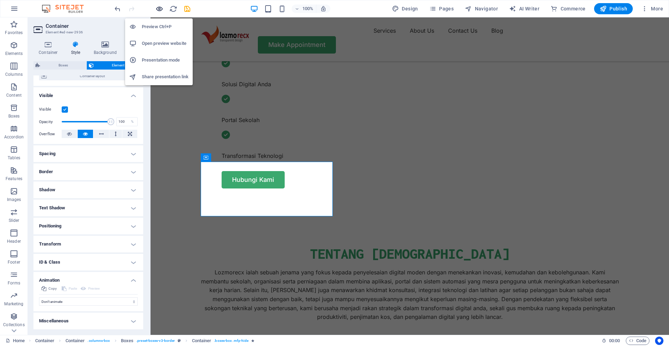
click at [160, 9] on icon "button" at bounding box center [159, 9] width 8 height 8
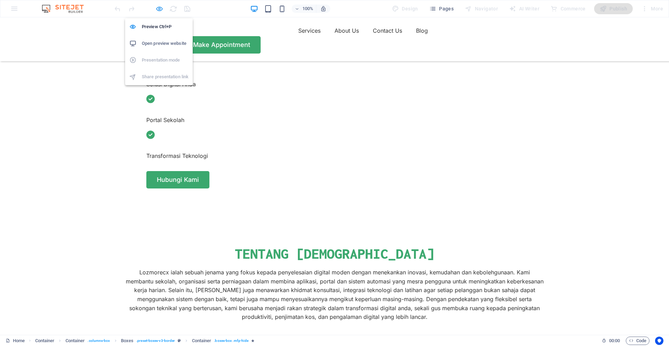
click at [157, 8] on icon "button" at bounding box center [159, 9] width 8 height 8
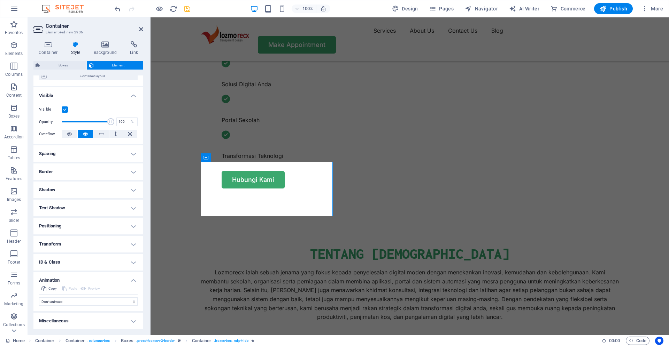
click at [186, 10] on icon "save" at bounding box center [187, 9] width 8 height 8
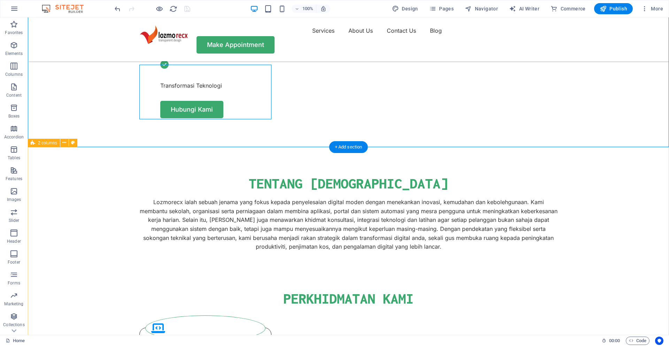
scroll to position [384, 0]
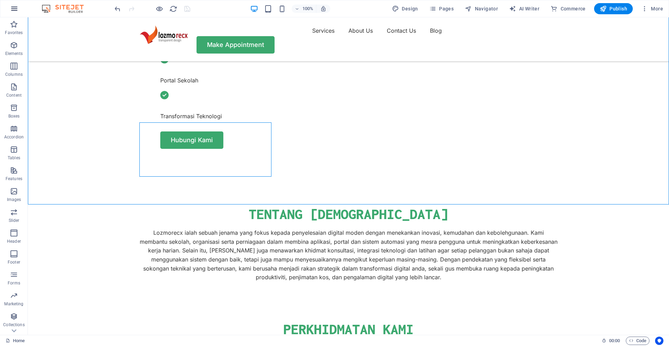
click at [13, 10] on icon "button" at bounding box center [14, 9] width 8 height 8
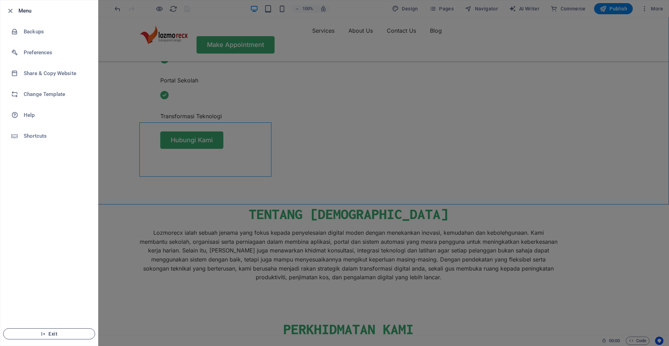
click at [58, 337] on button "Exit" at bounding box center [49, 334] width 92 height 11
click at [47, 338] on button "Exit" at bounding box center [49, 334] width 92 height 11
